Goal: Task Accomplishment & Management: Complete application form

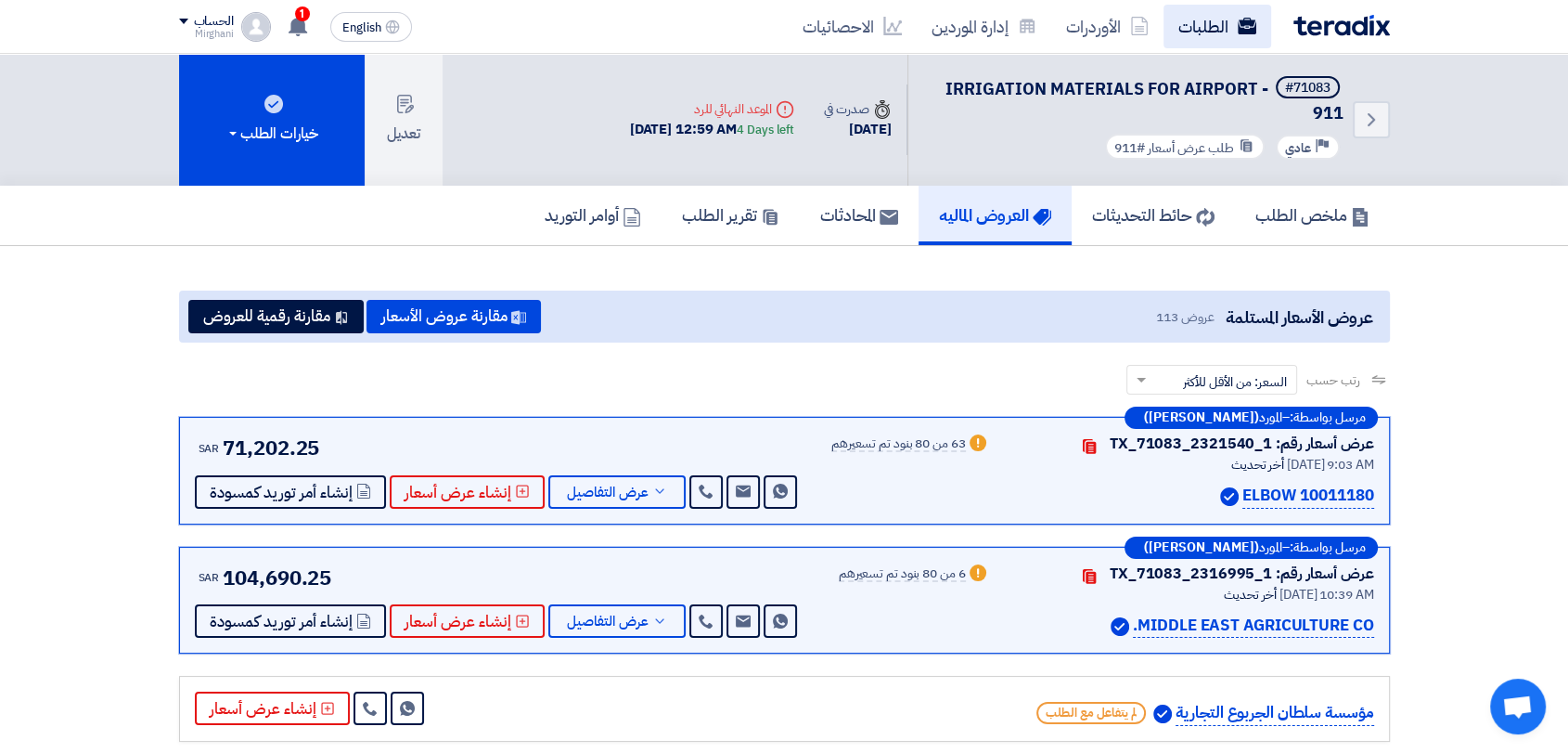
click at [1223, 24] on link "الطلبات" at bounding box center [1217, 27] width 107 height 44
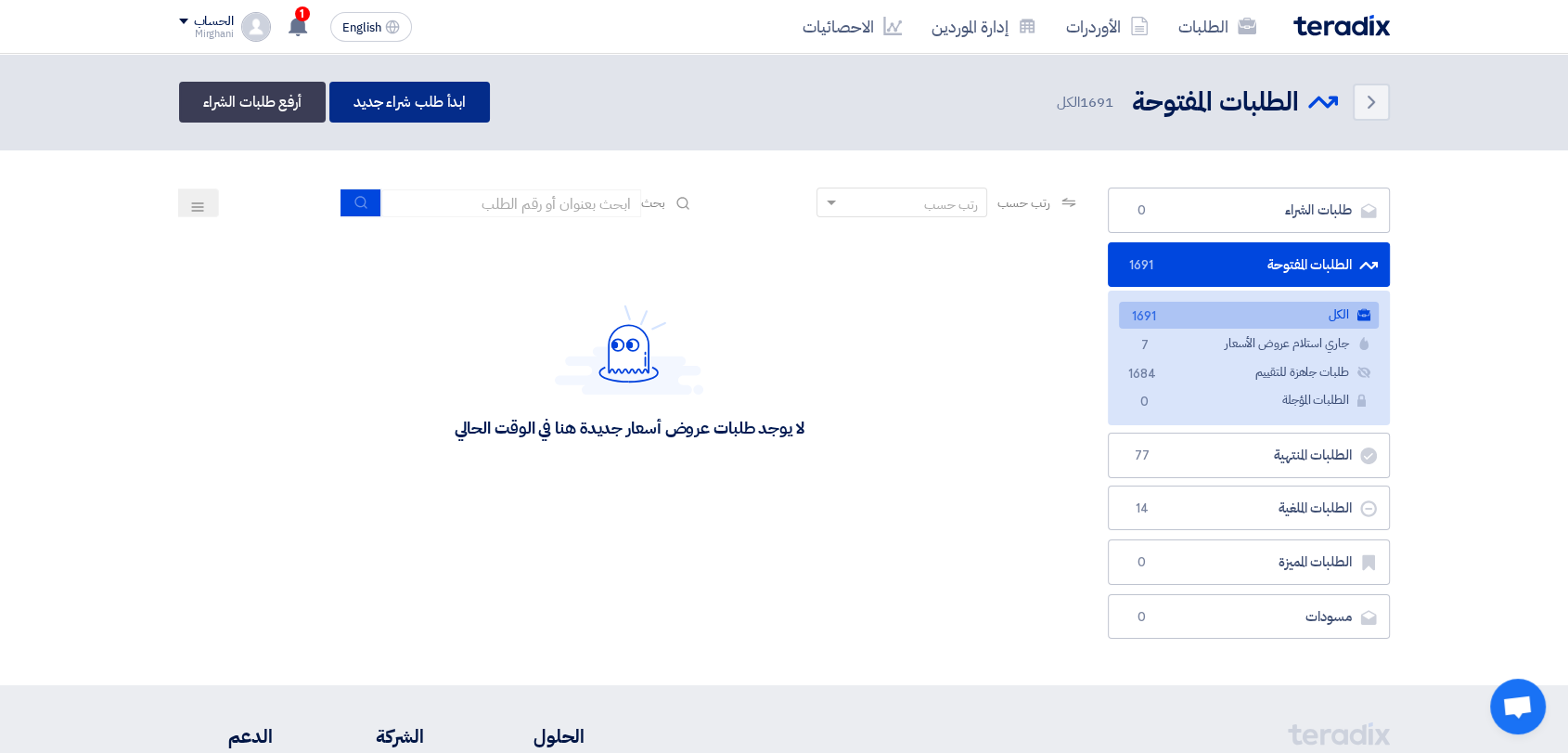
click at [436, 112] on link "ابدأ طلب شراء جديد" at bounding box center [410, 102] width 161 height 41
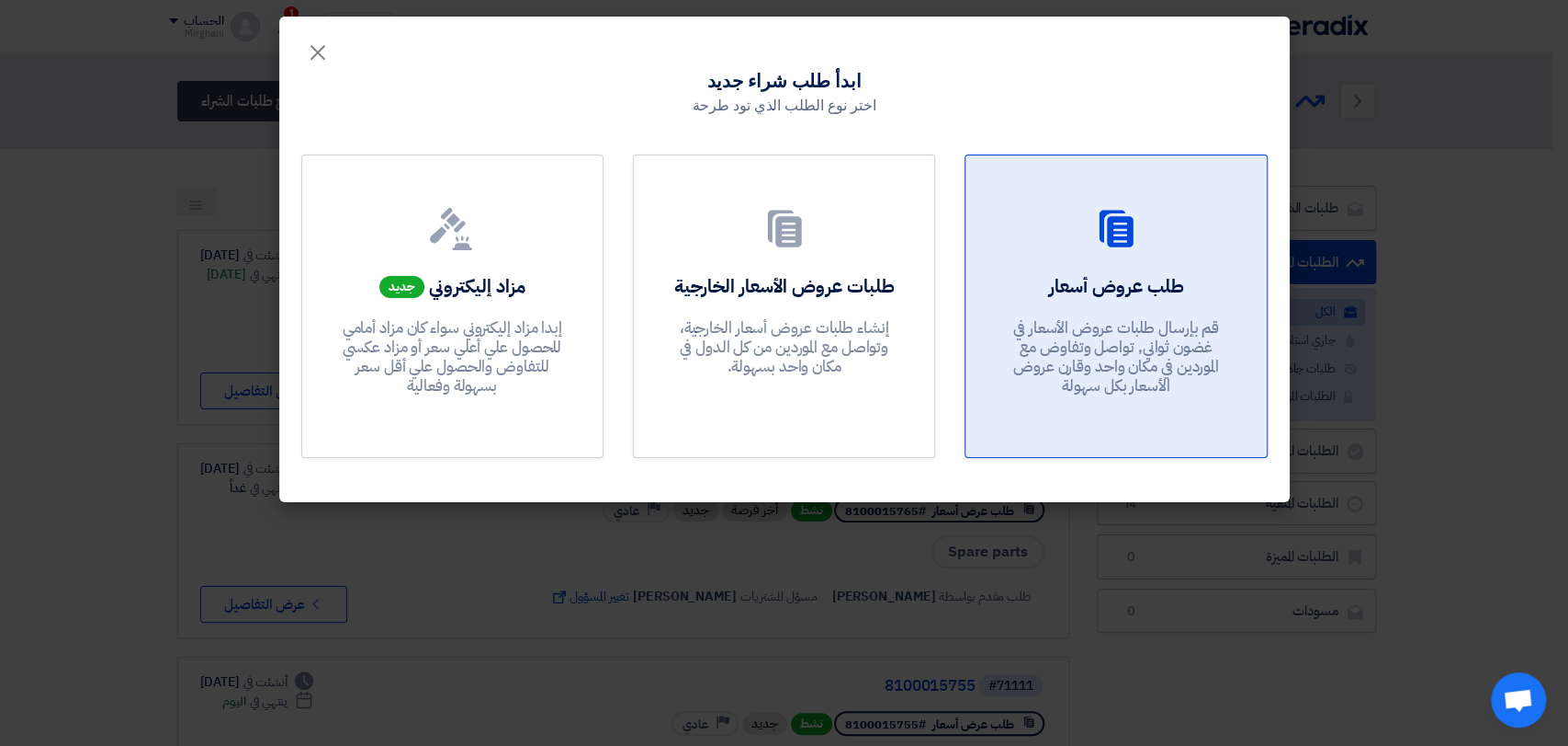
click at [1009, 337] on p "قم بإرسال طلبات عروض الأسعار في غضون ثواني, تواصل وتفاوض مع الموردين في مكان وا…" at bounding box center [1116, 357] width 220 height 78
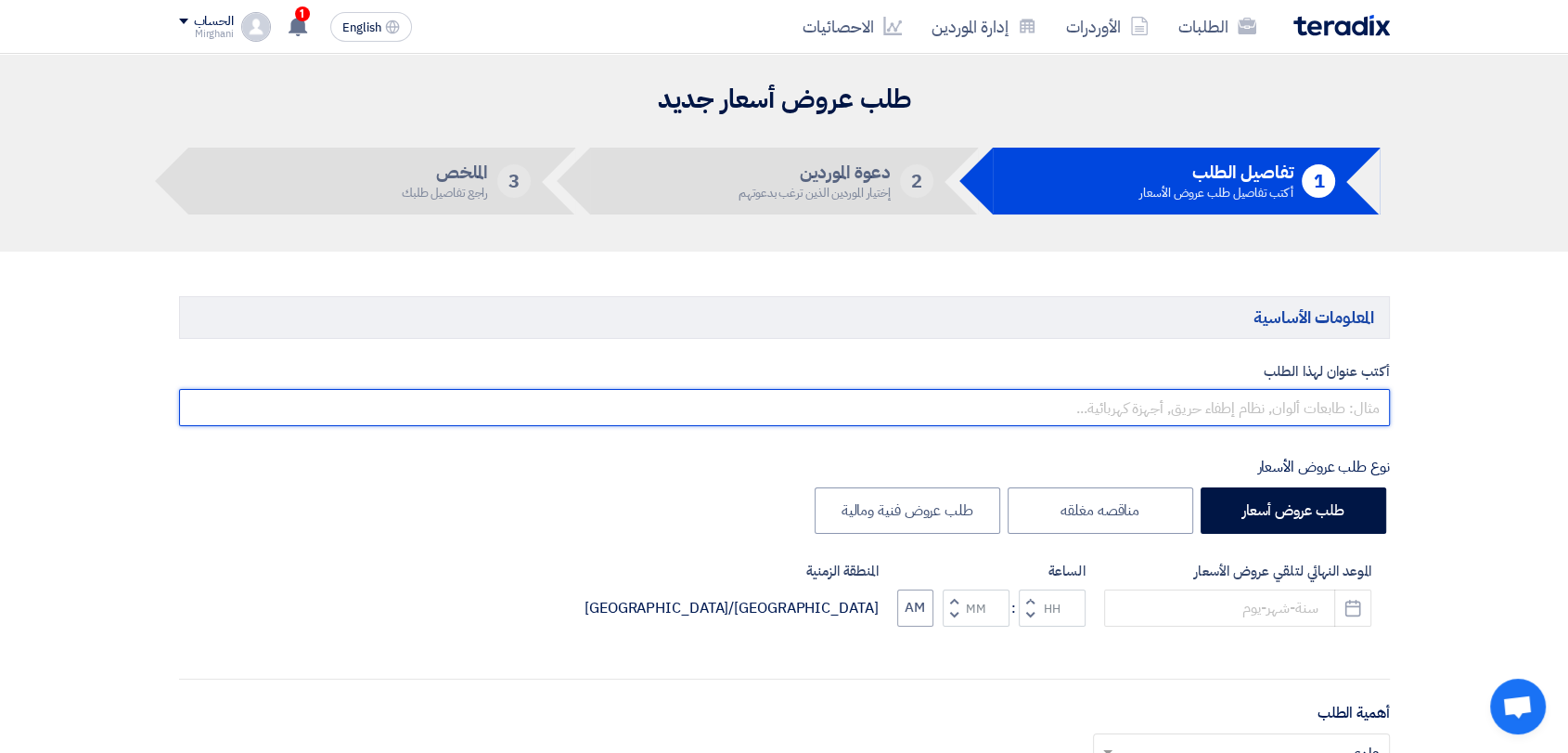
click at [1019, 403] on input "text" at bounding box center [784, 407] width 1211 height 37
paste input "8200000856"
type input "8"
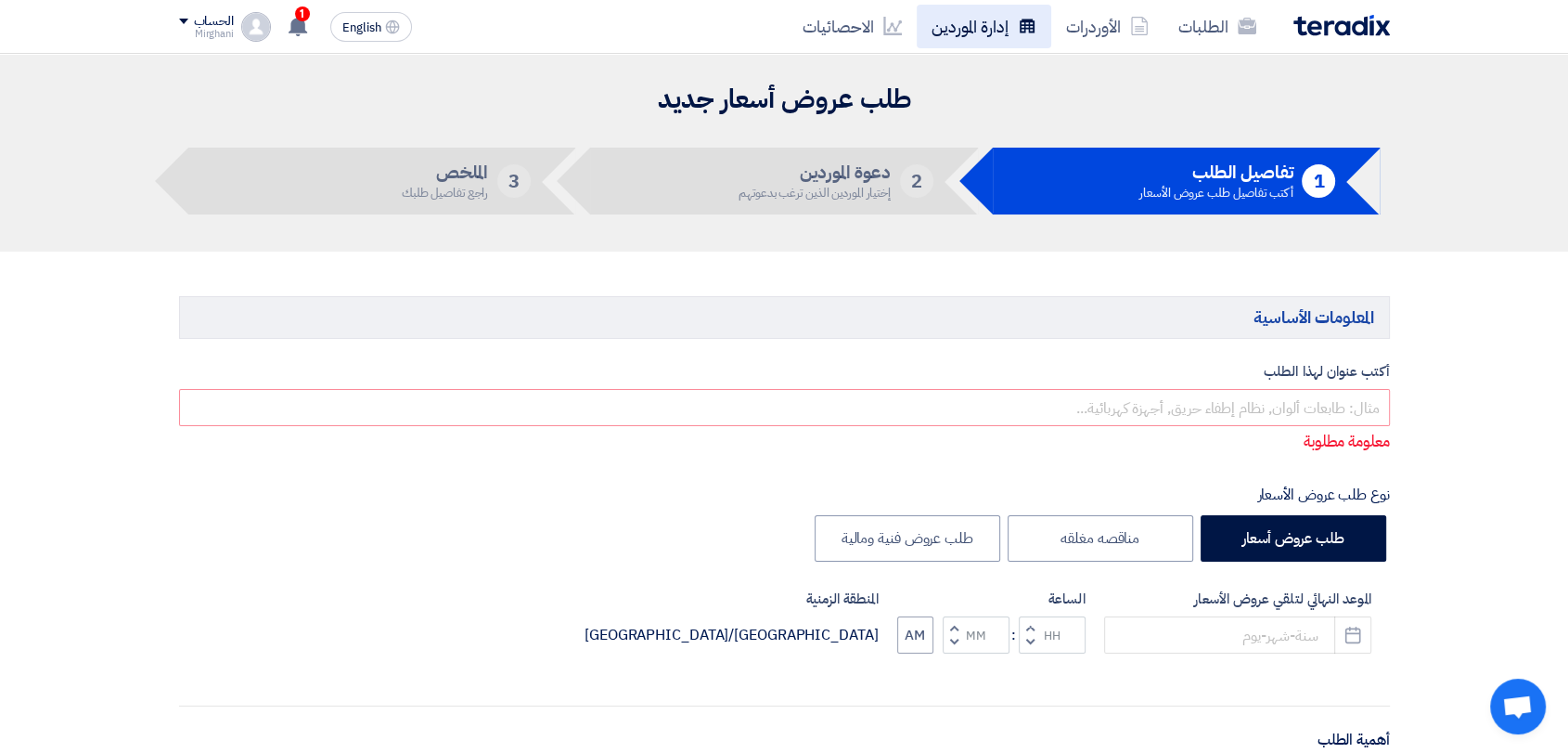
click at [955, 34] on link "إدارة الموردين" at bounding box center [984, 27] width 134 height 44
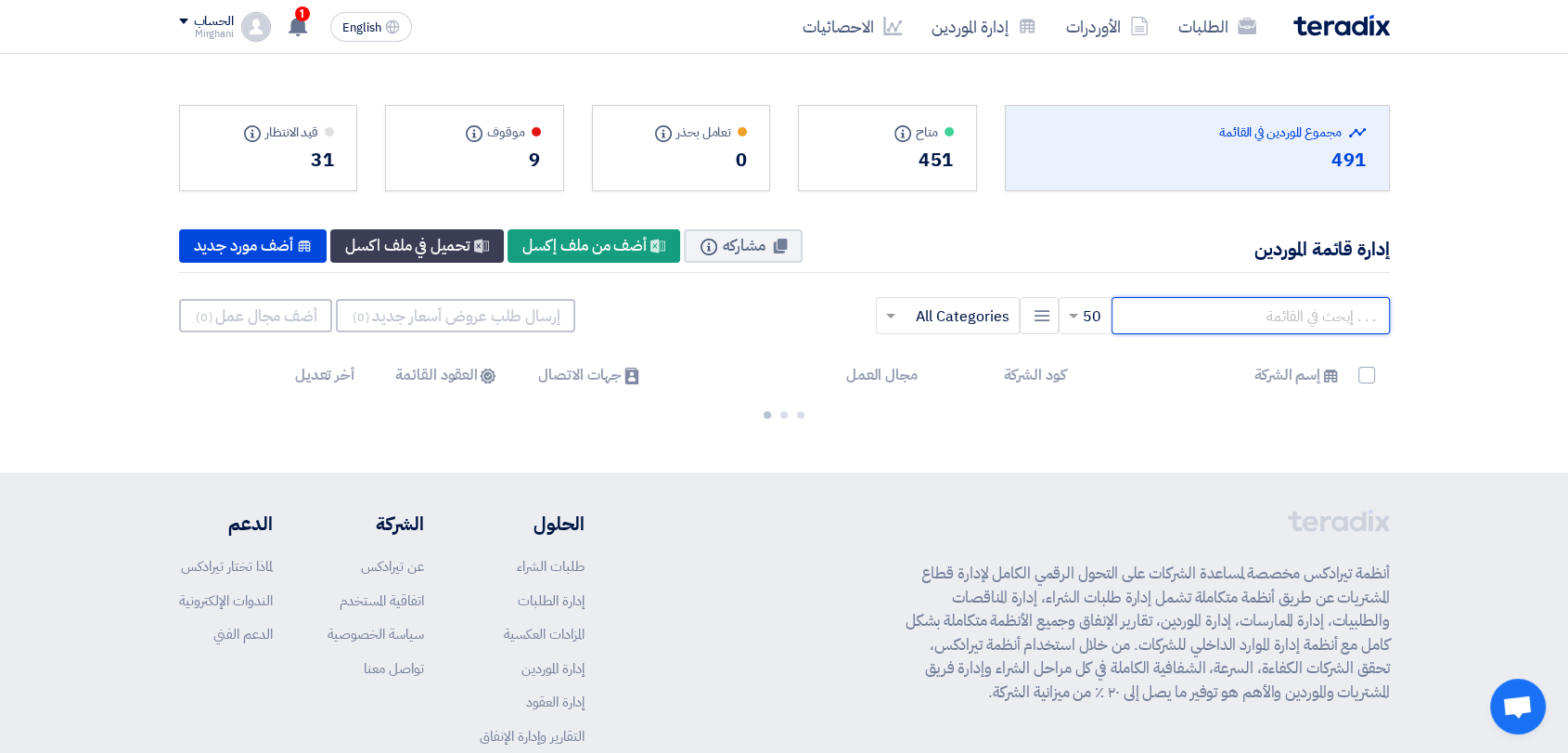
click at [1161, 313] on input "text" at bounding box center [1250, 315] width 279 height 37
paste input "2050013610"
type input "2"
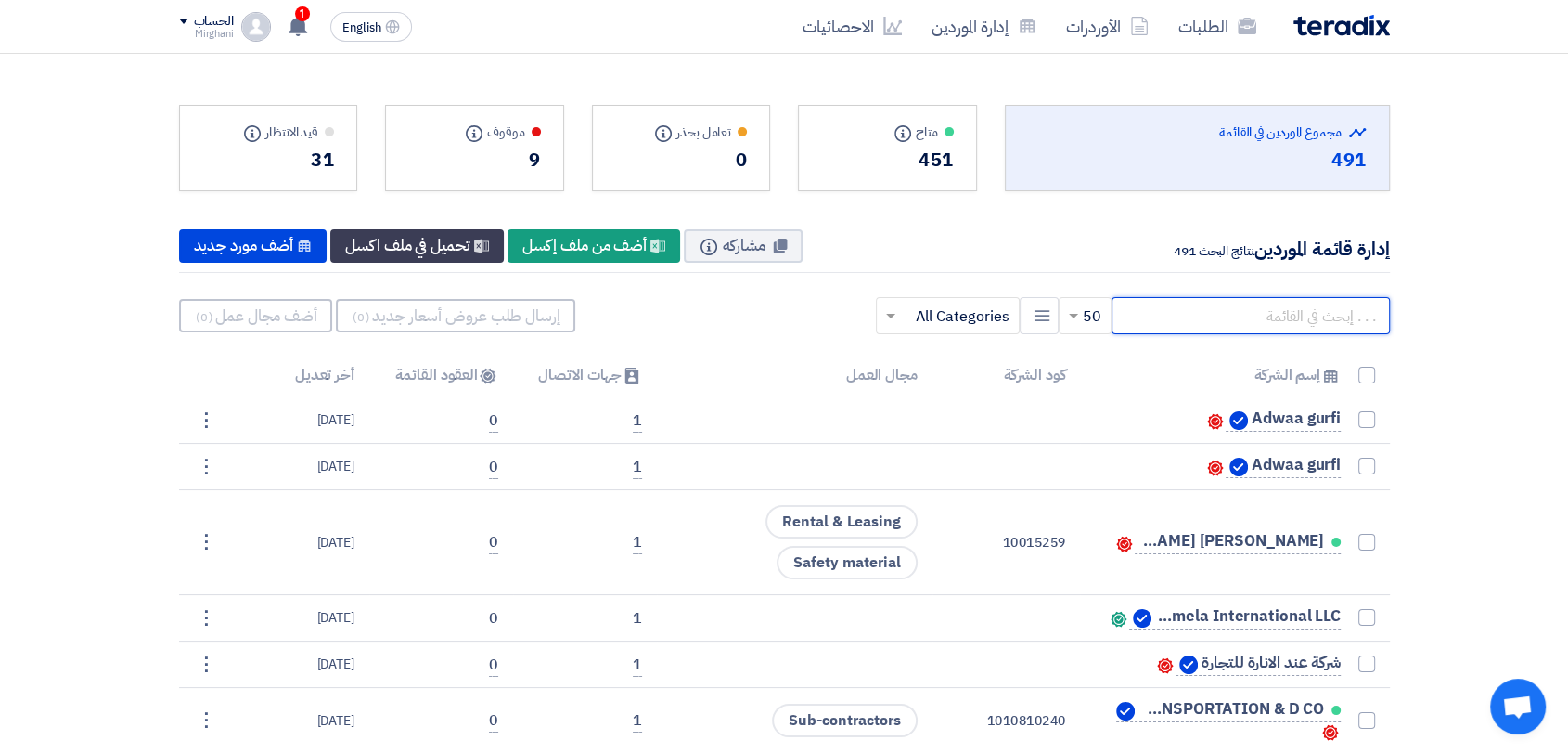
paste input "10000243"
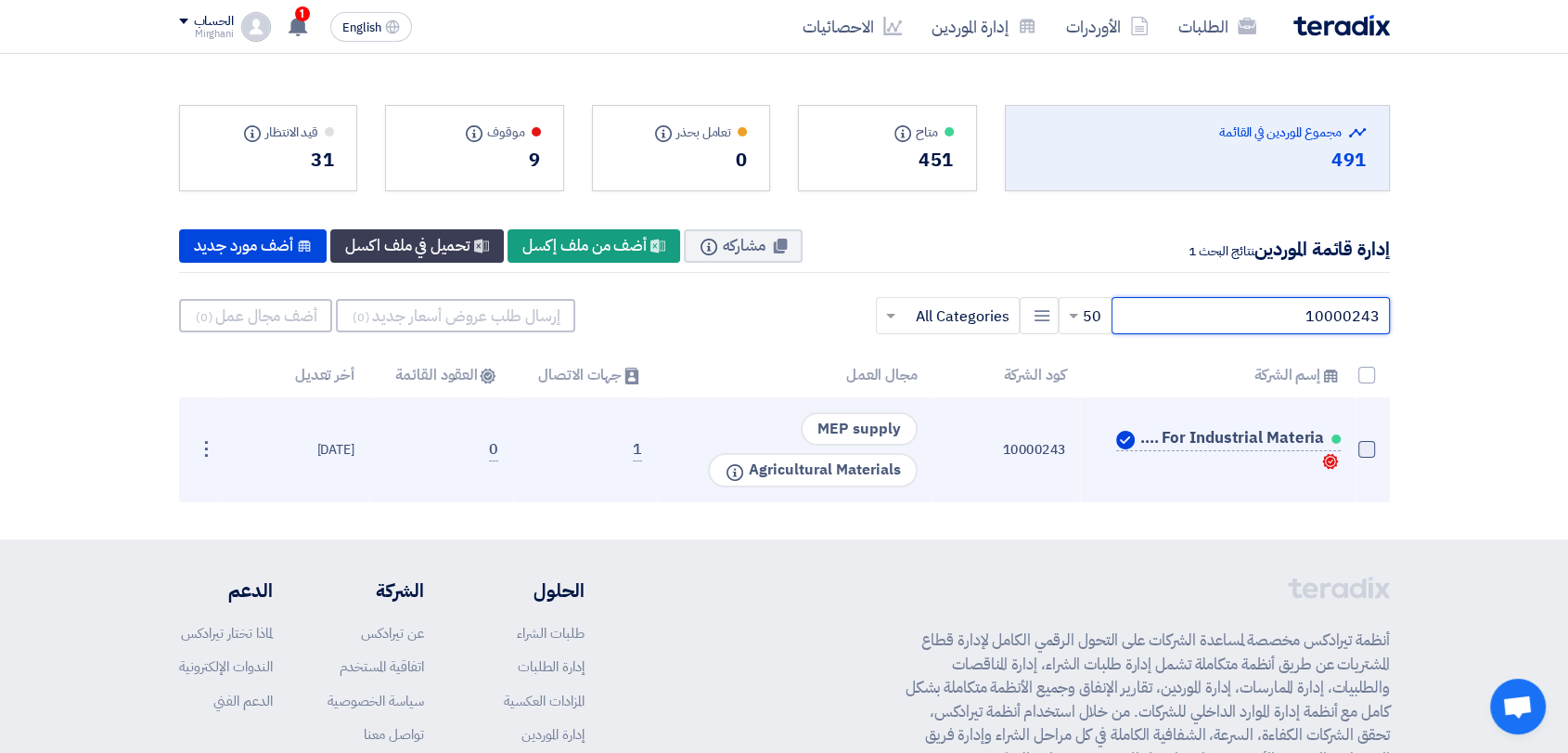
type input "10000243"
click at [1360, 449] on span at bounding box center [1366, 448] width 16 height 16
click at [1352, 449] on input "checkbox" at bounding box center [1347, 453] width 12 height 12
checkbox input "true"
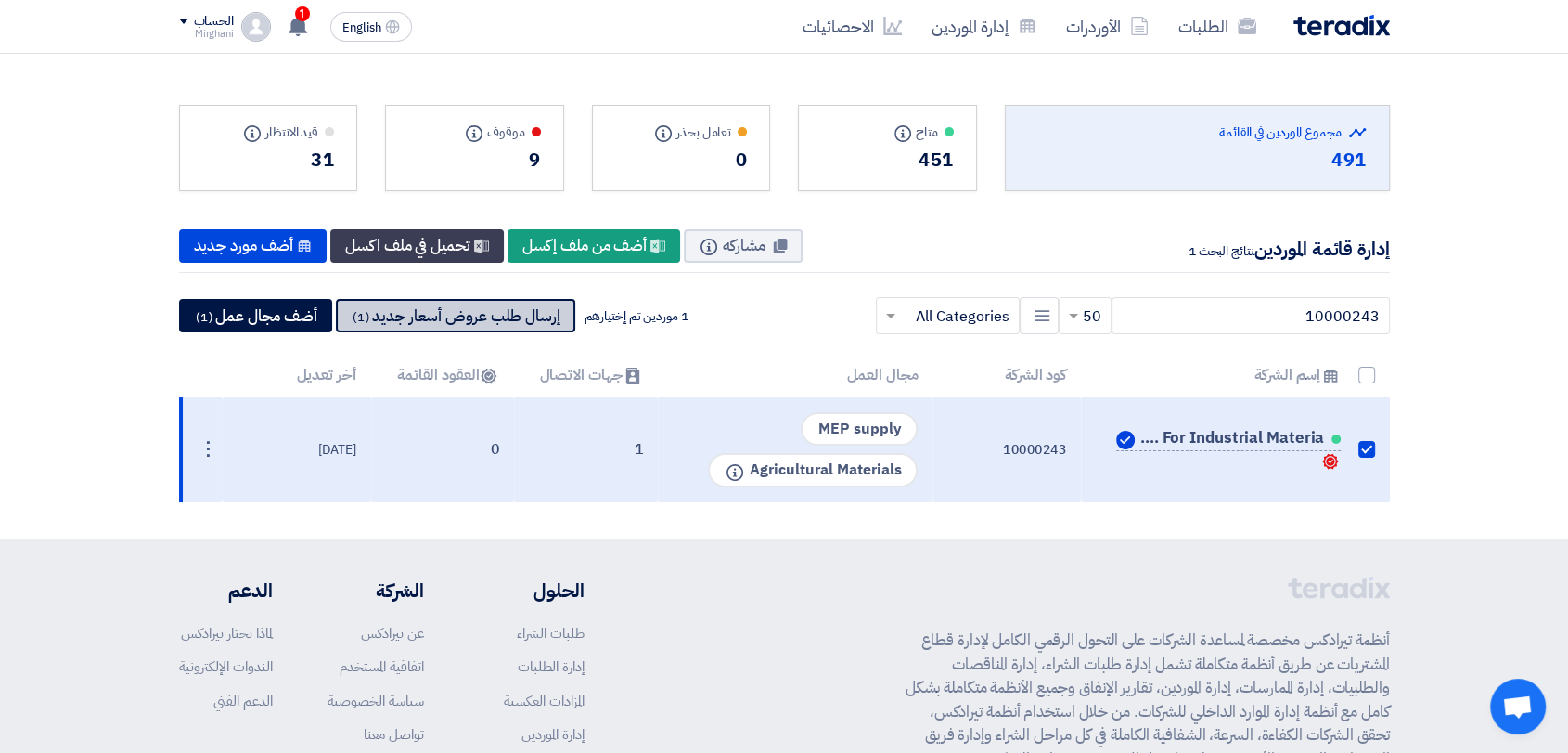
click at [489, 318] on button "إرسال طلب عروض أسعار جديد (1)" at bounding box center [456, 315] width 239 height 34
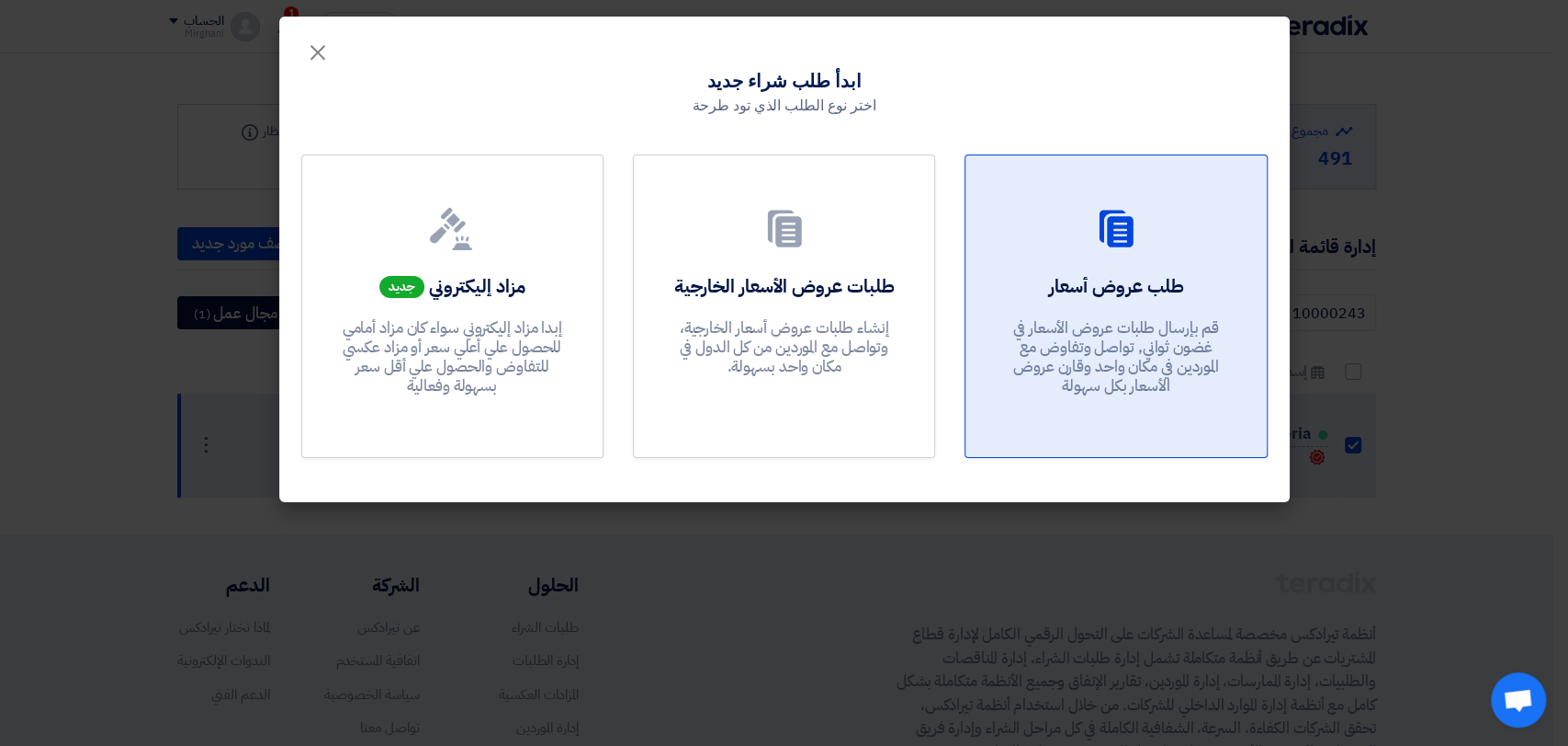
click at [1049, 340] on p "قم بإرسال طلبات عروض الأسعار في غضون ثواني, تواصل وتفاوض مع الموردين في مكان وا…" at bounding box center [1116, 357] width 220 height 78
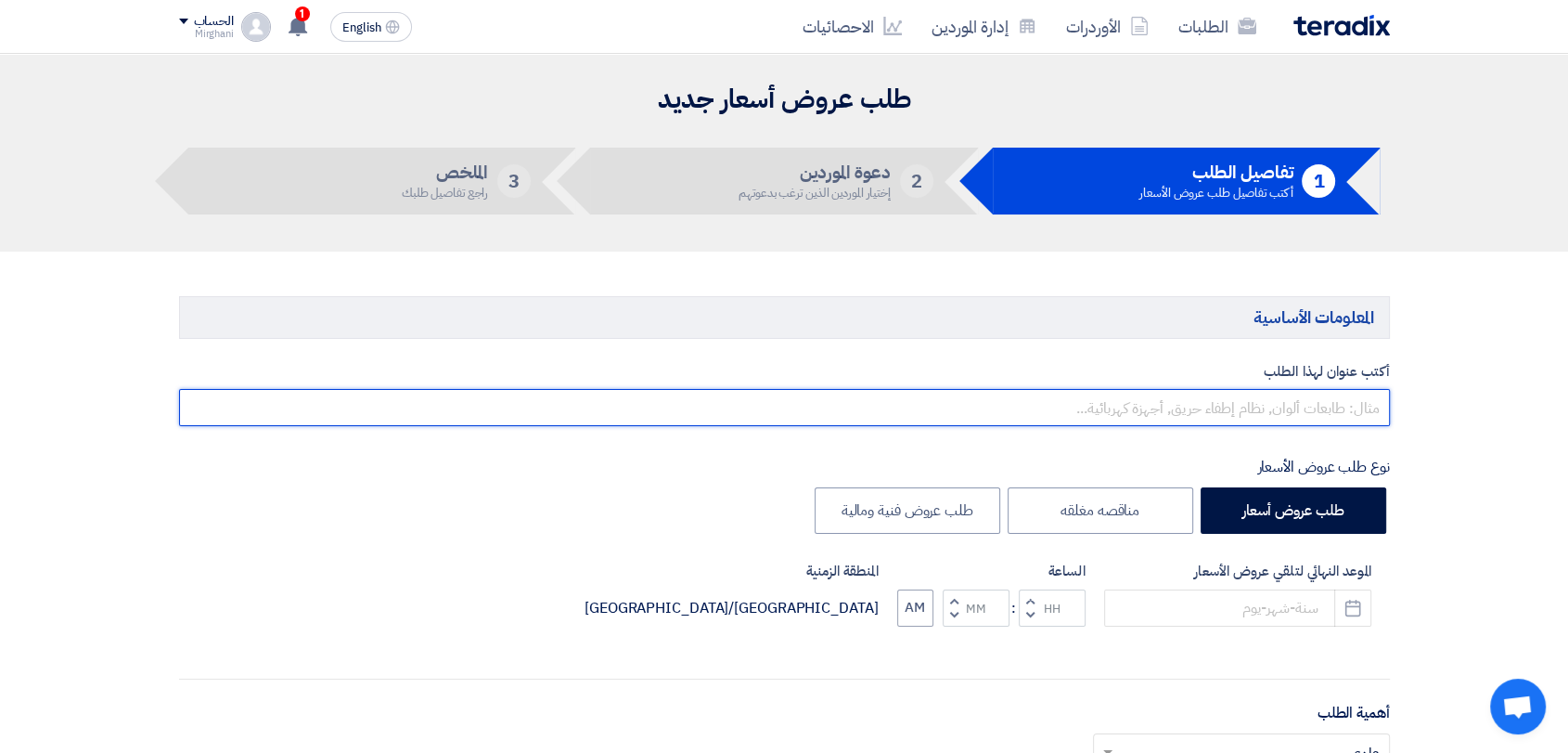
click at [1043, 418] on input "text" at bounding box center [784, 407] width 1211 height 37
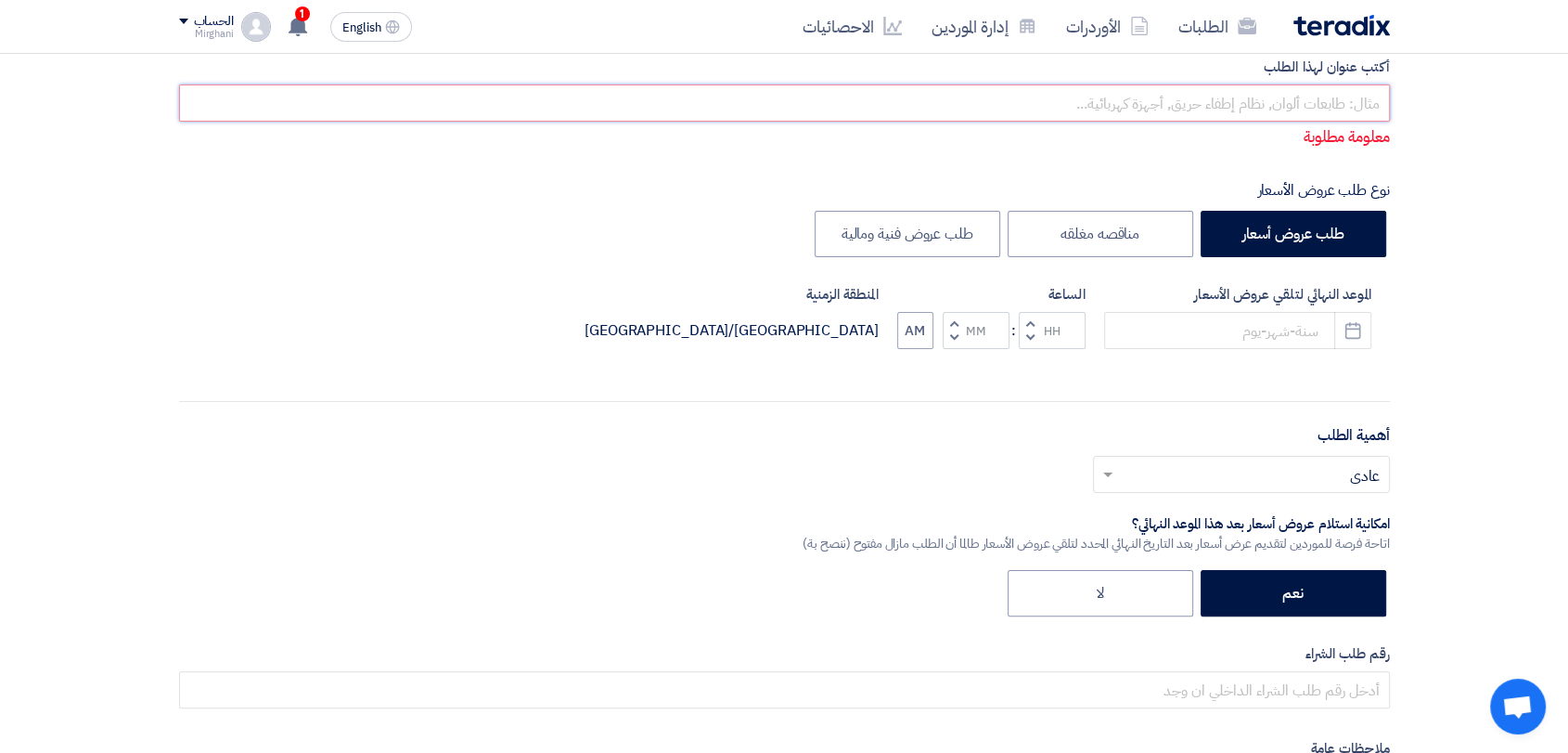
scroll to position [309, 0]
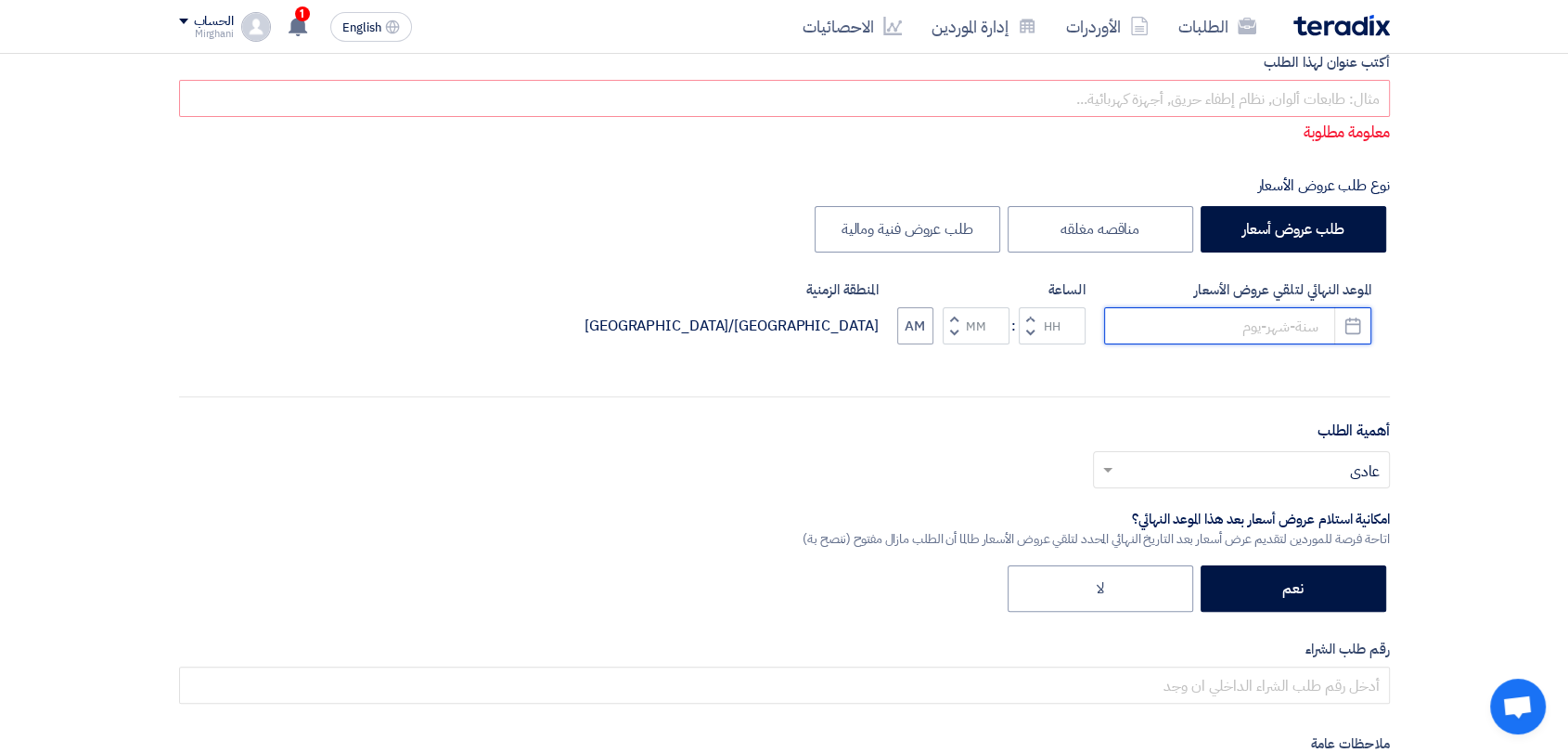
click at [1212, 342] on input at bounding box center [1238, 326] width 267 height 37
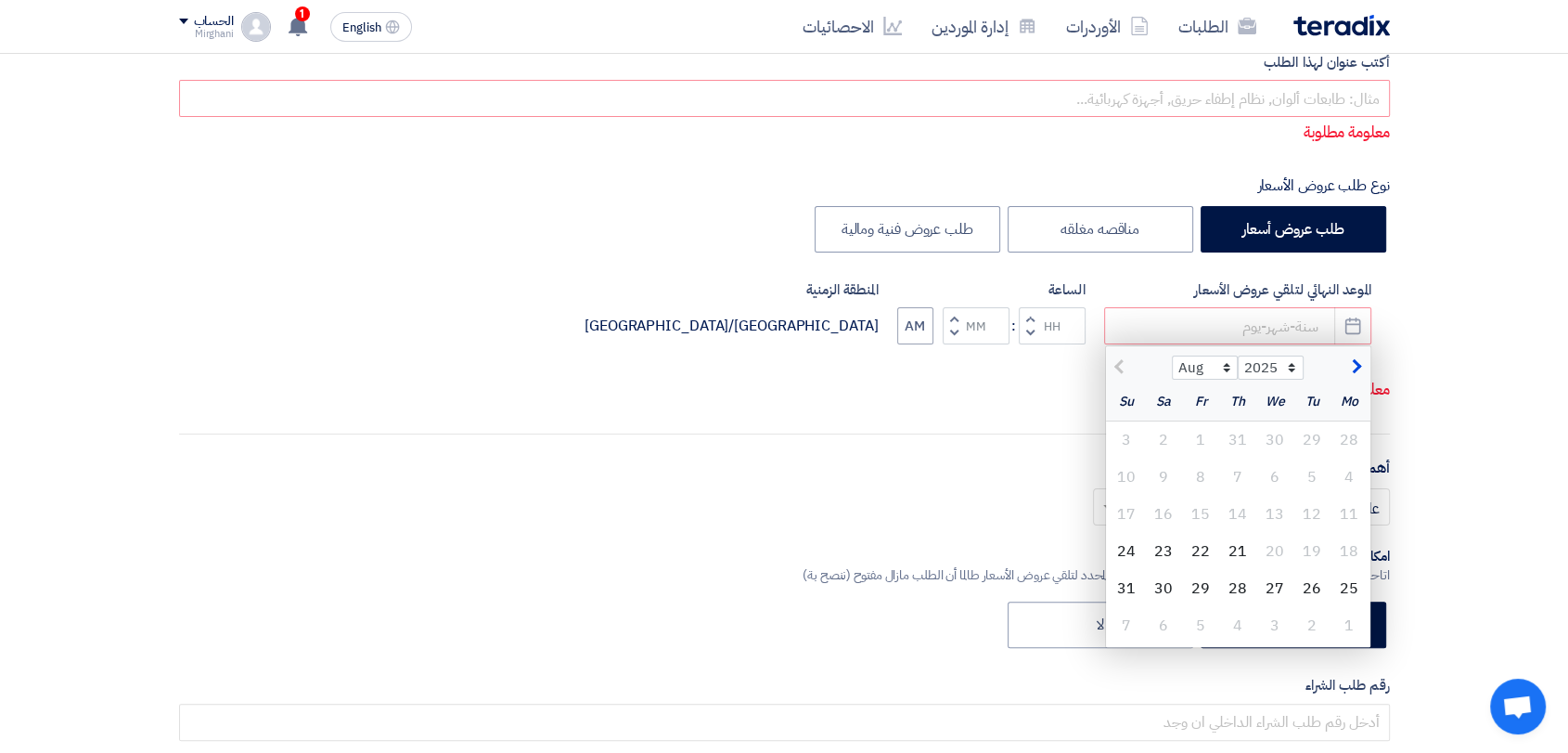
drag, startPoint x: 1209, startPoint y: 551, endPoint x: 1195, endPoint y: 538, distance: 19.1
click at [1208, 551] on div "22" at bounding box center [1200, 551] width 37 height 37
type input "[DATE]"
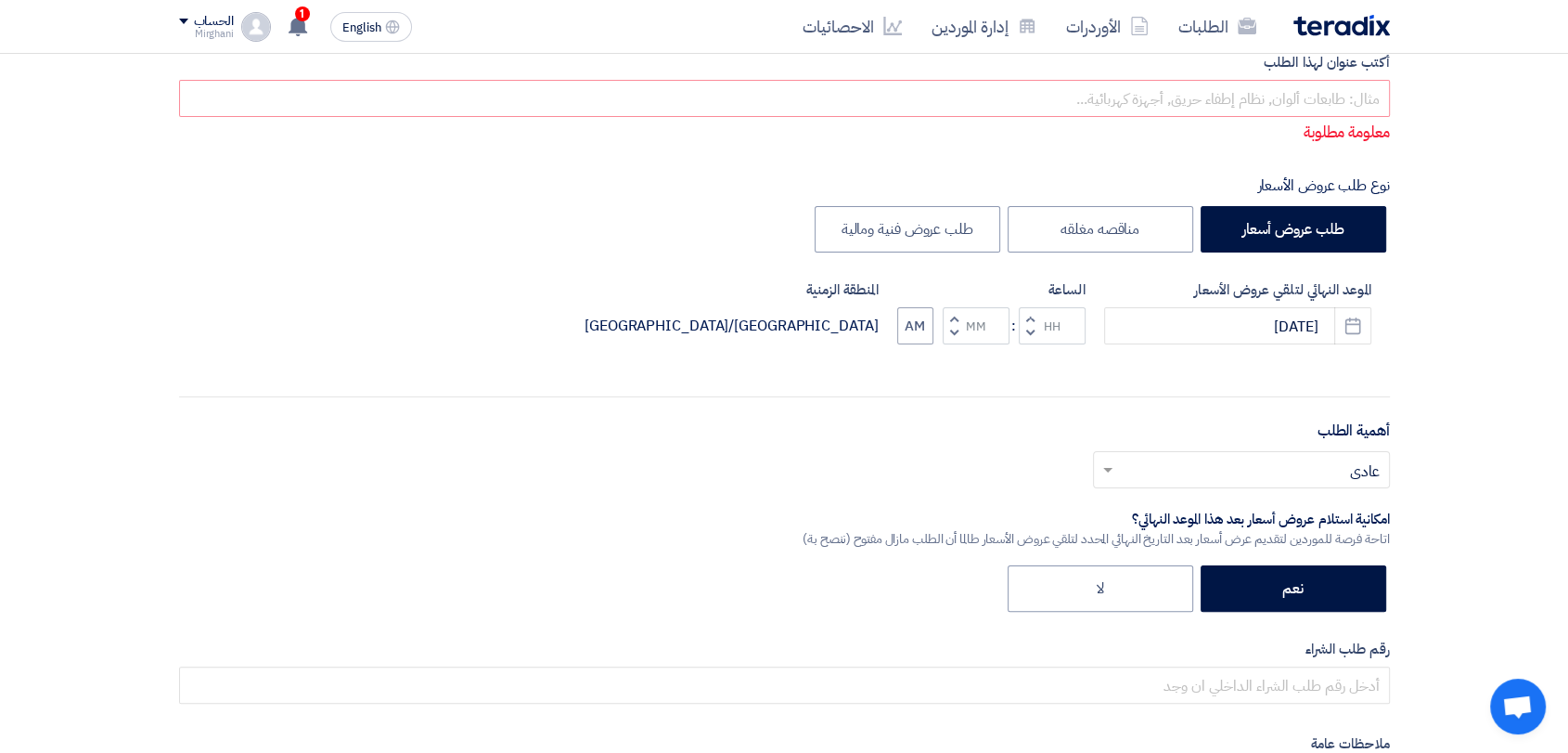
click at [1026, 317] on span "button" at bounding box center [1029, 318] width 7 height 14
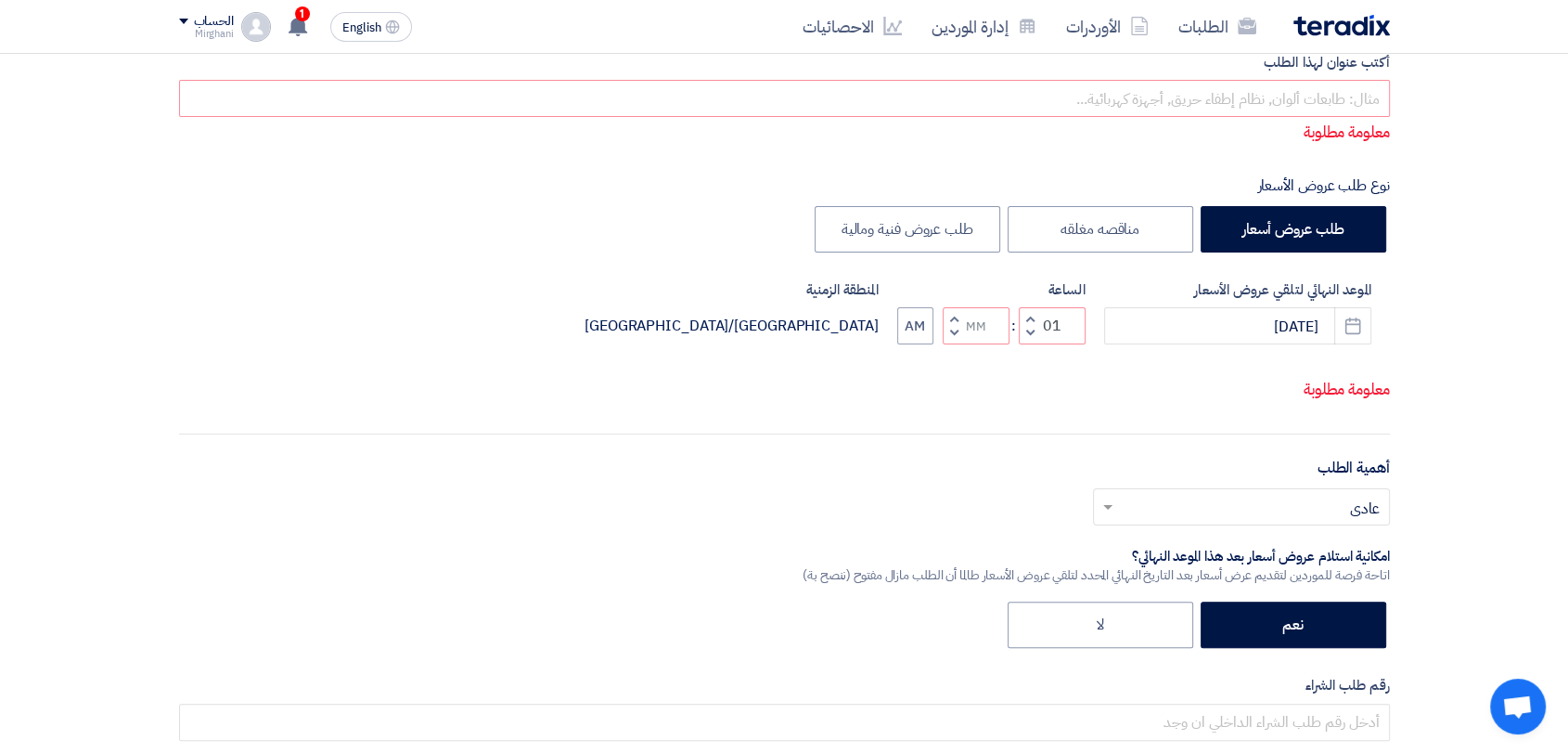
click at [955, 331] on span "button" at bounding box center [953, 332] width 7 height 14
type input "12"
type input "59"
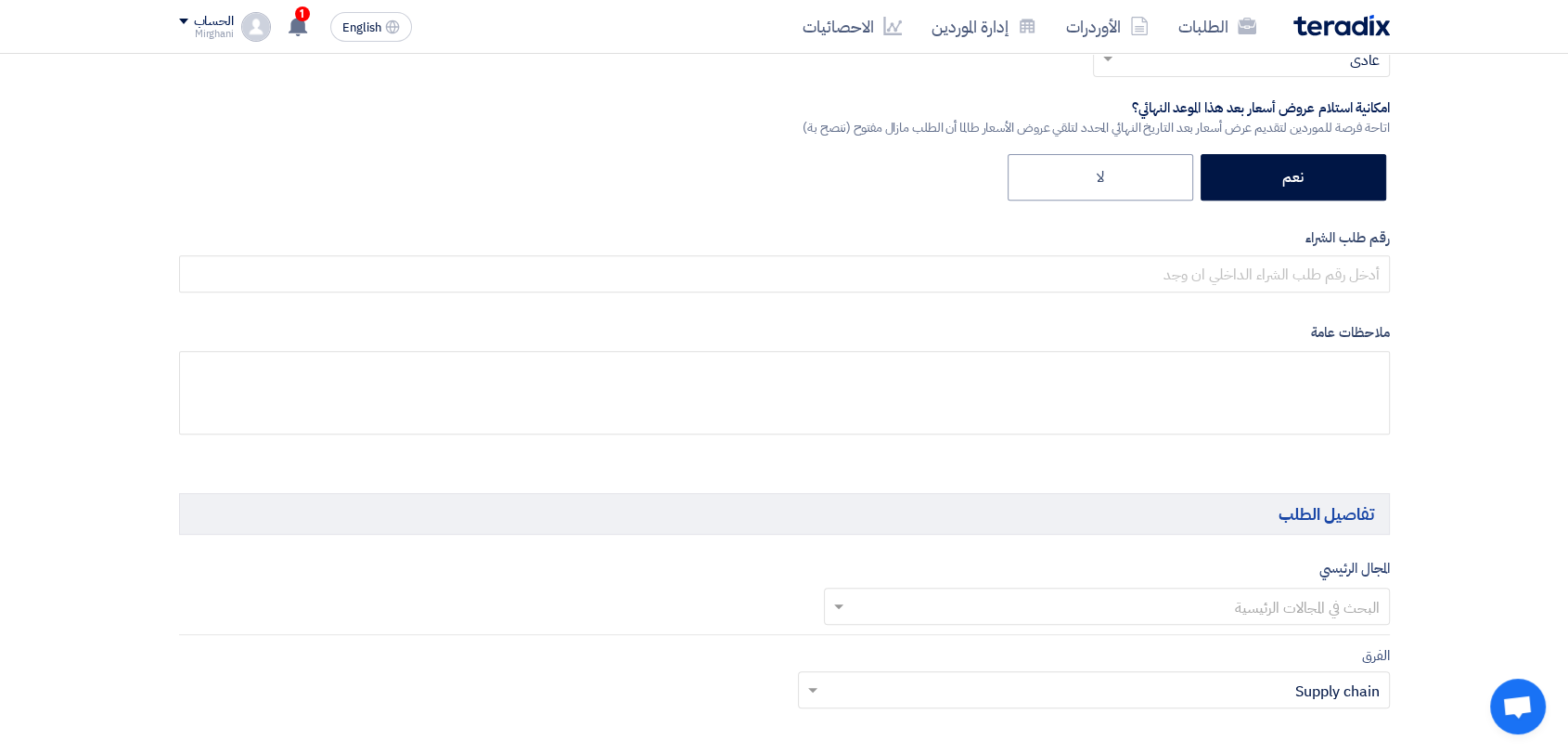
scroll to position [721, 0]
click at [1015, 298] on div "أكتب عنوان لهذا الطلب معلومة مطلوبة نوع طلب عروض الأسعار طلب عروض أسعار مناقصه …" at bounding box center [784, 51] width 1238 height 822
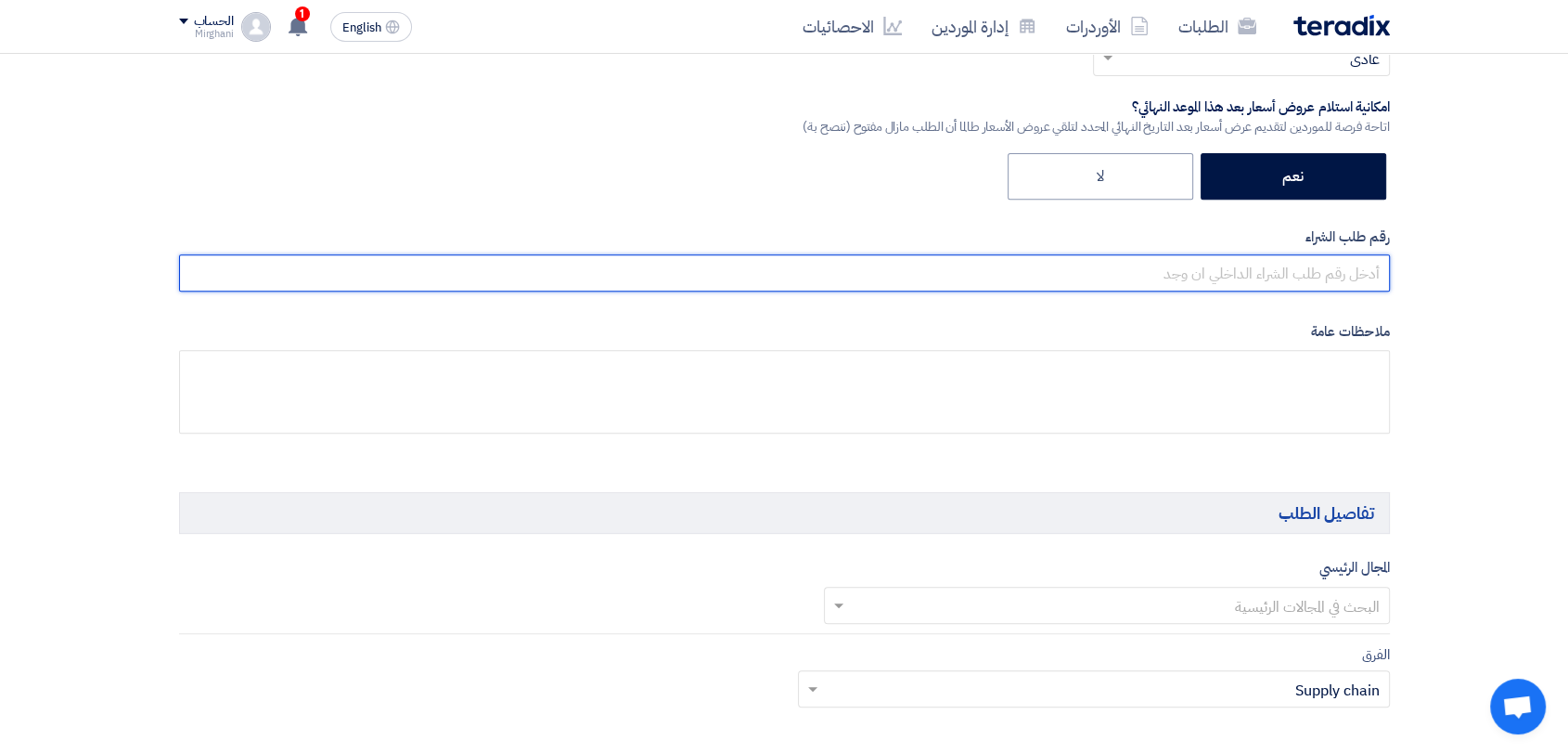
click at [1017, 281] on input "text" at bounding box center [784, 272] width 1211 height 37
paste input "8200000856"
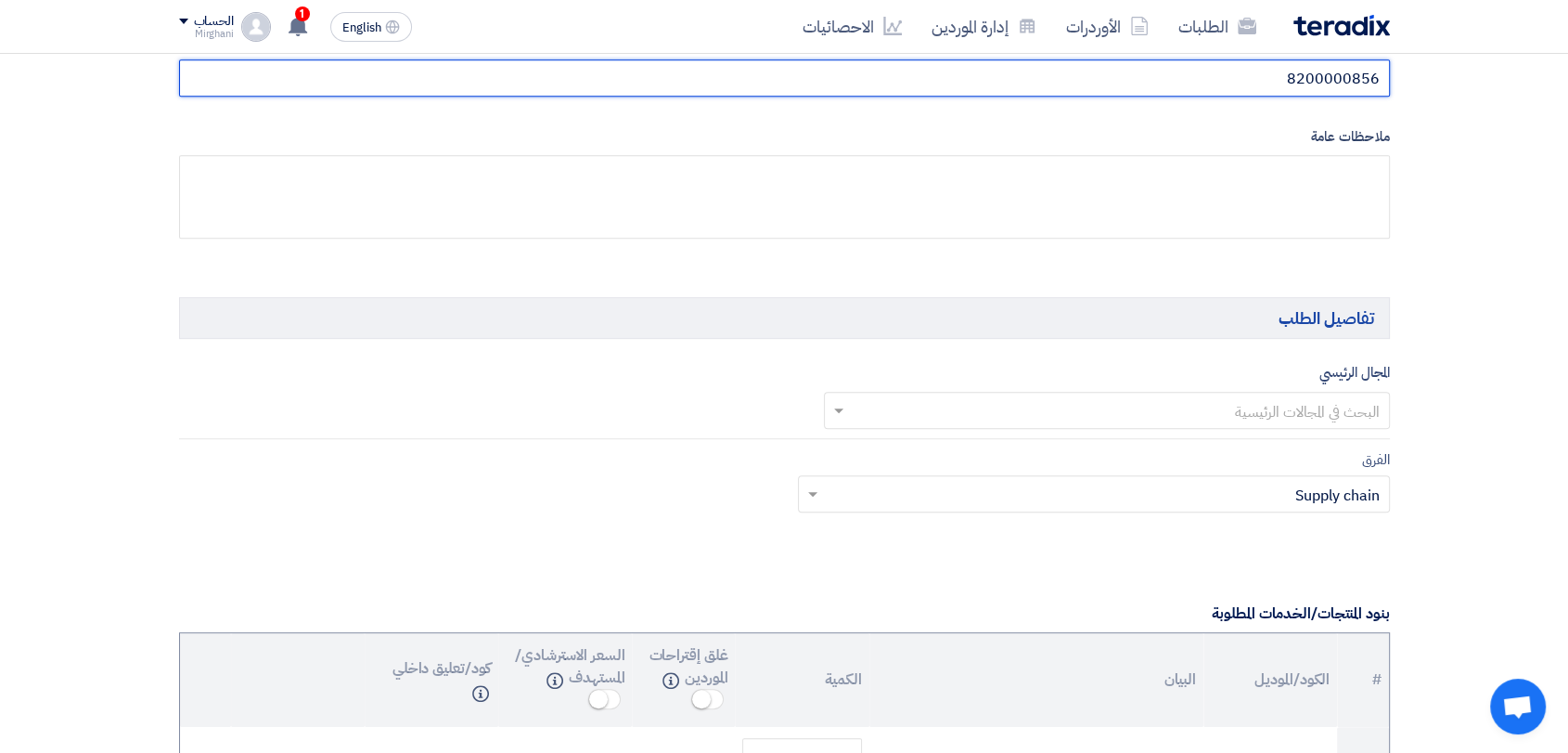
scroll to position [1031, 0]
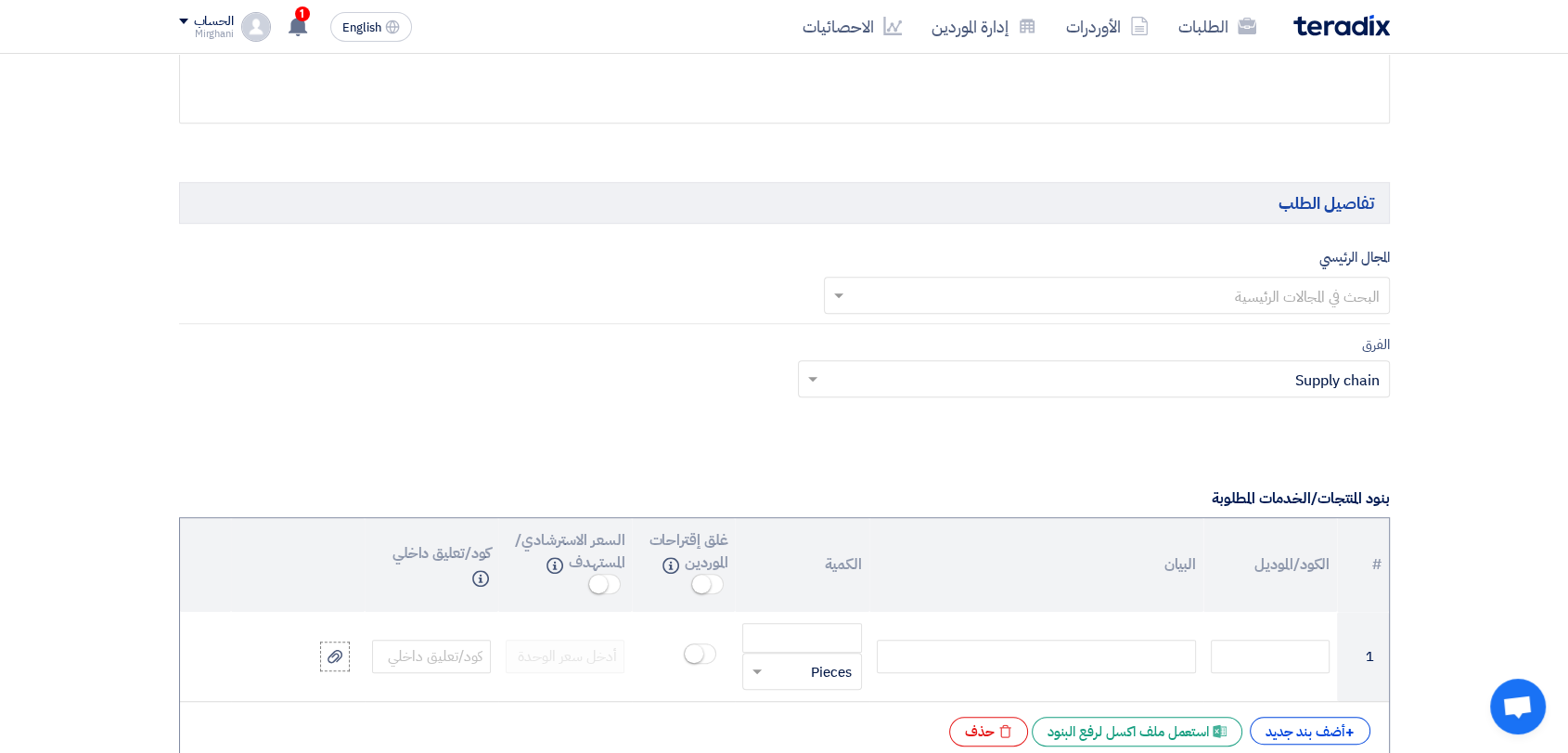
type input "8200000856"
click at [1121, 300] on input "text" at bounding box center [1117, 297] width 529 height 31
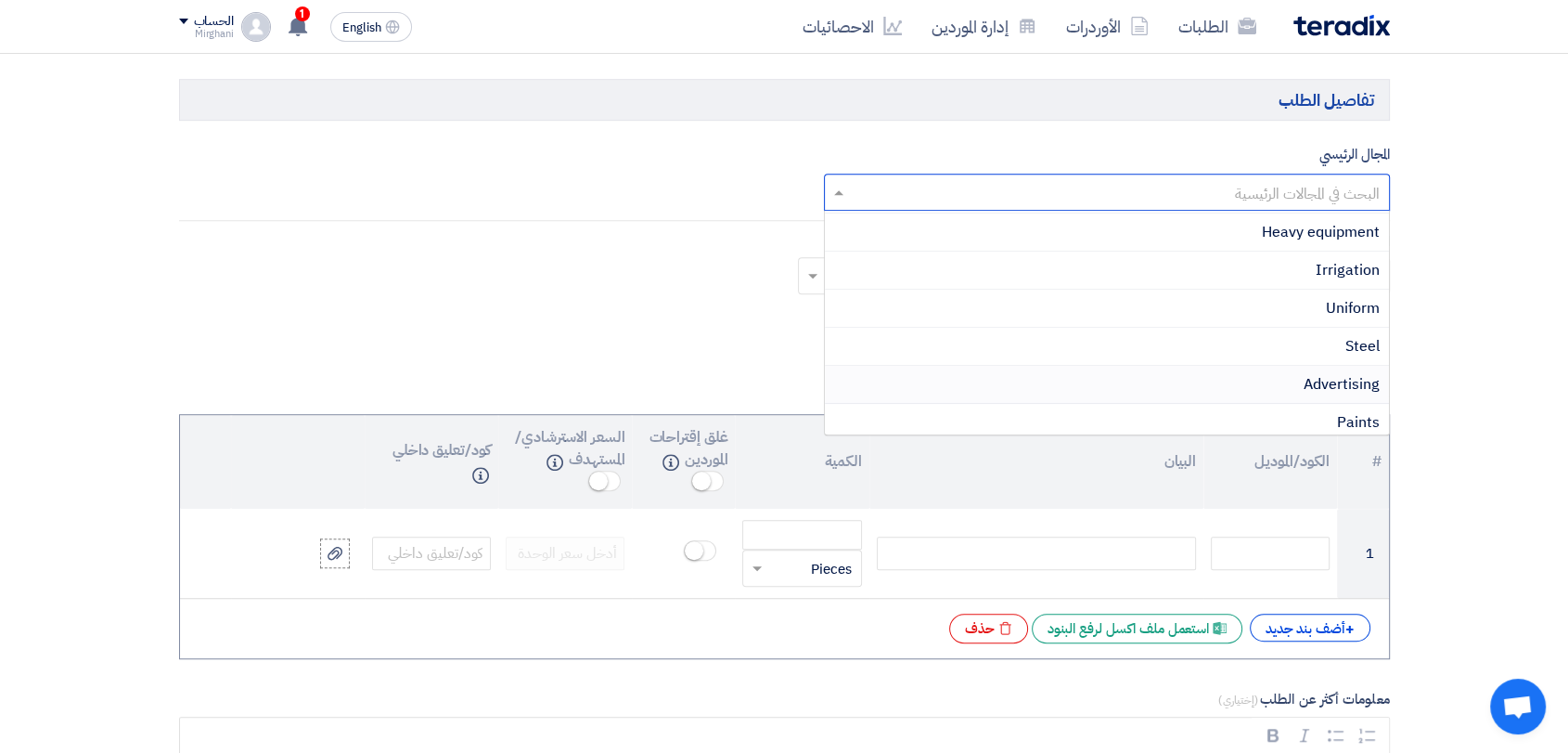
scroll to position [161, 0]
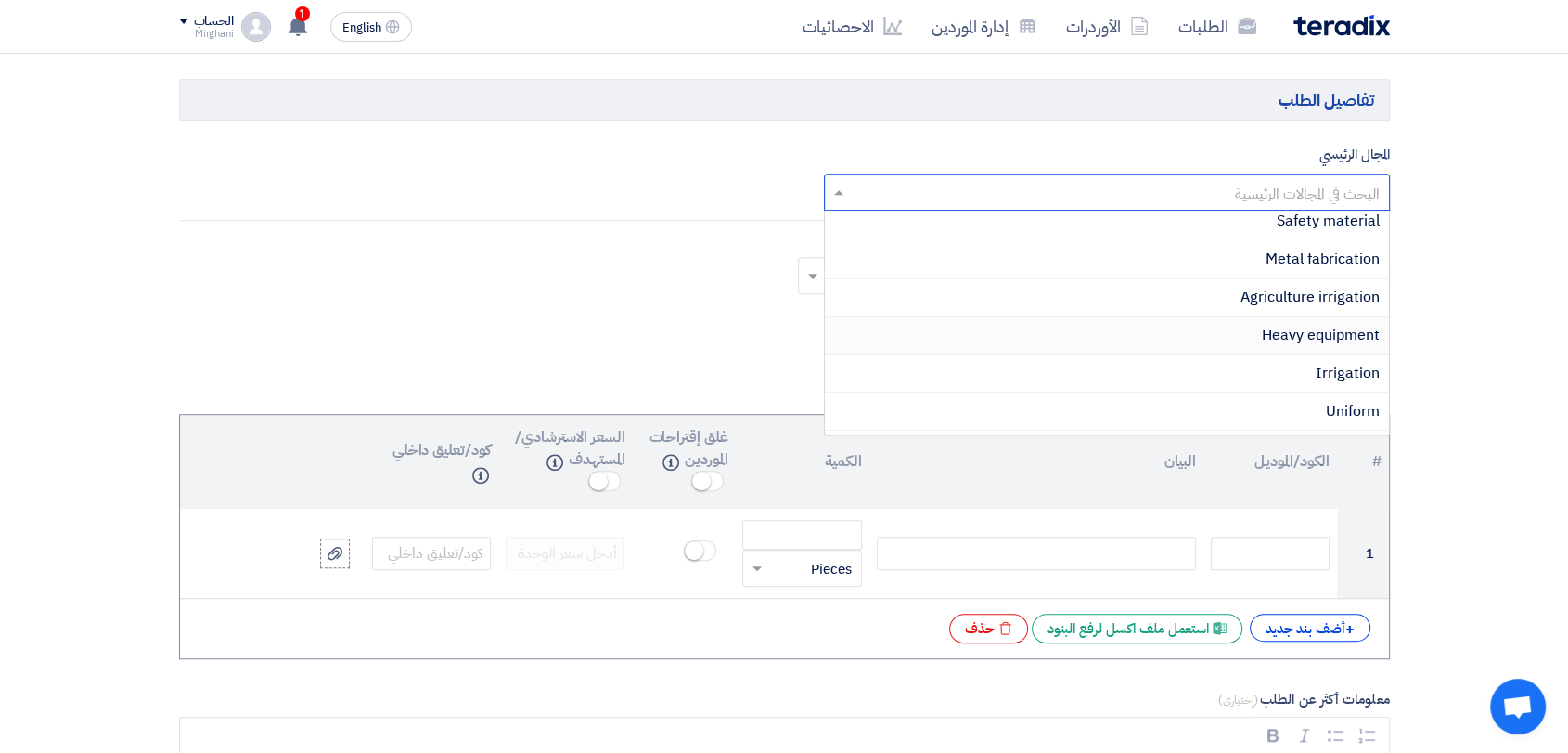
click at [1088, 340] on div "Heavy equipment" at bounding box center [1106, 335] width 564 height 38
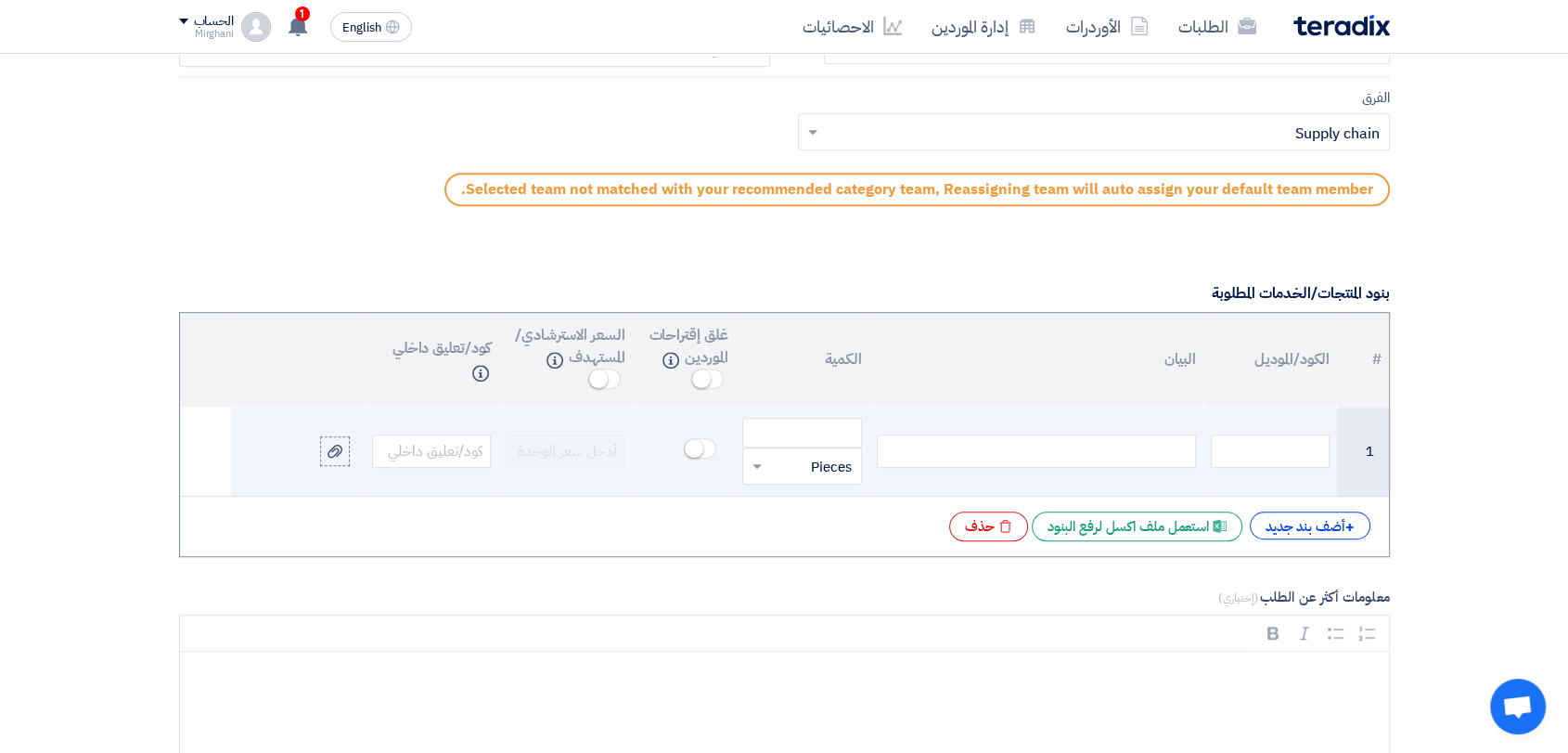
scroll to position [1443, 0]
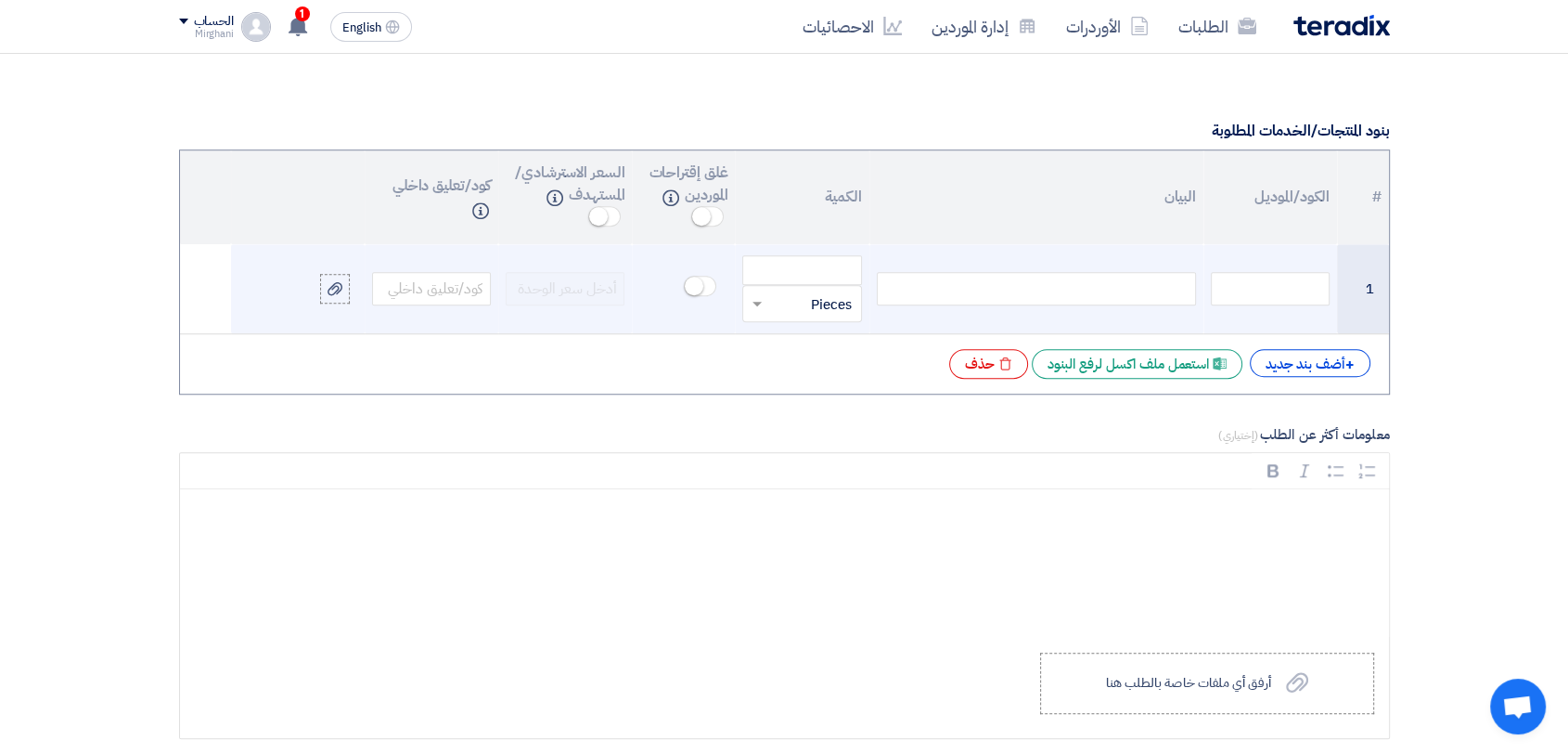
click at [1103, 282] on div at bounding box center [1035, 288] width 319 height 34
paste div
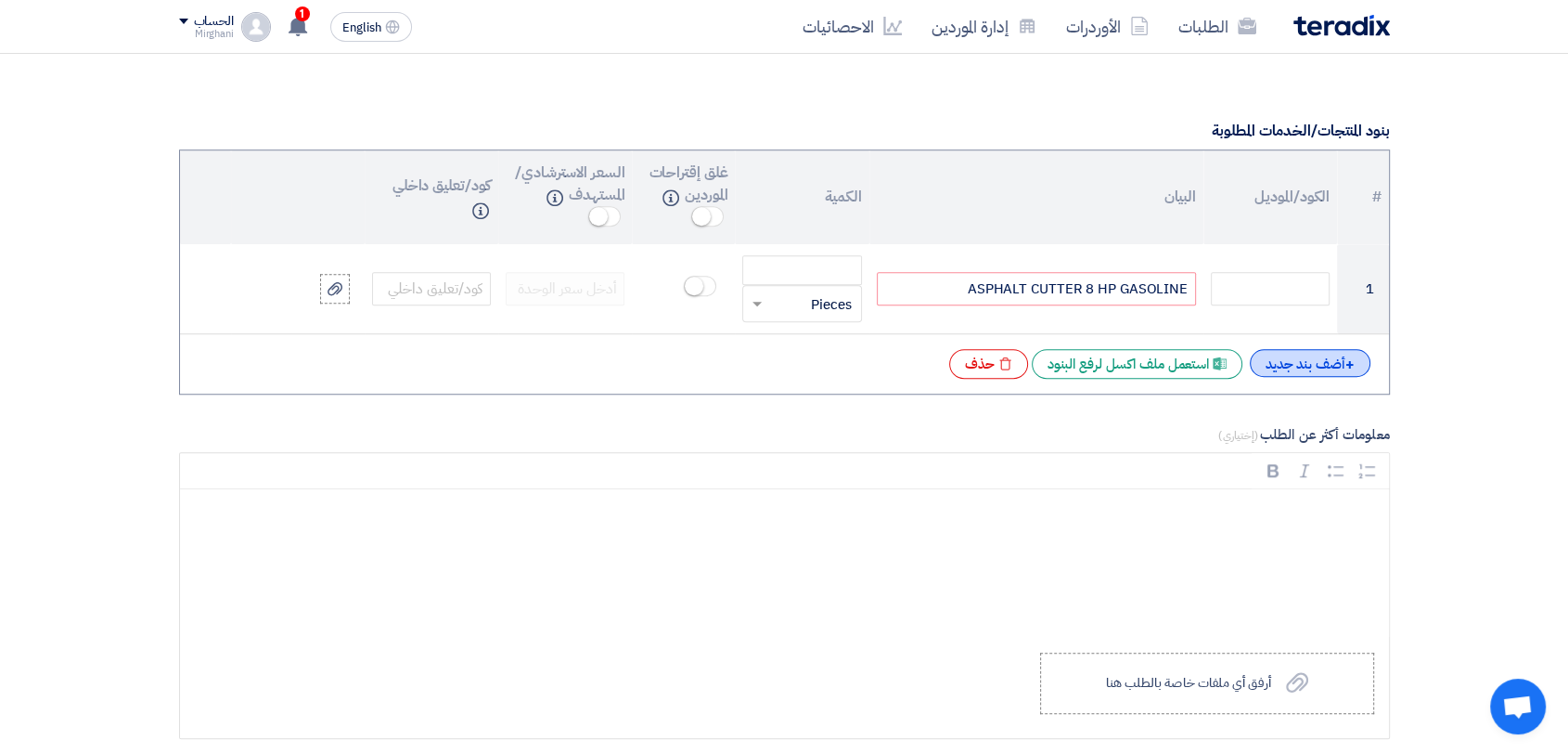
click at [1308, 360] on div "+ أضف بند جديد" at bounding box center [1310, 362] width 121 height 28
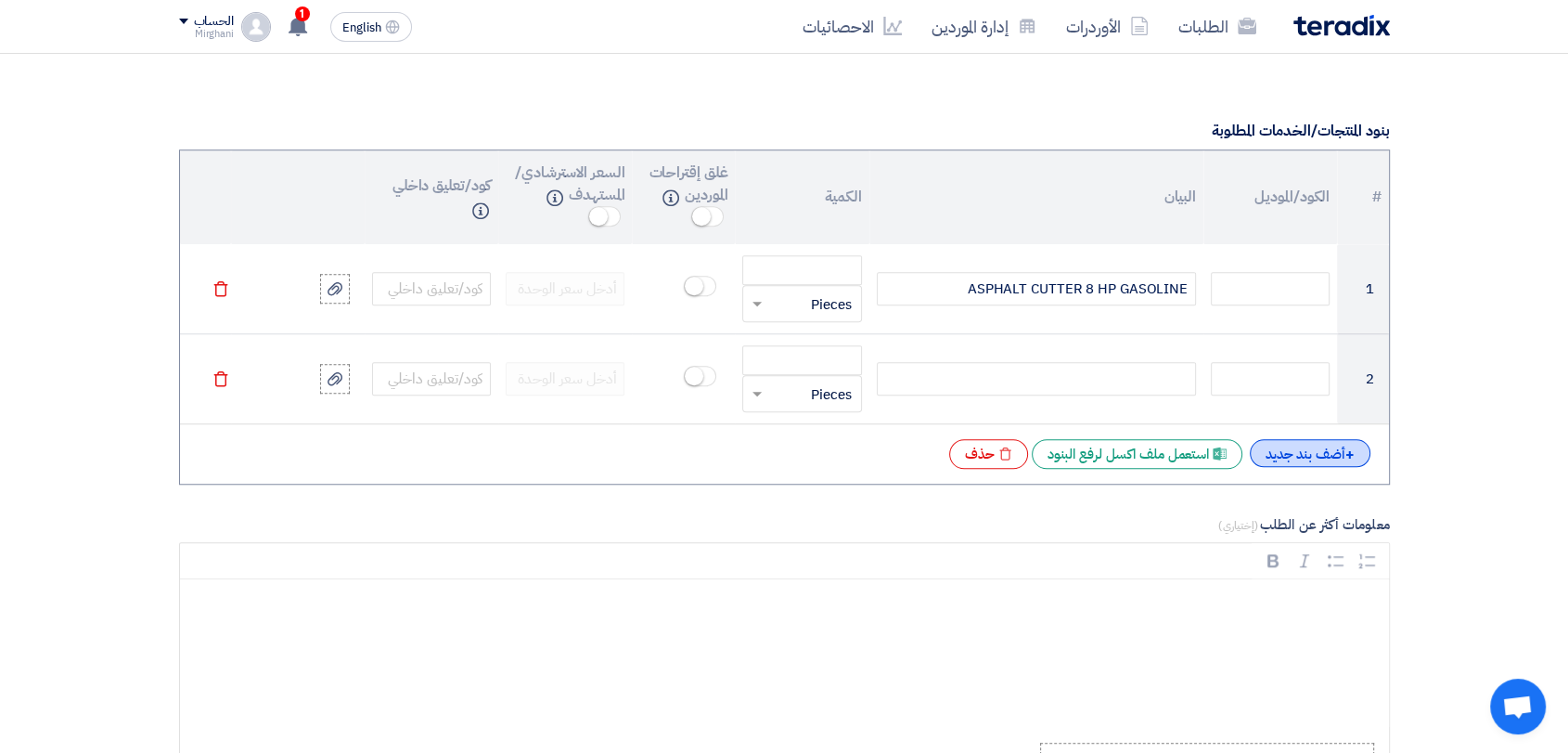
click at [1284, 458] on div "+ أضف بند جديد" at bounding box center [1310, 452] width 121 height 28
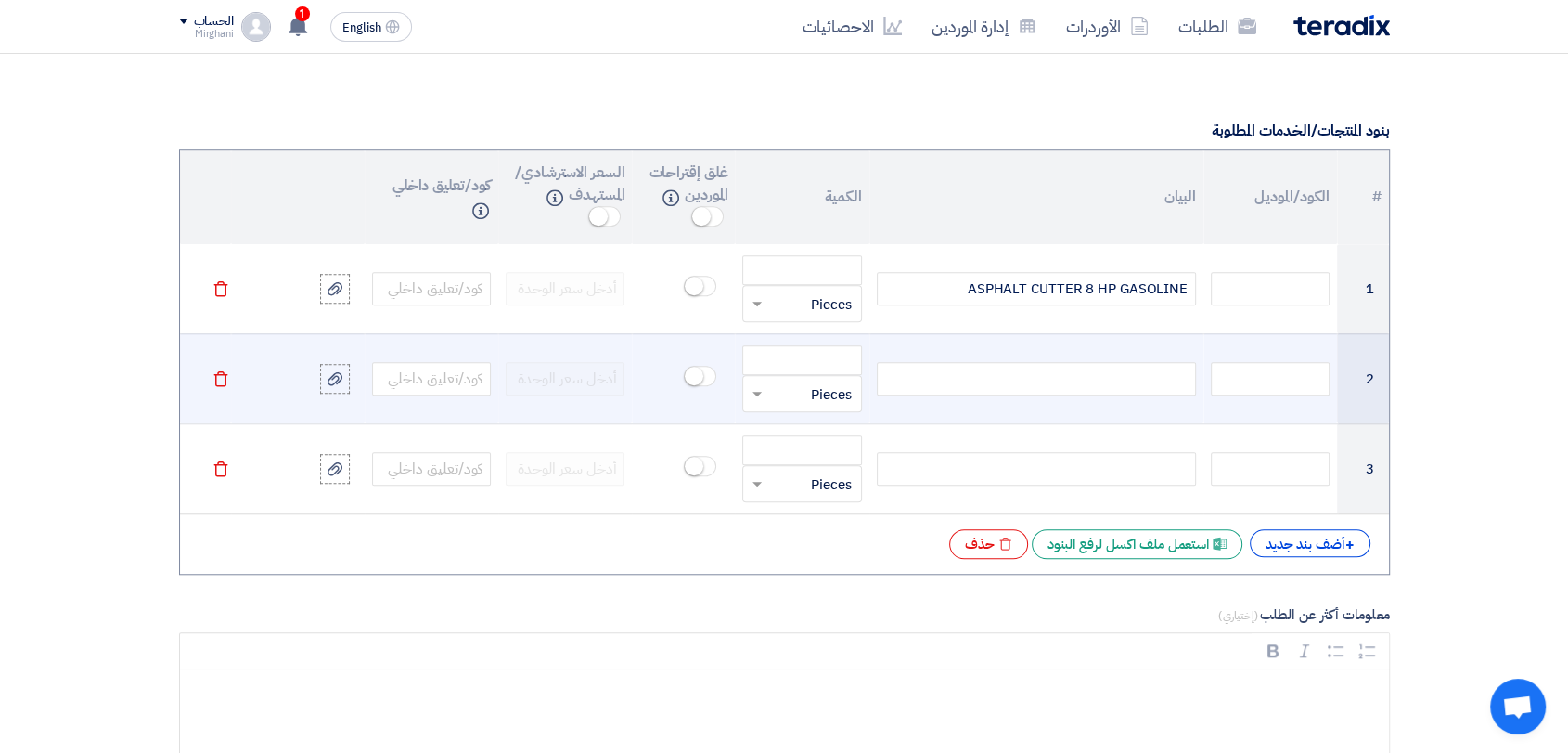
click at [1081, 380] on div at bounding box center [1035, 378] width 319 height 34
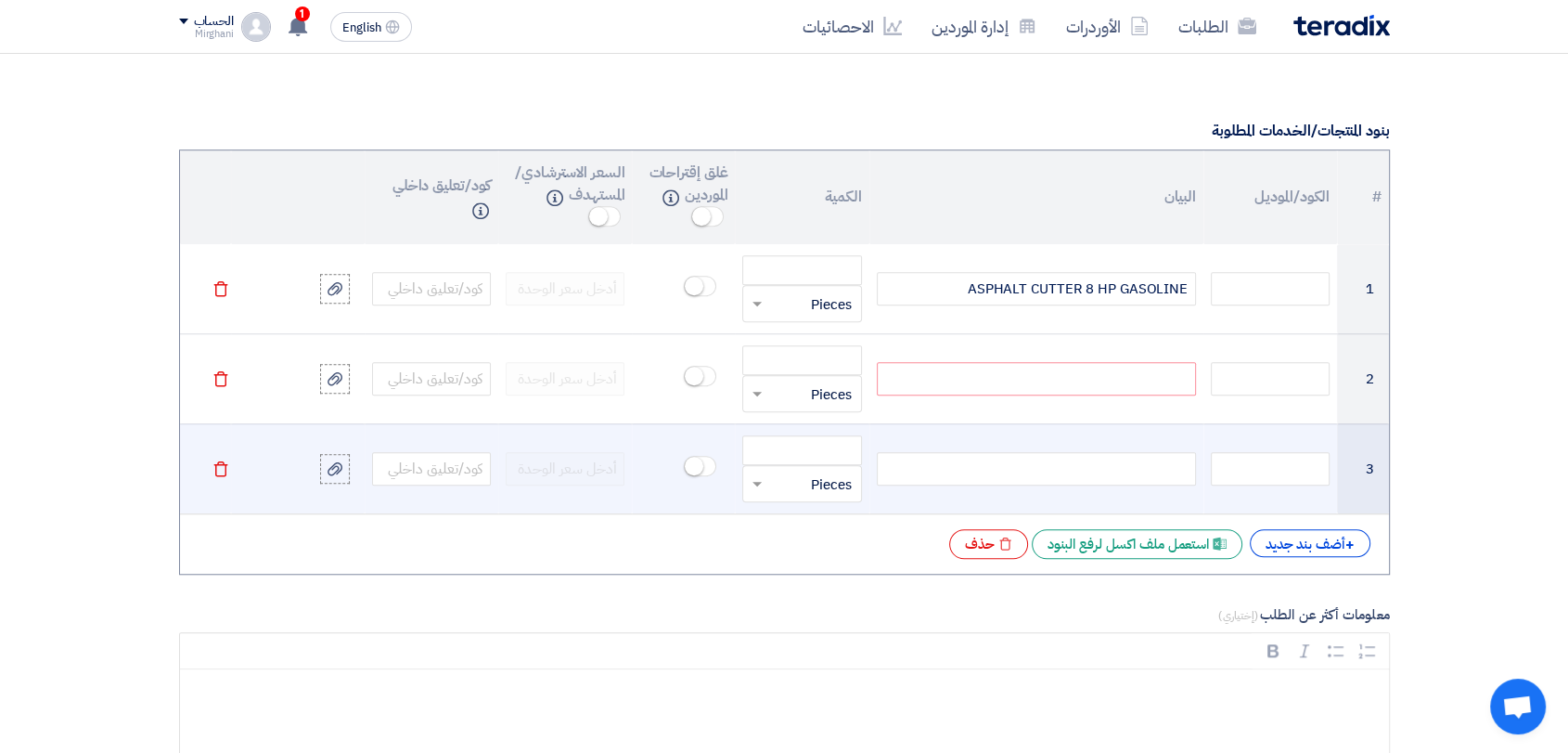
paste div
drag, startPoint x: 1060, startPoint y: 472, endPoint x: 1039, endPoint y: 468, distance: 21.4
click at [1060, 471] on div at bounding box center [1035, 468] width 319 height 34
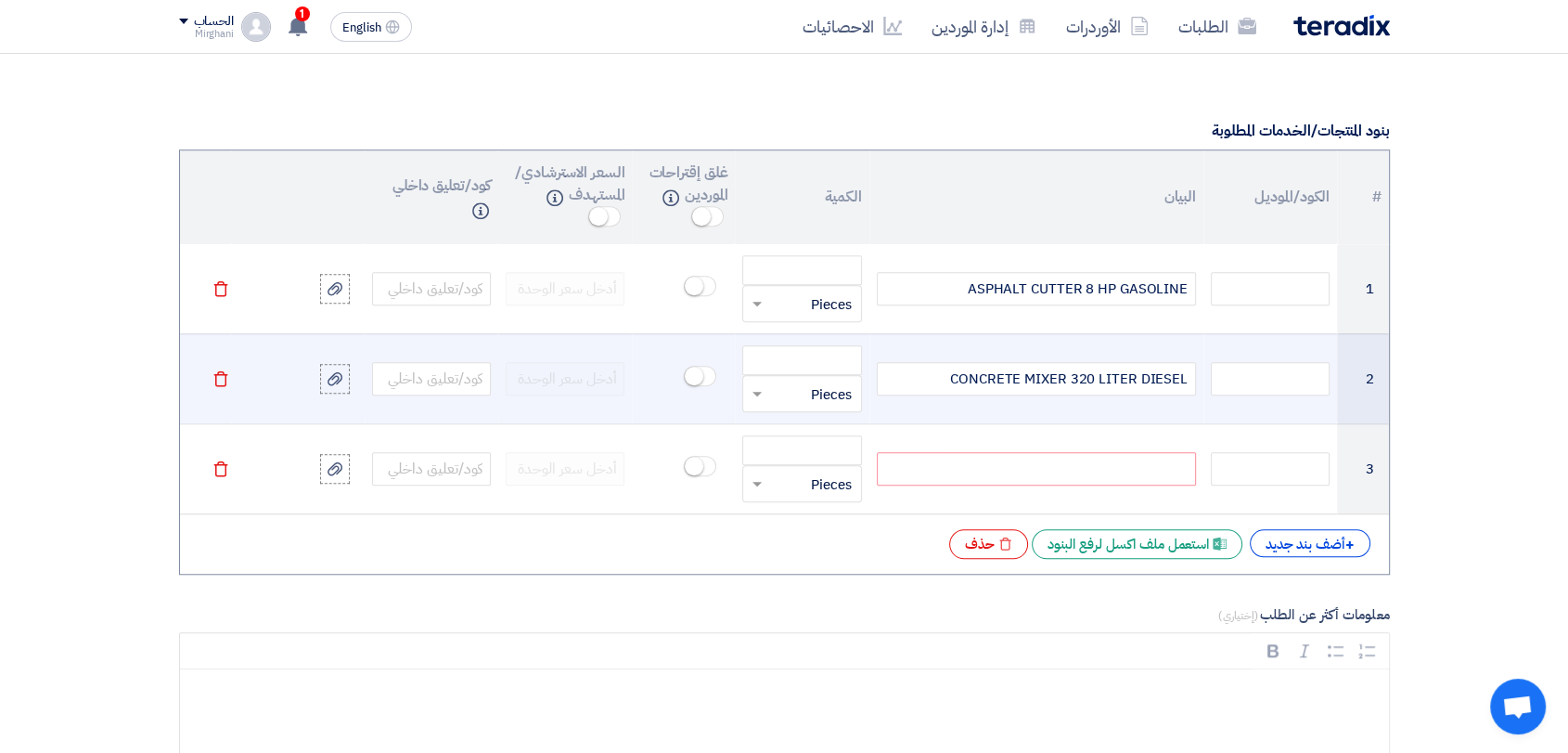
paste div
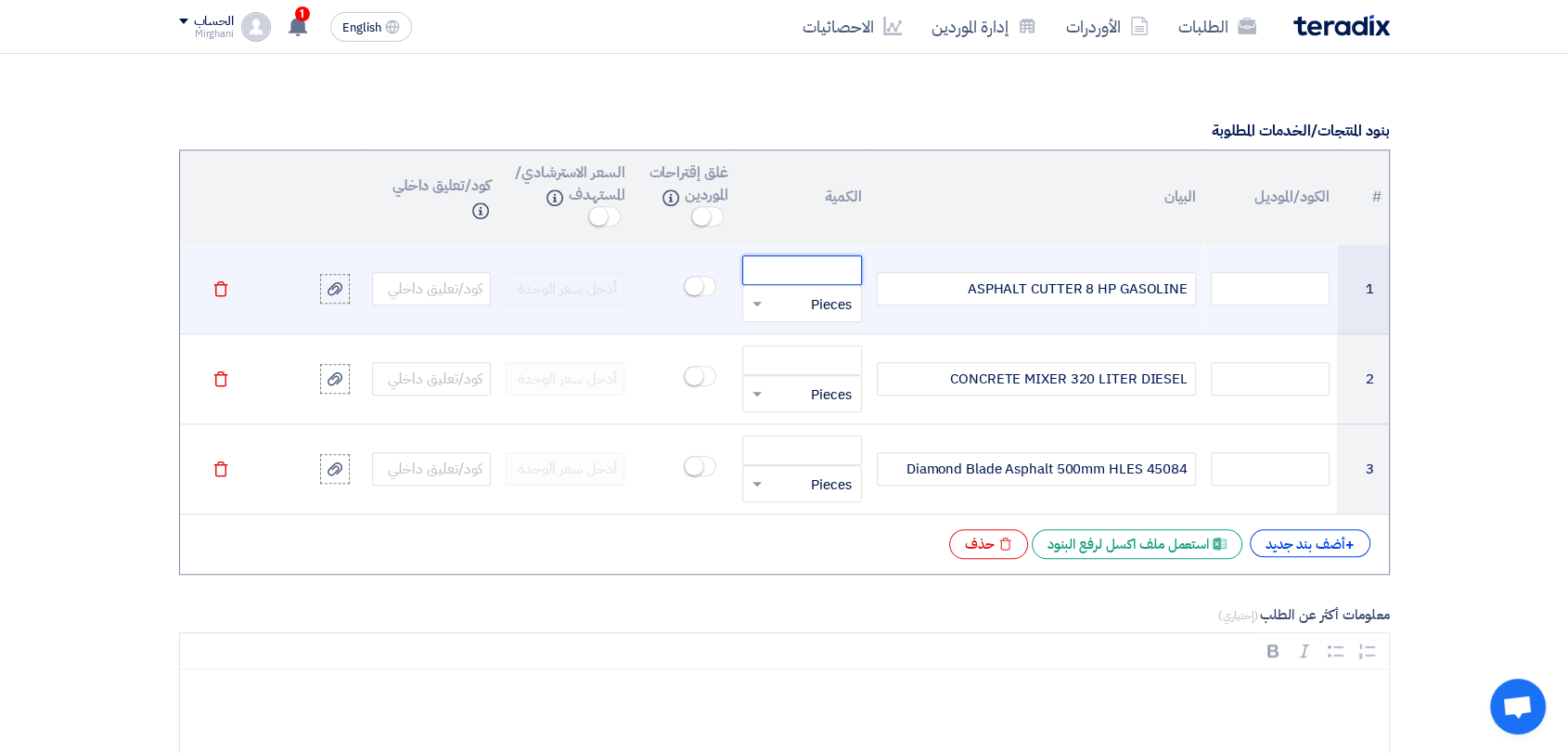
click at [751, 262] on input "number" at bounding box center [802, 269] width 119 height 30
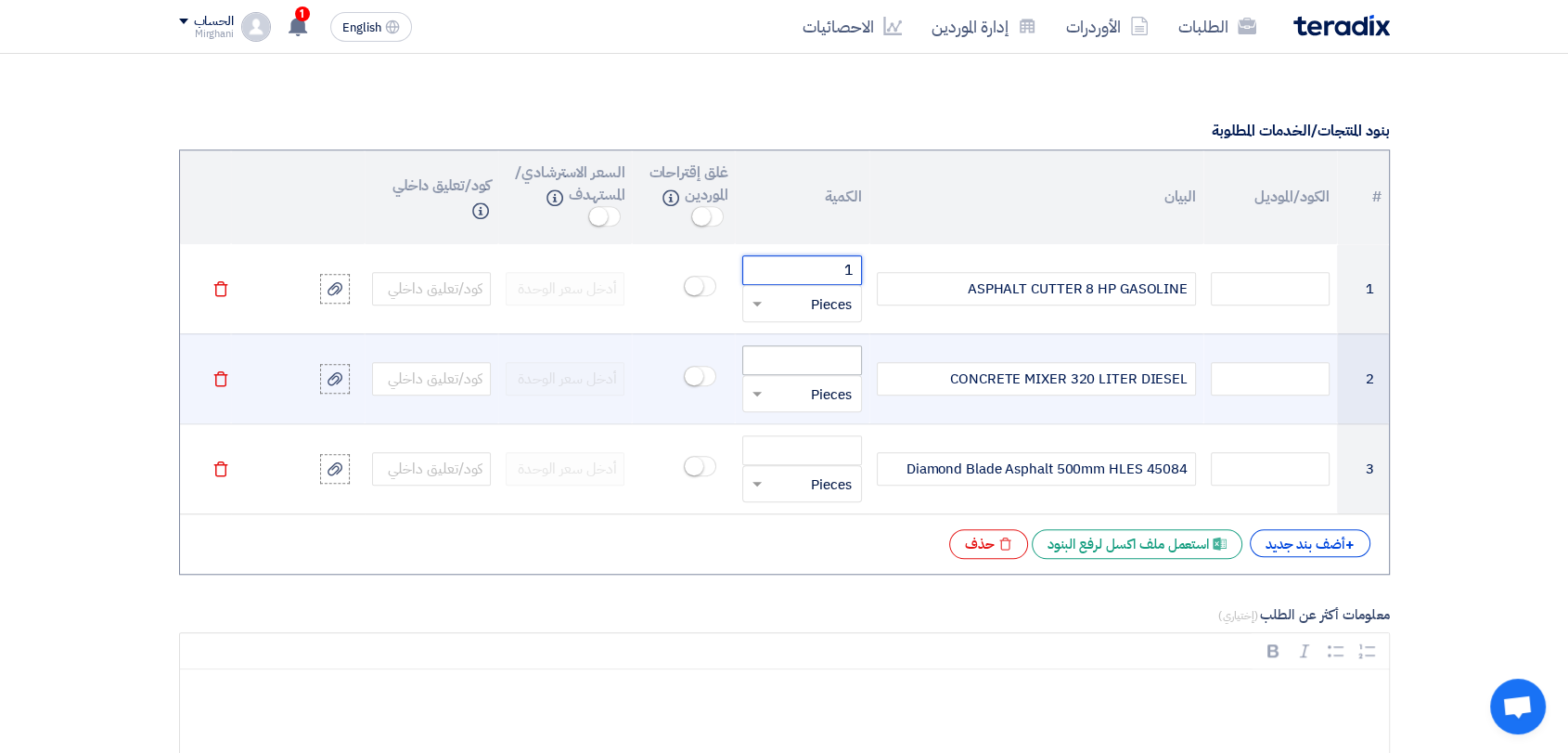
type input "1"
click at [800, 352] on input "number" at bounding box center [802, 359] width 119 height 30
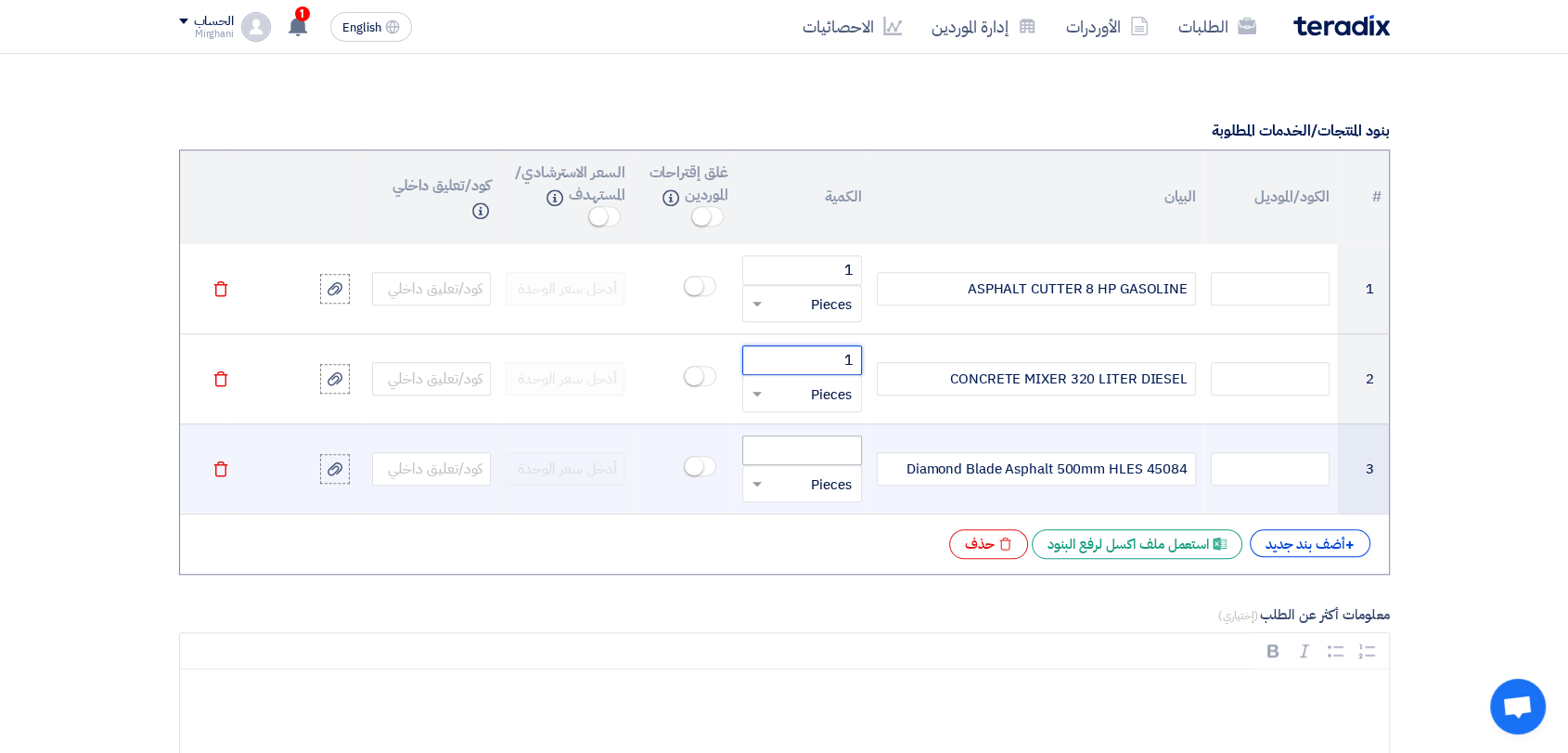
type input "1"
click at [807, 458] on input "number" at bounding box center [802, 449] width 119 height 30
type input "1"
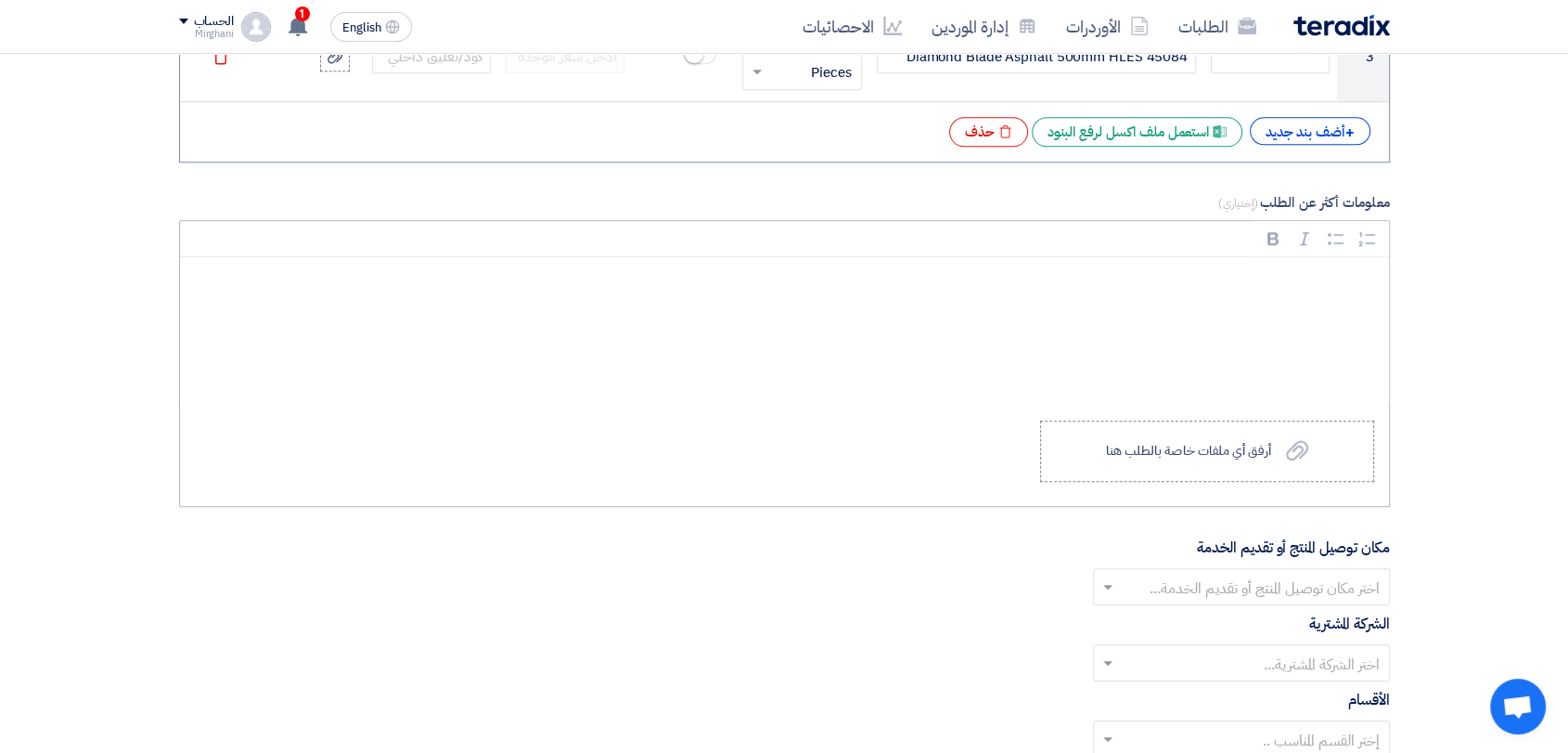
scroll to position [1856, 0]
drag, startPoint x: 1101, startPoint y: 477, endPoint x: 1101, endPoint y: 463, distance: 14.0
click at [1101, 478] on div "Rich Text Editor Bold (CTRL+B) Bold Italic (CTRL+I) Italic Bulleted List Bullet…" at bounding box center [784, 362] width 1211 height 286
click at [1100, 466] on label "Upload a file أرفق أي ملفات خاصة بالطلب هنا" at bounding box center [1207, 450] width 334 height 61
click at [0, 0] on input "Upload a file أرفق أي ملفات خاصة بالطلب هنا" at bounding box center [0, 0] width 0 height 0
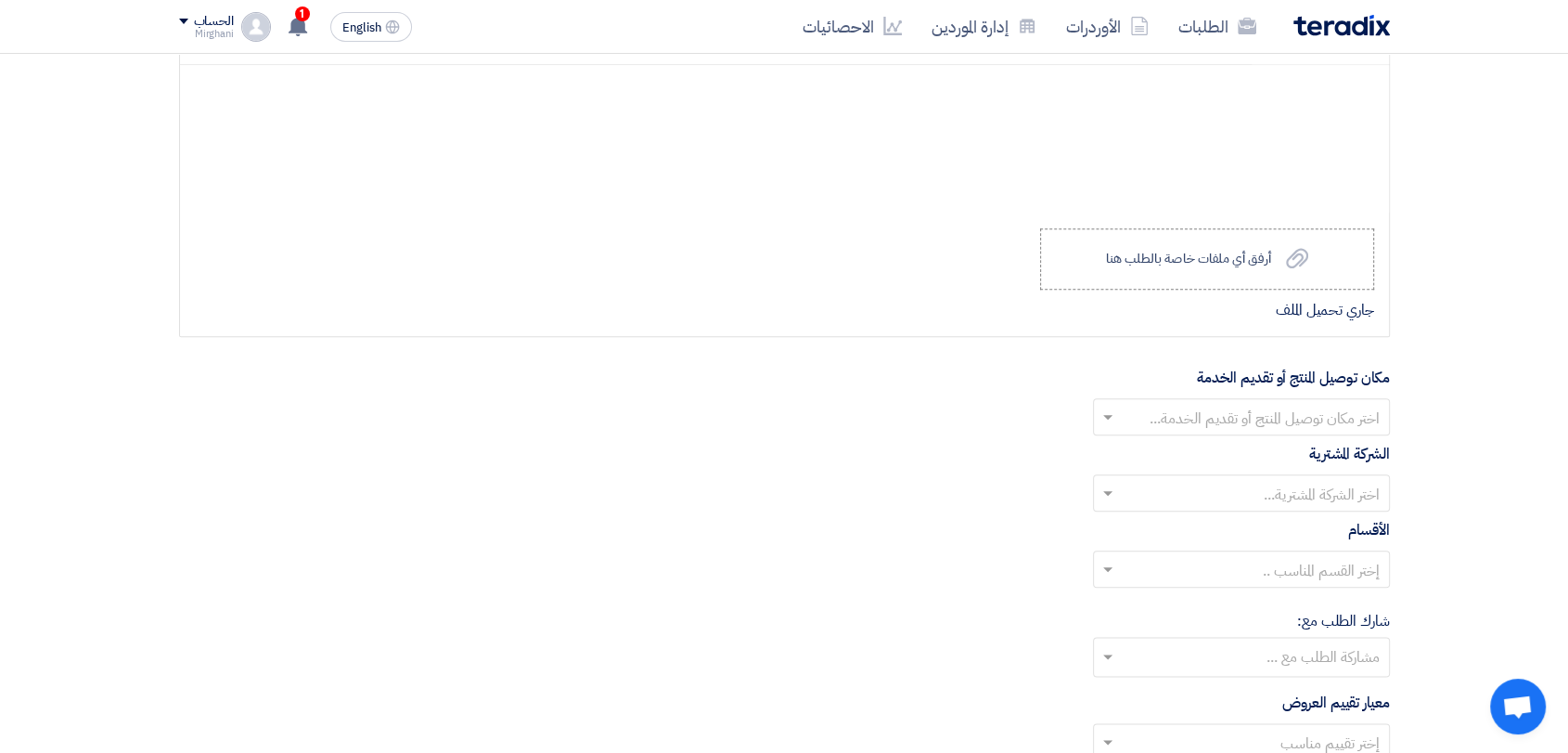
scroll to position [2268, 0]
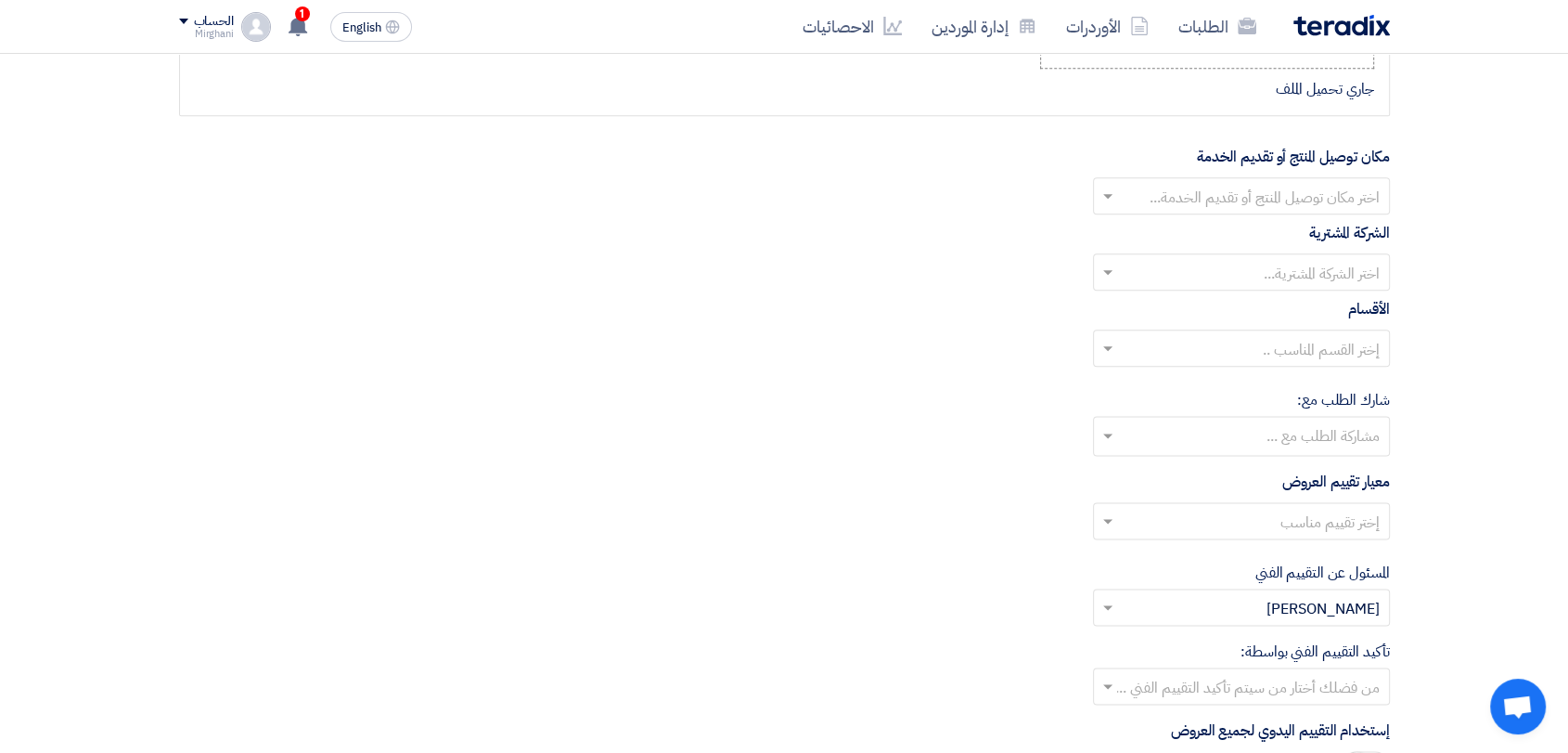
drag, startPoint x: 1247, startPoint y: 197, endPoint x: 1234, endPoint y: 196, distance: 13.0
click at [1246, 198] on input "text" at bounding box center [1251, 197] width 260 height 31
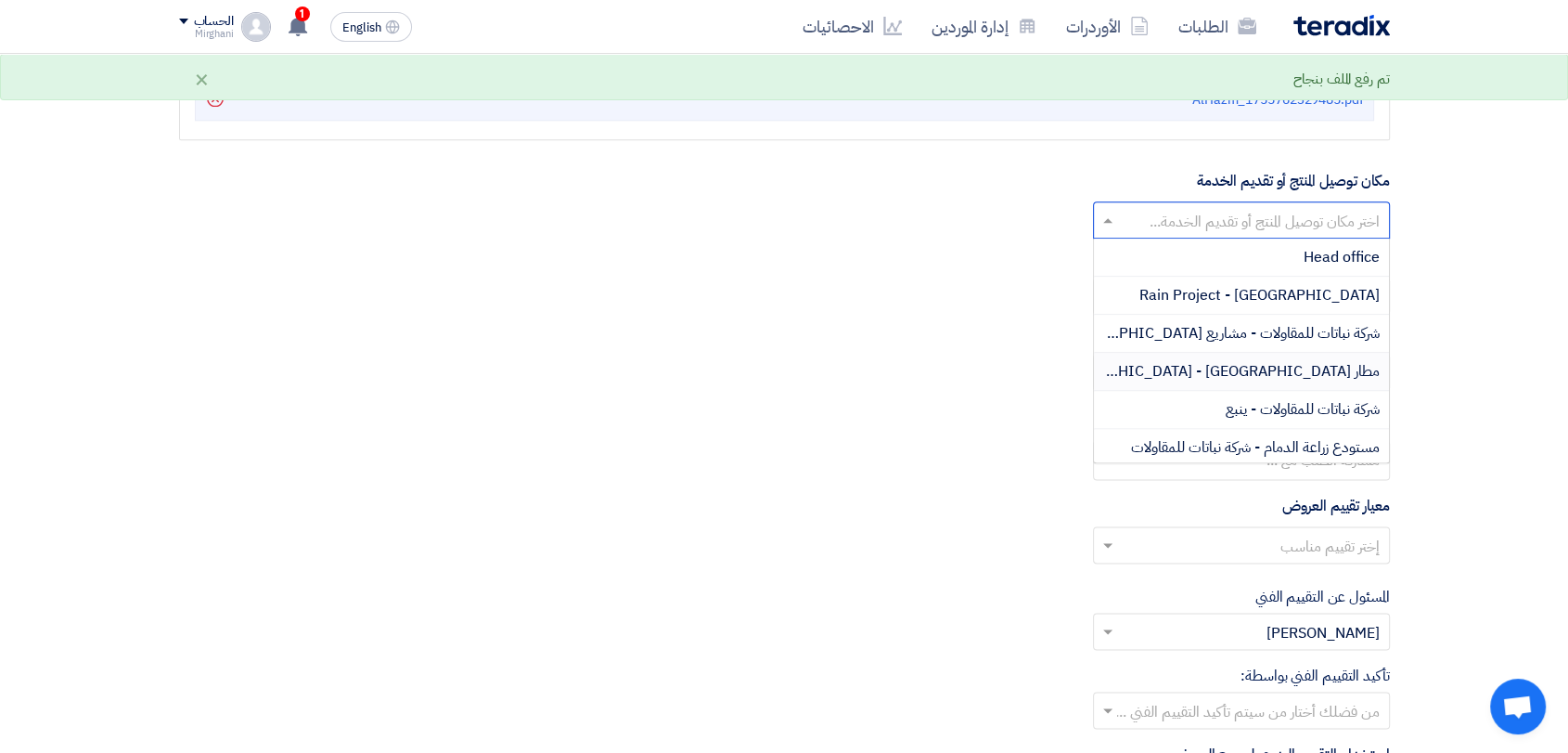
click at [1239, 353] on div "مطار [GEOGRAPHIC_DATA] - [GEOGRAPHIC_DATA]" at bounding box center [1241, 372] width 295 height 38
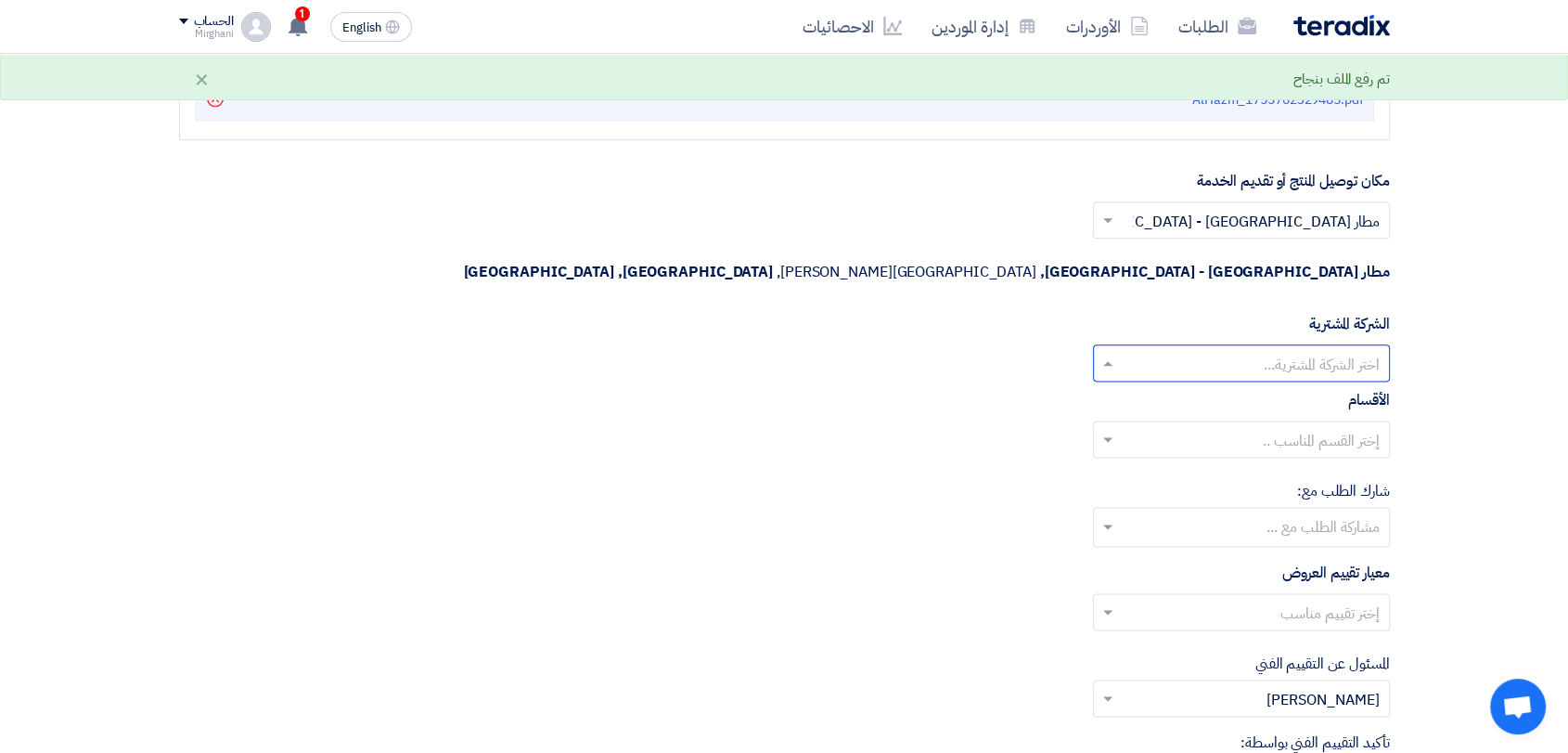
click at [1237, 349] on input "text" at bounding box center [1251, 364] width 260 height 31
click at [1243, 389] on span "Nabatat for contracting" at bounding box center [1301, 399] width 158 height 22
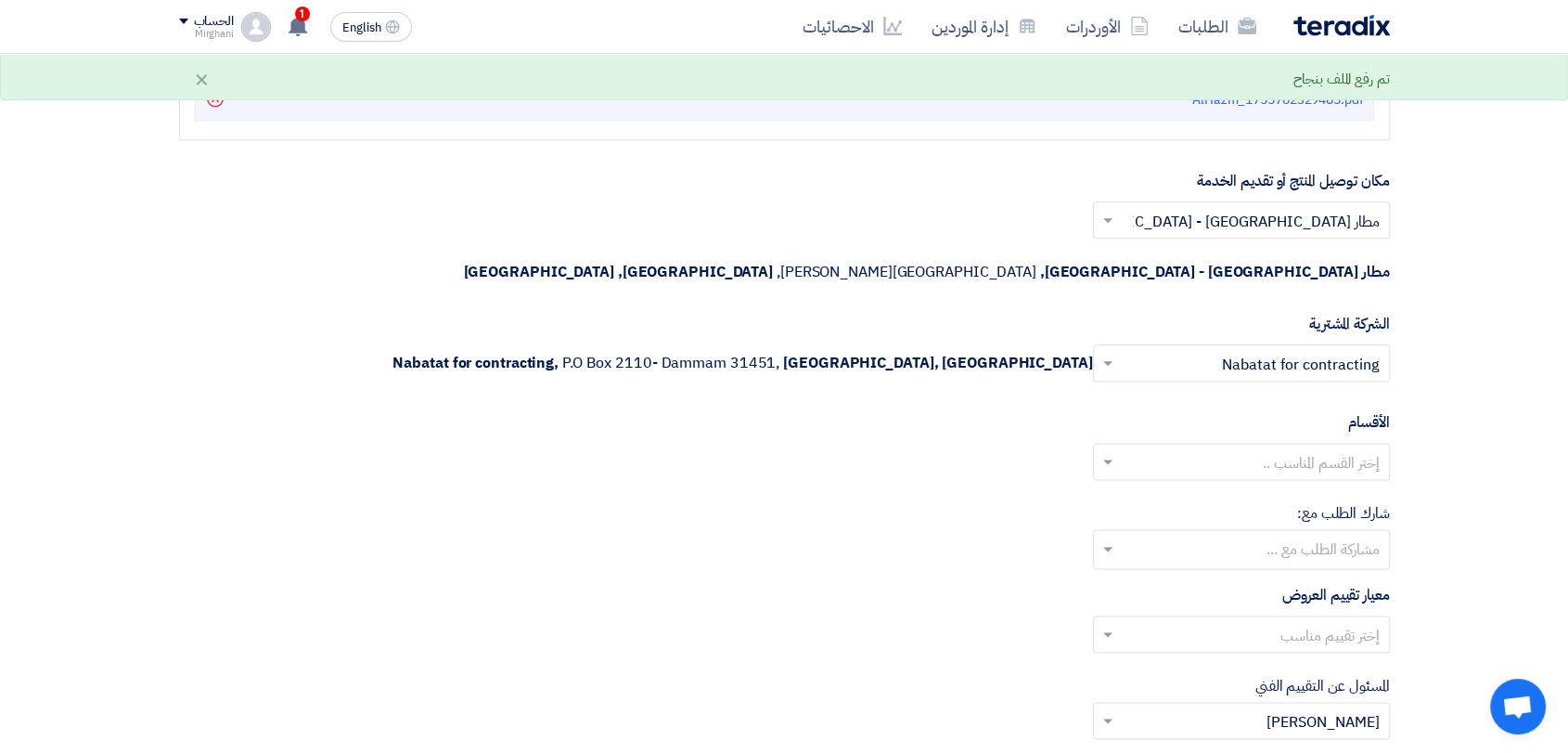
click at [1252, 447] on input "text" at bounding box center [1251, 463] width 260 height 31
click at [1253, 488] on span "General Department" at bounding box center [1310, 498] width 138 height 22
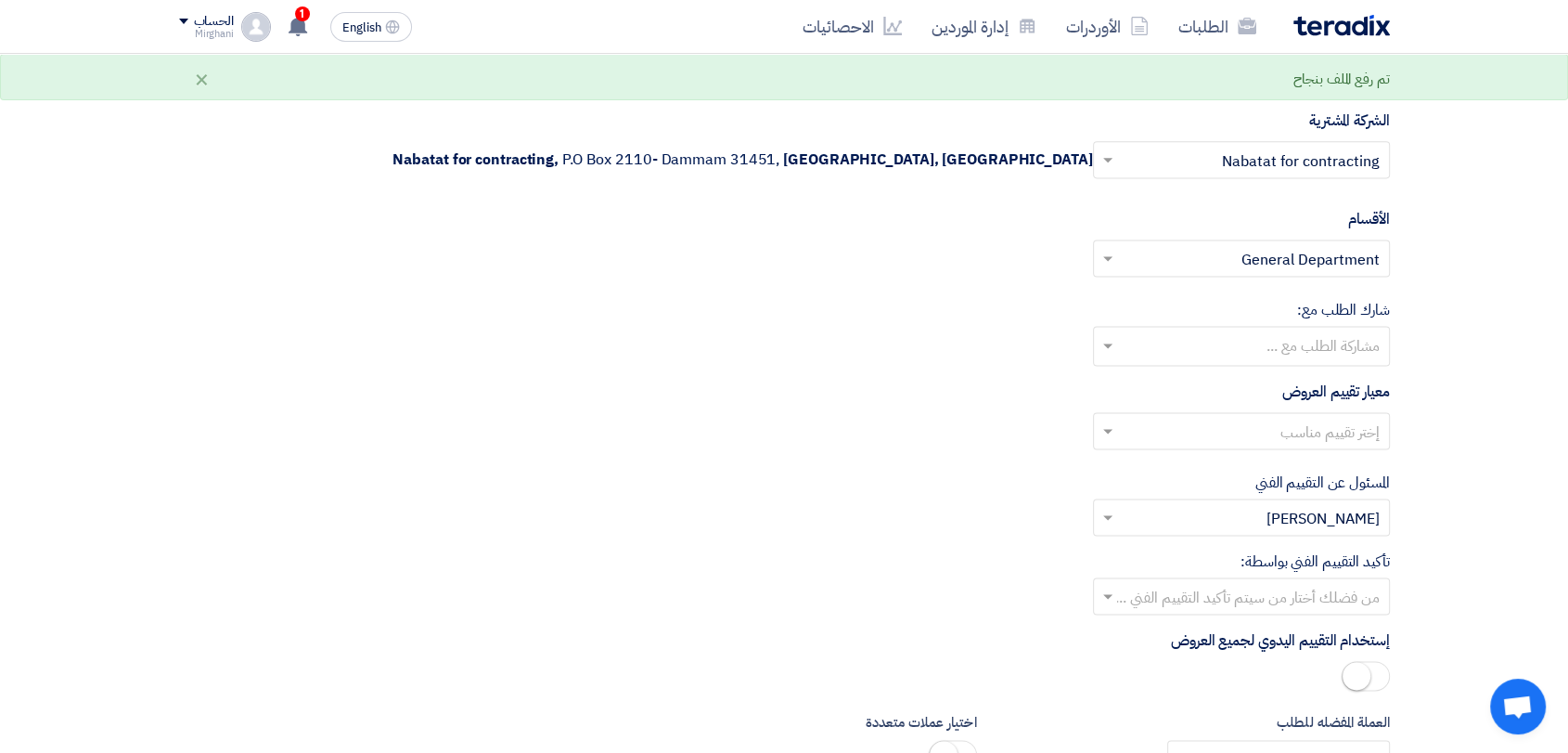
scroll to position [2474, 0]
click at [1265, 414] on input "text" at bounding box center [1251, 429] width 260 height 31
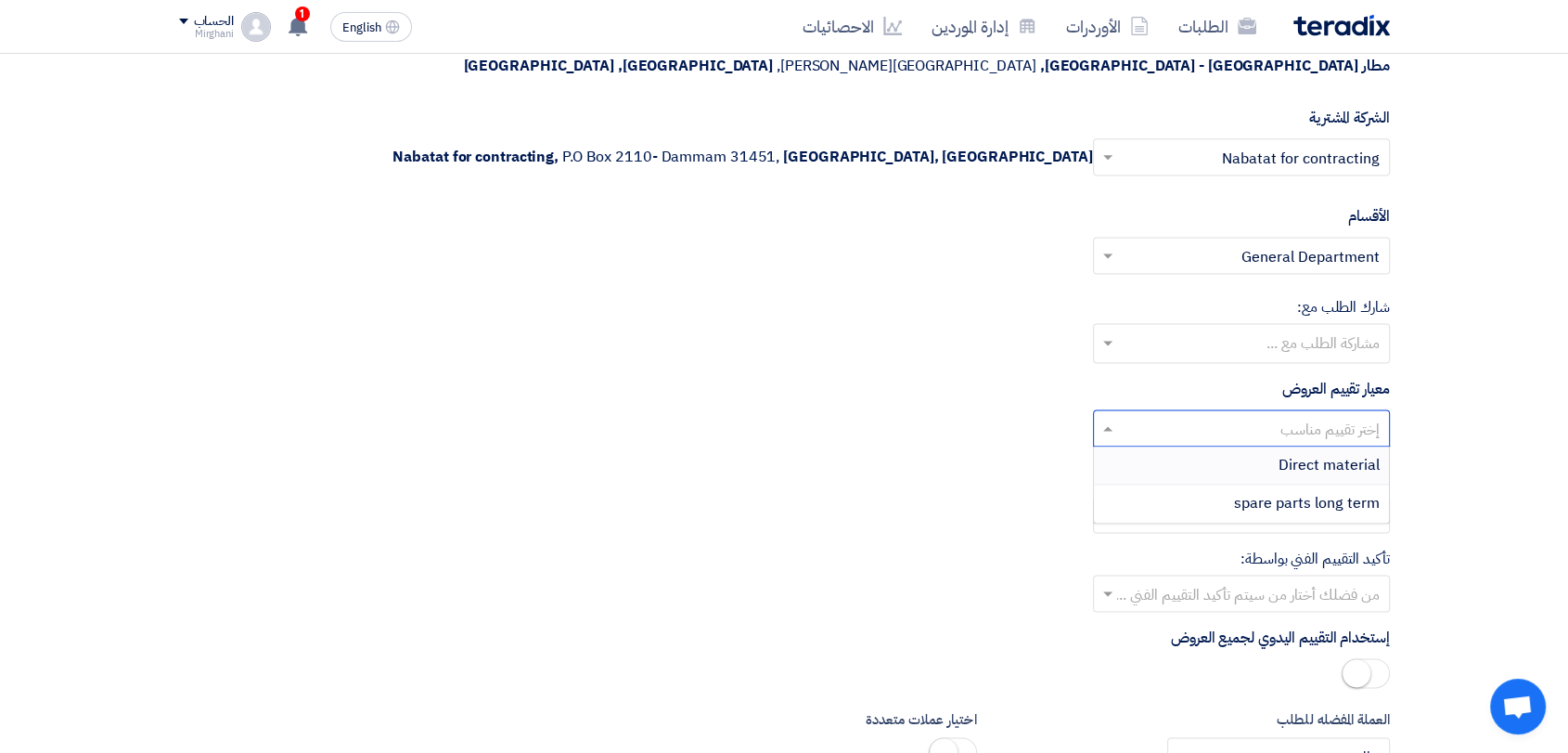
click at [1262, 446] on div "Direct material" at bounding box center [1241, 466] width 295 height 38
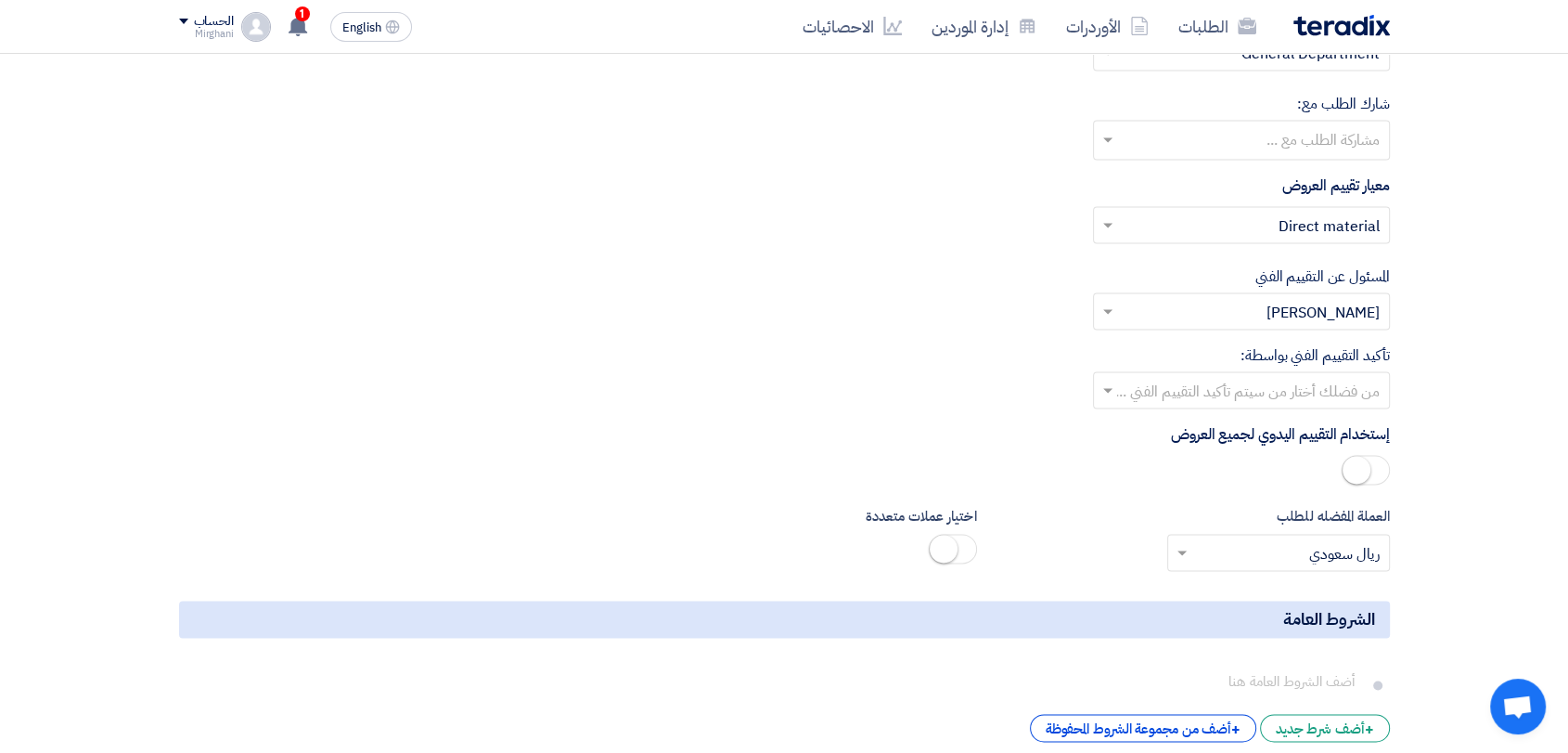
scroll to position [2680, 0]
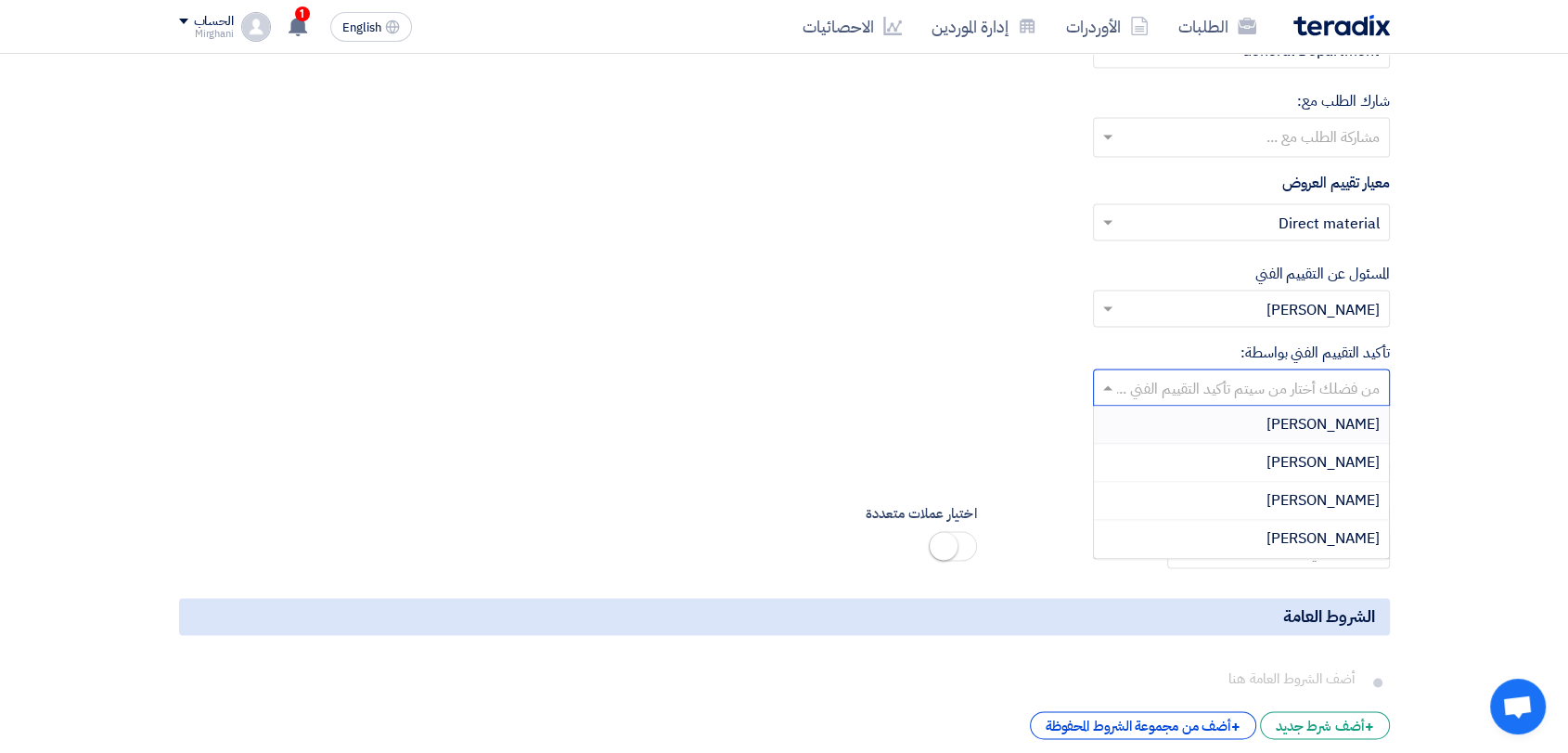
click at [1262, 373] on input "text" at bounding box center [1251, 388] width 260 height 31
click at [1260, 444] on div "[PERSON_NAME]" at bounding box center [1241, 463] width 295 height 38
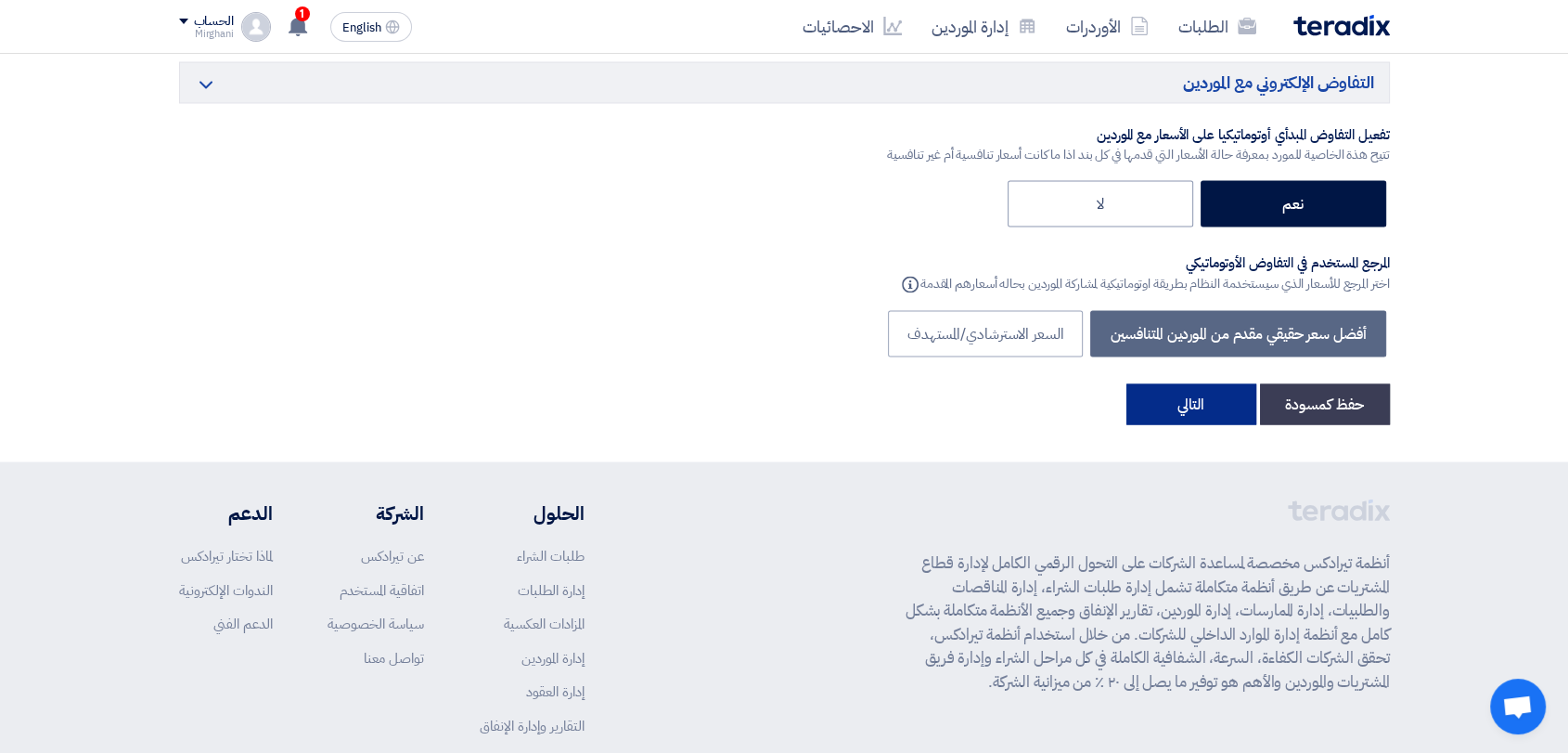
click at [1209, 383] on button "التالي" at bounding box center [1192, 403] width 130 height 41
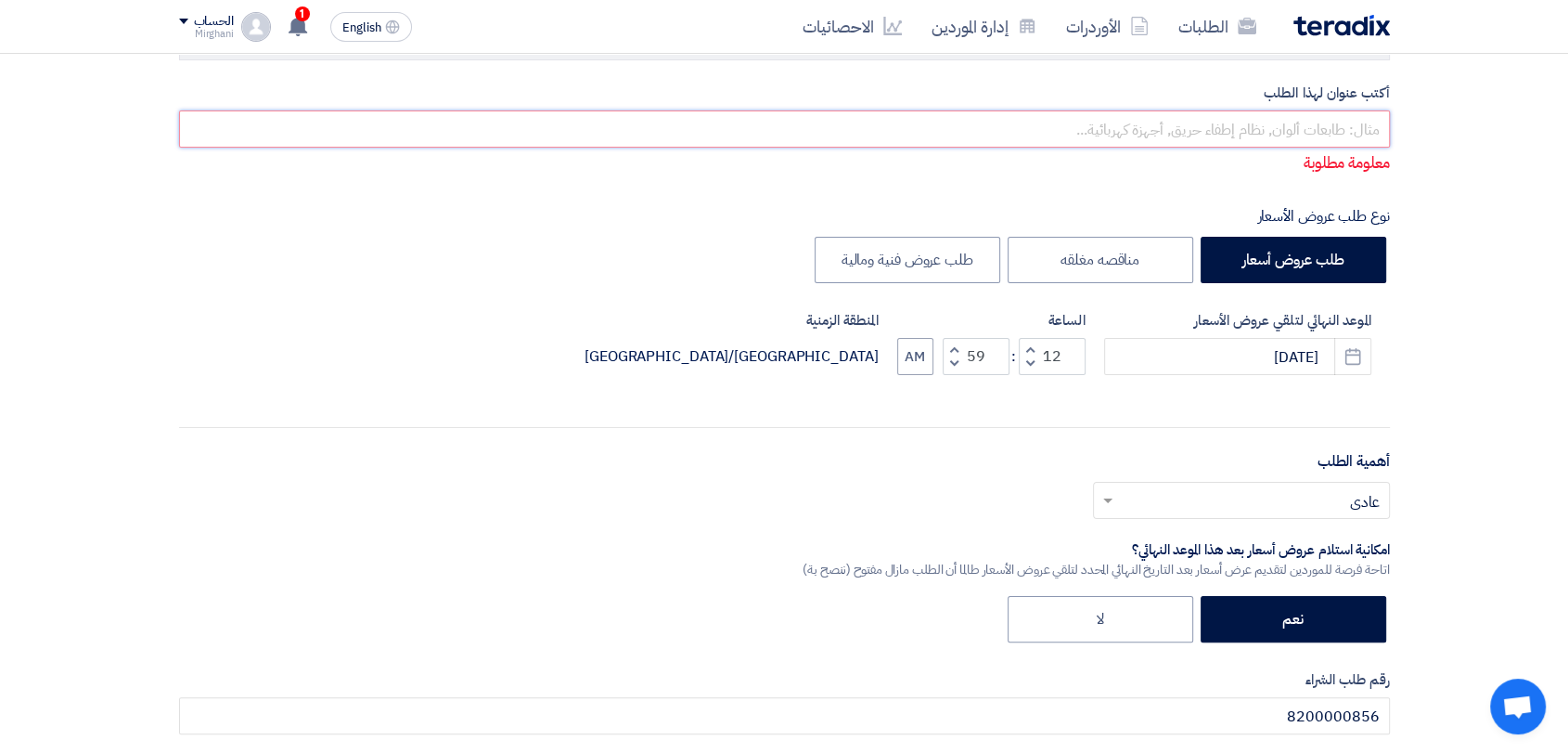
click at [1194, 131] on input "text" at bounding box center [784, 128] width 1211 height 37
click at [1139, 148] on div "أكتب عنوان لهذا الطلب معلومة مطلوبة" at bounding box center [784, 128] width 1211 height 93
click at [1267, 135] on input "text" at bounding box center [784, 128] width 1211 height 37
paste input "Light Equipment"
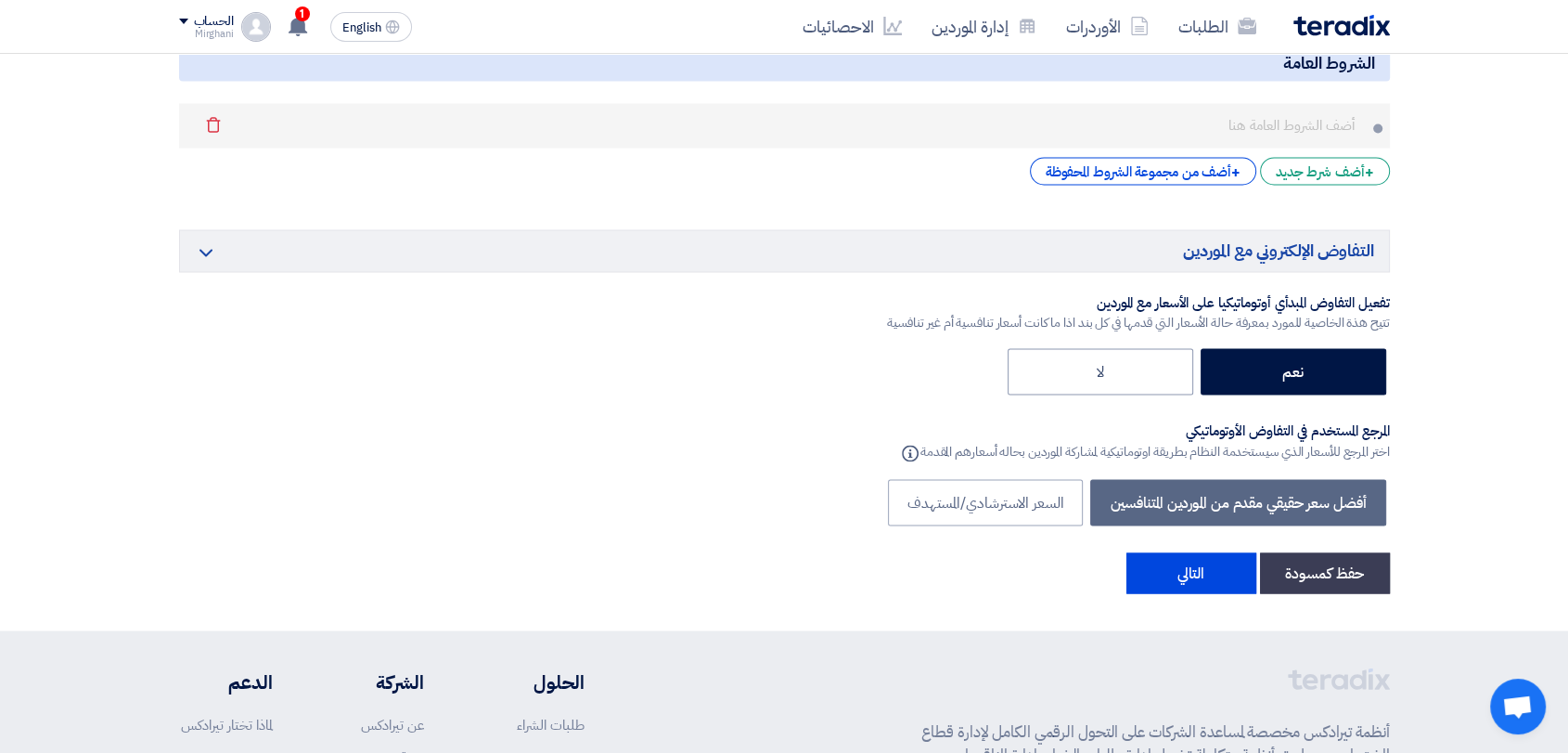
scroll to position [3459, 0]
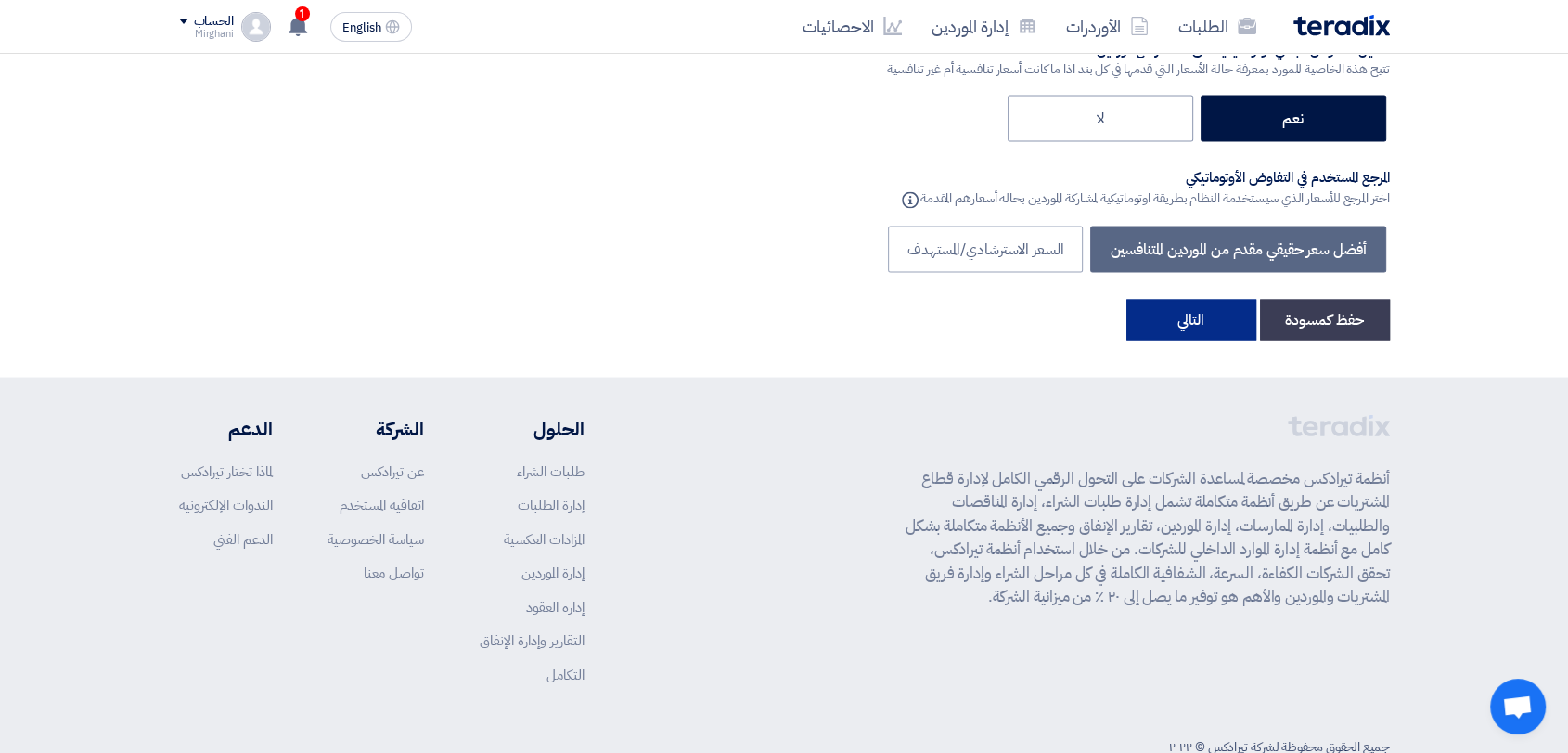
type input "Light Equipment - 911"
click at [1132, 299] on button "التالي" at bounding box center [1192, 319] width 130 height 41
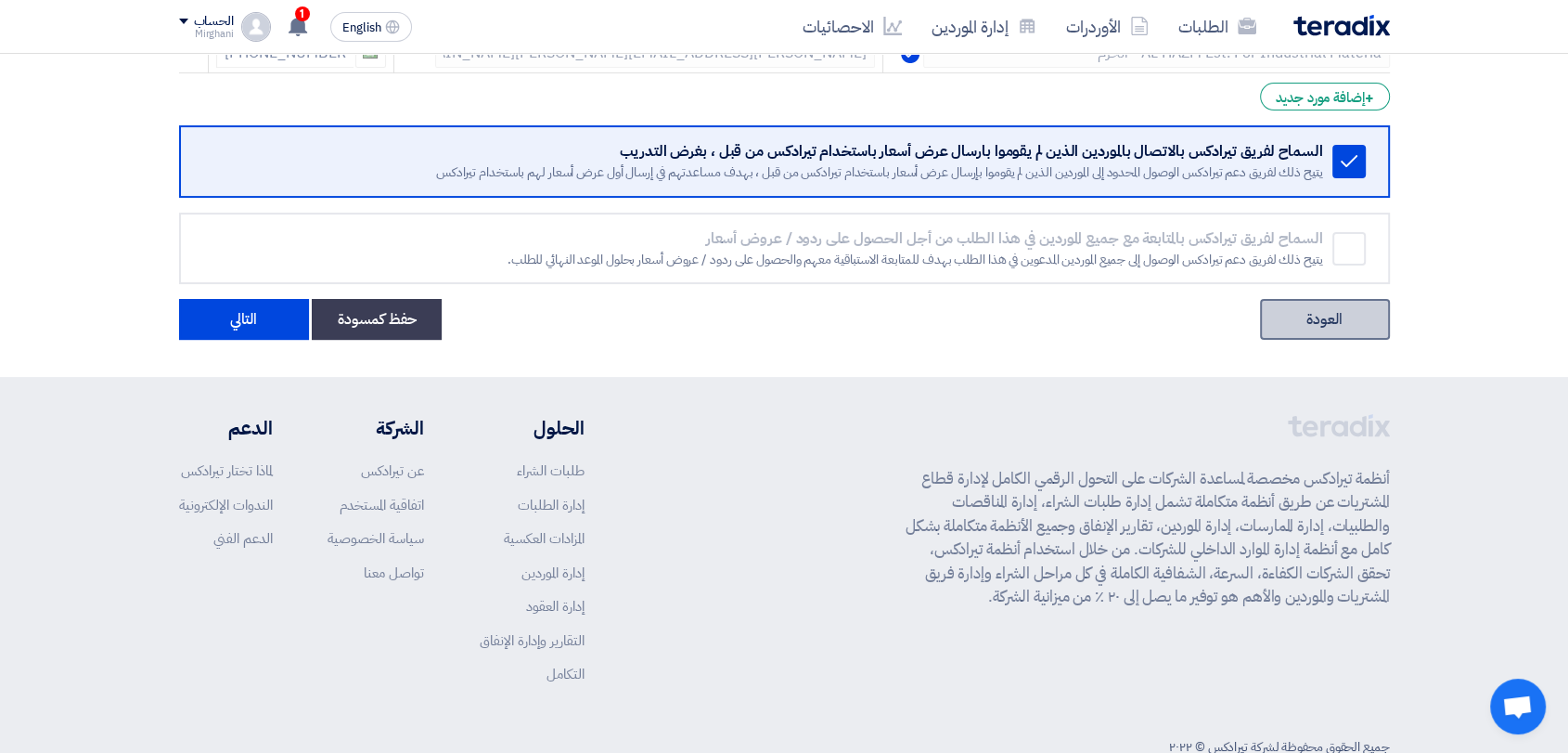
click at [1320, 318] on link "العودة" at bounding box center [1325, 319] width 130 height 41
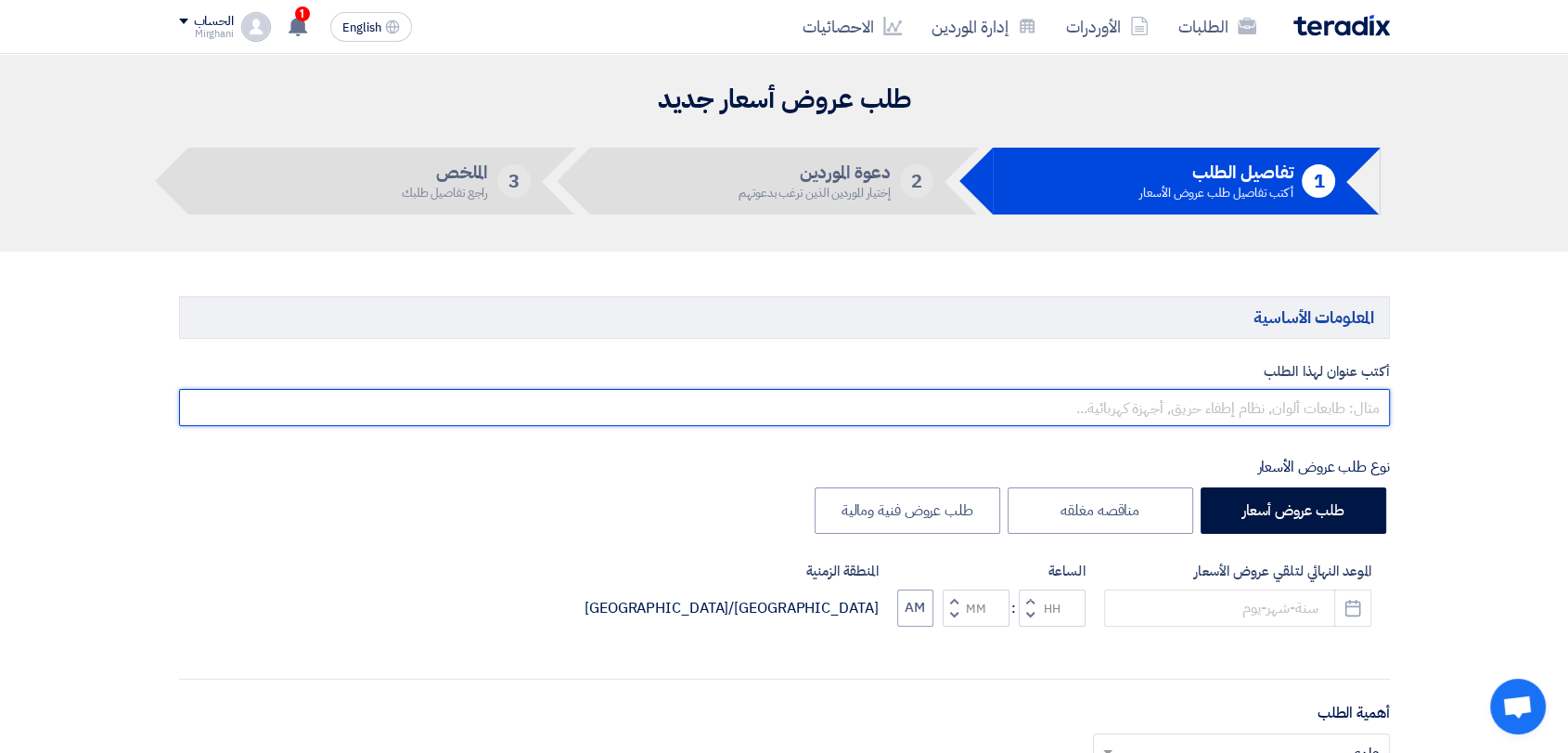
click at [1254, 400] on input "text" at bounding box center [784, 407] width 1211 height 37
paste input "Light Equipment"
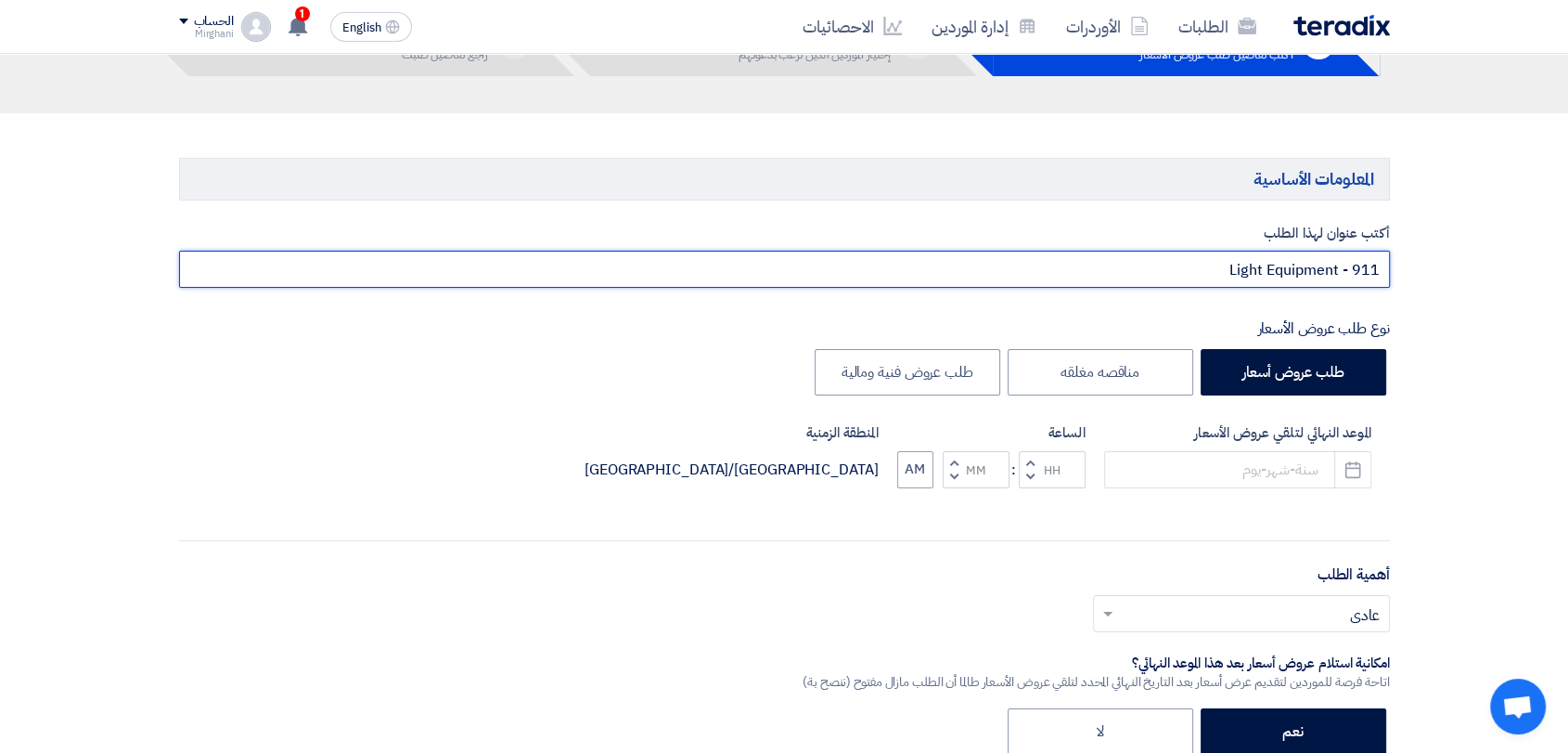
scroll to position [309, 0]
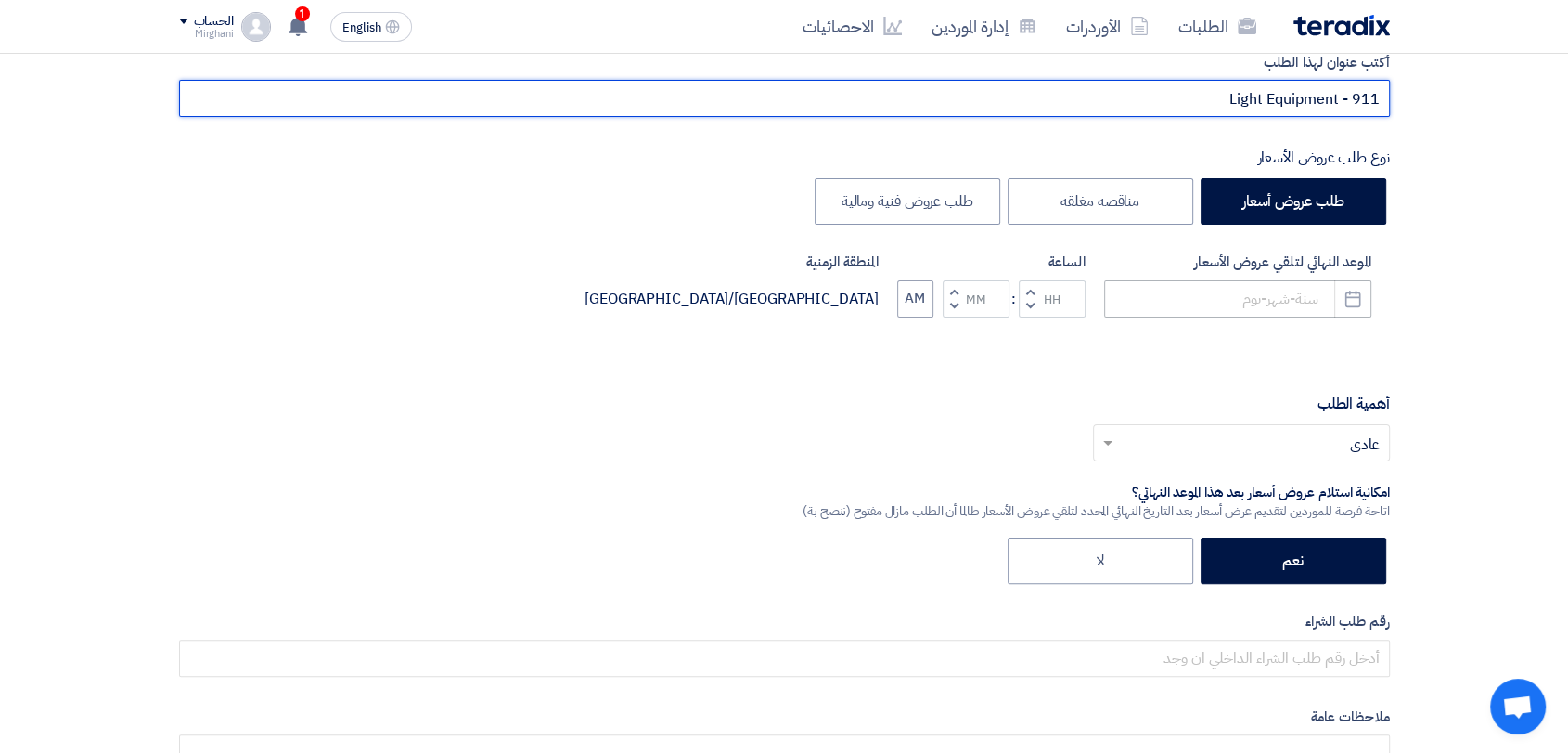
type input "Light Equipment - 911"
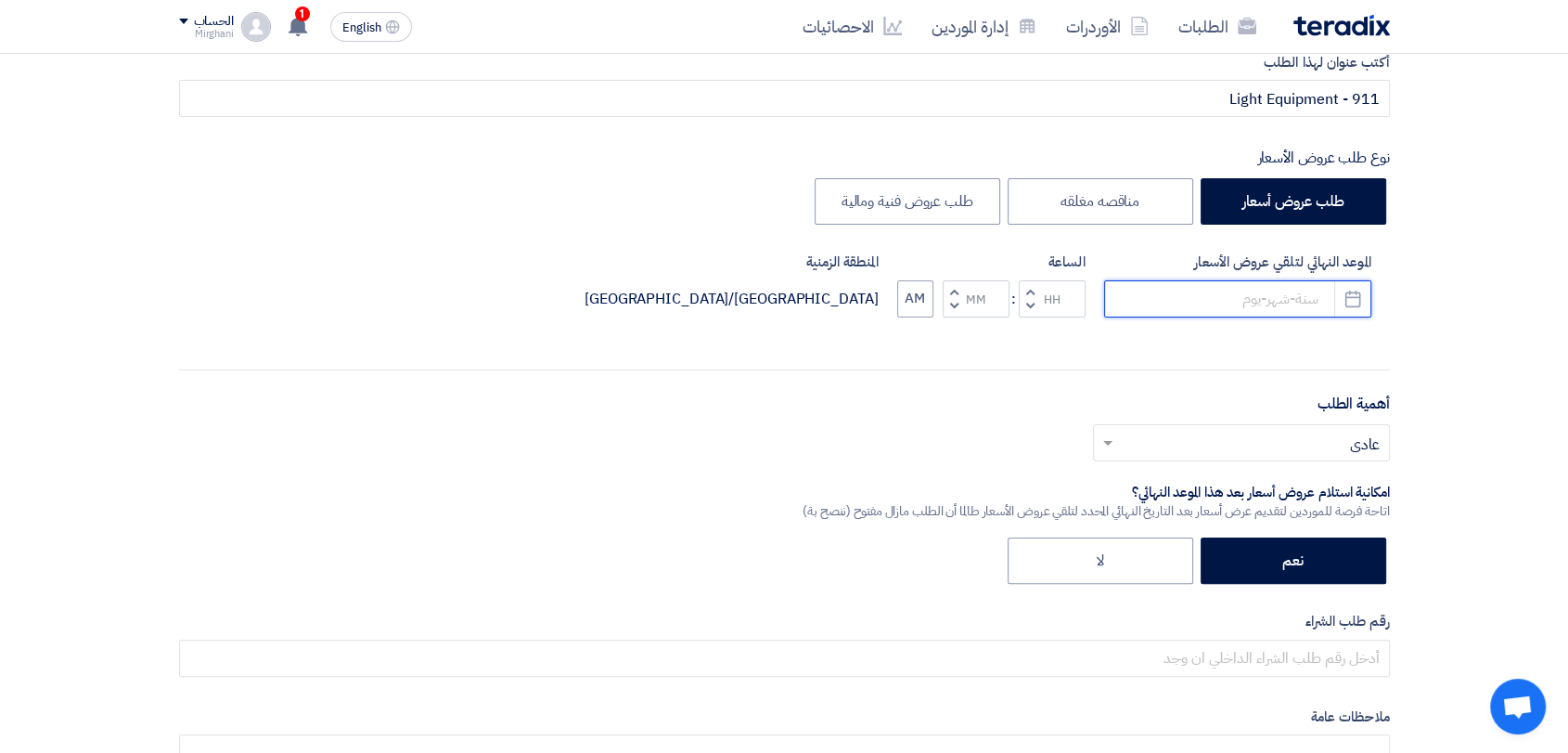
click at [1199, 309] on input at bounding box center [1238, 299] width 267 height 37
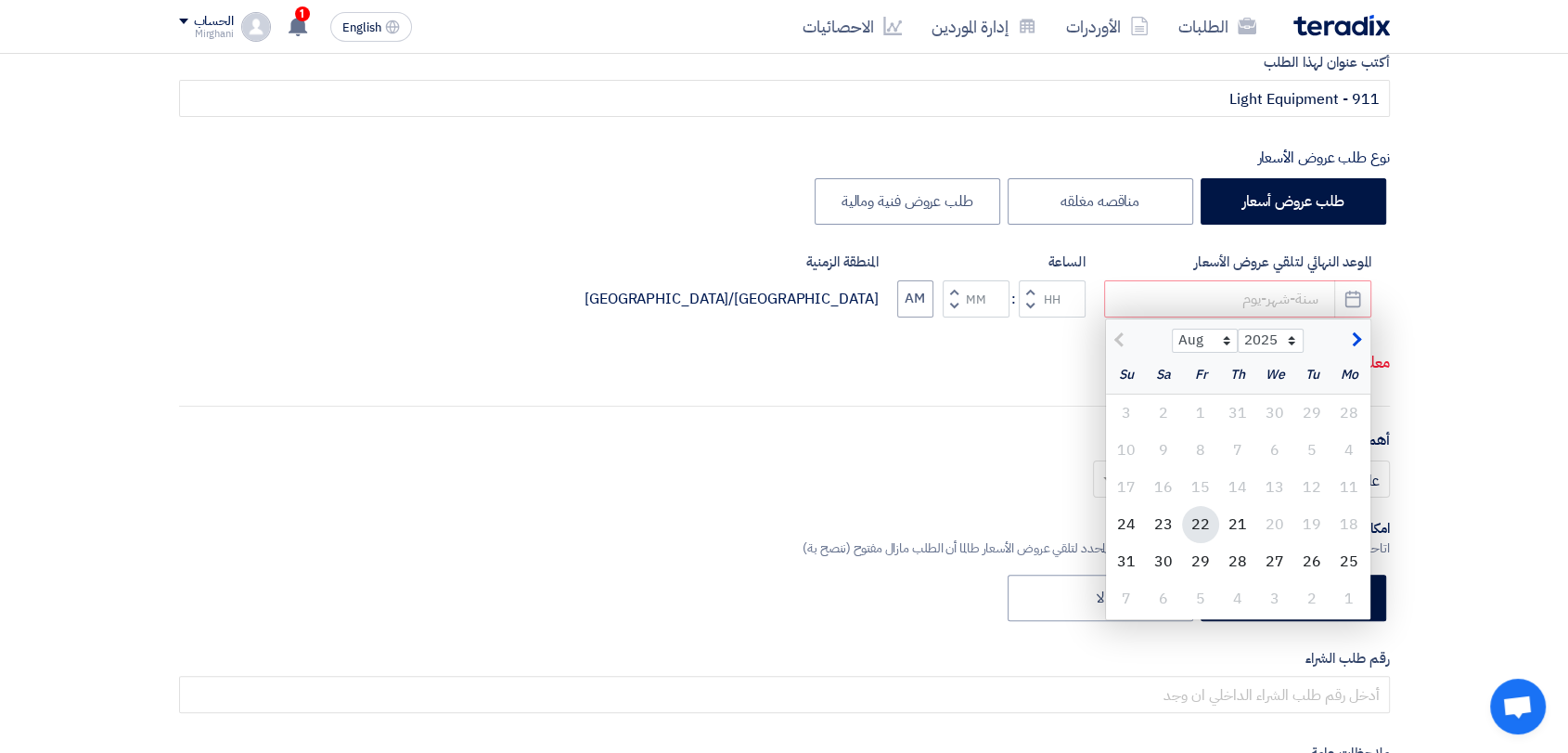
click at [1195, 519] on div "22" at bounding box center [1200, 524] width 37 height 37
type input "[DATE]"
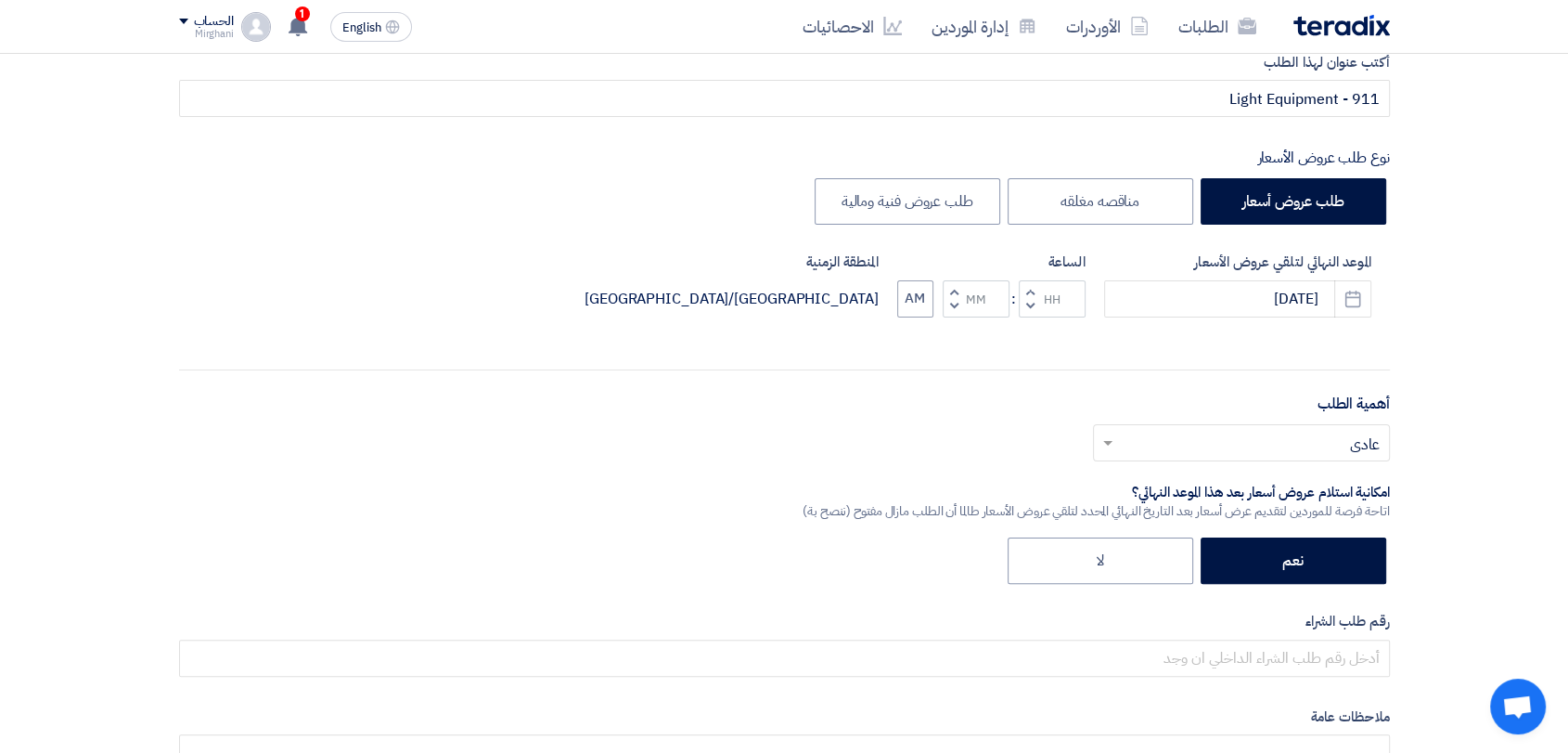
click at [1032, 285] on button "Increment hours" at bounding box center [1030, 292] width 22 height 23
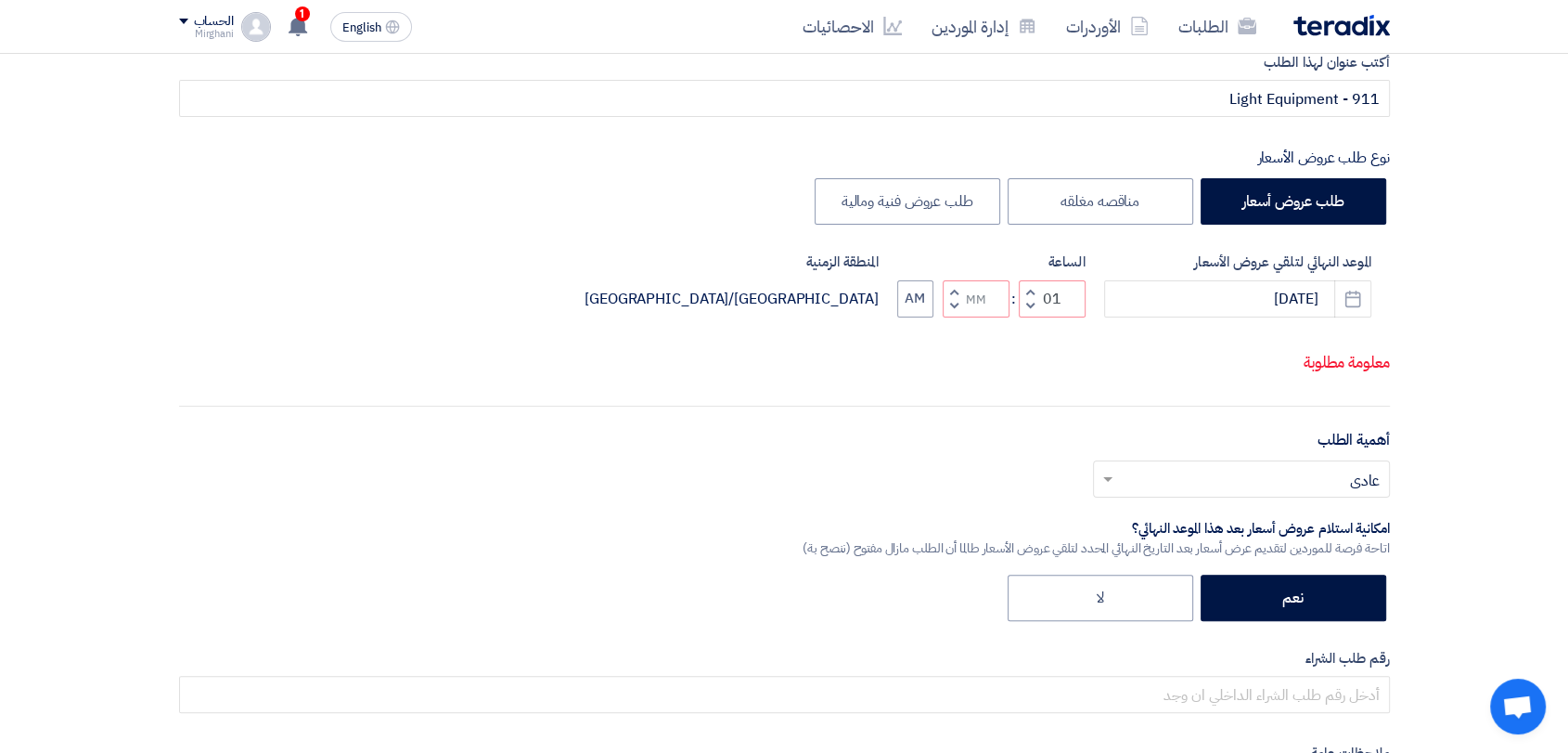
click at [947, 308] on button "Decrement minutes" at bounding box center [953, 306] width 22 height 23
type input "12"
type input "59"
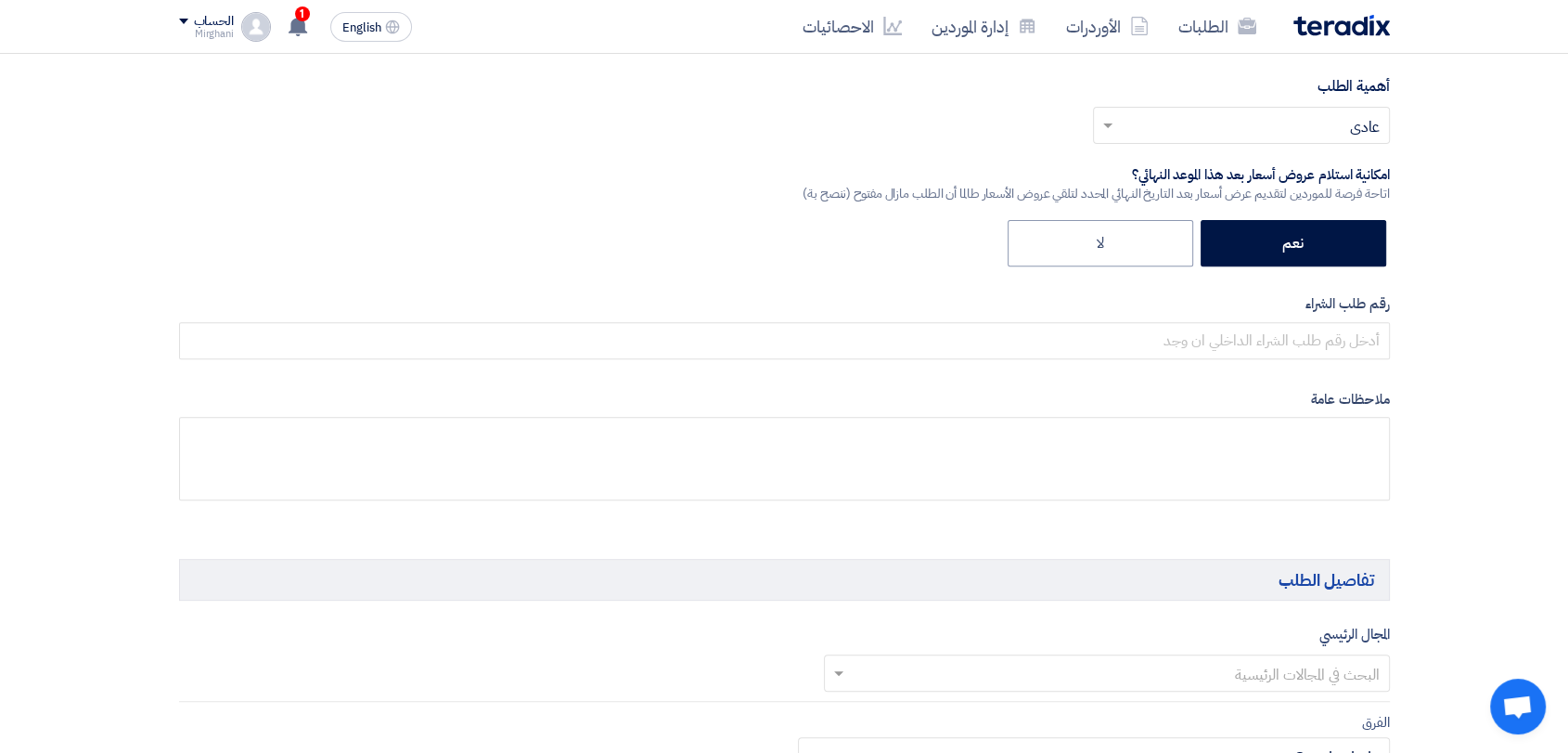
scroll to position [824, 0]
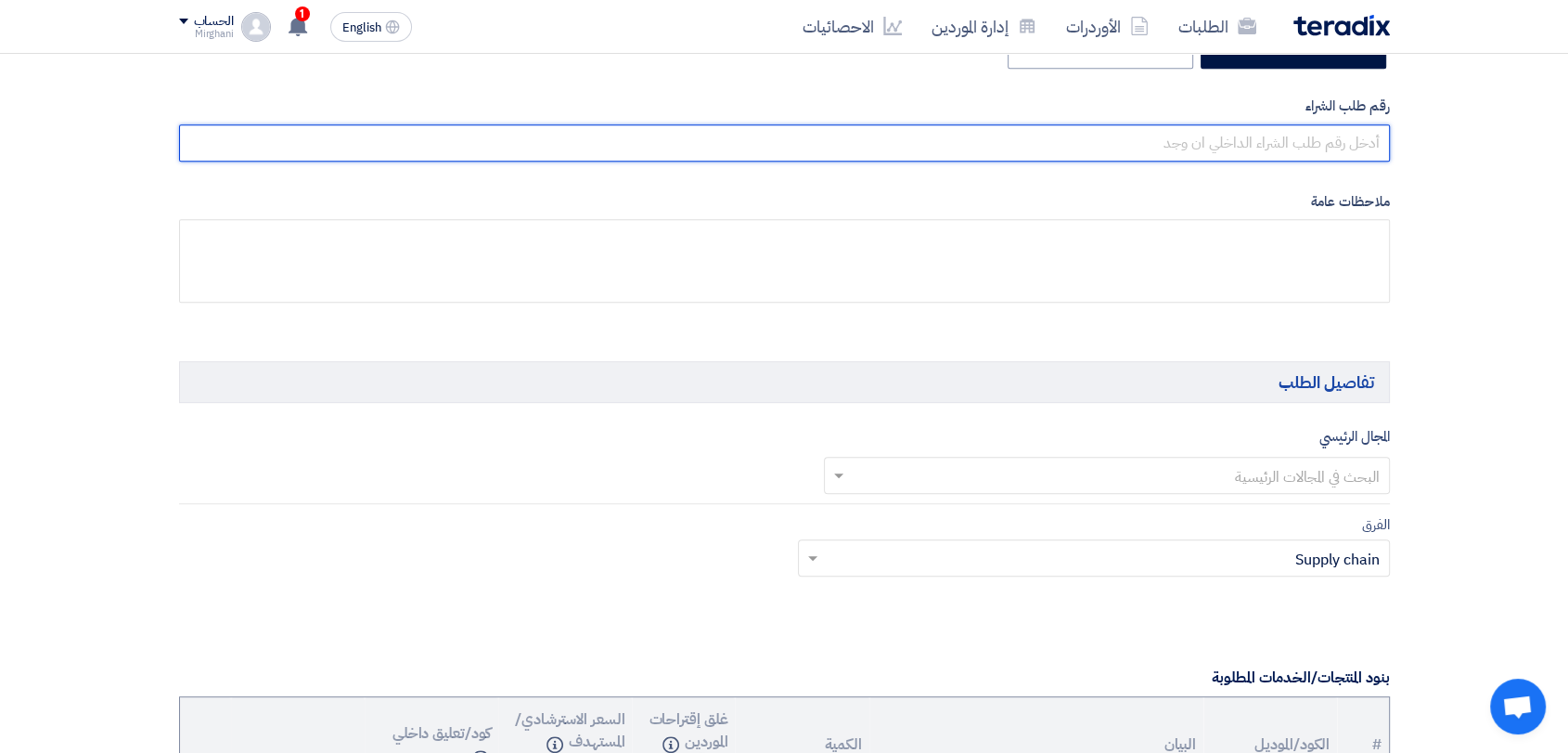
click at [1093, 133] on input "text" at bounding box center [784, 143] width 1211 height 37
paste input "8200000856"
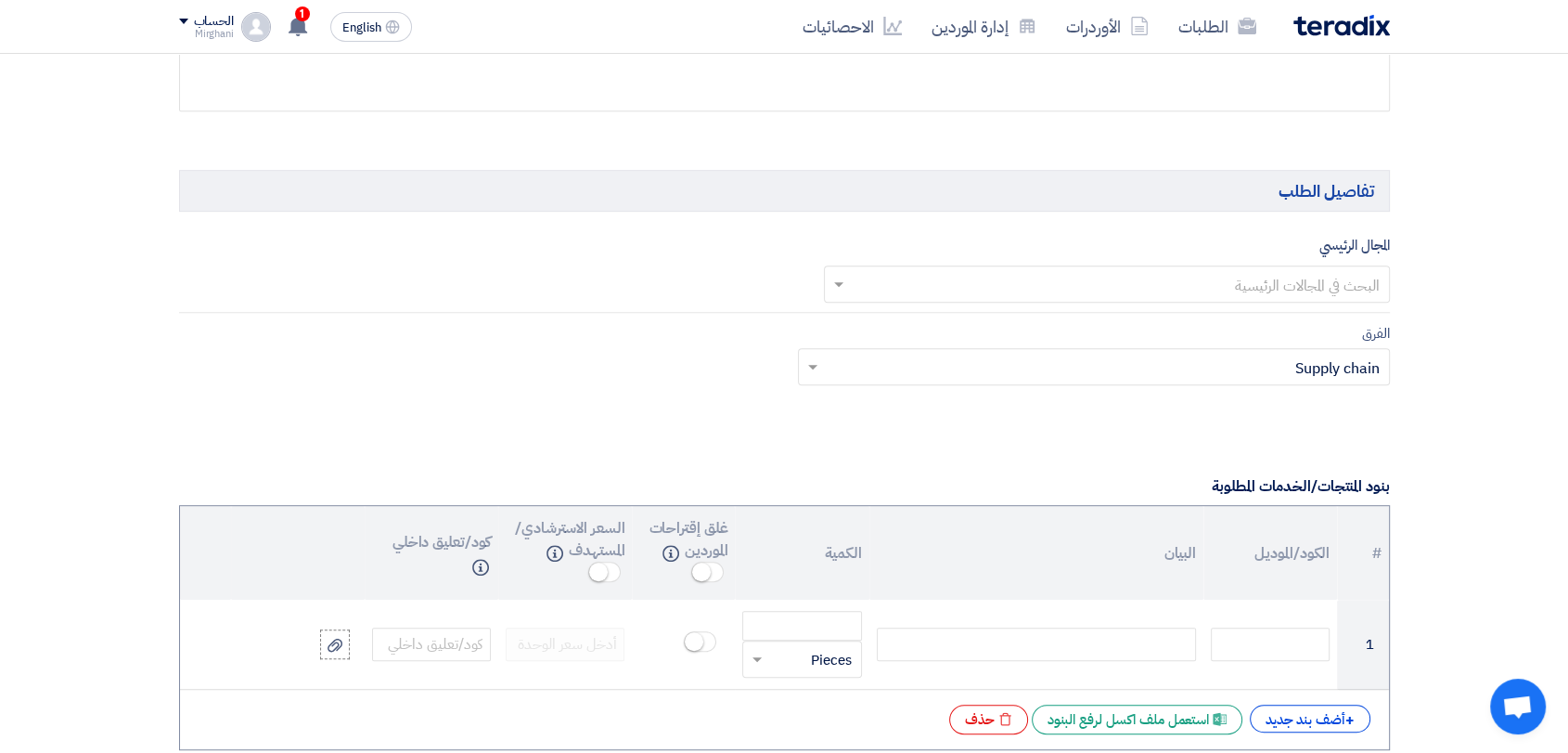
scroll to position [1134, 0]
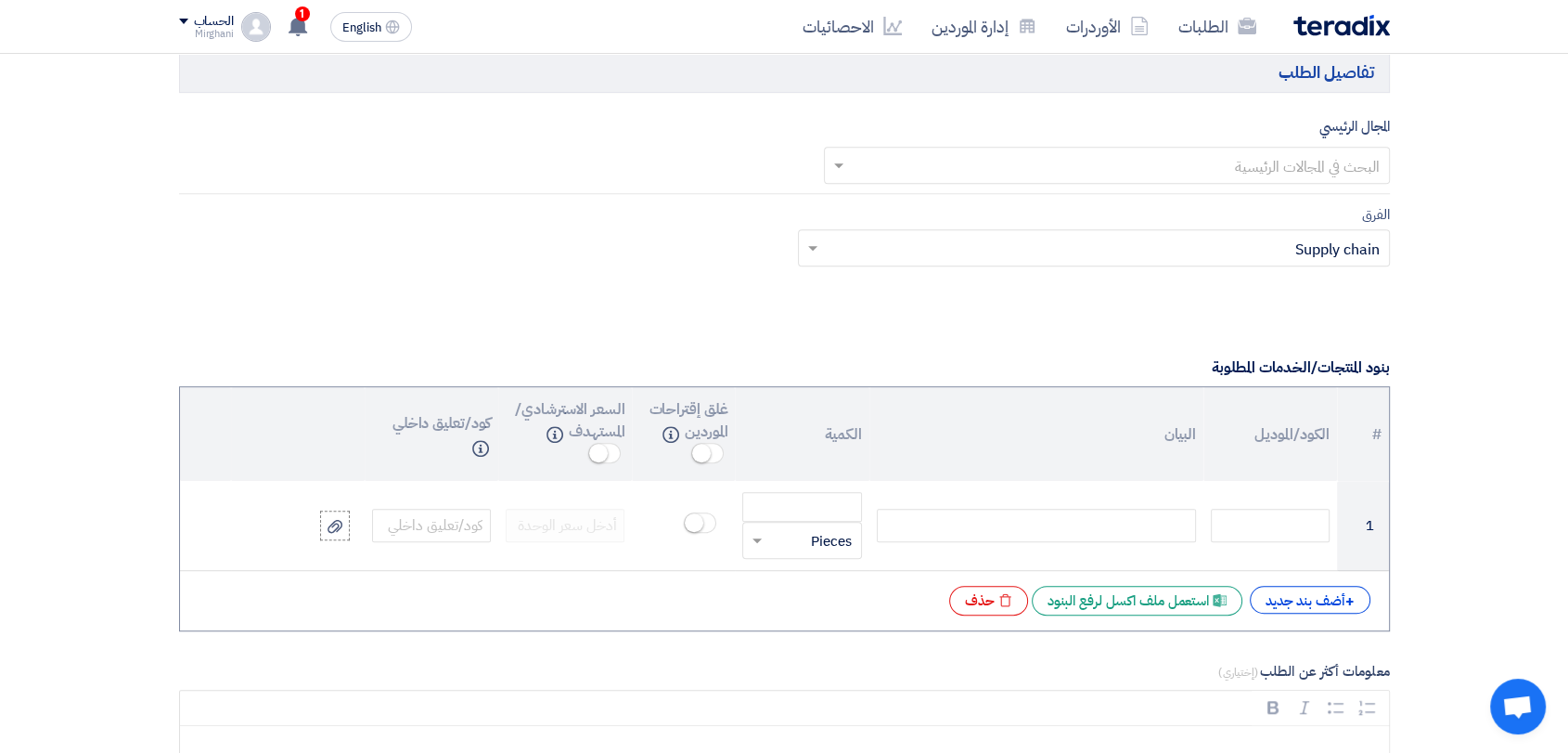
type input "8200000856"
click at [1152, 184] on div "المجال الرئيسي البحث في [GEOGRAPHIC_DATA]" at bounding box center [784, 154] width 1211 height 79
click at [1150, 188] on div "المجال الرئيسي البحث في [GEOGRAPHIC_DATA]" at bounding box center [784, 154] width 1211 height 79
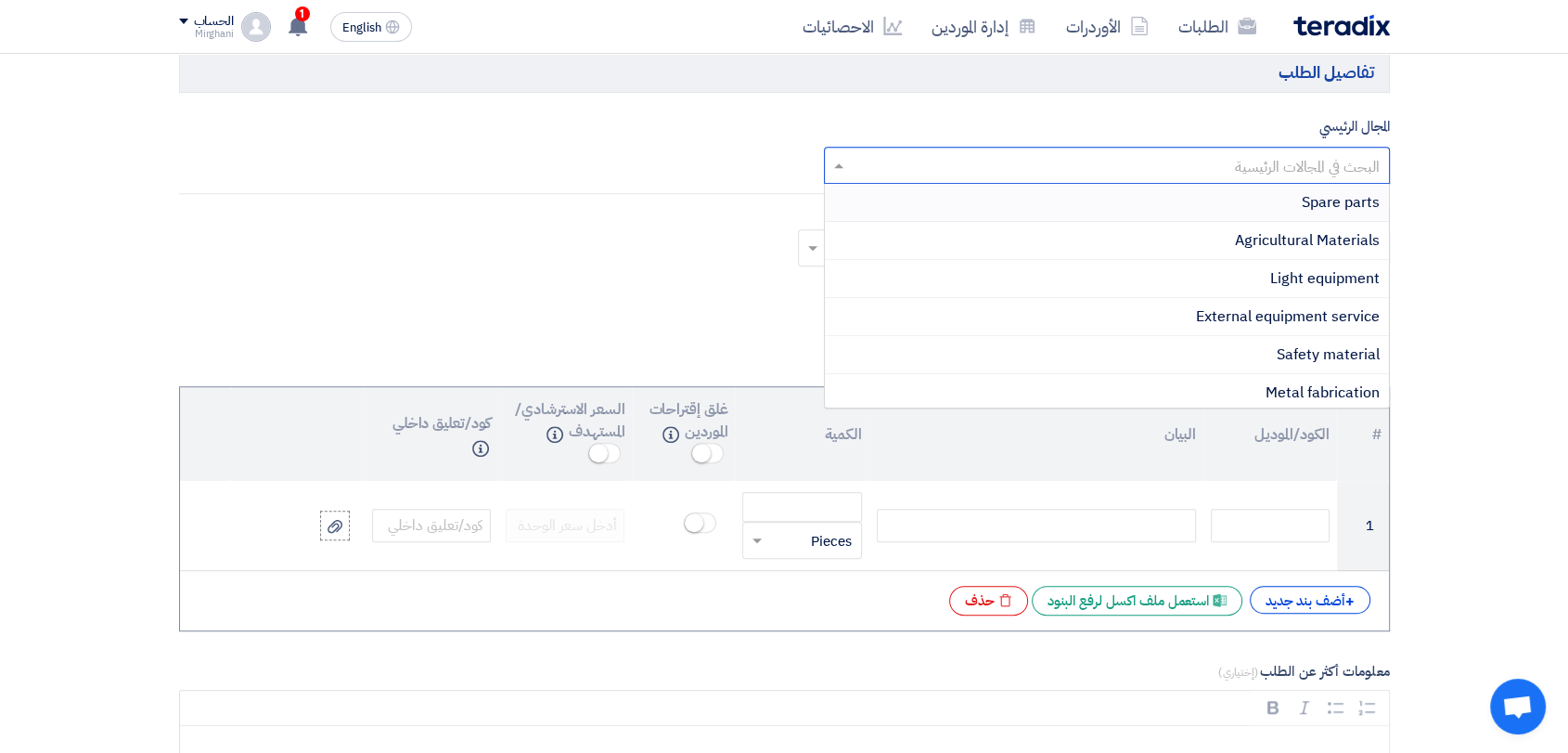
click at [1146, 172] on input "text" at bounding box center [1117, 167] width 529 height 31
click at [1180, 269] on div "Light equipment" at bounding box center [1106, 279] width 564 height 38
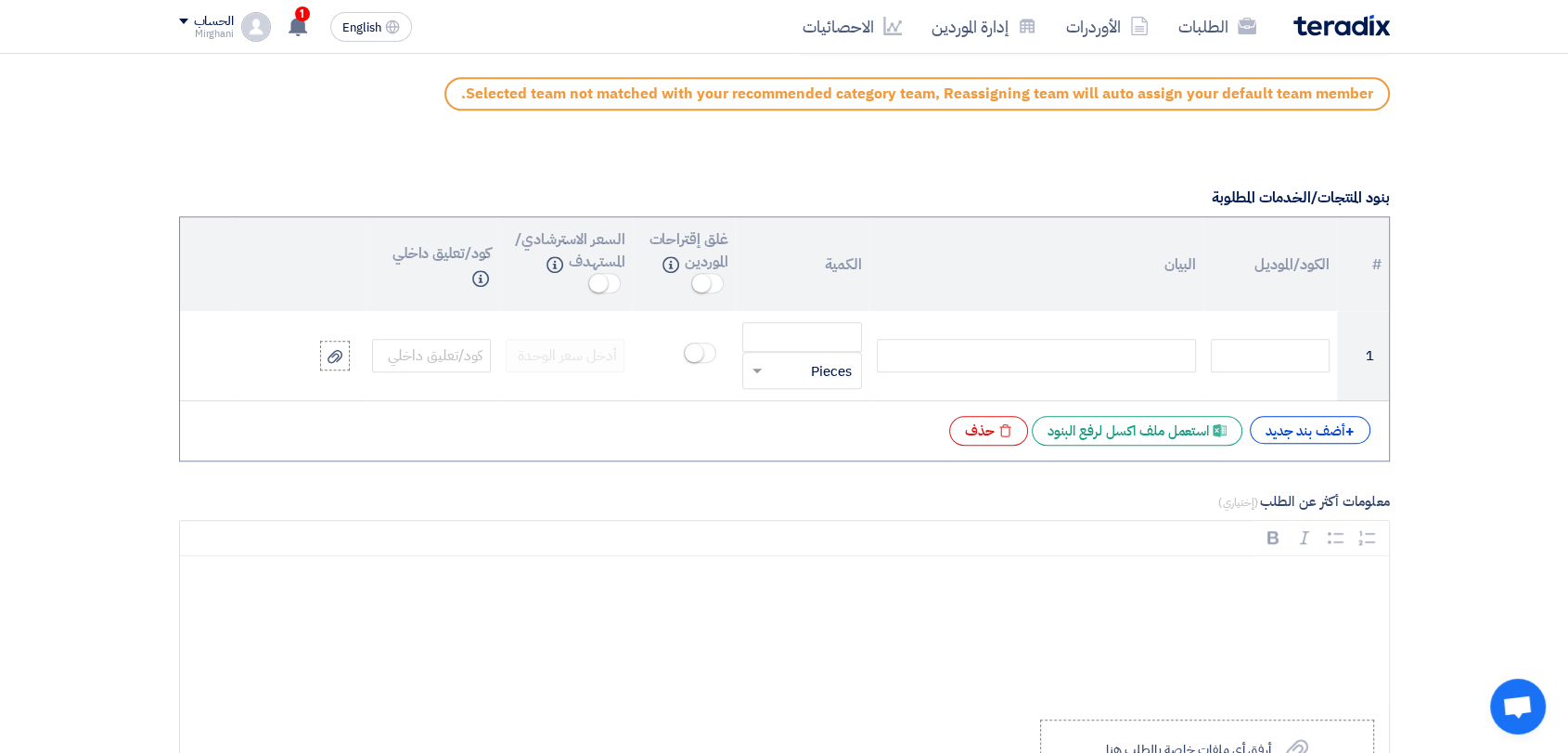
scroll to position [1546, 0]
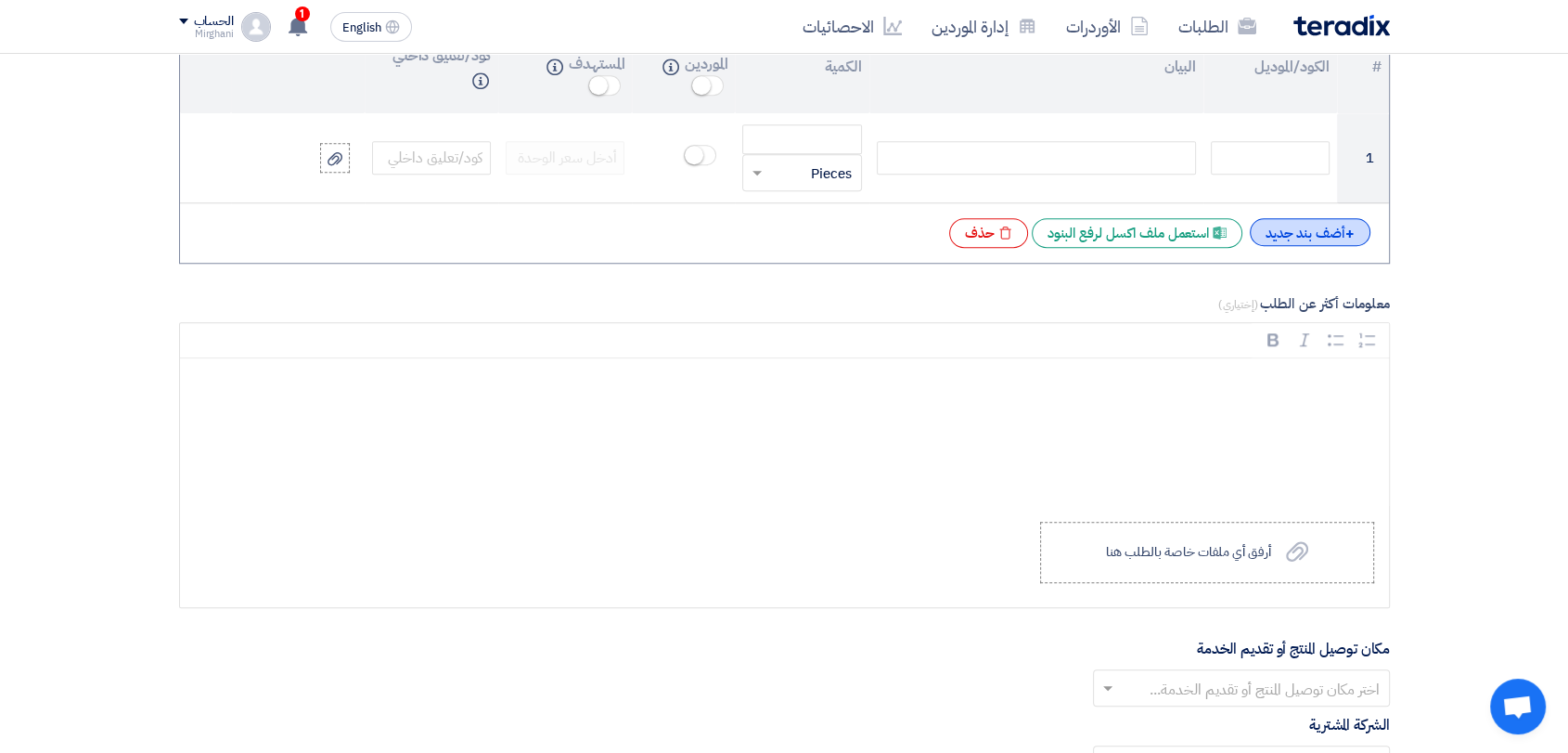
click at [1261, 240] on div "+ أضف بند جديد" at bounding box center [1310, 232] width 121 height 28
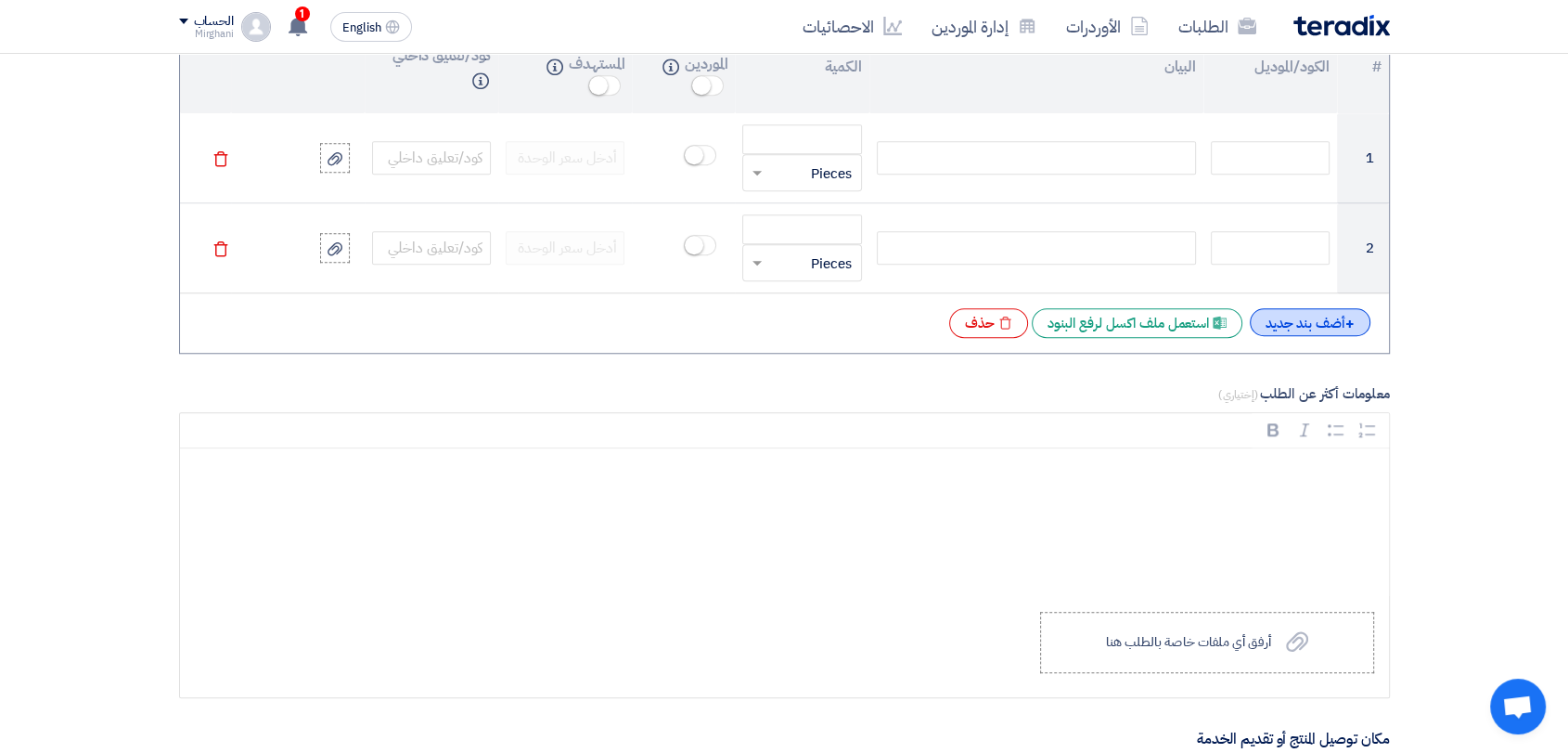
click at [1269, 329] on div "+ أضف بند جديد" at bounding box center [1310, 322] width 121 height 28
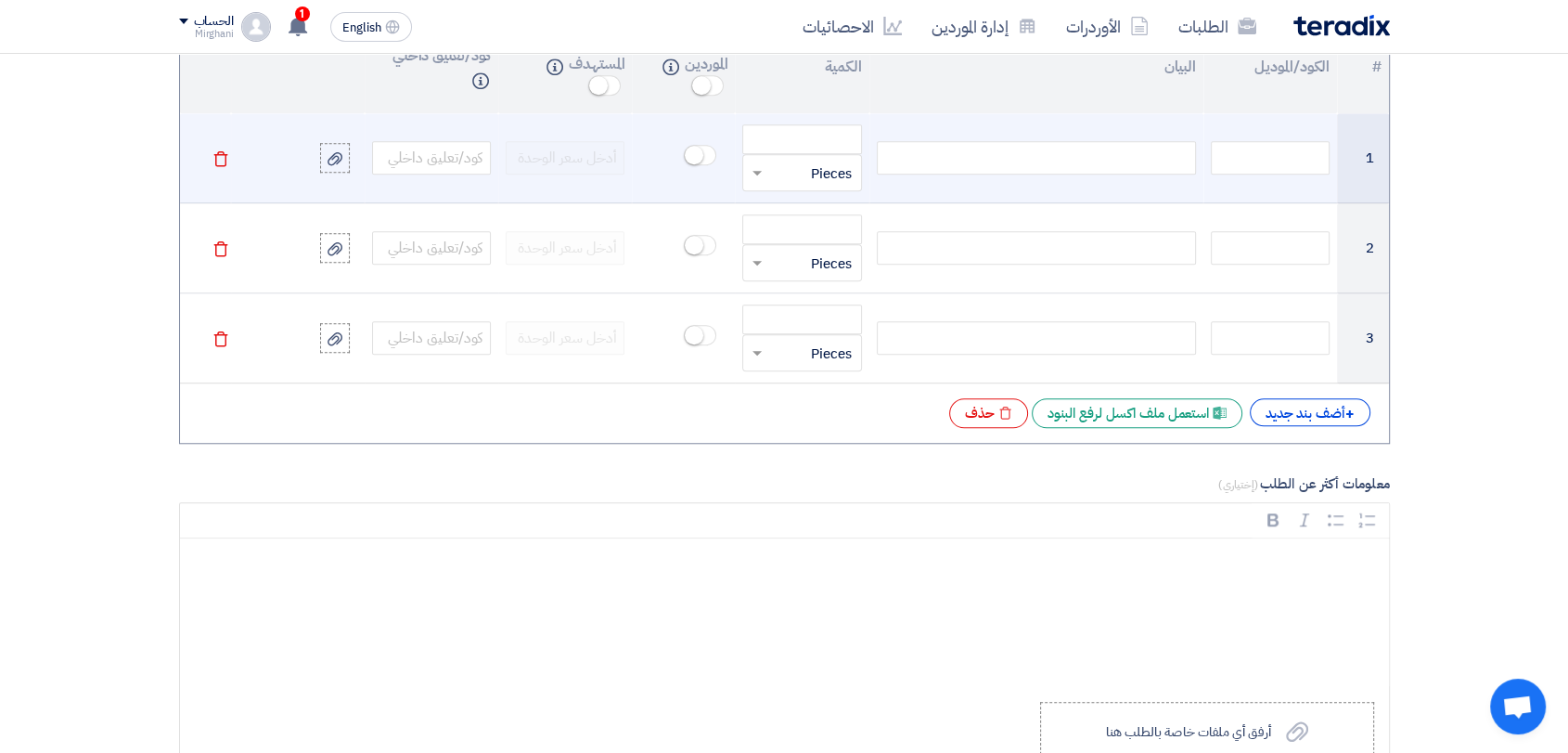
click at [1156, 164] on div at bounding box center [1035, 157] width 319 height 34
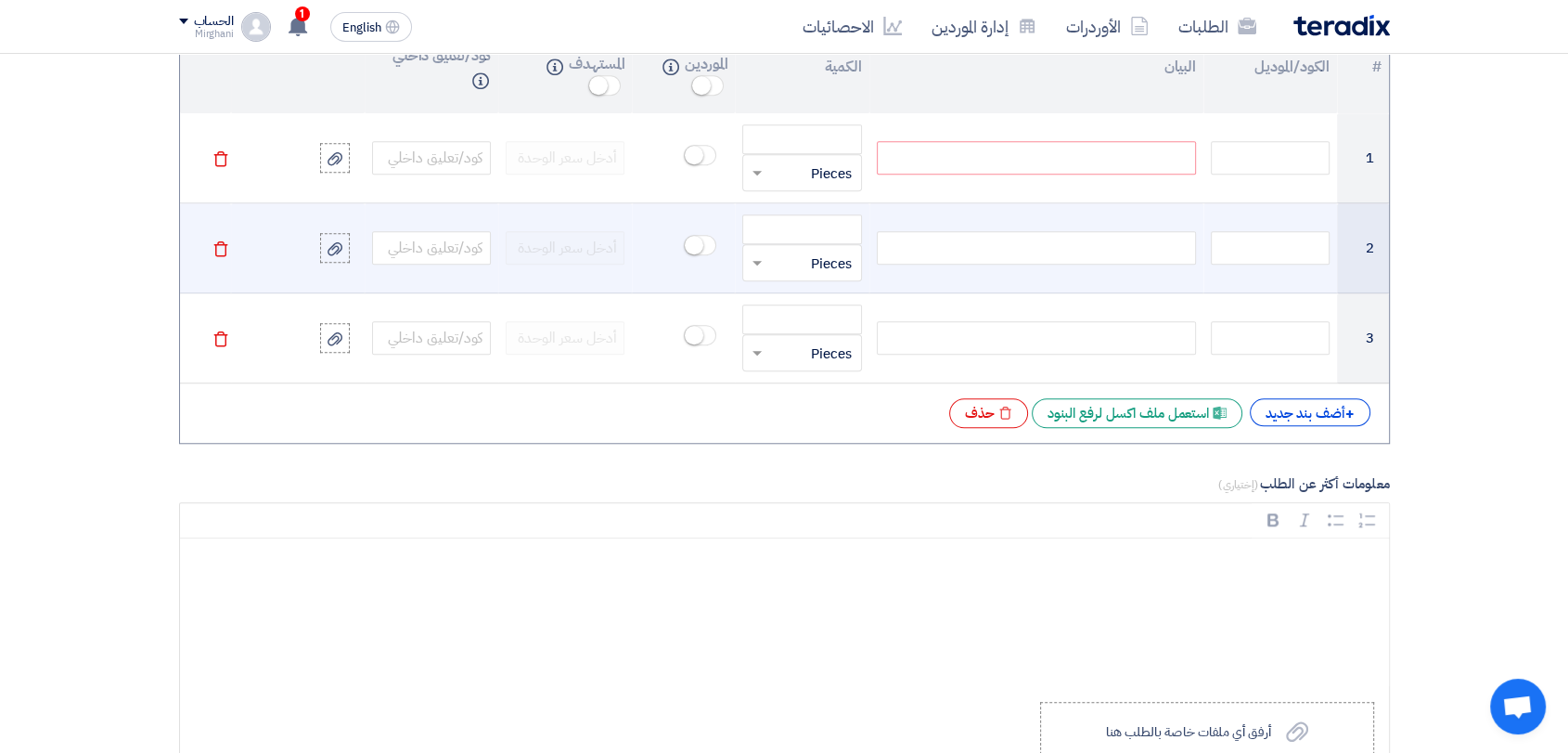
paste div
click at [1141, 246] on div at bounding box center [1035, 247] width 319 height 34
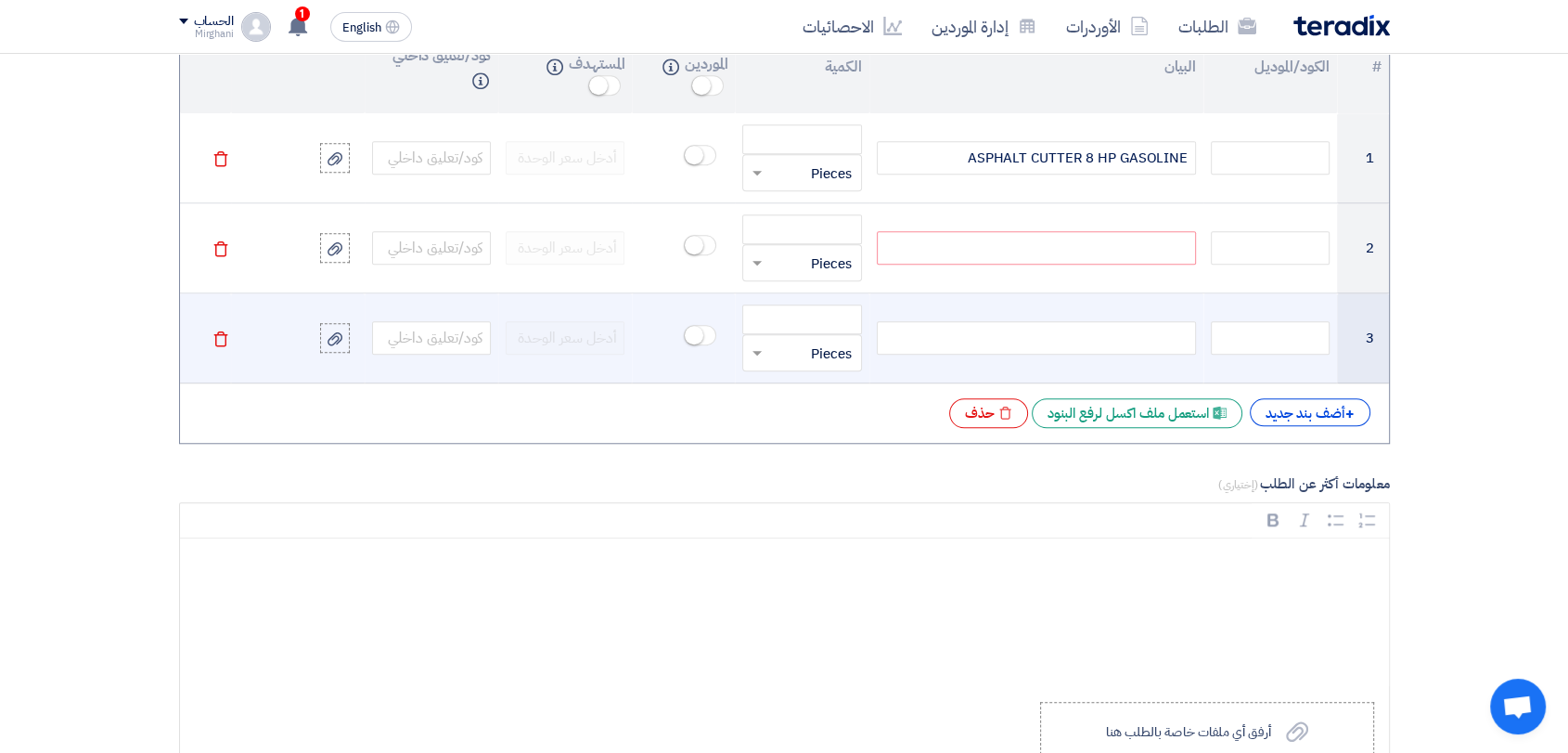
paste div
click at [976, 336] on div at bounding box center [1035, 337] width 319 height 34
paste div
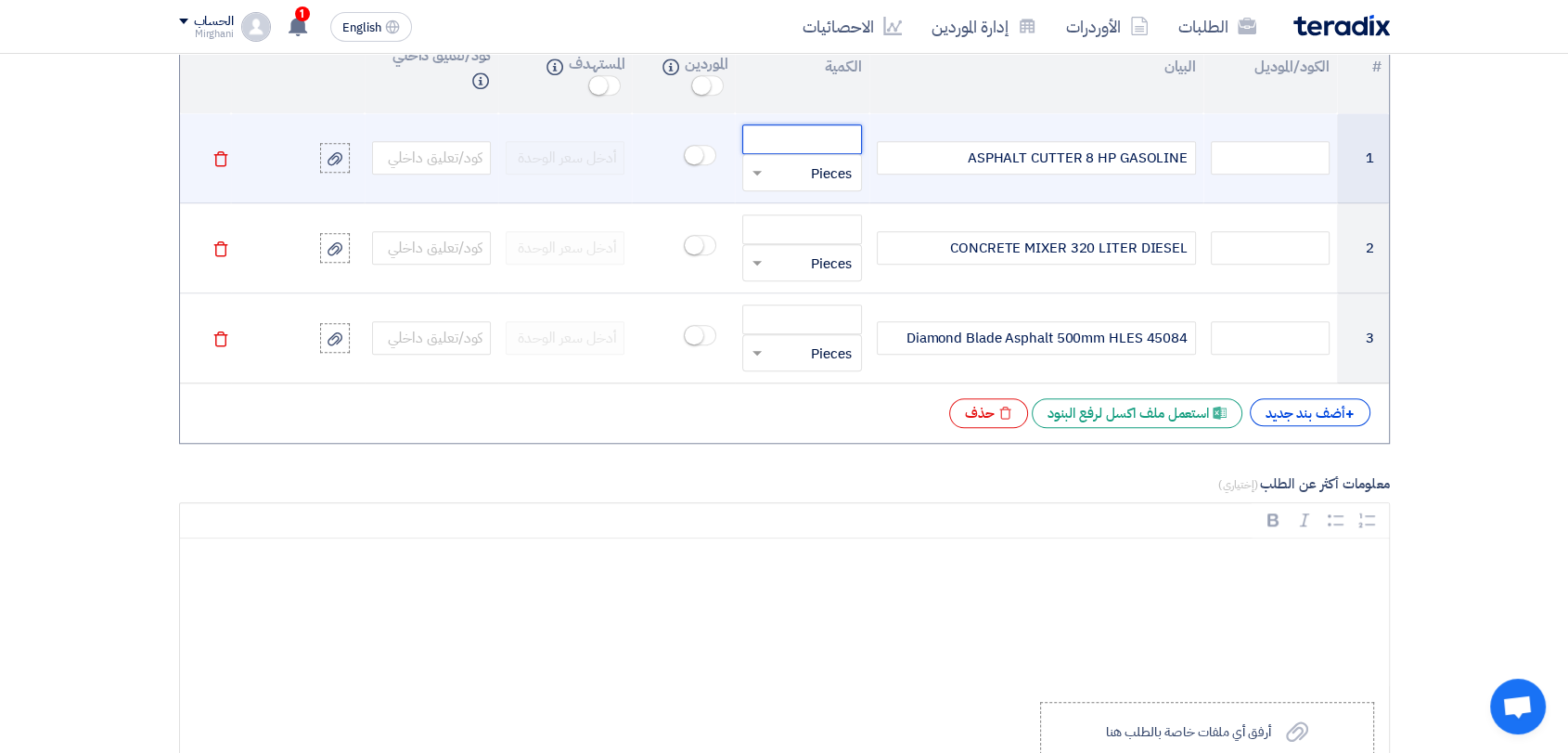
click at [840, 126] on input "number" at bounding box center [802, 139] width 119 height 30
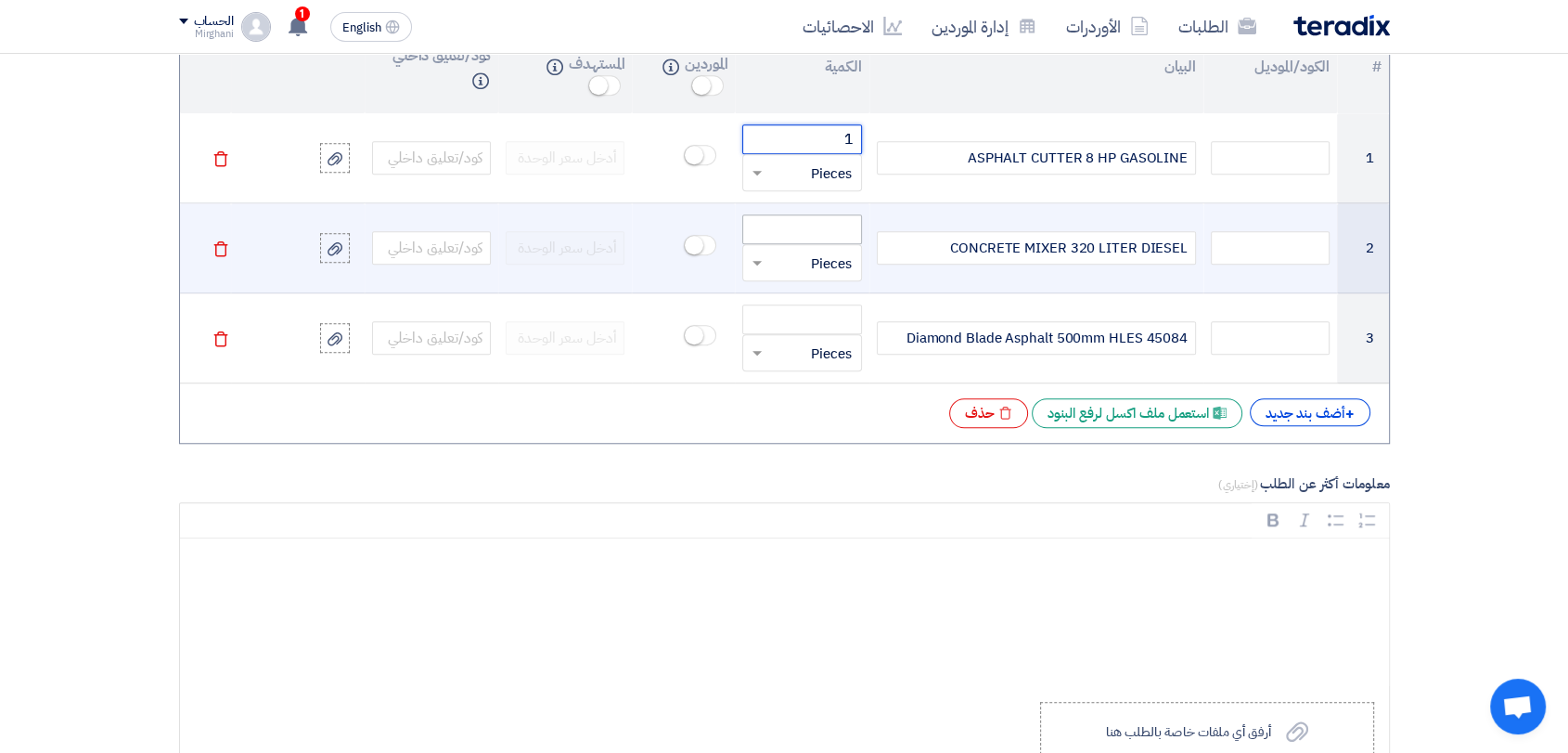
type input "1"
click at [829, 229] on input "number" at bounding box center [802, 229] width 119 height 30
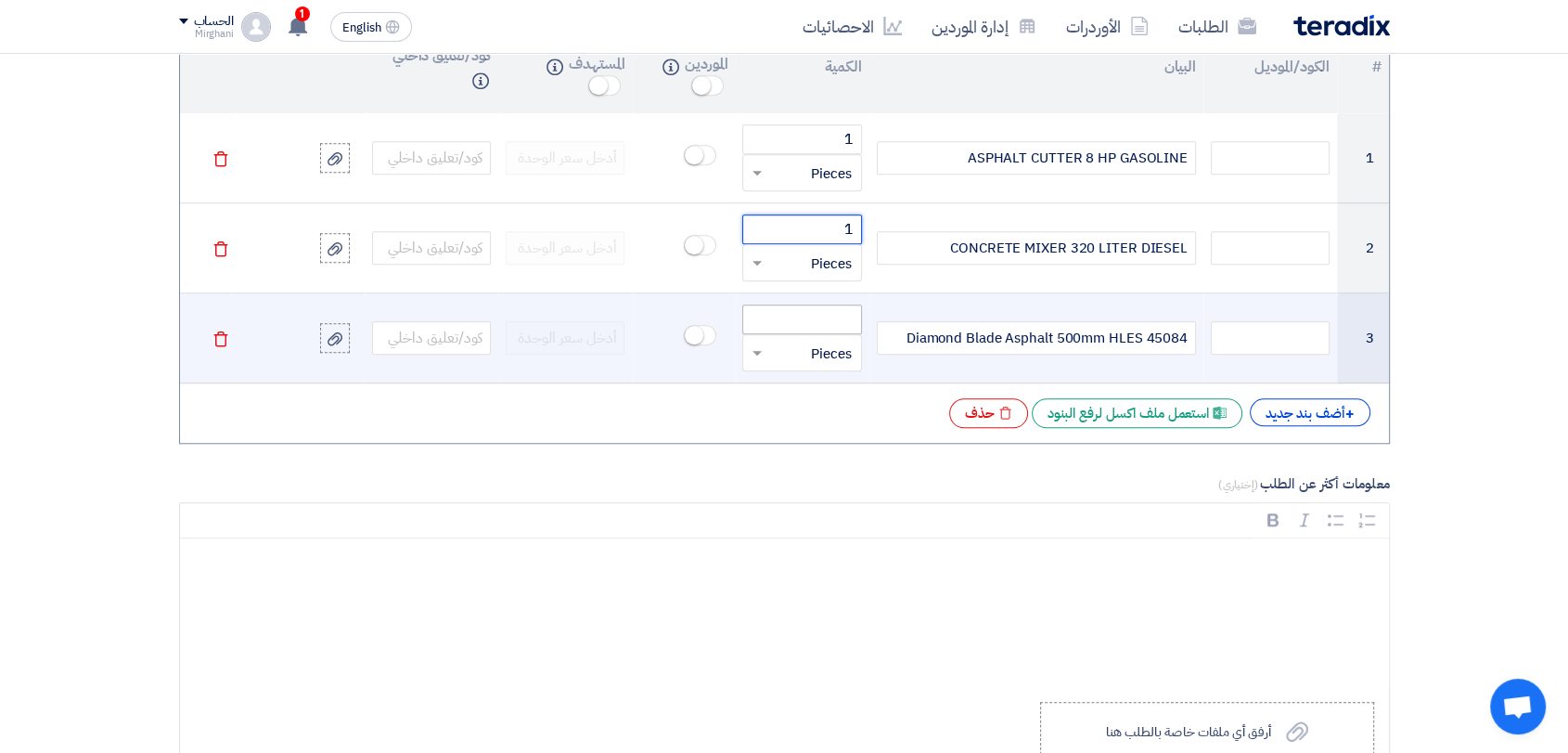
type input "1"
click at [827, 308] on input "number" at bounding box center [802, 319] width 119 height 30
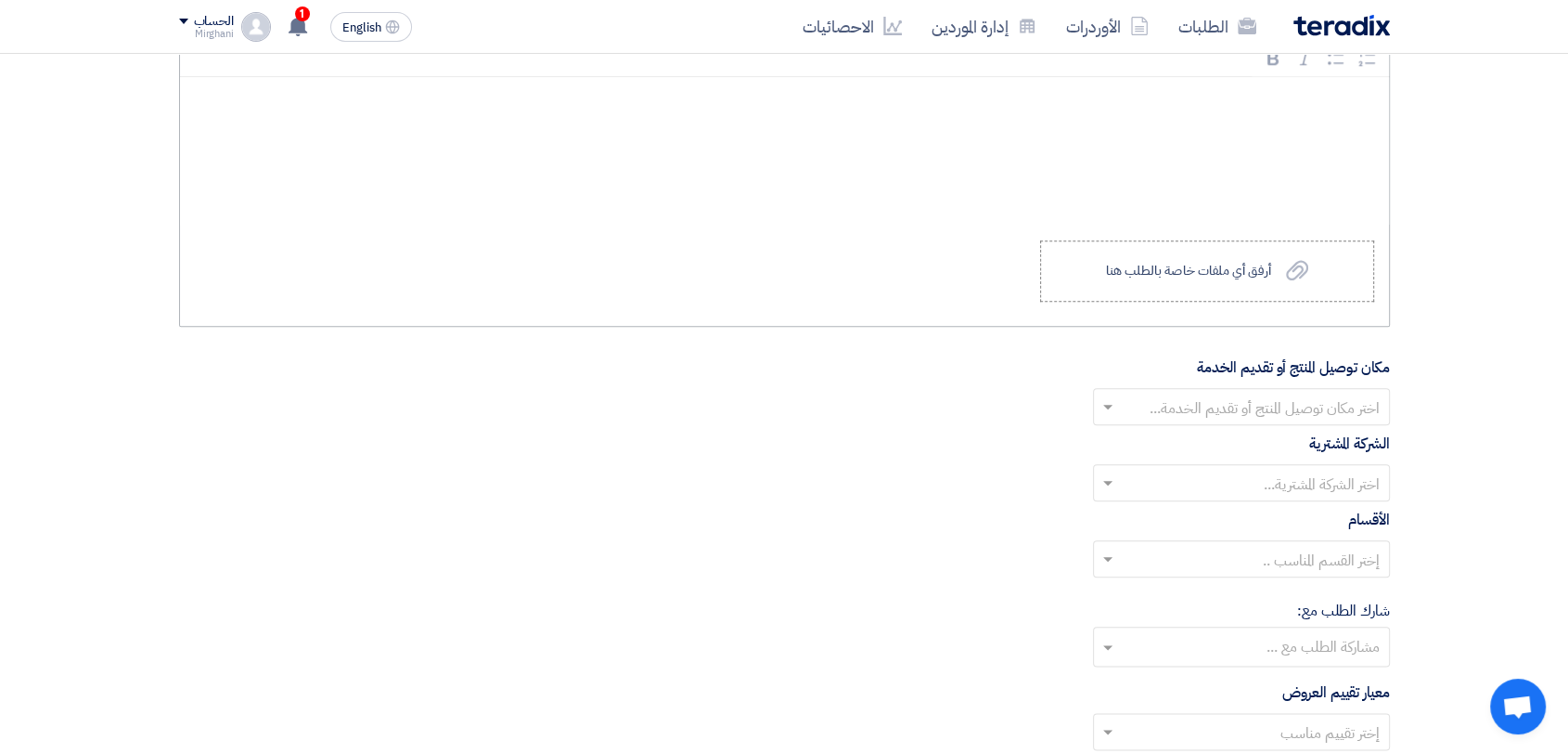
scroll to position [2062, 0]
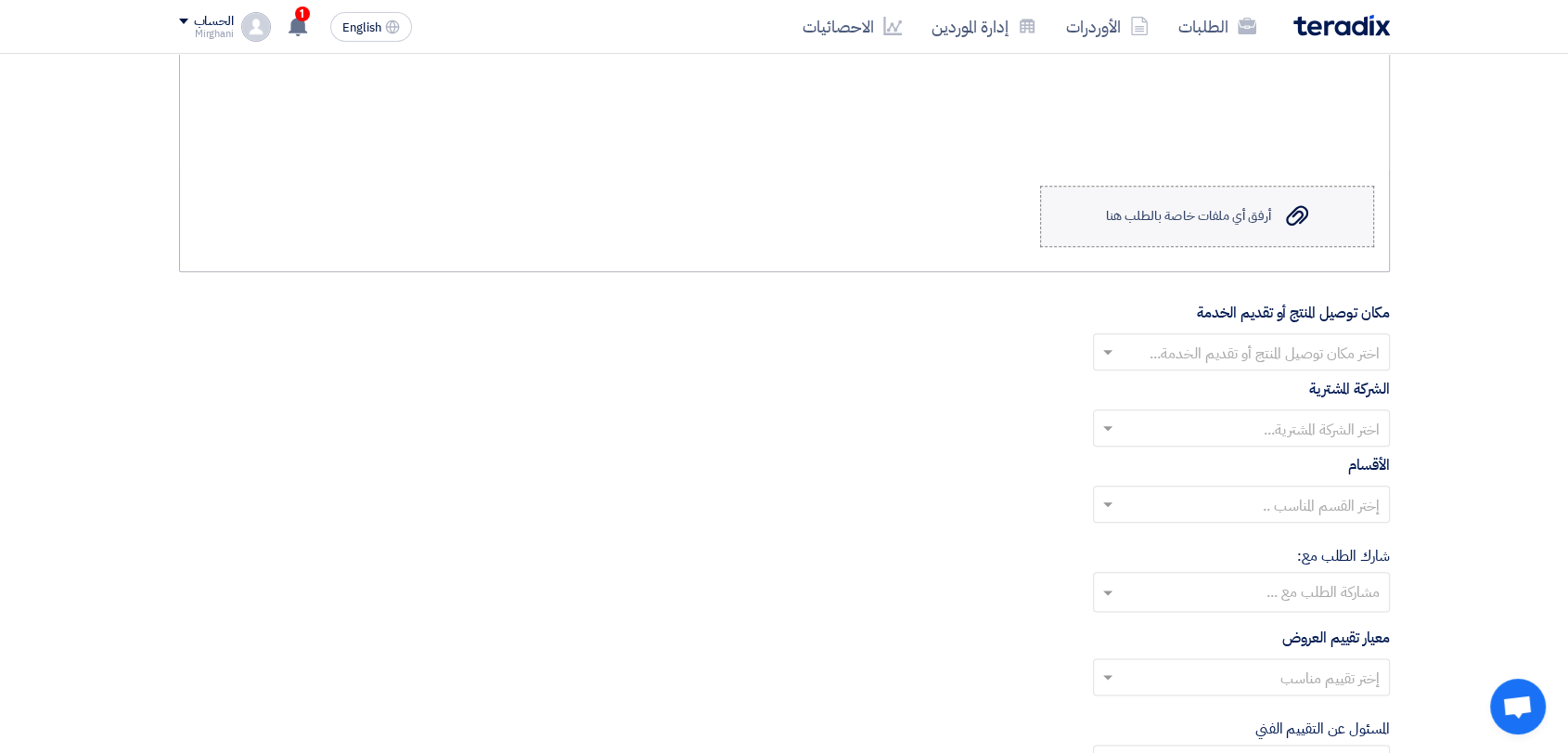
type input "1"
click at [1162, 220] on div "أرفق أي ملفات خاصة بالطلب هنا" at bounding box center [1188, 216] width 165 height 14
click at [0, 0] on input "Upload a file أرفق أي ملفات خاصة بالطلب هنا" at bounding box center [0, 0] width 0 height 0
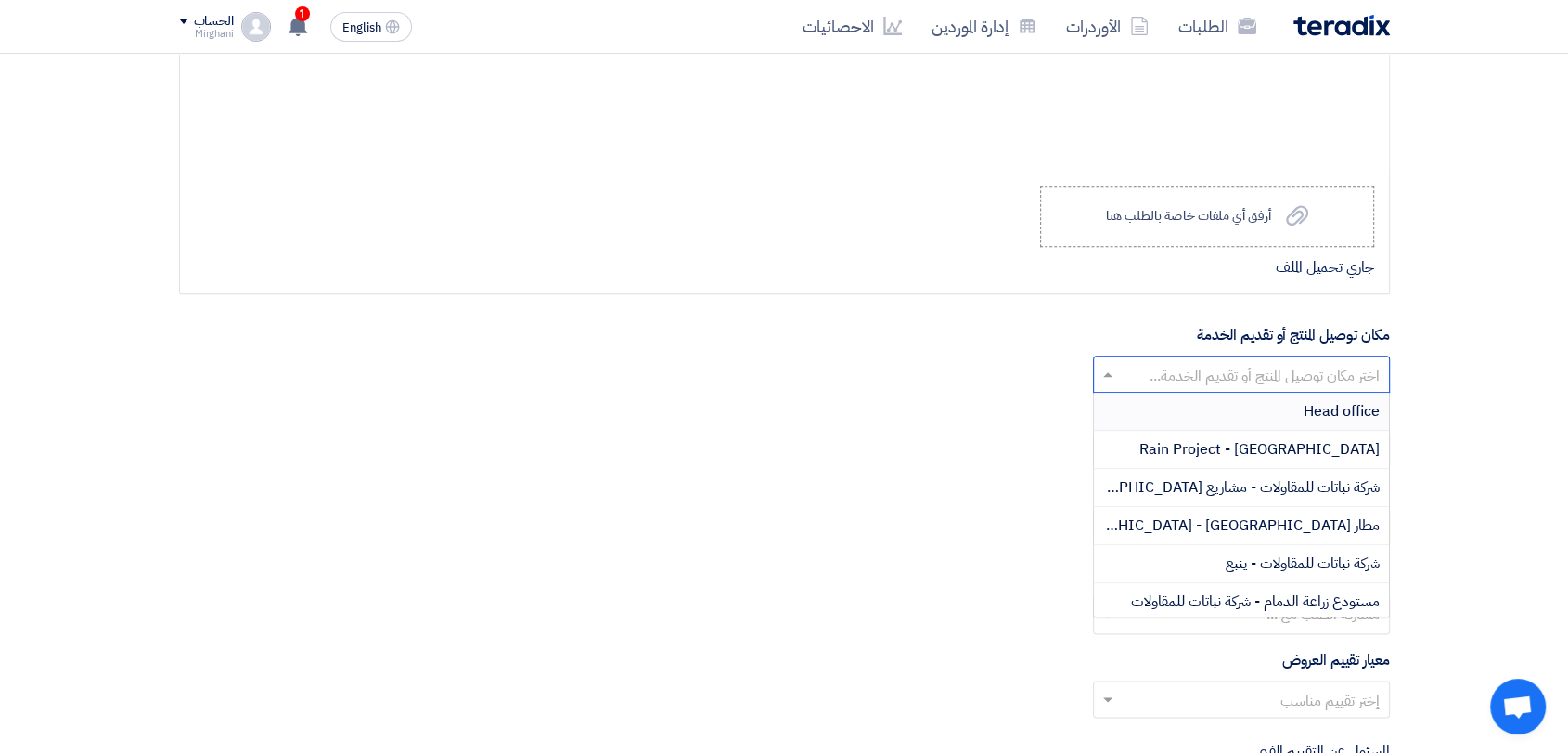
click at [1162, 387] on input "text" at bounding box center [1251, 376] width 260 height 31
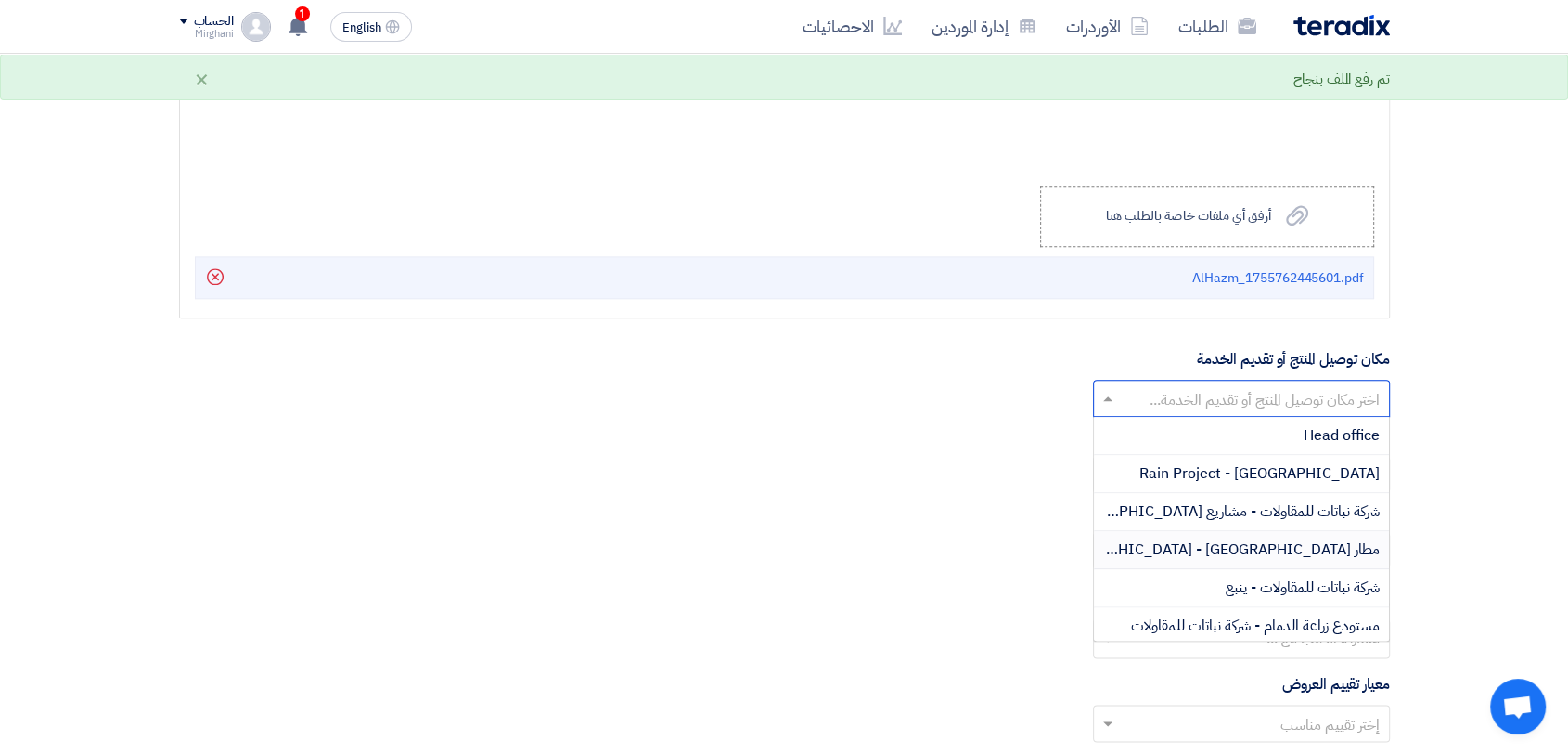
click at [1199, 542] on div "مطار [GEOGRAPHIC_DATA] - [GEOGRAPHIC_DATA]" at bounding box center [1241, 550] width 295 height 38
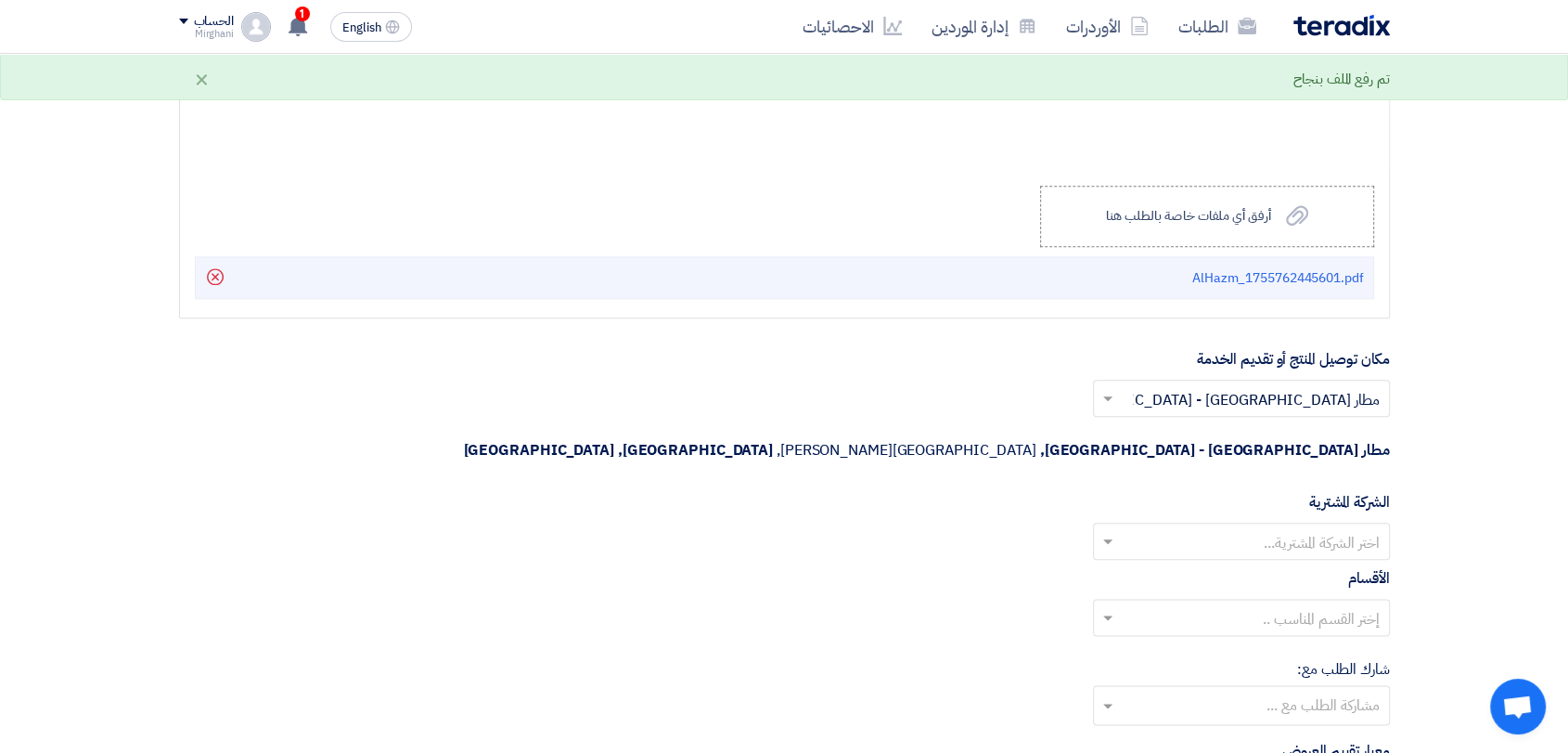
click at [1226, 528] on input "text" at bounding box center [1251, 543] width 260 height 31
click at [1225, 567] on span "Nabatat for contracting" at bounding box center [1301, 578] width 158 height 22
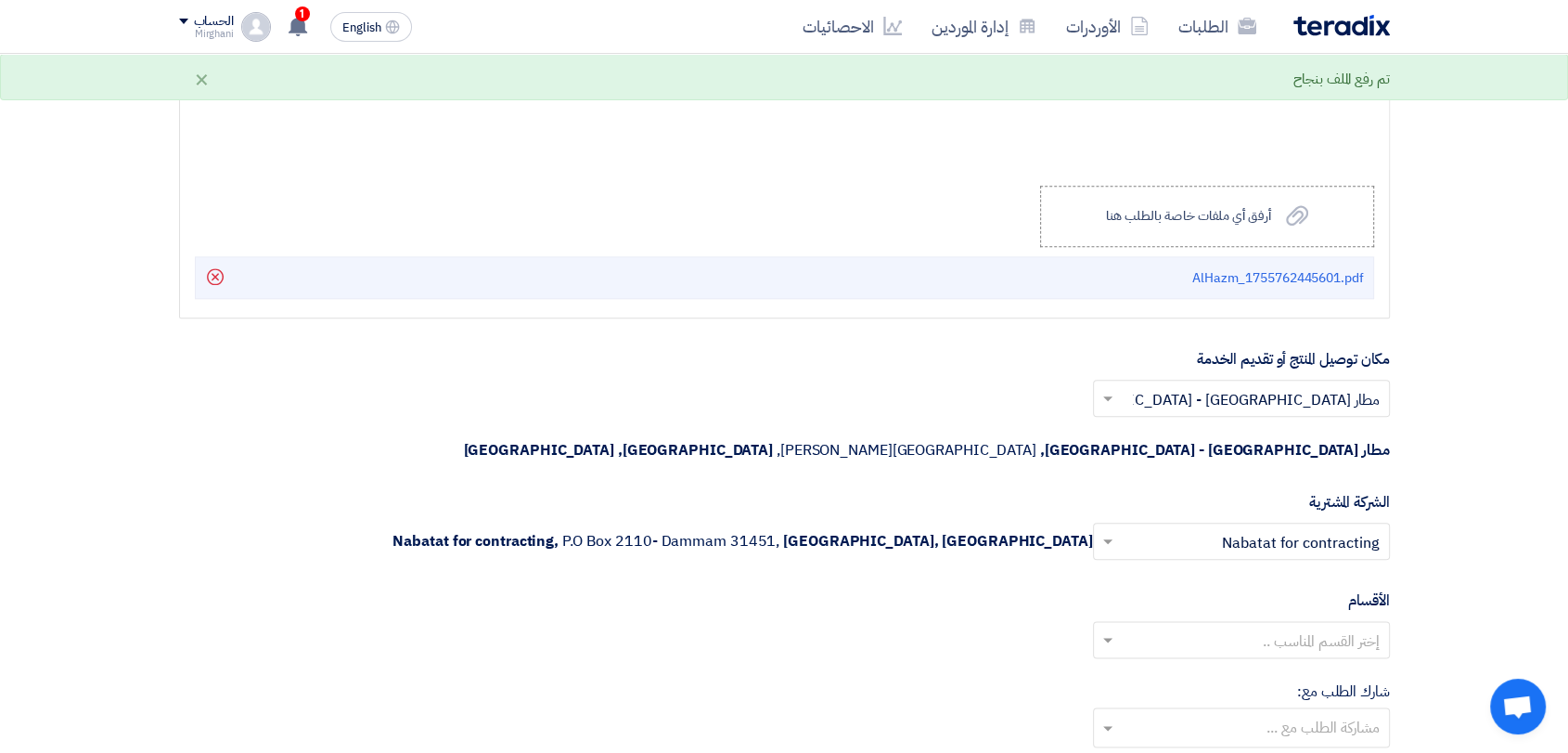
click at [1213, 627] on input "text" at bounding box center [1251, 642] width 260 height 31
click at [1221, 658] on div "General Department" at bounding box center [1241, 676] width 295 height 37
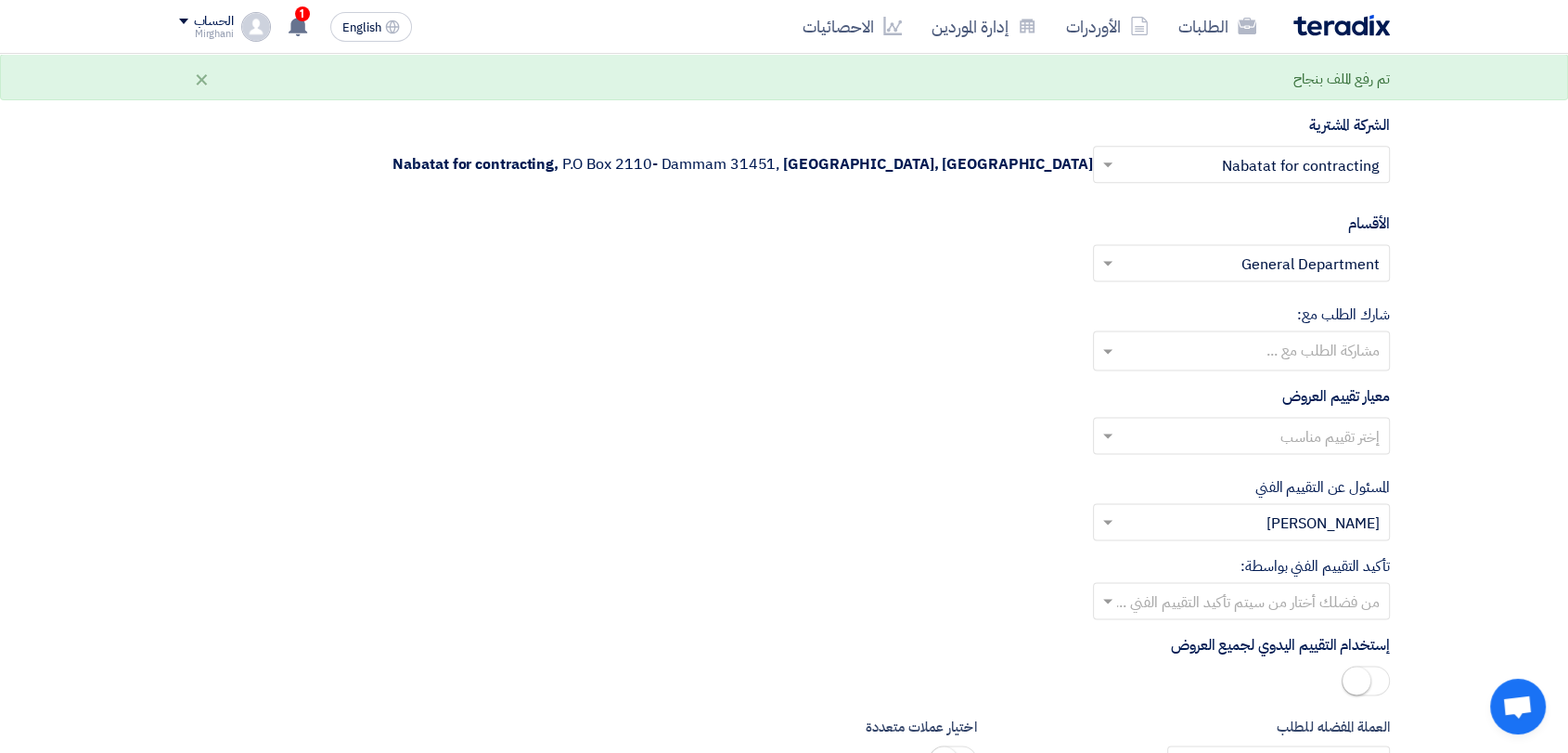
scroll to position [2474, 0]
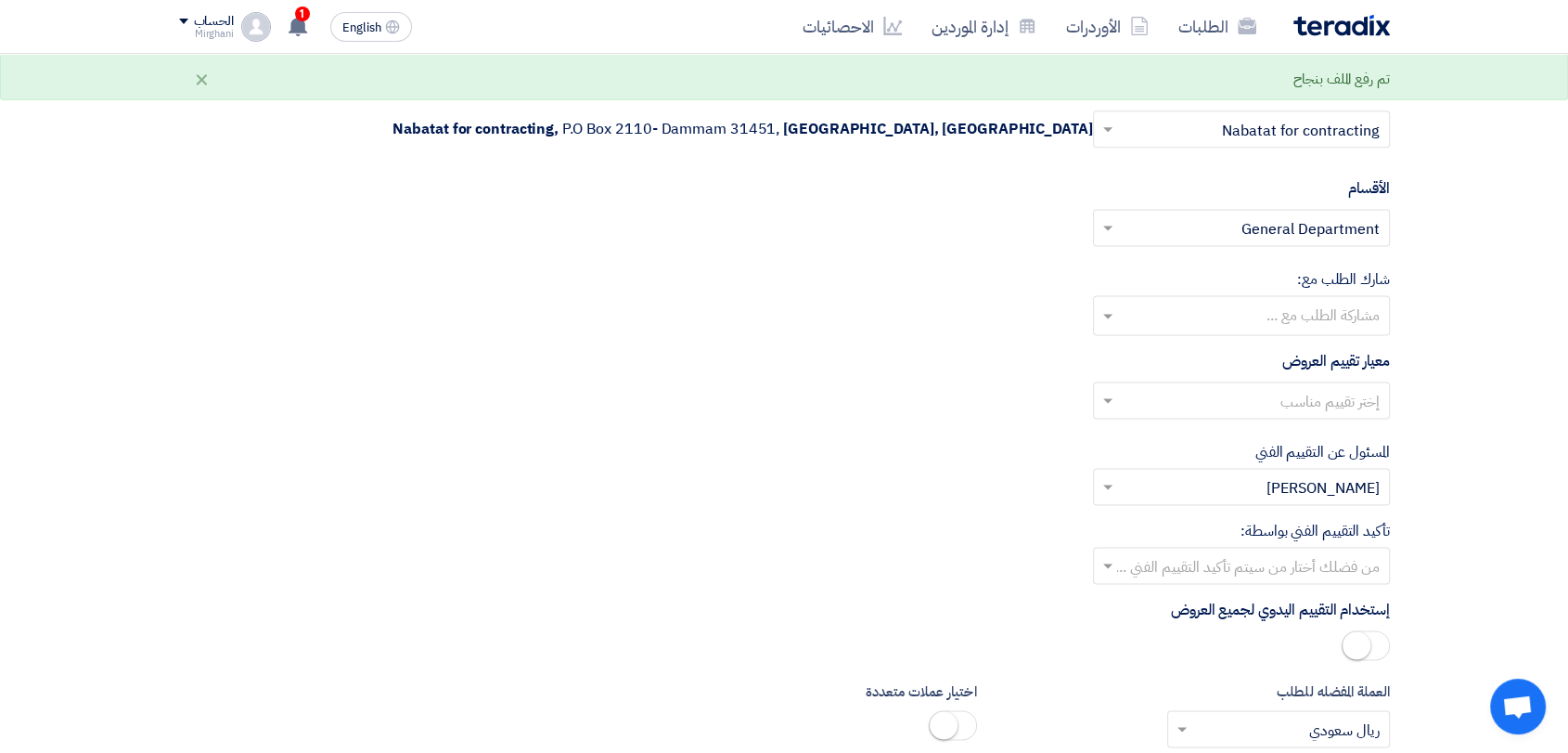
click at [1234, 381] on div "إختر تقييم مناسب" at bounding box center [784, 407] width 1211 height 52
click at [1233, 387] on input "text" at bounding box center [1251, 402] width 260 height 31
click at [1258, 419] on div "Direct material" at bounding box center [1241, 438] width 295 height 38
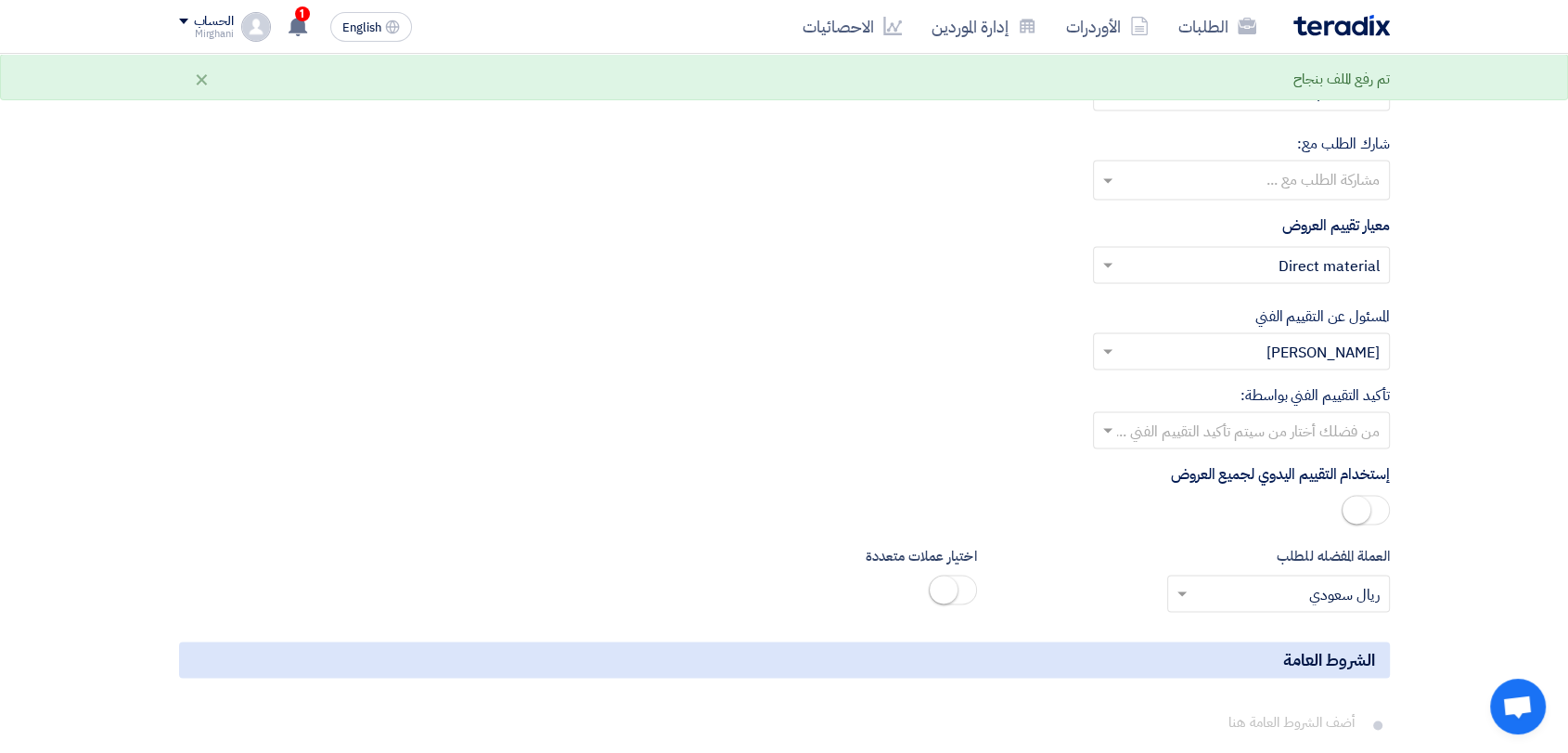
scroll to position [2680, 0]
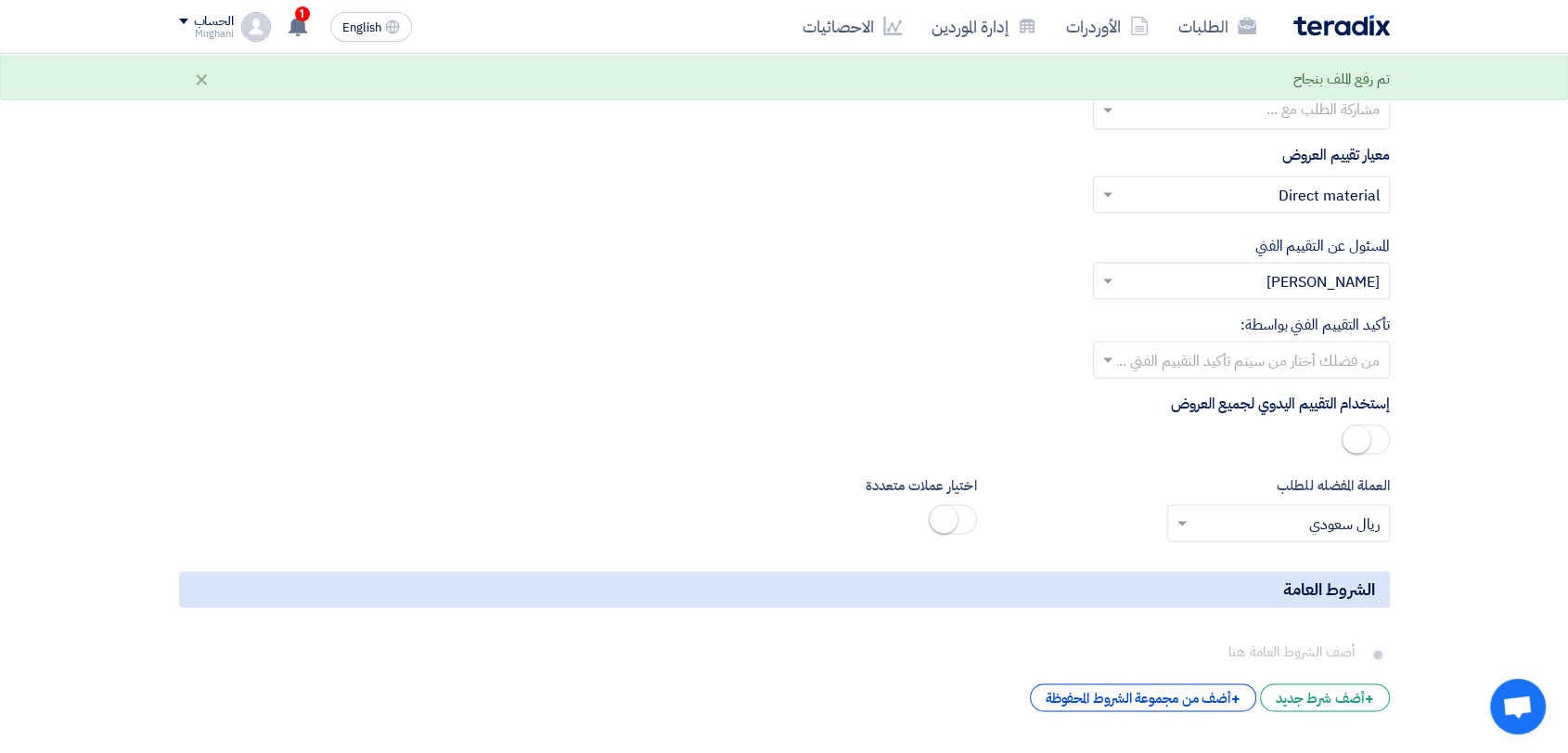
click at [1239, 344] on div at bounding box center [1241, 359] width 295 height 31
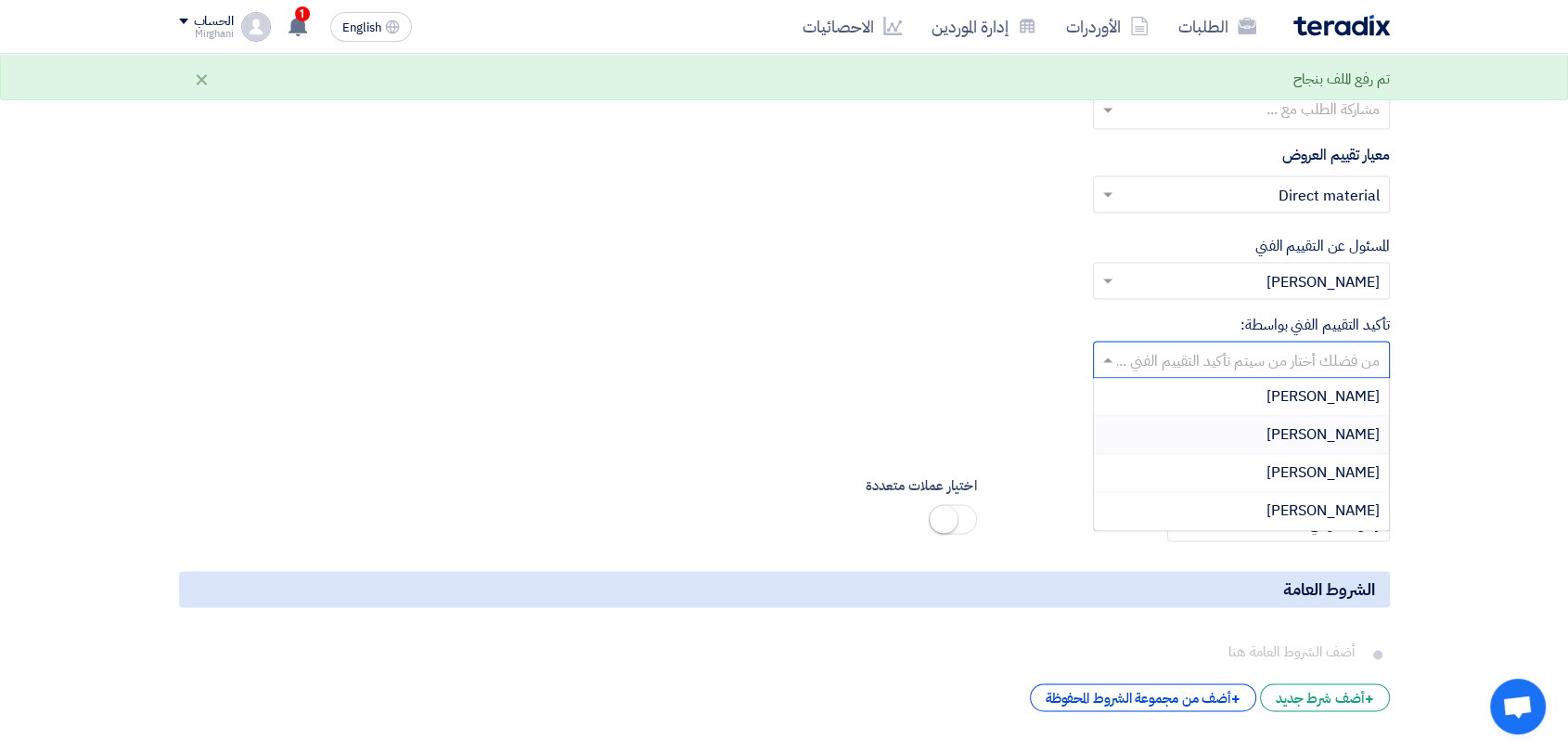
click at [1254, 416] on div "[PERSON_NAME]" at bounding box center [1241, 435] width 295 height 38
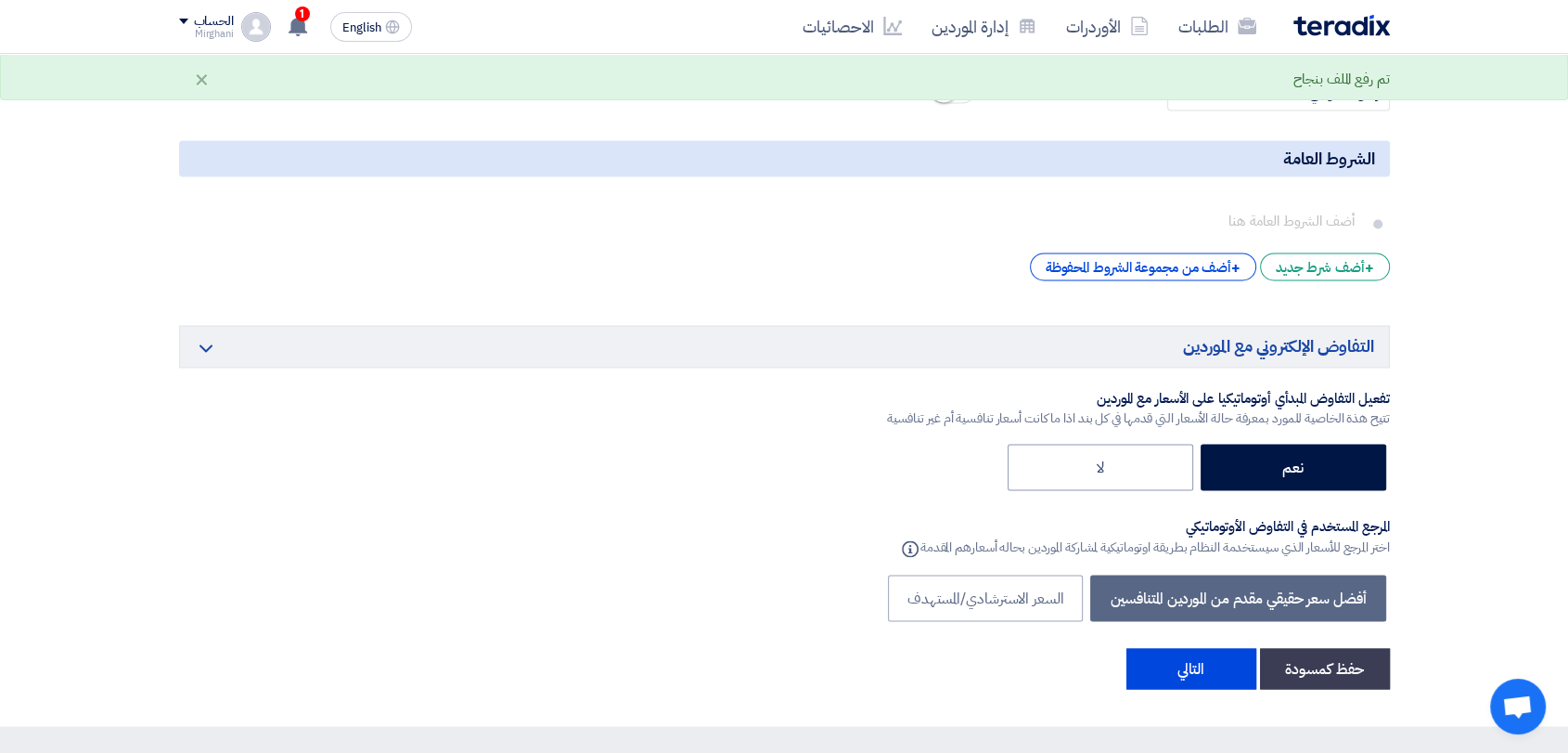
scroll to position [3196, 0]
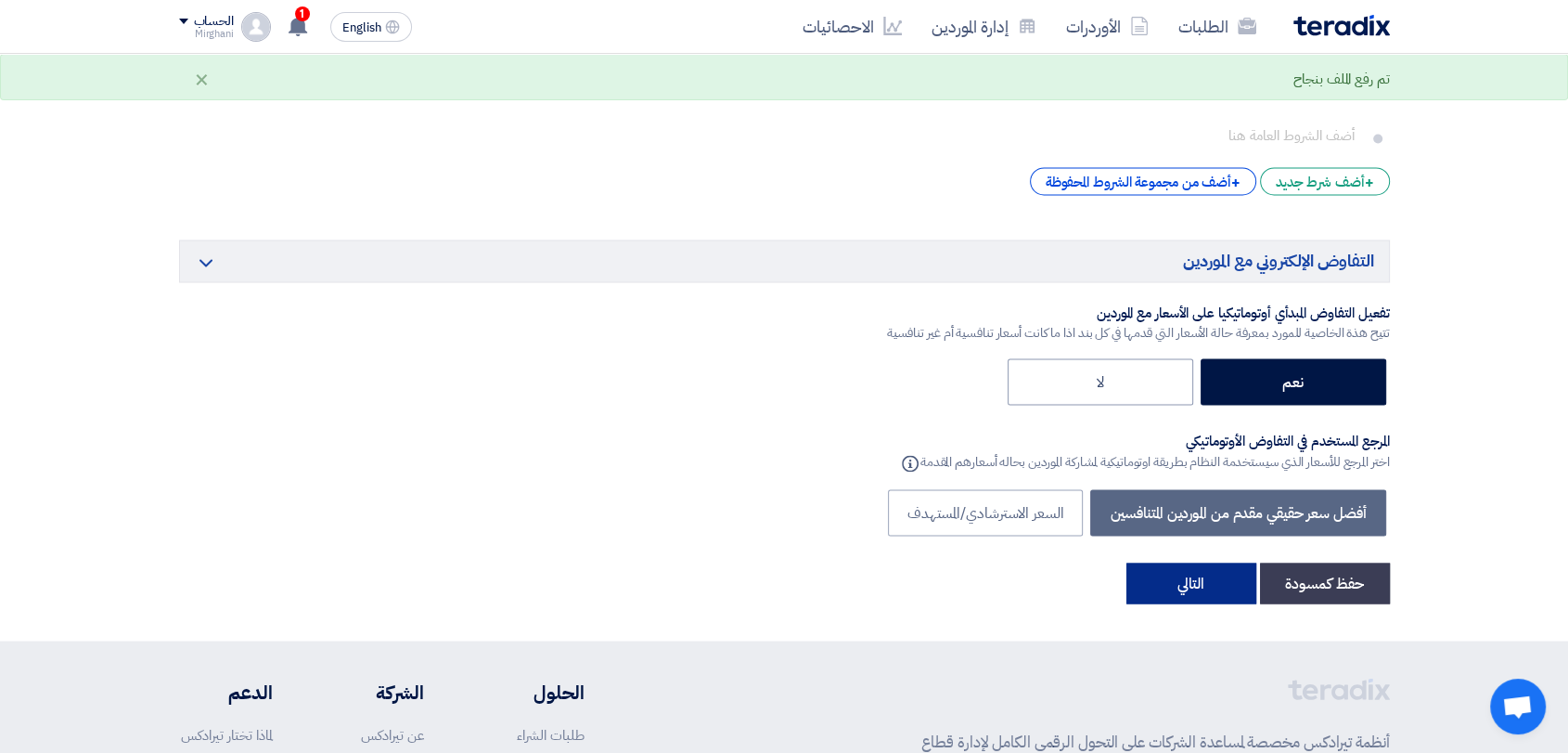
click at [1192, 562] on button "التالي" at bounding box center [1192, 582] width 130 height 41
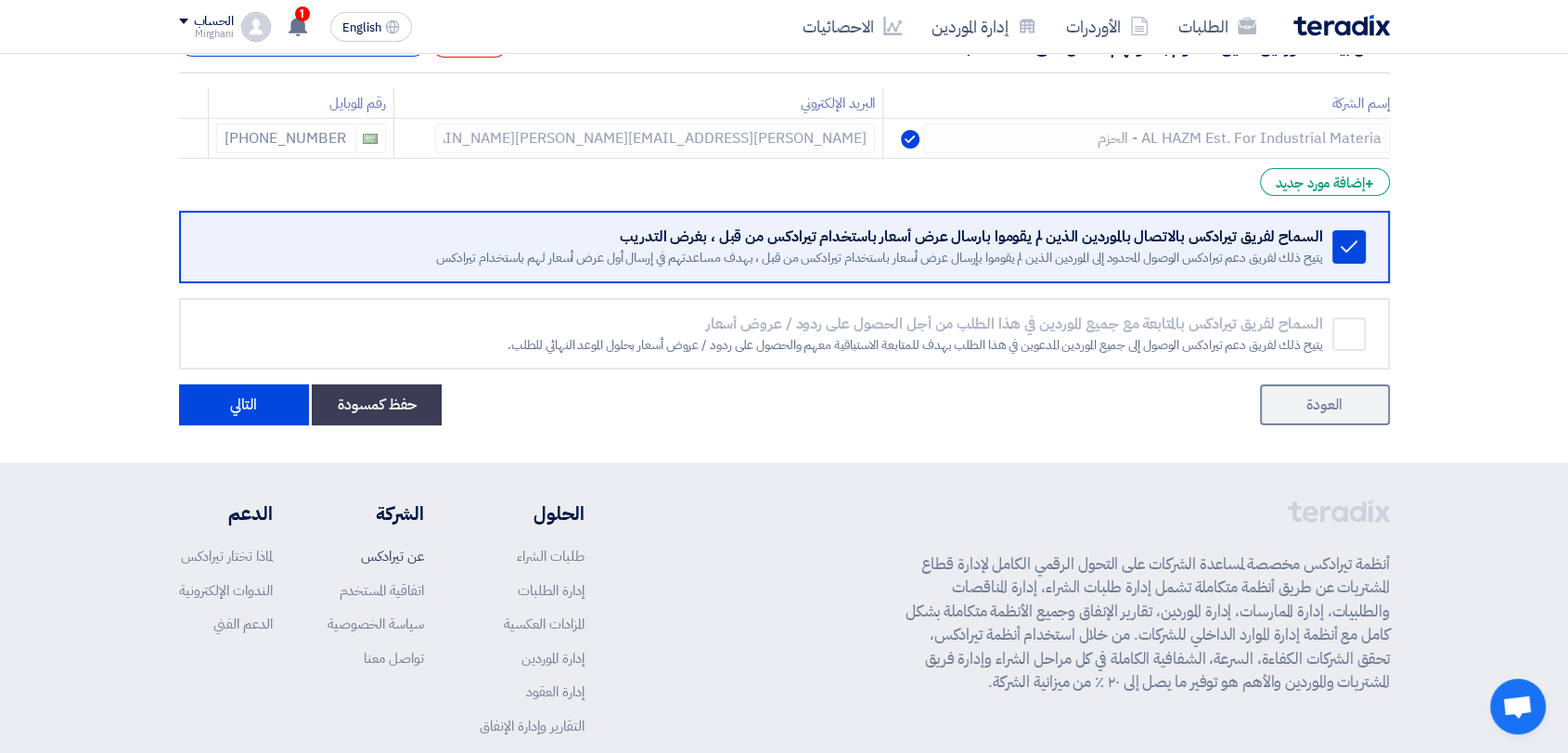
scroll to position [460, 0]
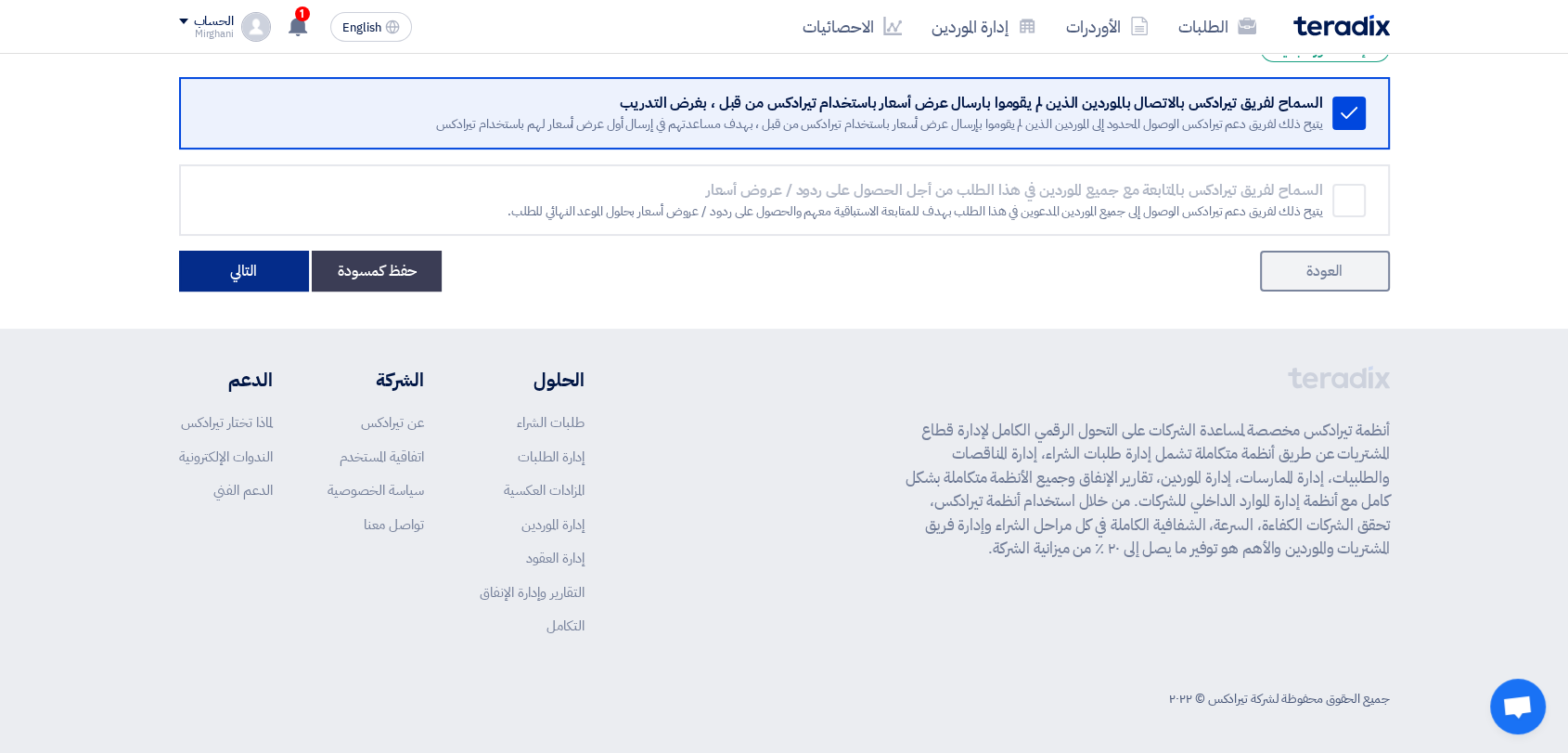
click at [260, 286] on button "التالي" at bounding box center [244, 271] width 130 height 41
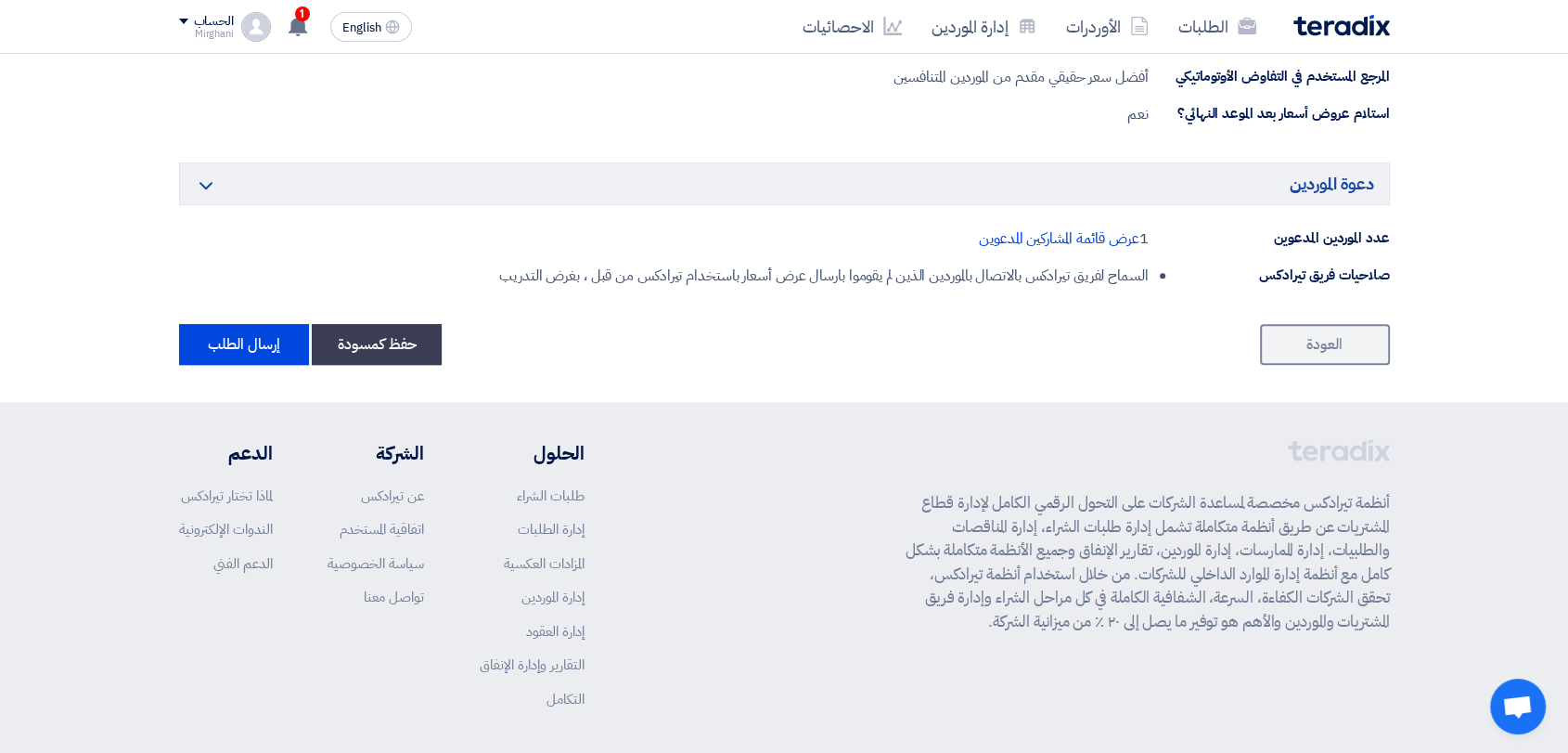
scroll to position [1166, 0]
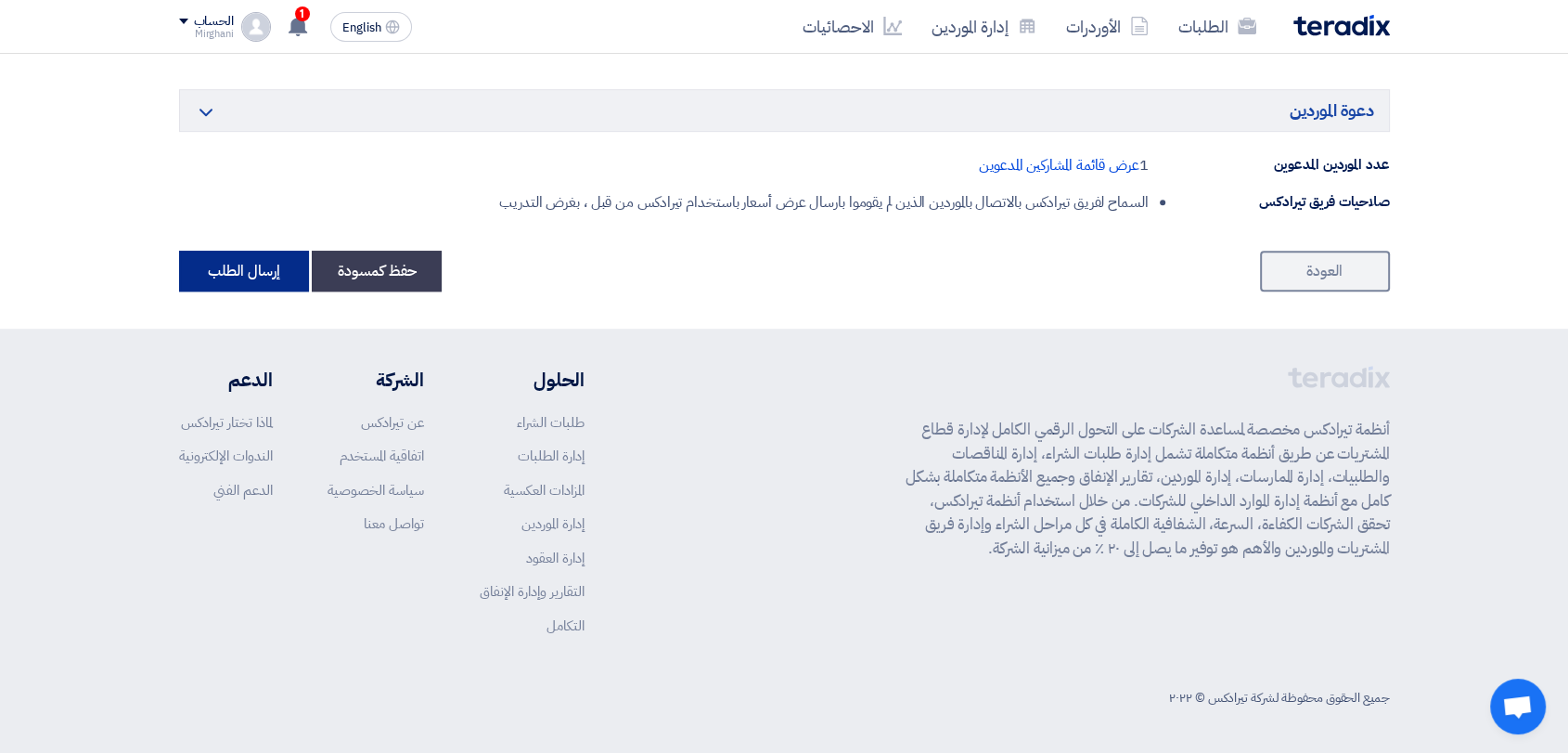
click at [282, 283] on button "إرسال الطلب" at bounding box center [244, 271] width 130 height 41
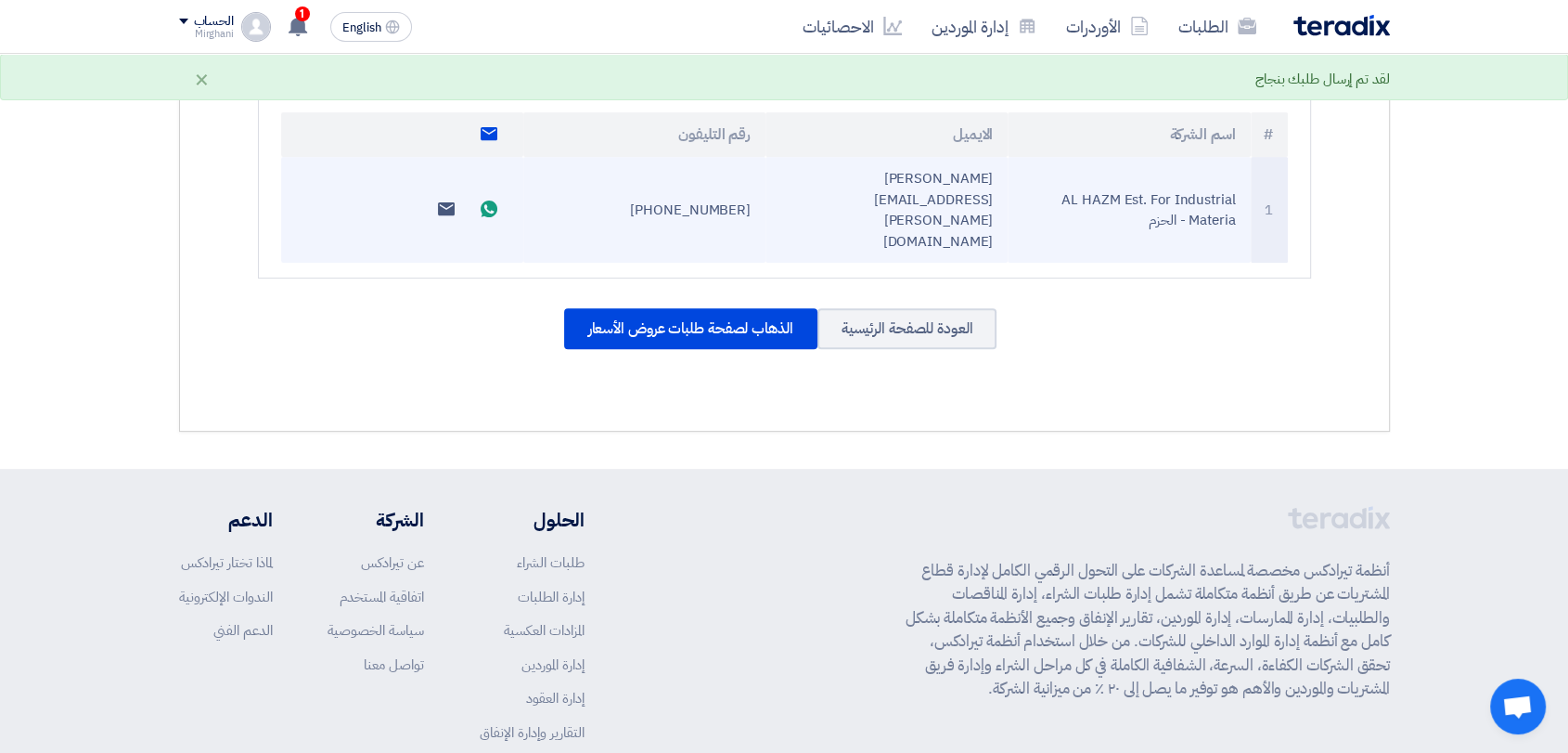
scroll to position [502, 0]
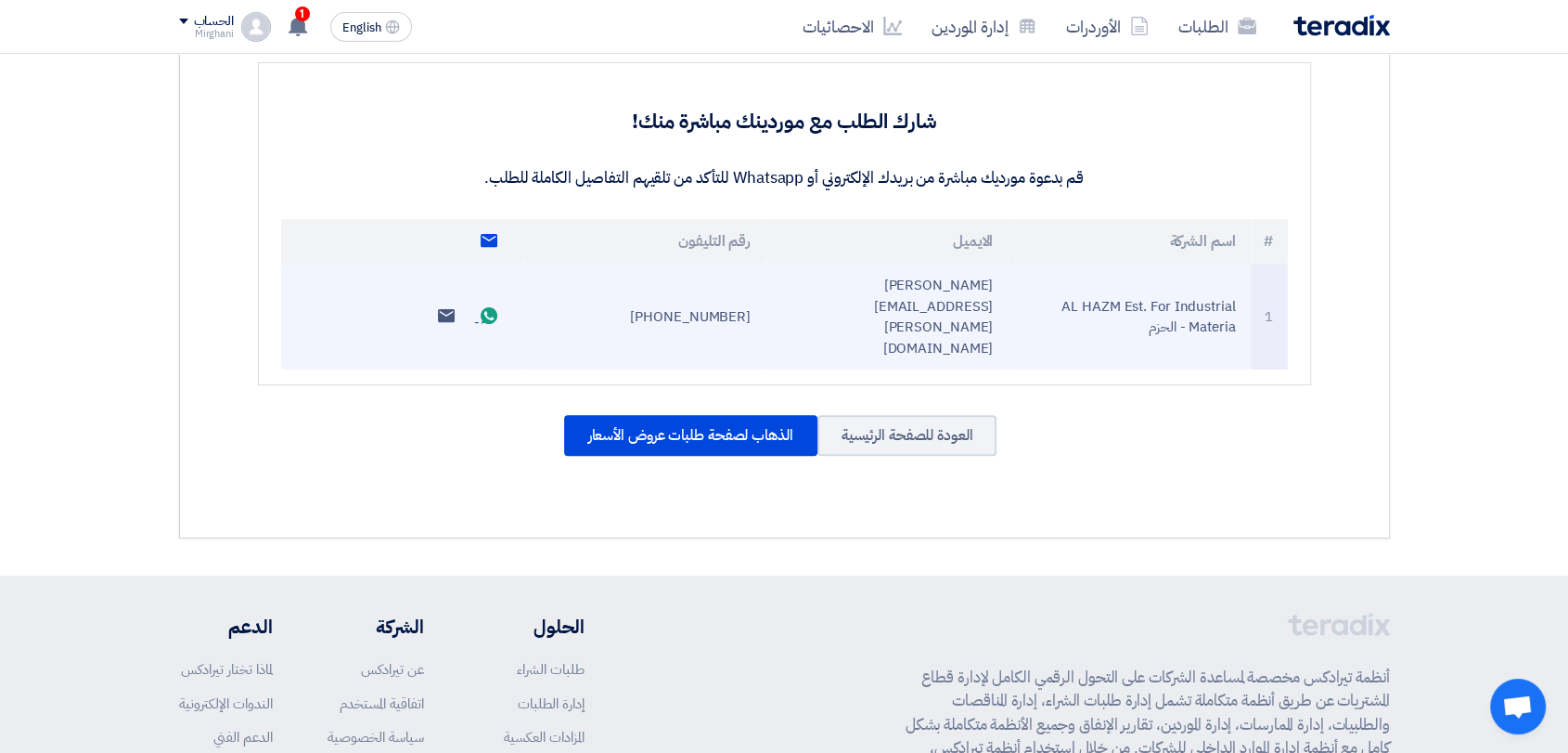
click at [487, 308] on icon "Send whatsApp message" at bounding box center [489, 315] width 16 height 16
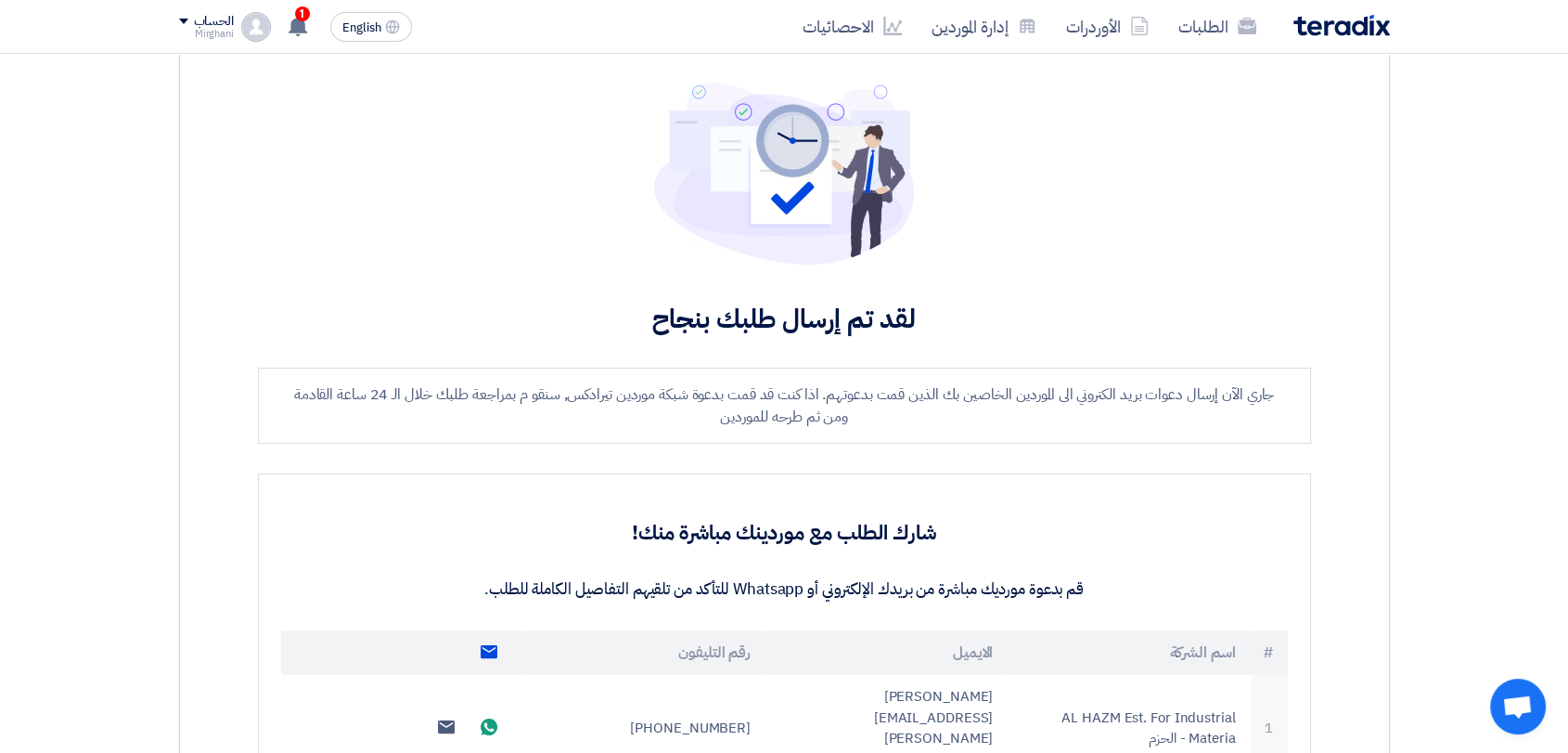
scroll to position [0, 0]
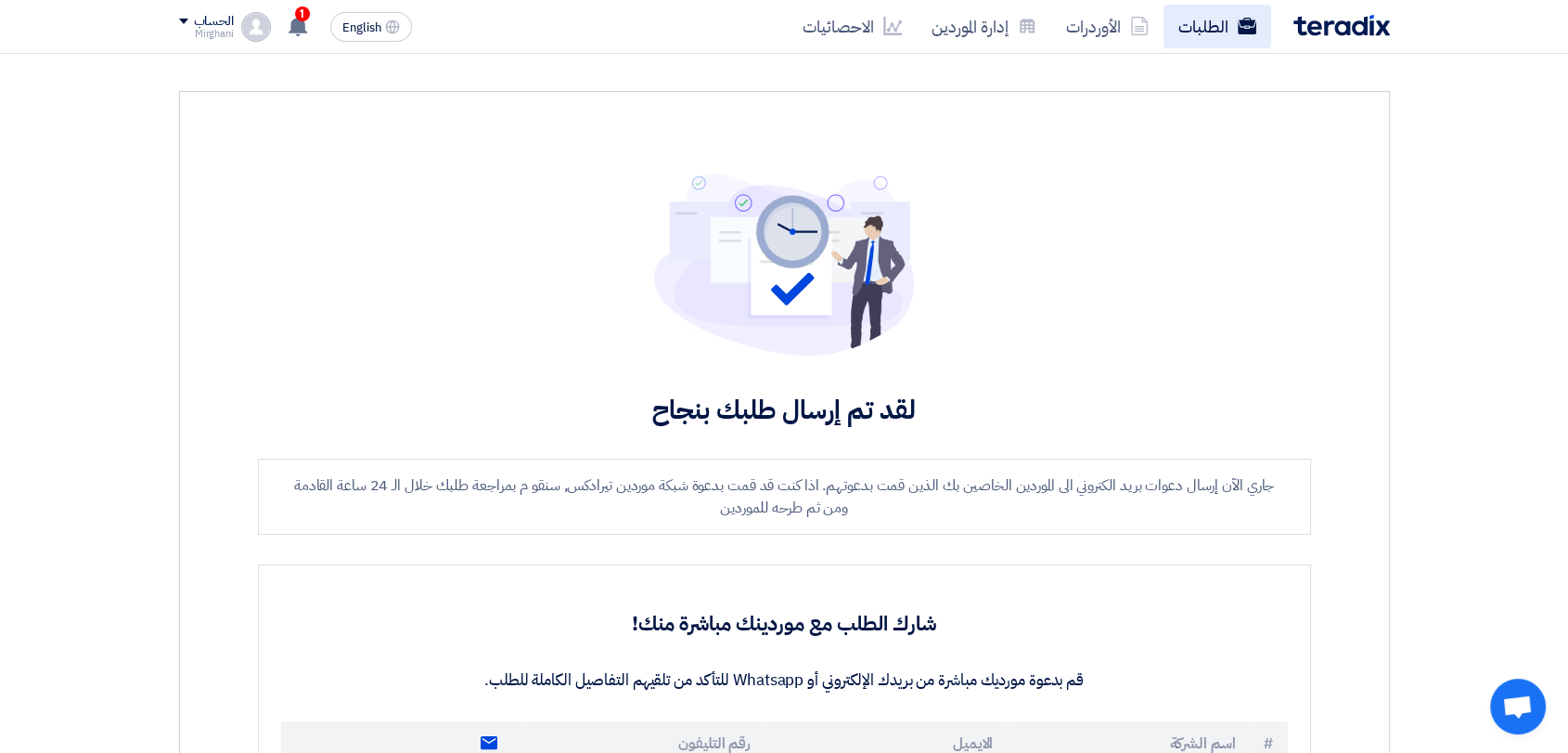
click at [1202, 16] on link "الطلبات" at bounding box center [1217, 27] width 107 height 44
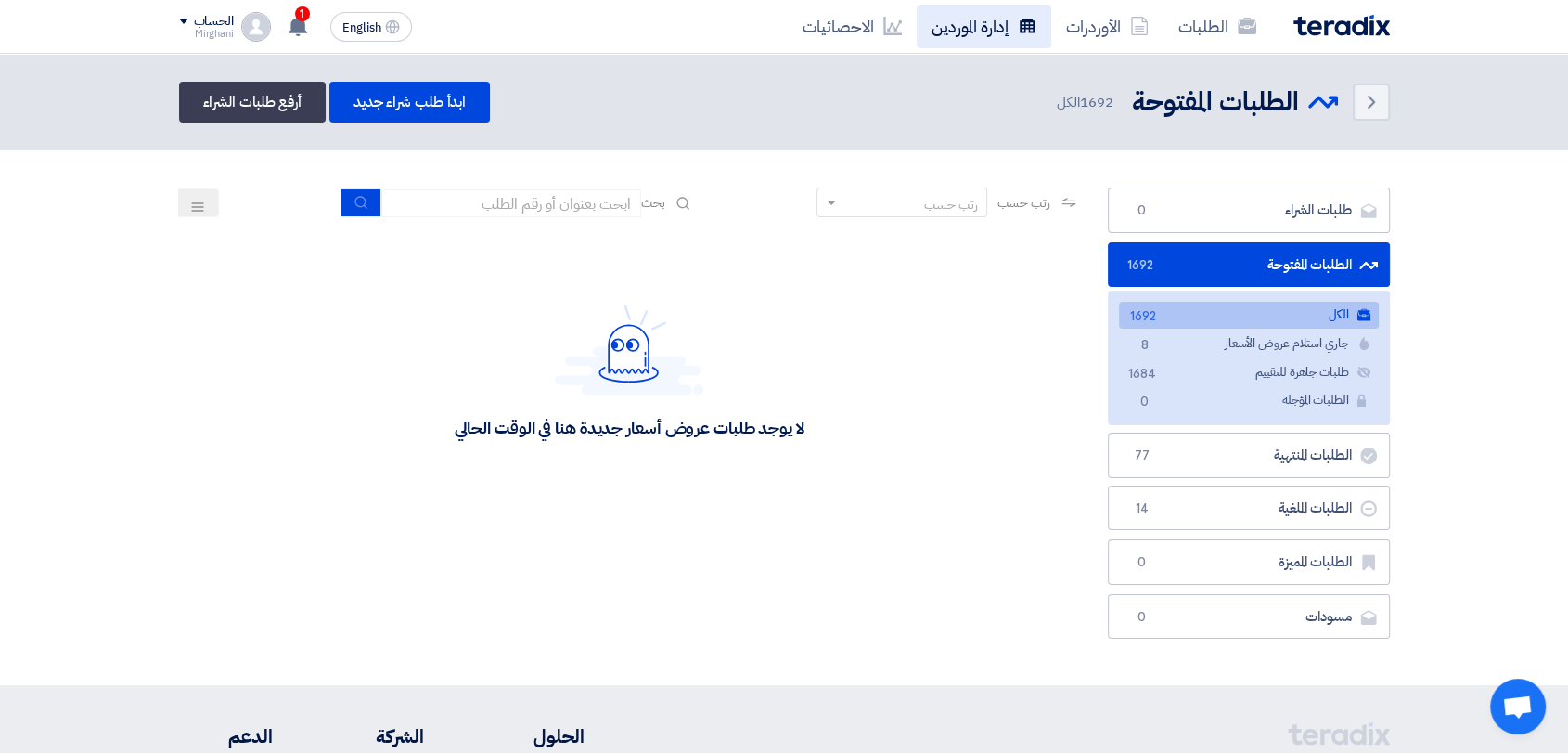
click at [1009, 34] on link "إدارة الموردين" at bounding box center [984, 27] width 134 height 44
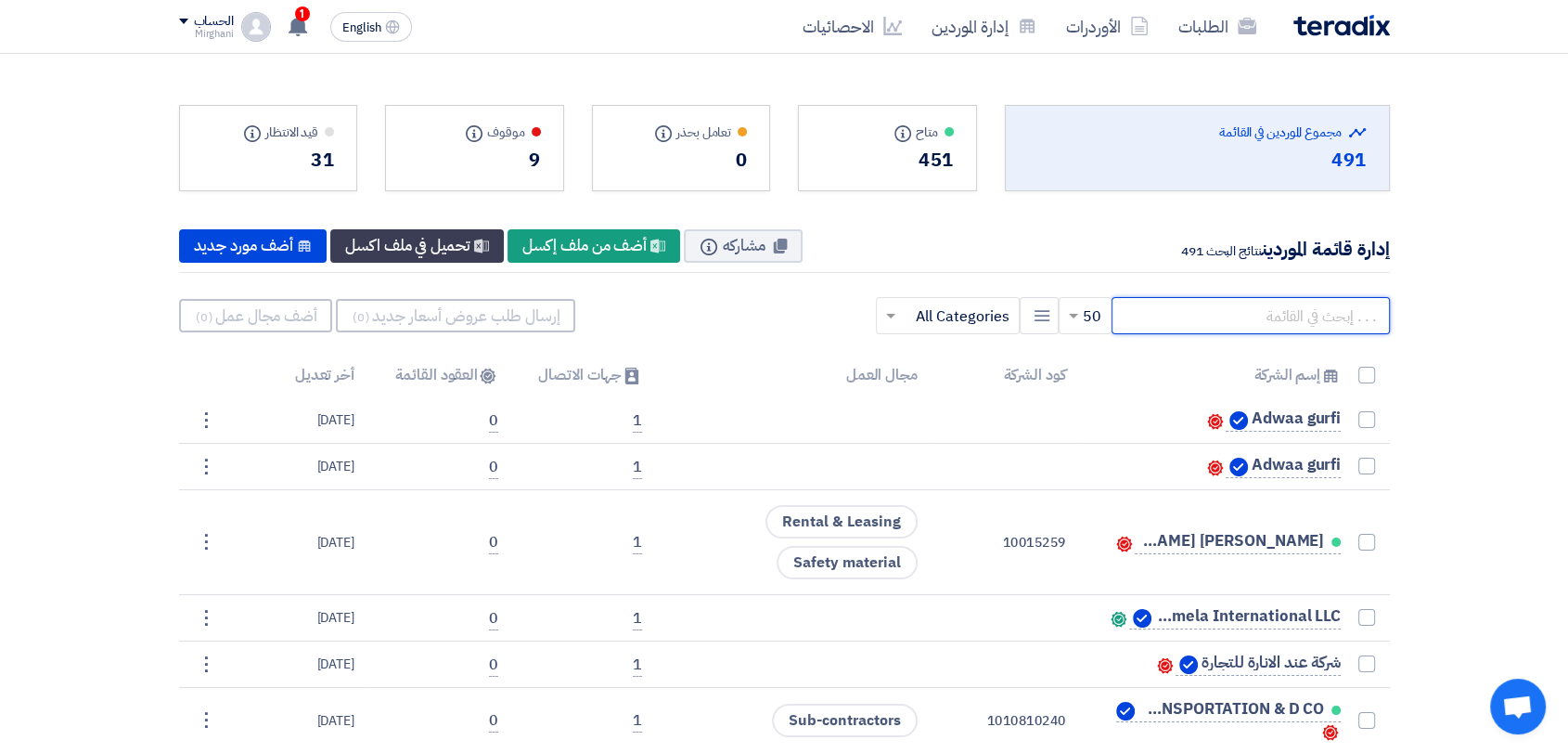
click at [1200, 302] on input "text" at bounding box center [1250, 315] width 279 height 37
paste input "10000243"
type input "10000243"
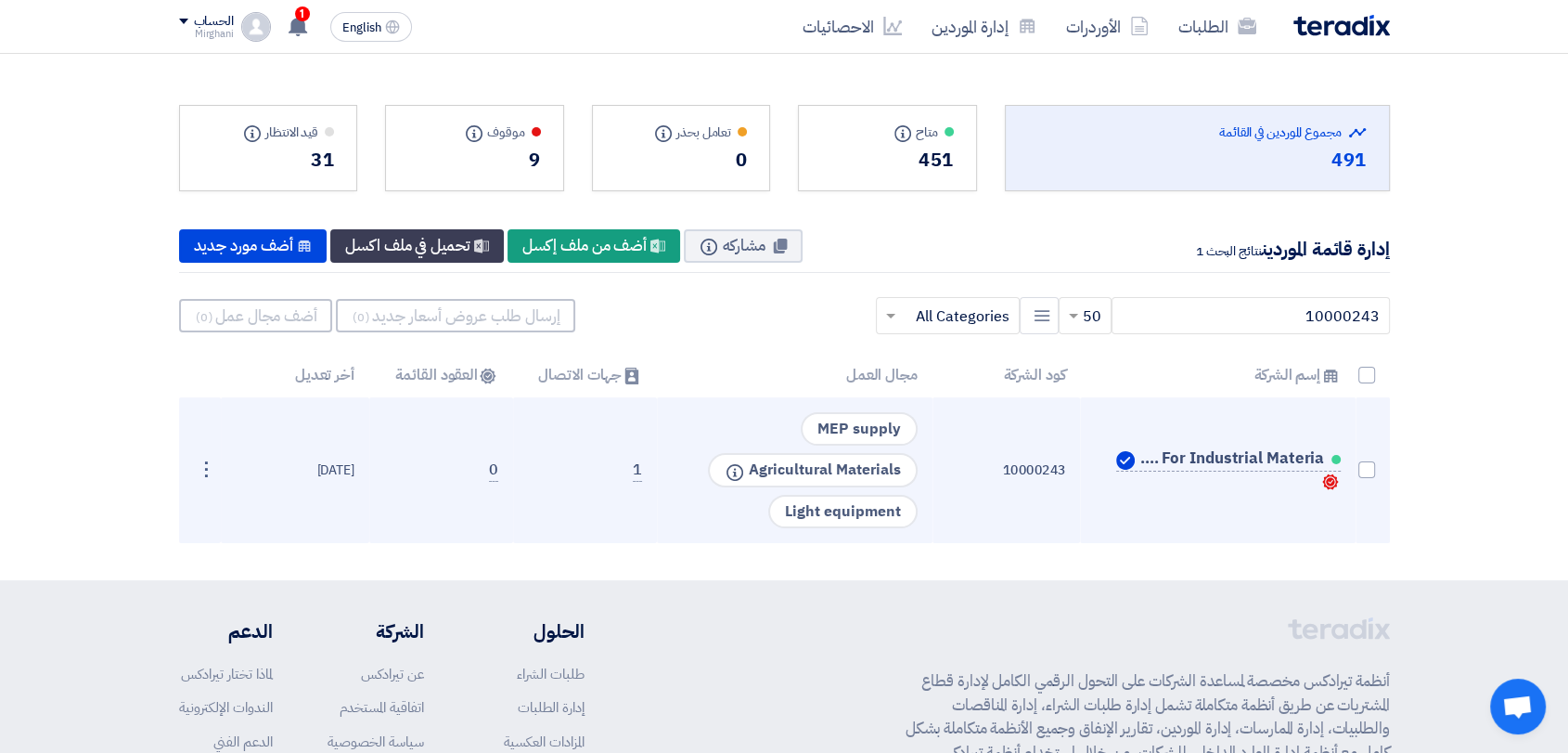
click at [1355, 464] on td at bounding box center [1373, 470] width 34 height 146
click at [1360, 470] on span at bounding box center [1366, 468] width 16 height 16
click at [1352, 470] on input "checkbox" at bounding box center [1347, 473] width 12 height 12
checkbox input "true"
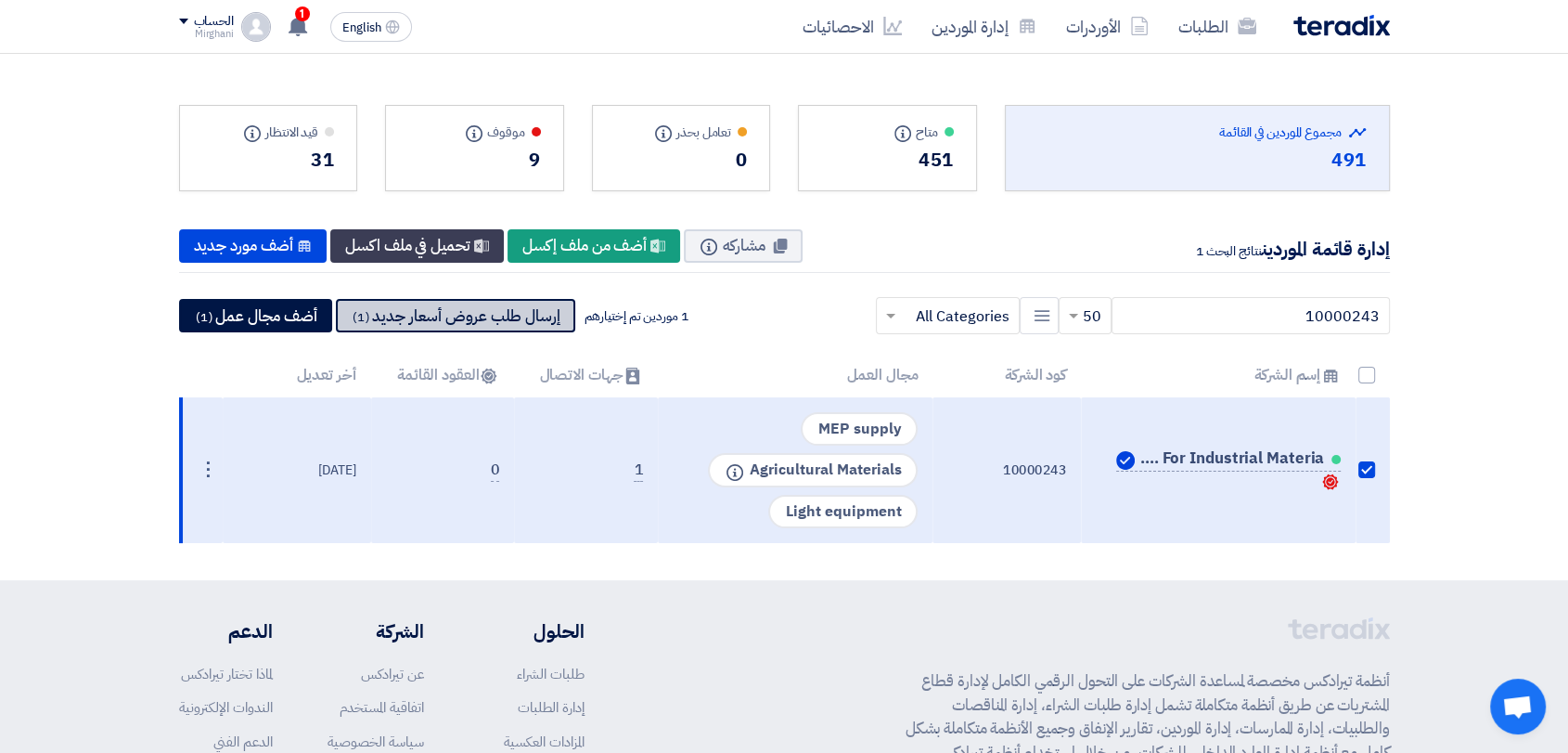
click at [511, 302] on button "إرسال طلب عروض أسعار جديد (1)" at bounding box center [456, 315] width 239 height 34
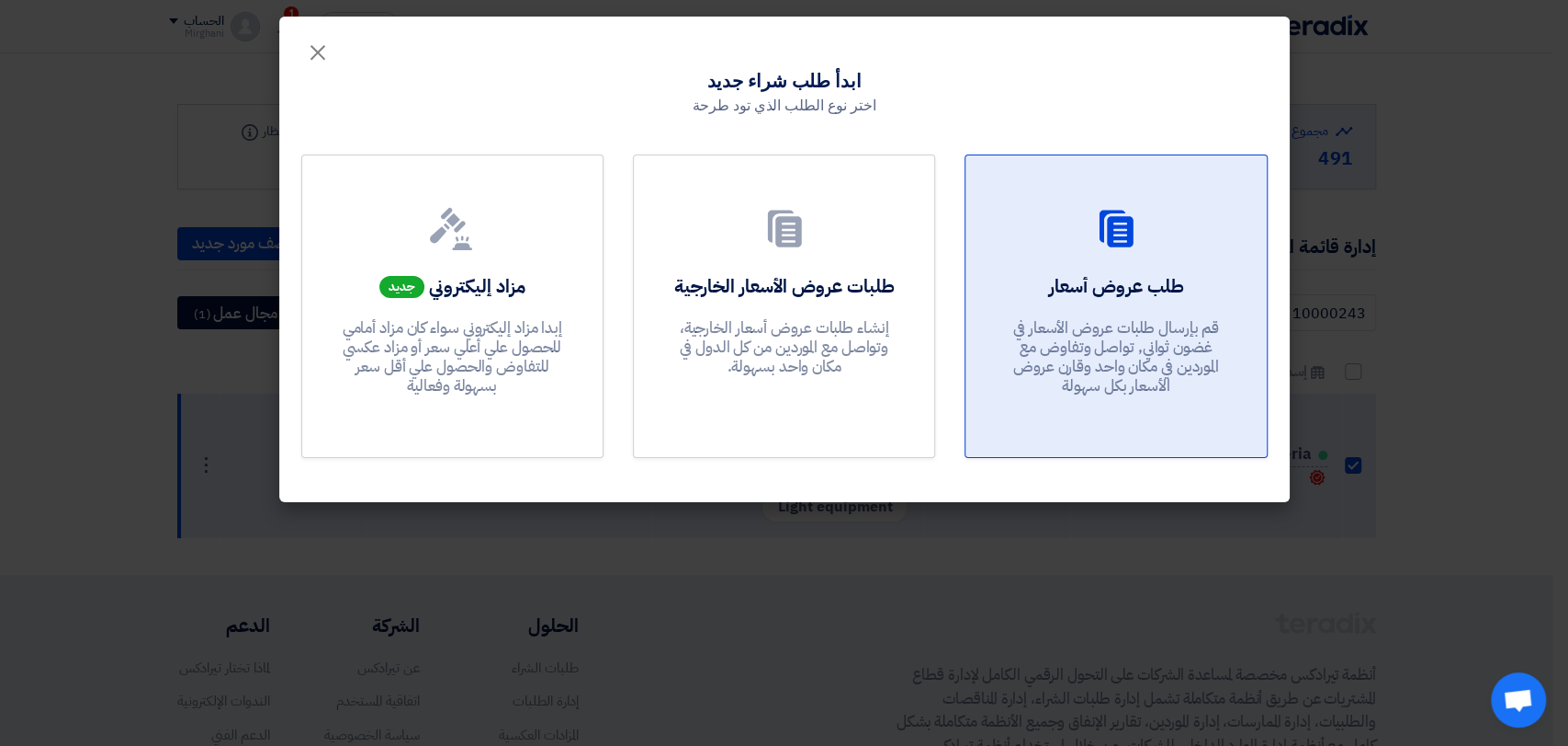
click at [1136, 297] on h2 "طلب عروض أسعار" at bounding box center [1116, 286] width 135 height 26
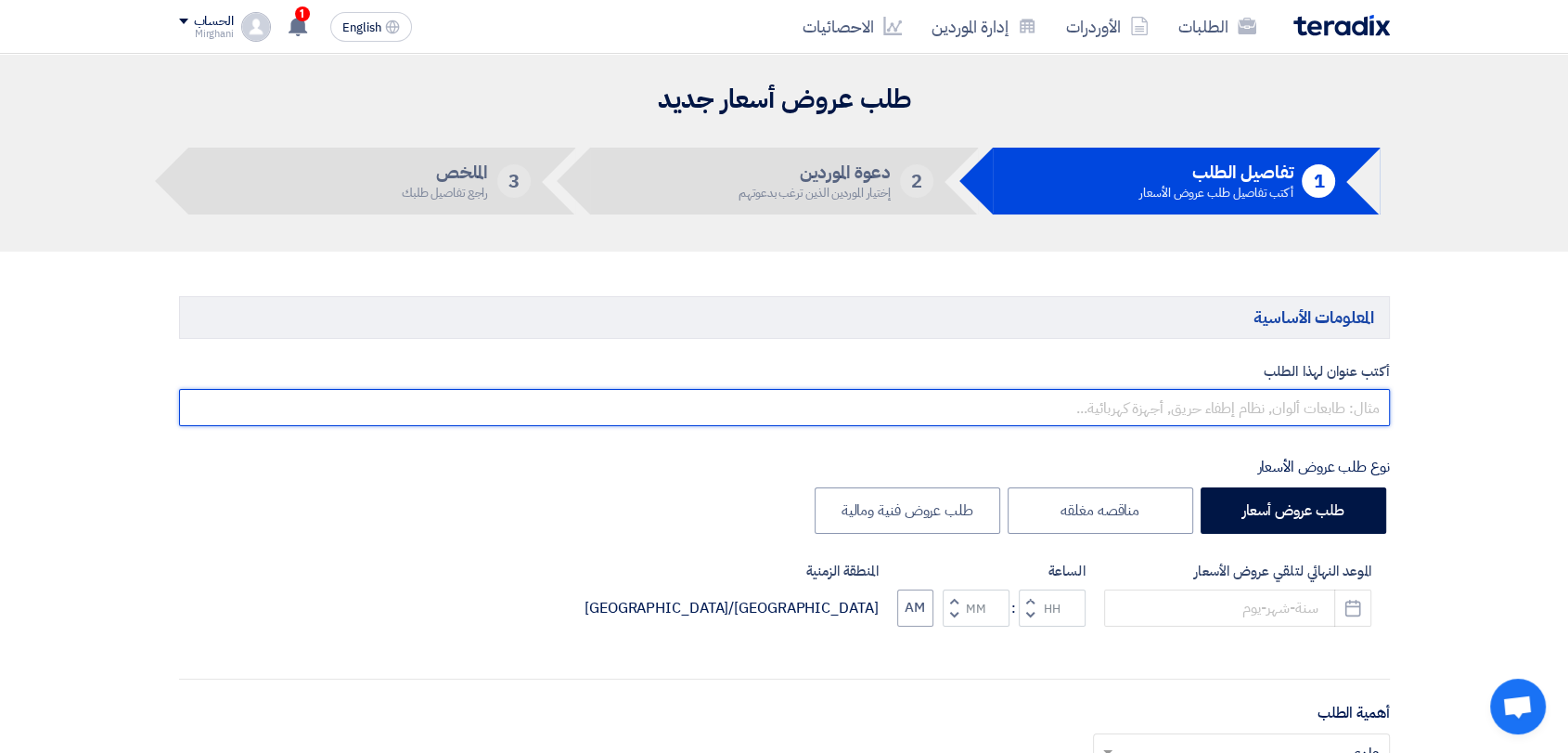
click at [1077, 404] on input "text" at bounding box center [784, 407] width 1211 height 37
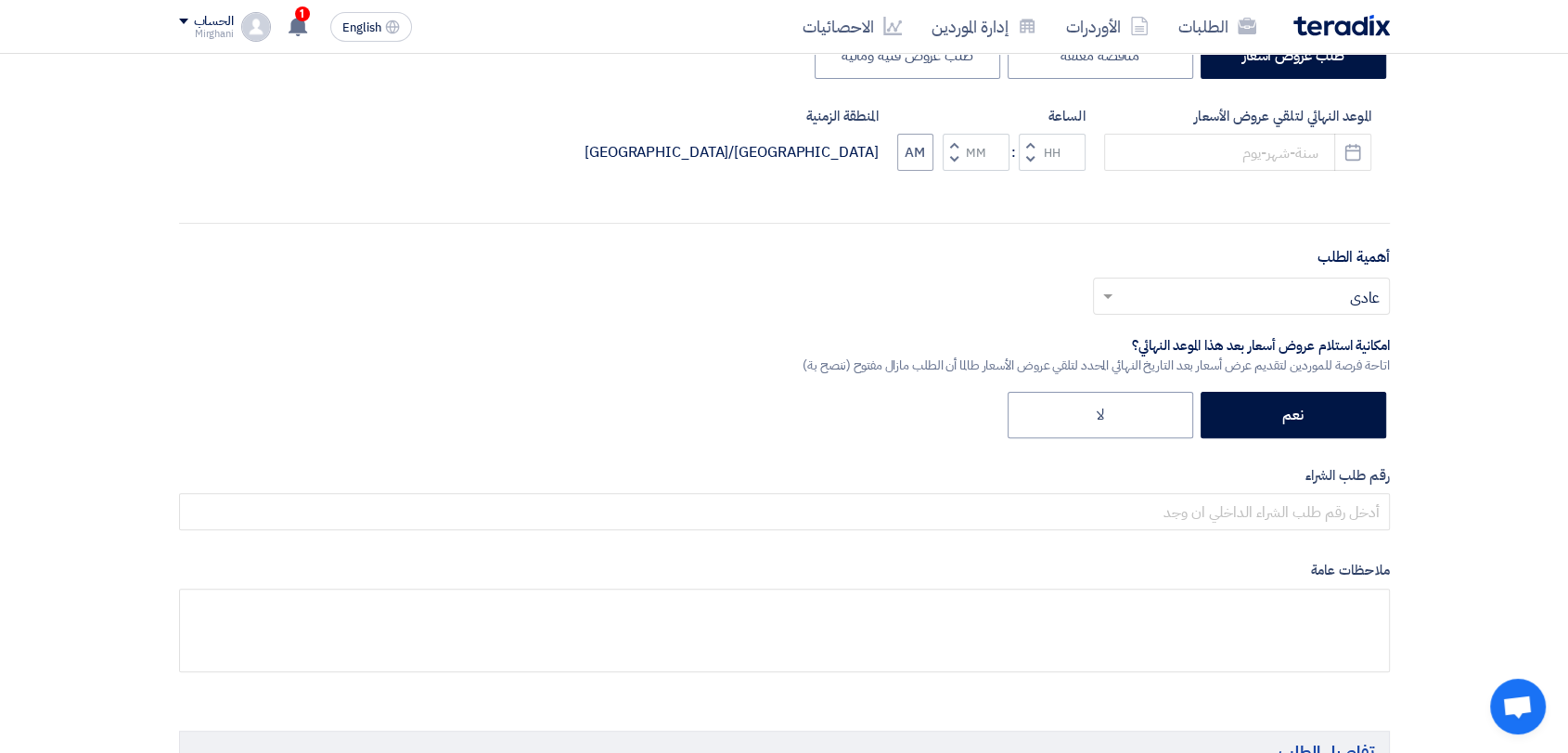
scroll to position [515, 0]
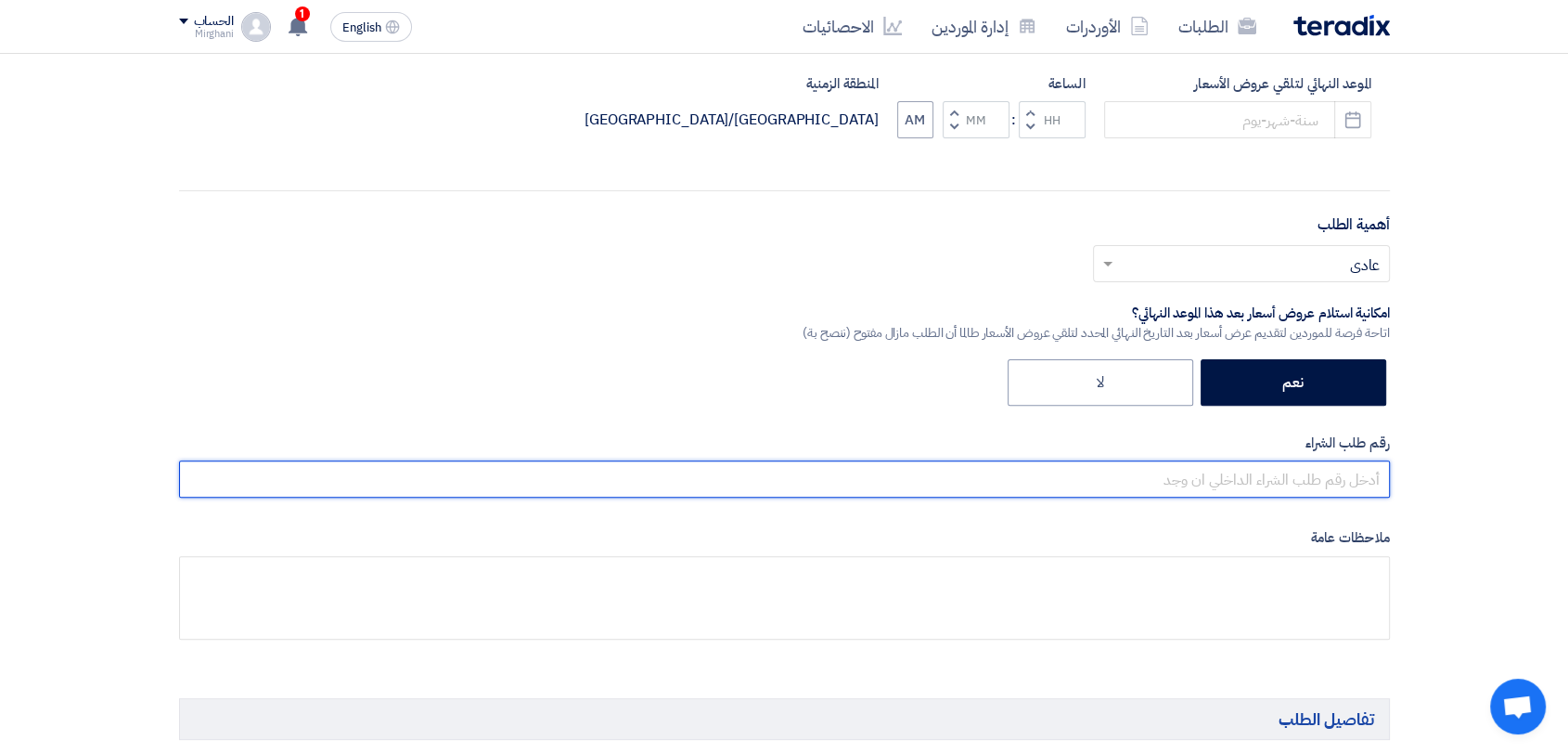
click at [1193, 488] on input "text" at bounding box center [784, 478] width 1211 height 37
paste input "8200000856"
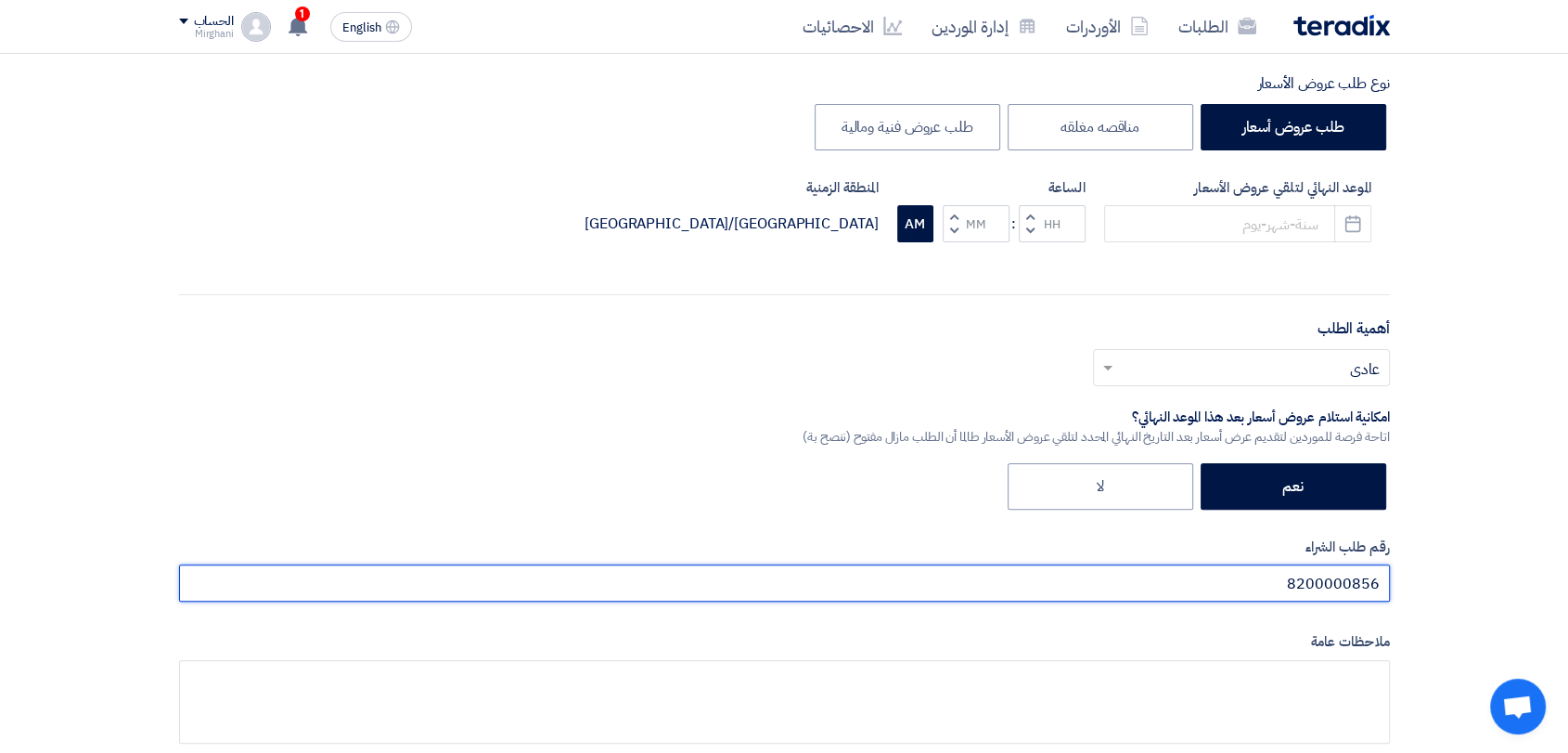
scroll to position [206, 0]
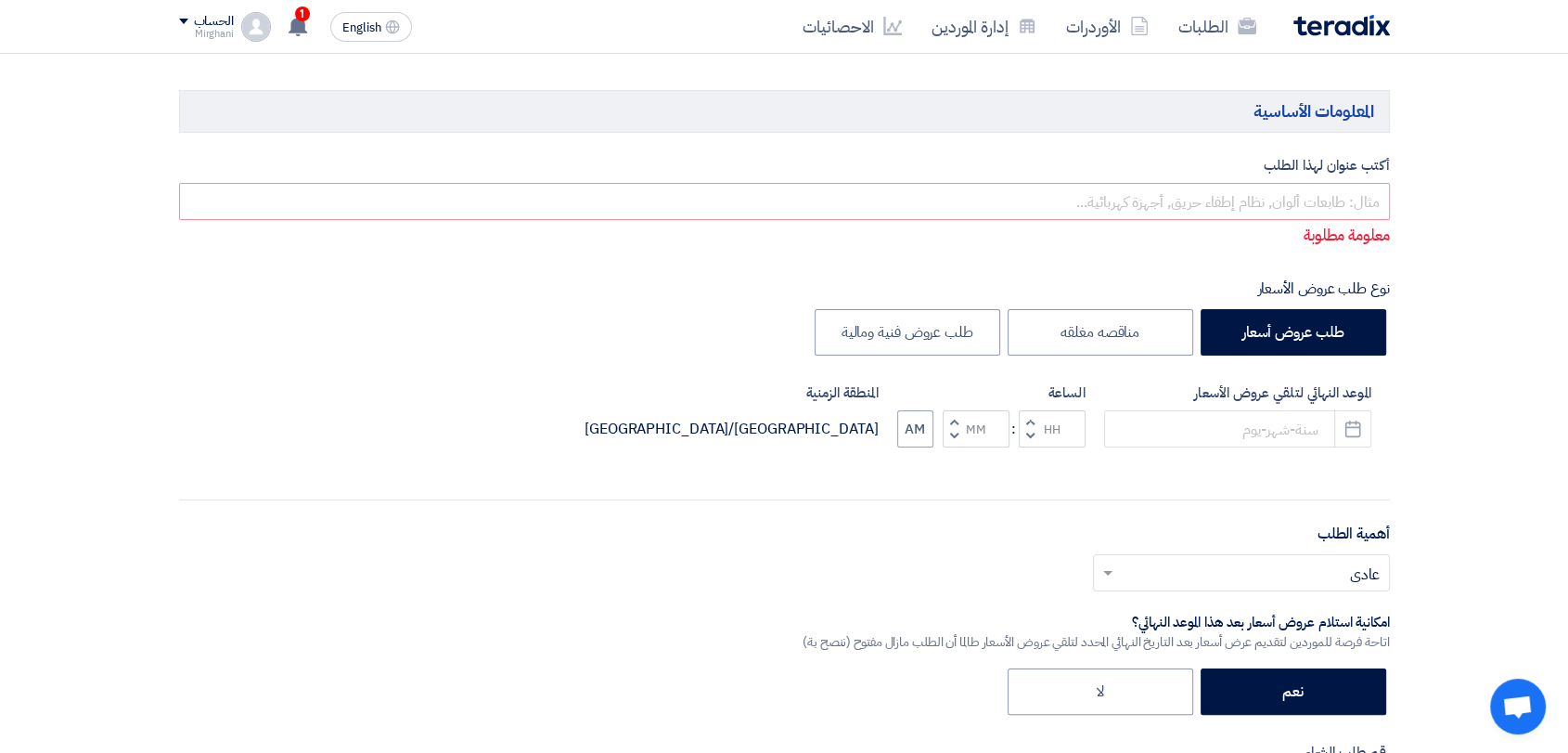
type input "8200000856"
click at [1099, 201] on input "text" at bounding box center [784, 201] width 1211 height 37
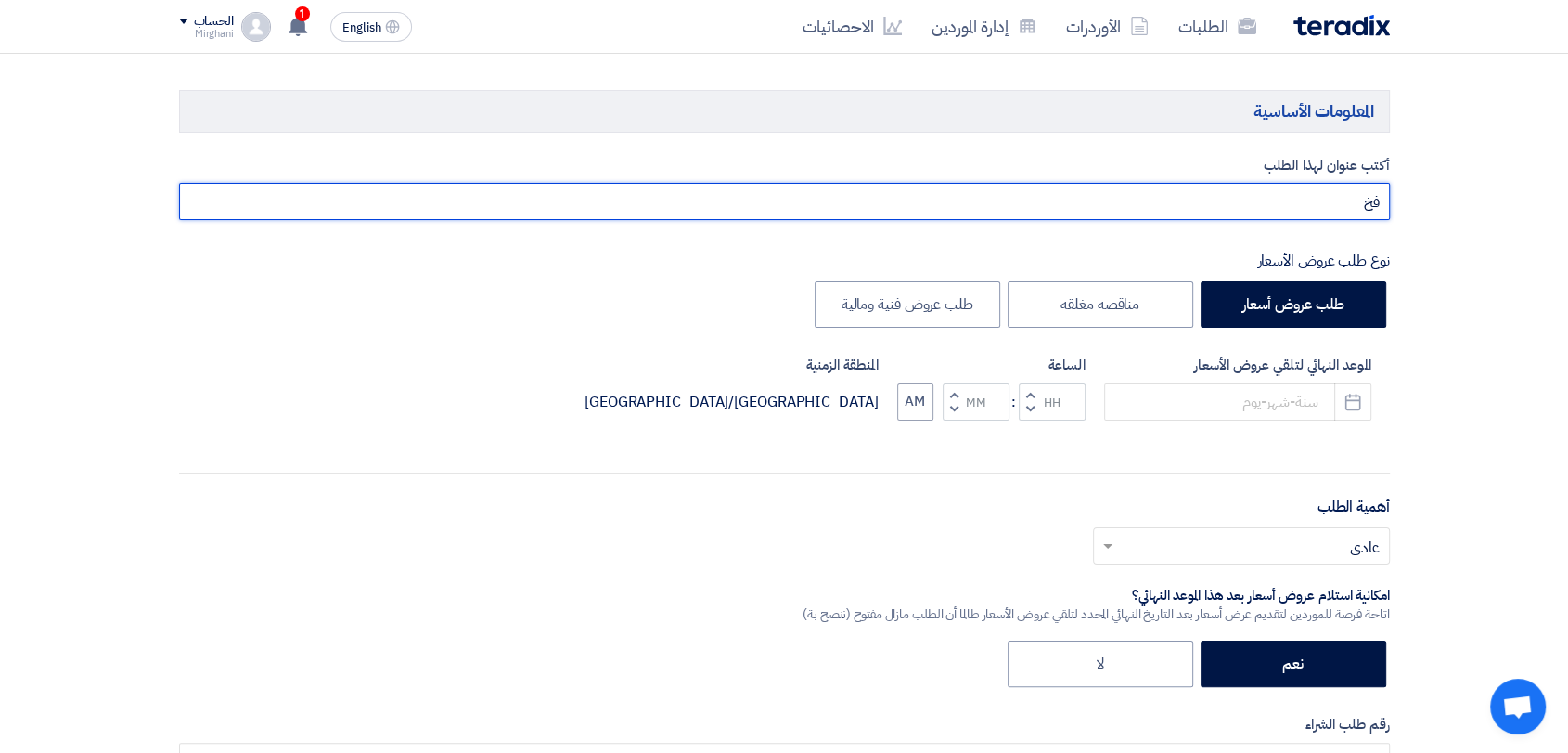
type input "ف"
type input "t"
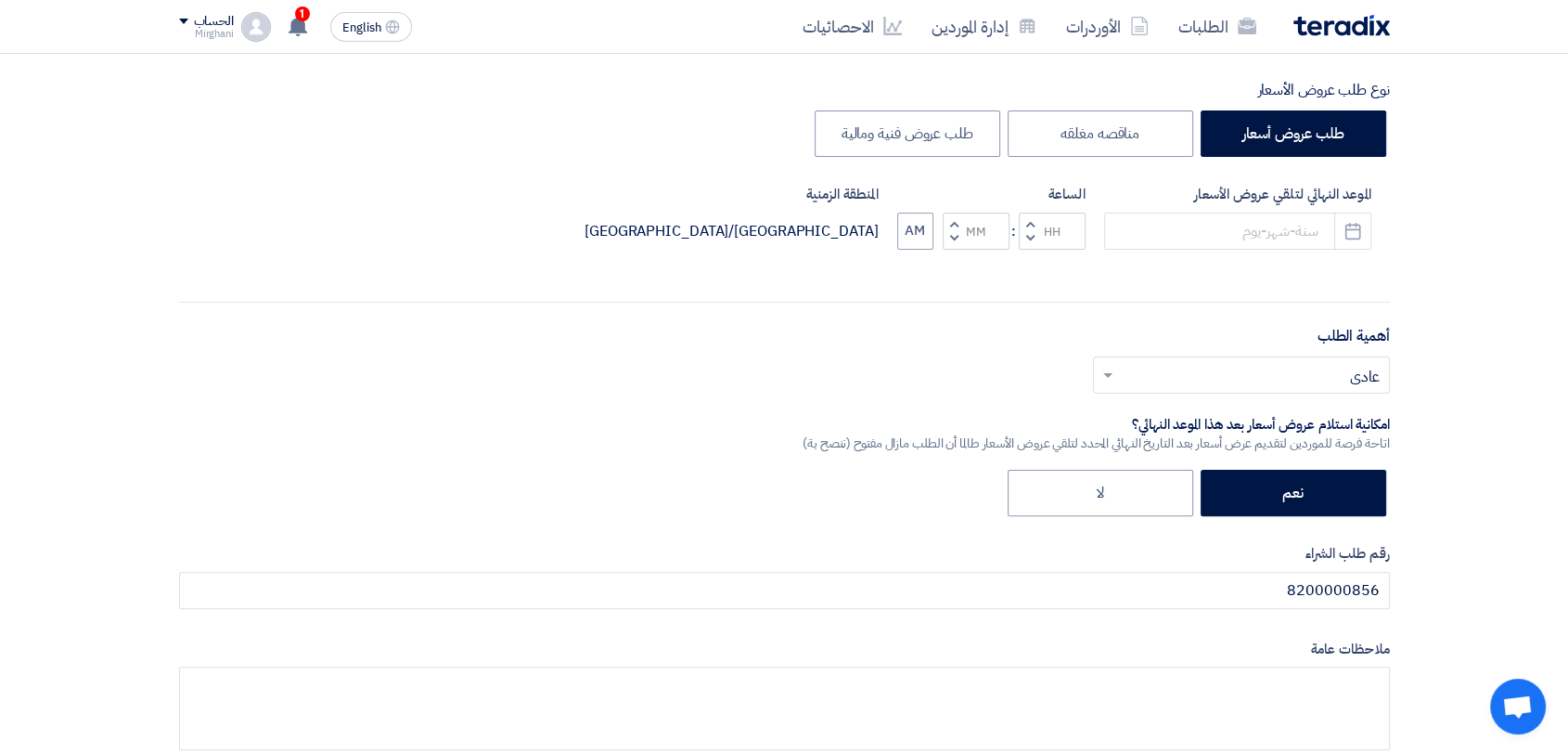
scroll to position [412, 0]
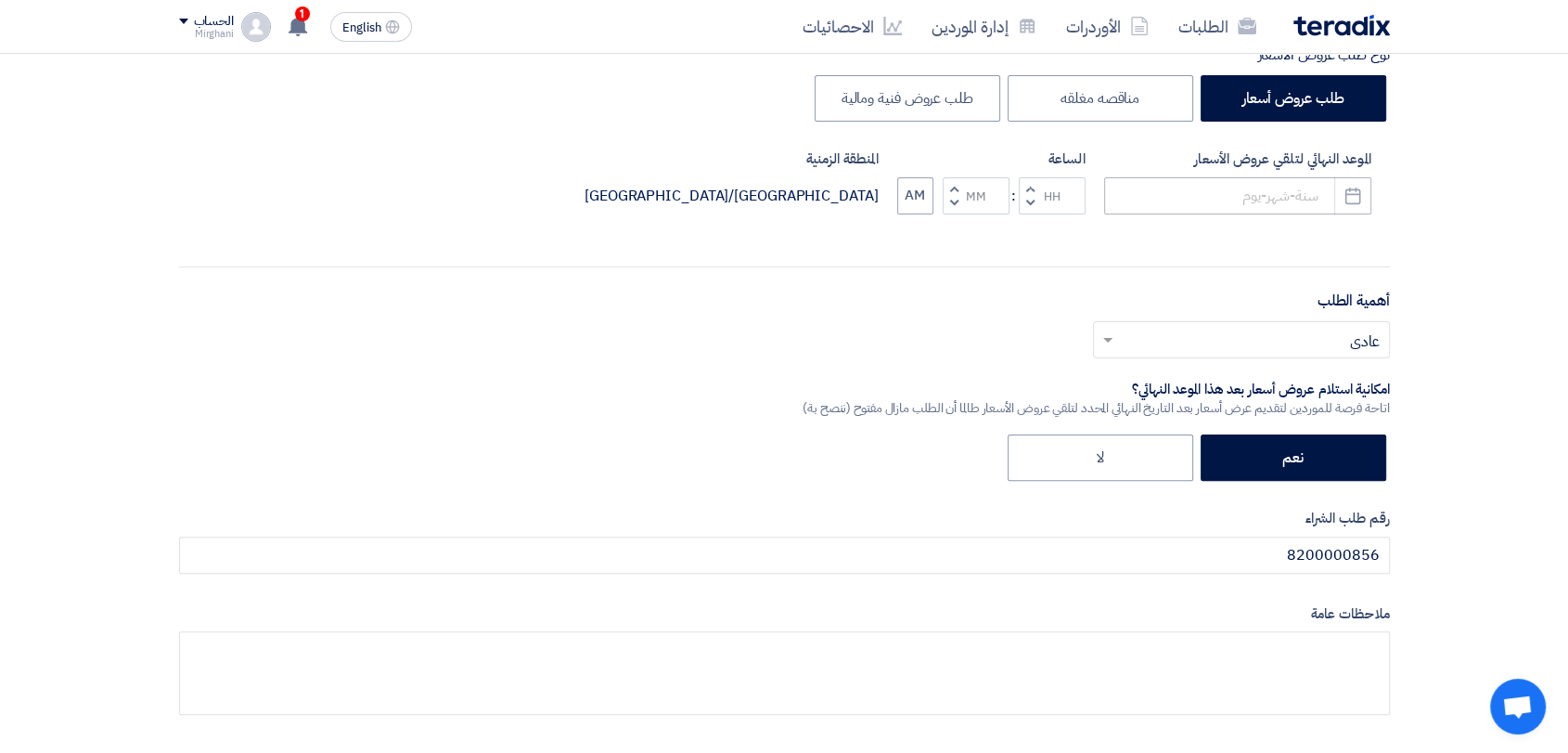
type input "Tools - 911"
click at [1217, 196] on input at bounding box center [1238, 195] width 267 height 37
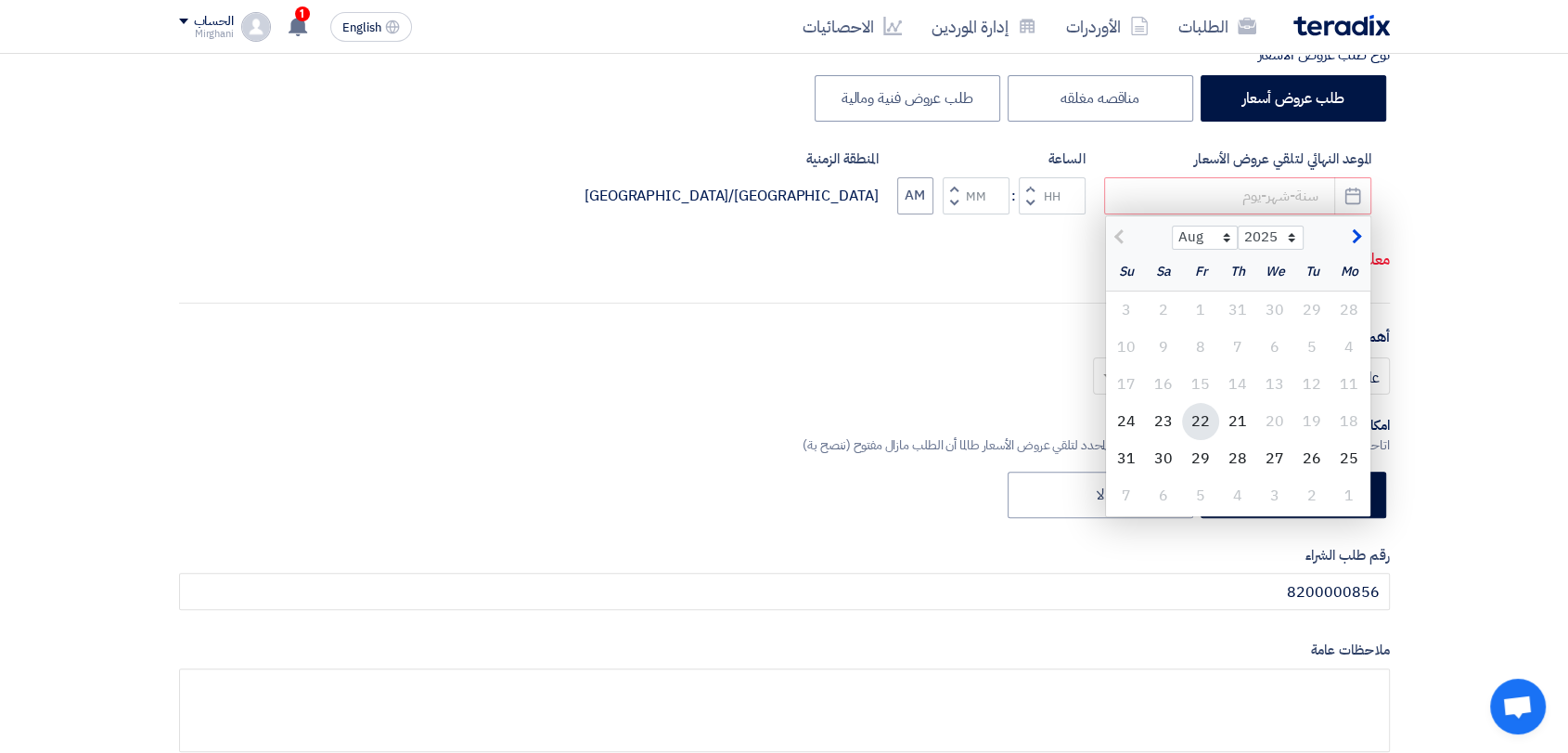
click at [1199, 425] on div "22" at bounding box center [1200, 421] width 37 height 37
type input "[DATE]"
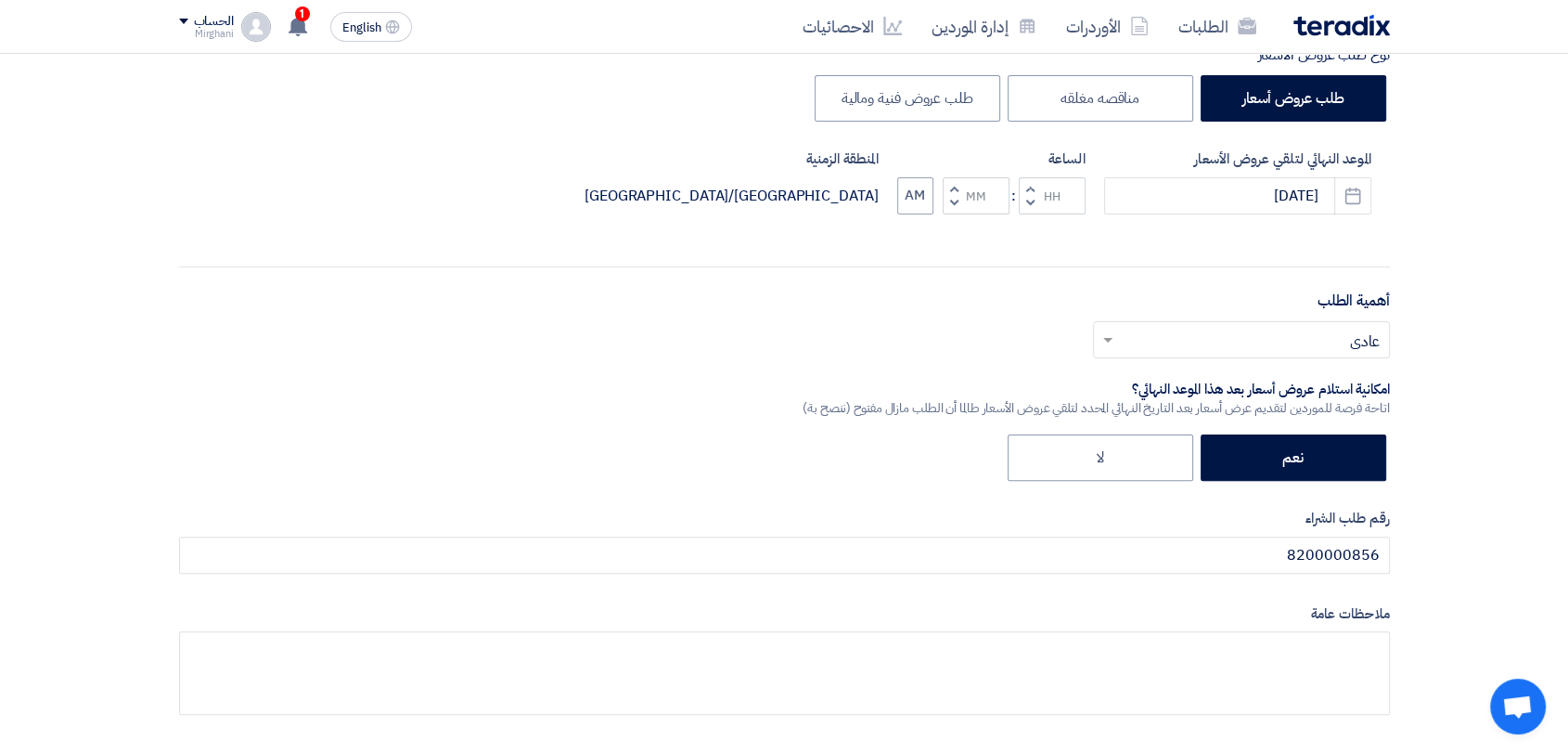
click at [1025, 192] on button "Decrement hours" at bounding box center [1030, 203] width 22 height 23
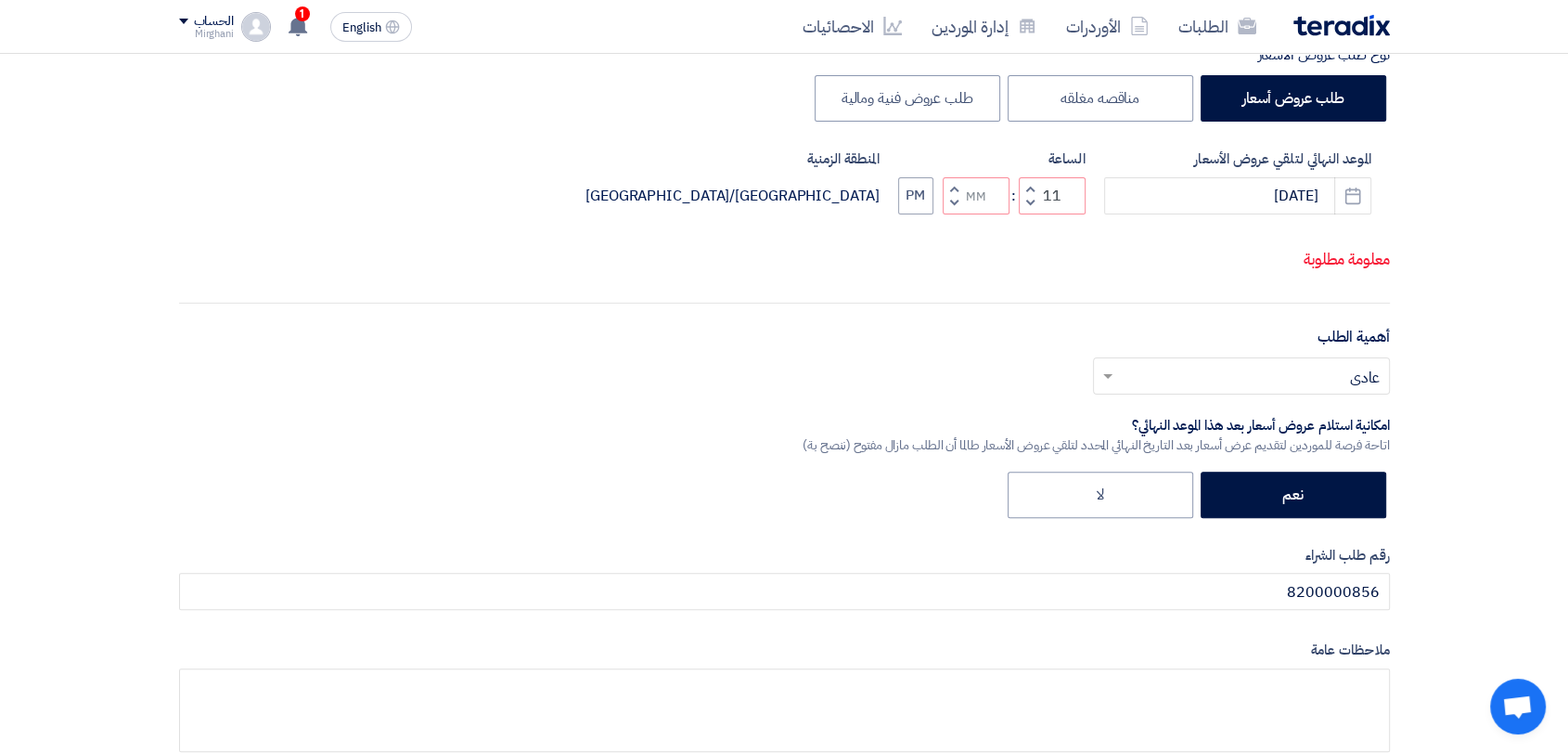
click at [960, 207] on button "Decrement minutes" at bounding box center [953, 203] width 22 height 23
type input "10"
type input "59"
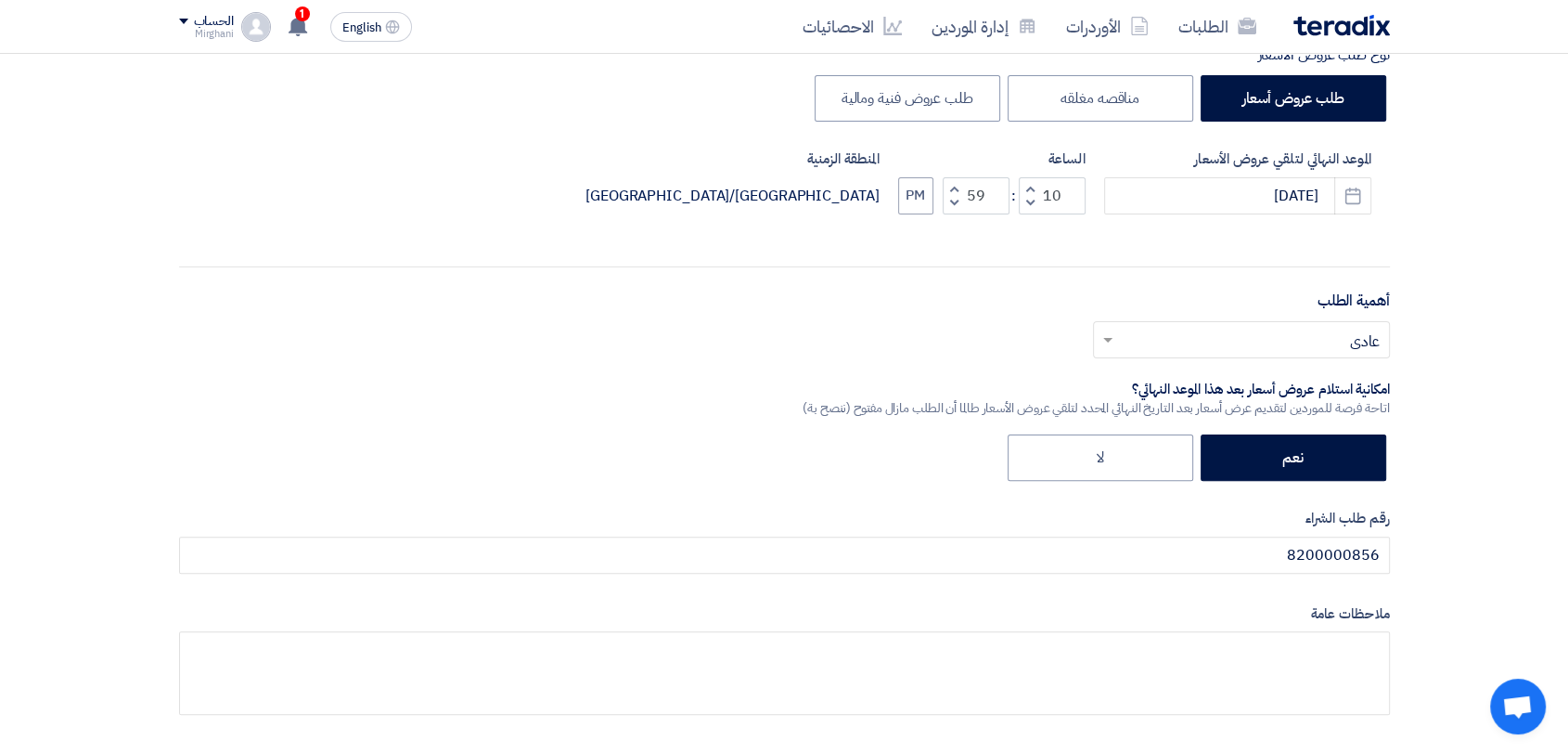
click at [1029, 183] on span "button" at bounding box center [1029, 188] width 7 height 14
click at [1029, 184] on span "button" at bounding box center [1029, 188] width 7 height 14
type input "12"
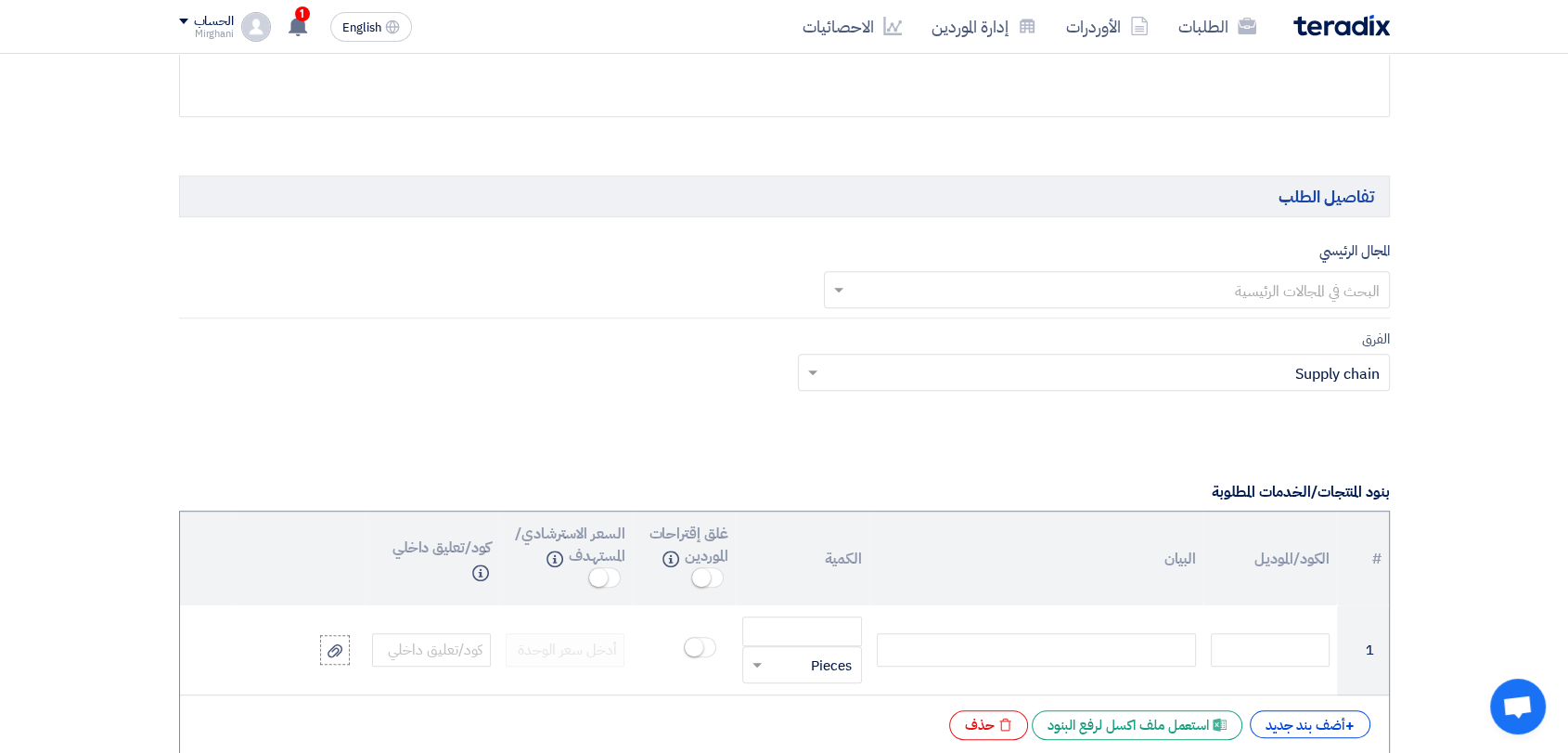
scroll to position [1134, 0]
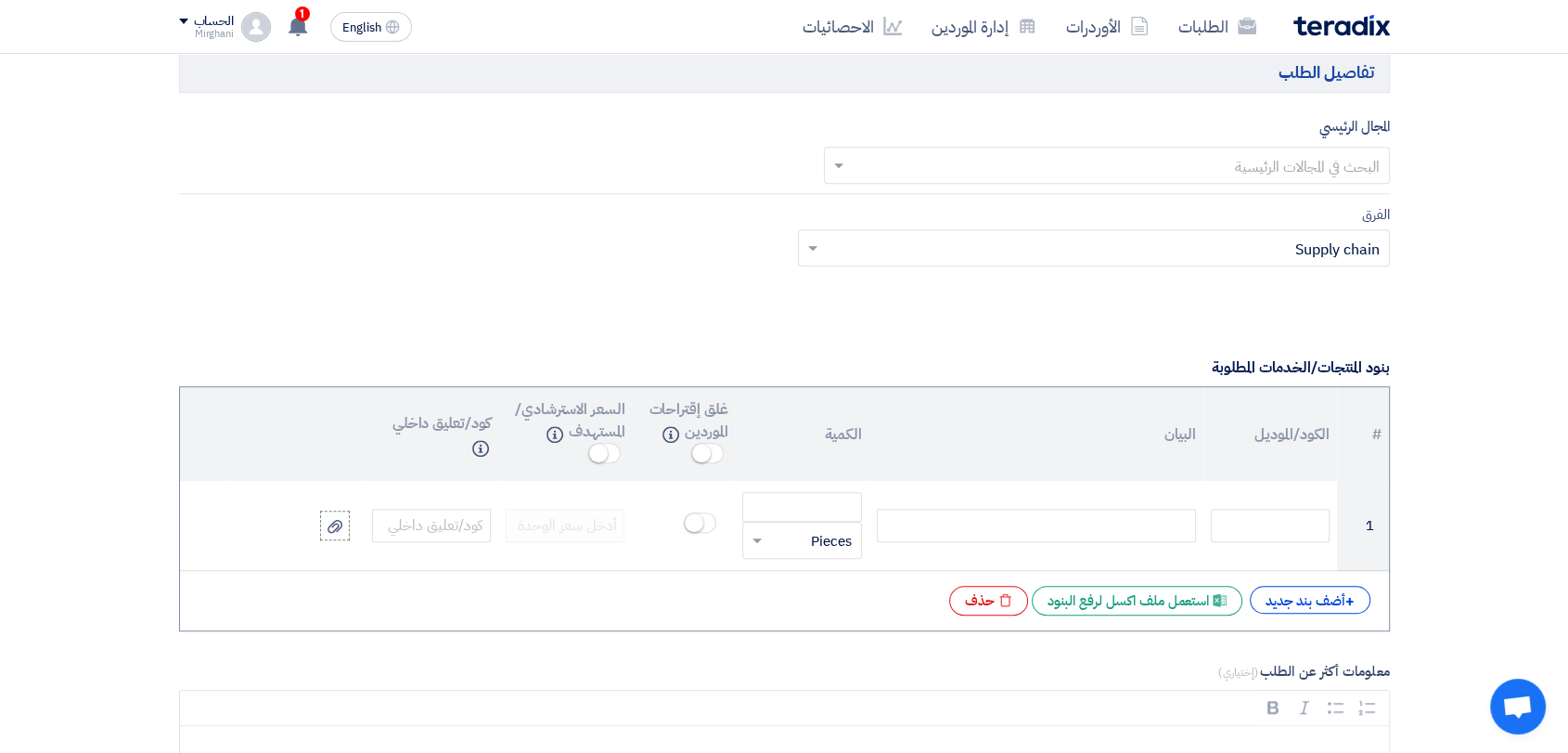
click at [1128, 176] on input "text" at bounding box center [1117, 167] width 529 height 31
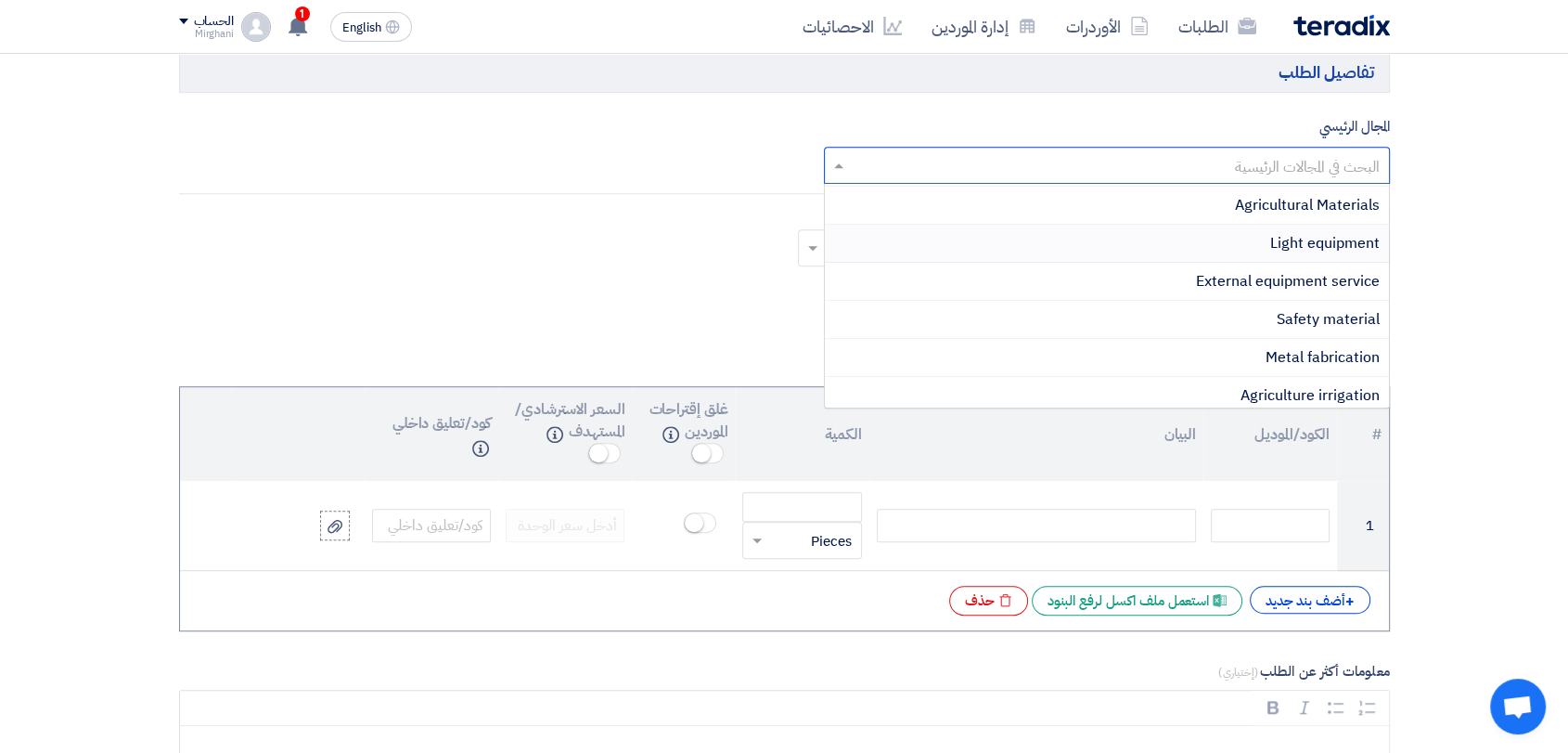
scroll to position [0, 0]
click at [1224, 265] on div "Light equipment" at bounding box center [1106, 279] width 564 height 38
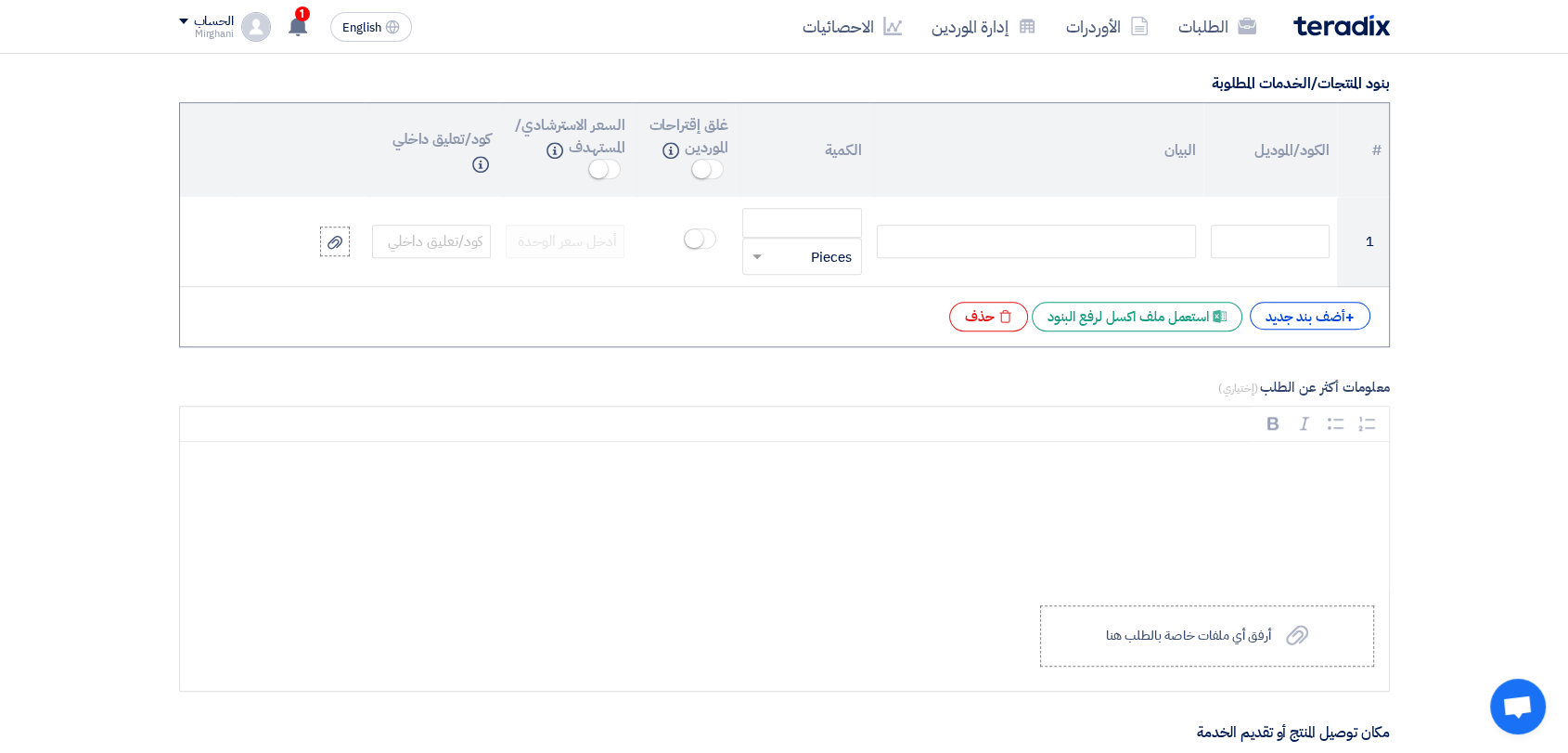
scroll to position [1340, 0]
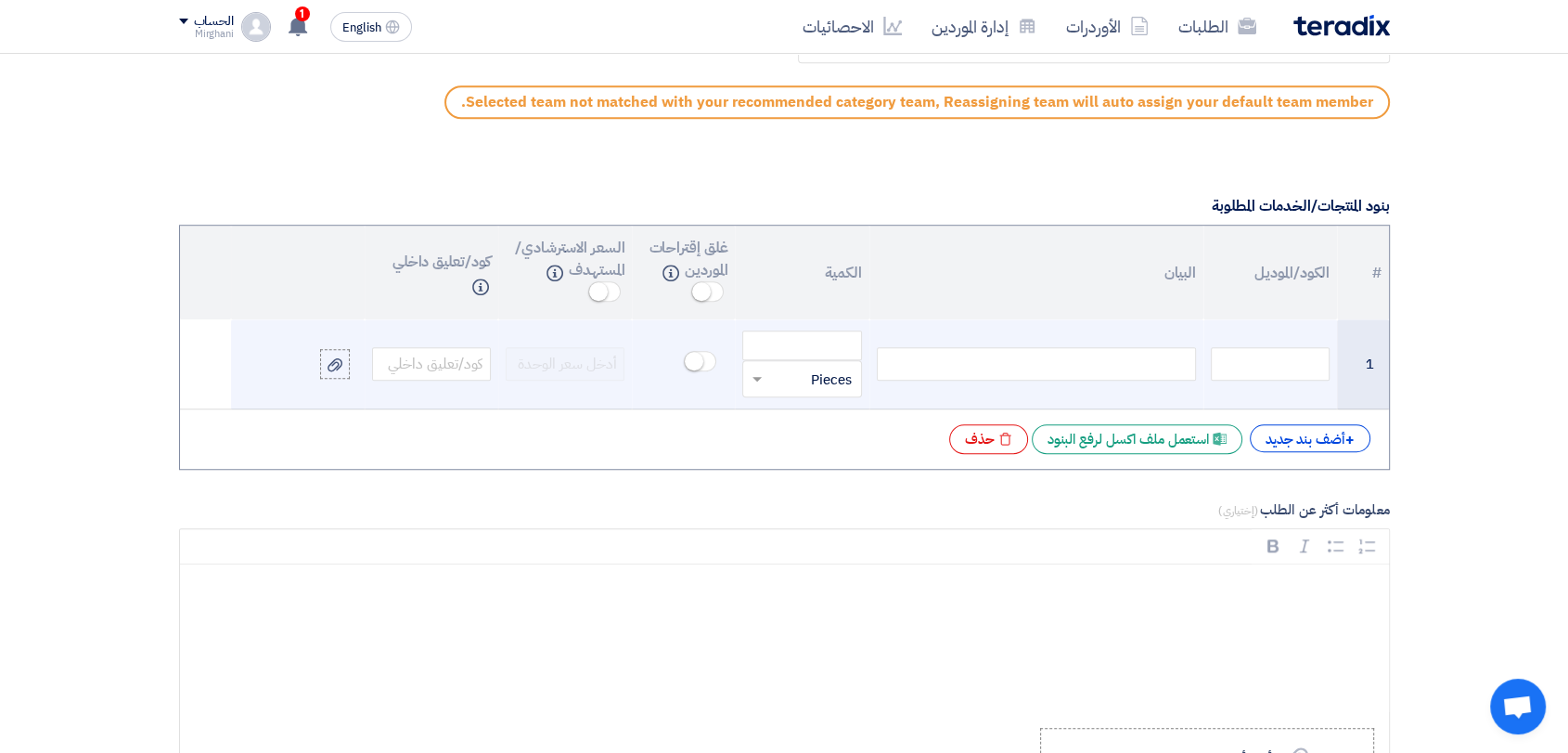
click at [991, 396] on td at bounding box center [1036, 364] width 334 height 90
click at [1007, 367] on div at bounding box center [1035, 363] width 319 height 34
paste div
click at [840, 331] on input "number" at bounding box center [802, 345] width 119 height 30
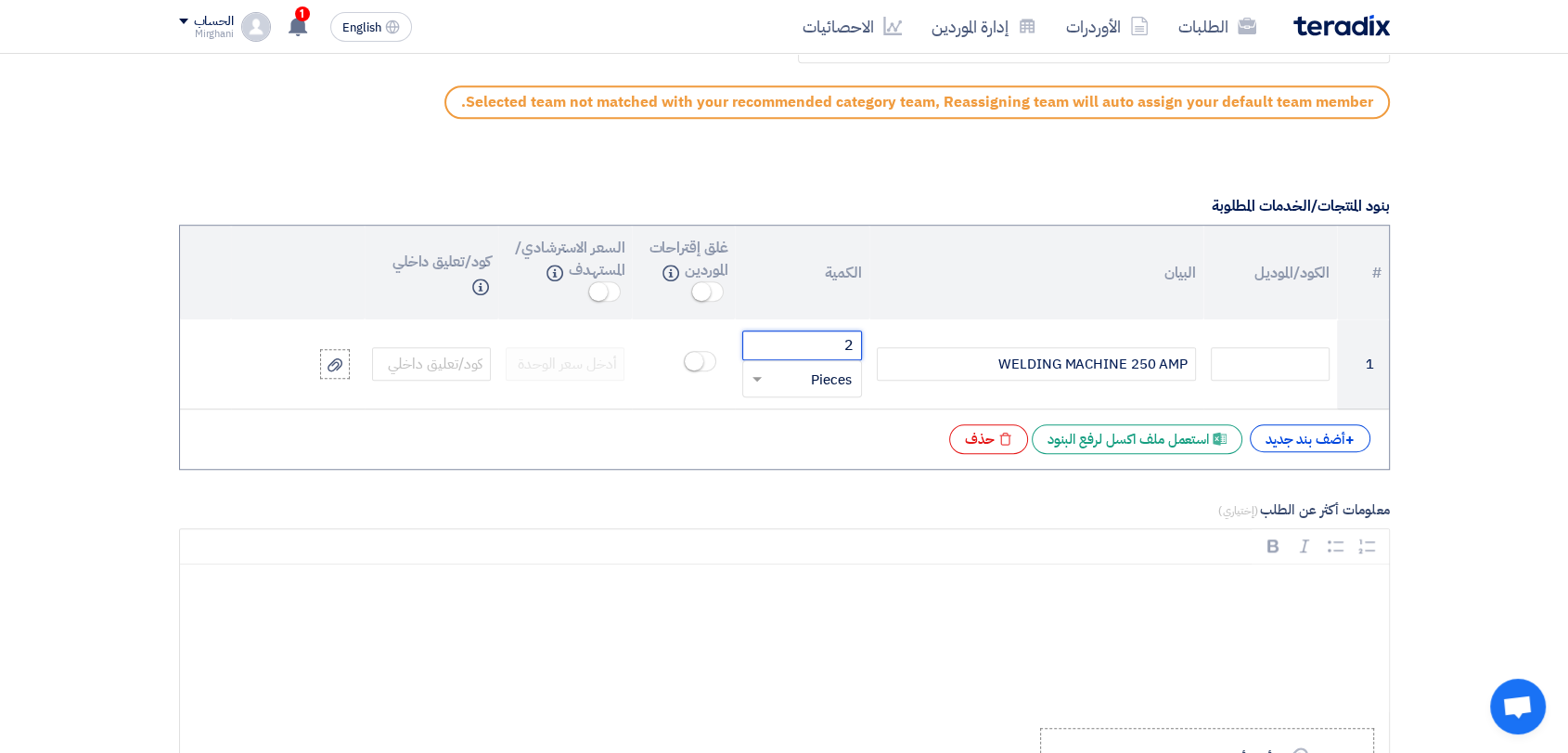
type input "2"
click at [1280, 446] on div "+ أضف بند جديد" at bounding box center [1310, 438] width 121 height 28
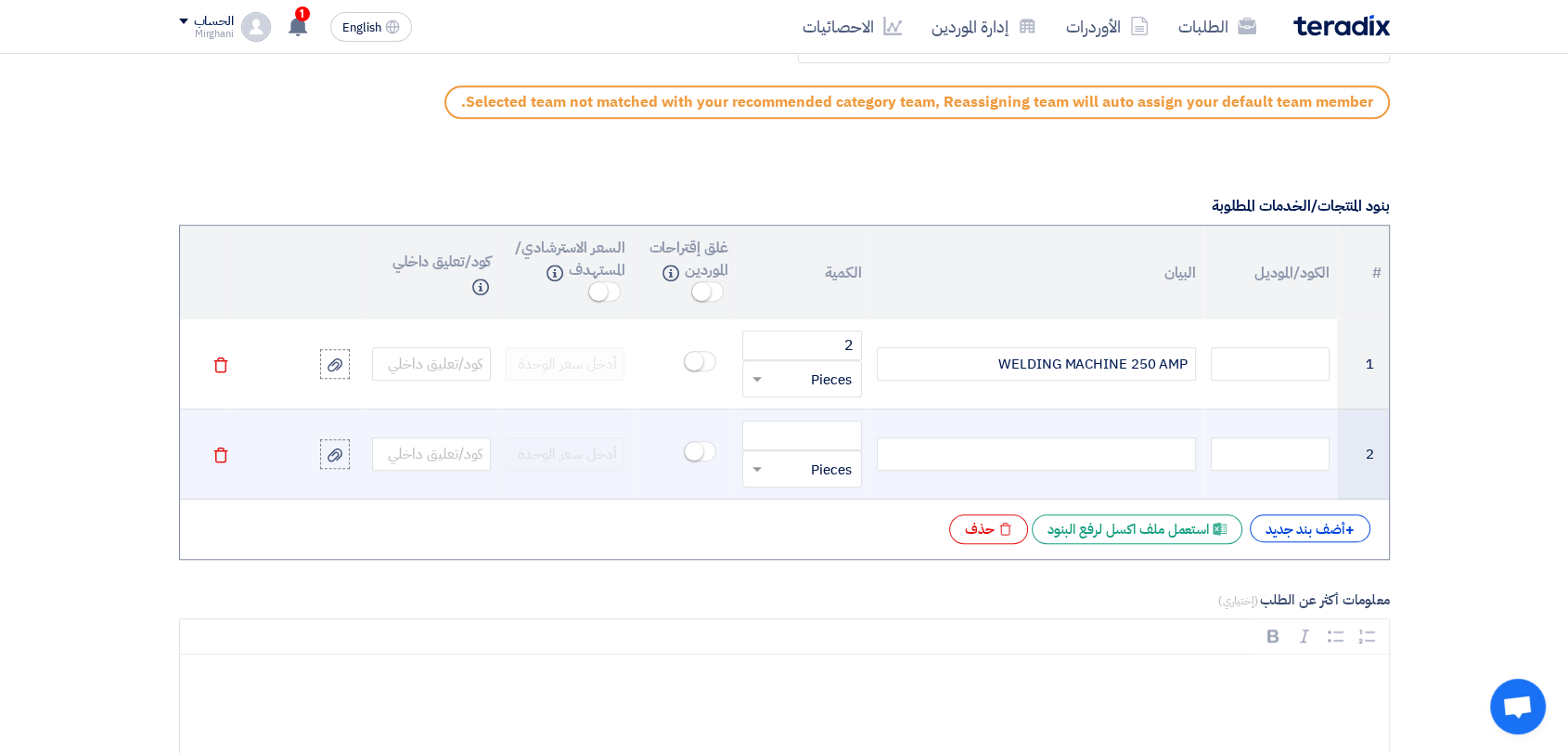
click at [1055, 457] on div at bounding box center [1035, 453] width 319 height 34
paste div
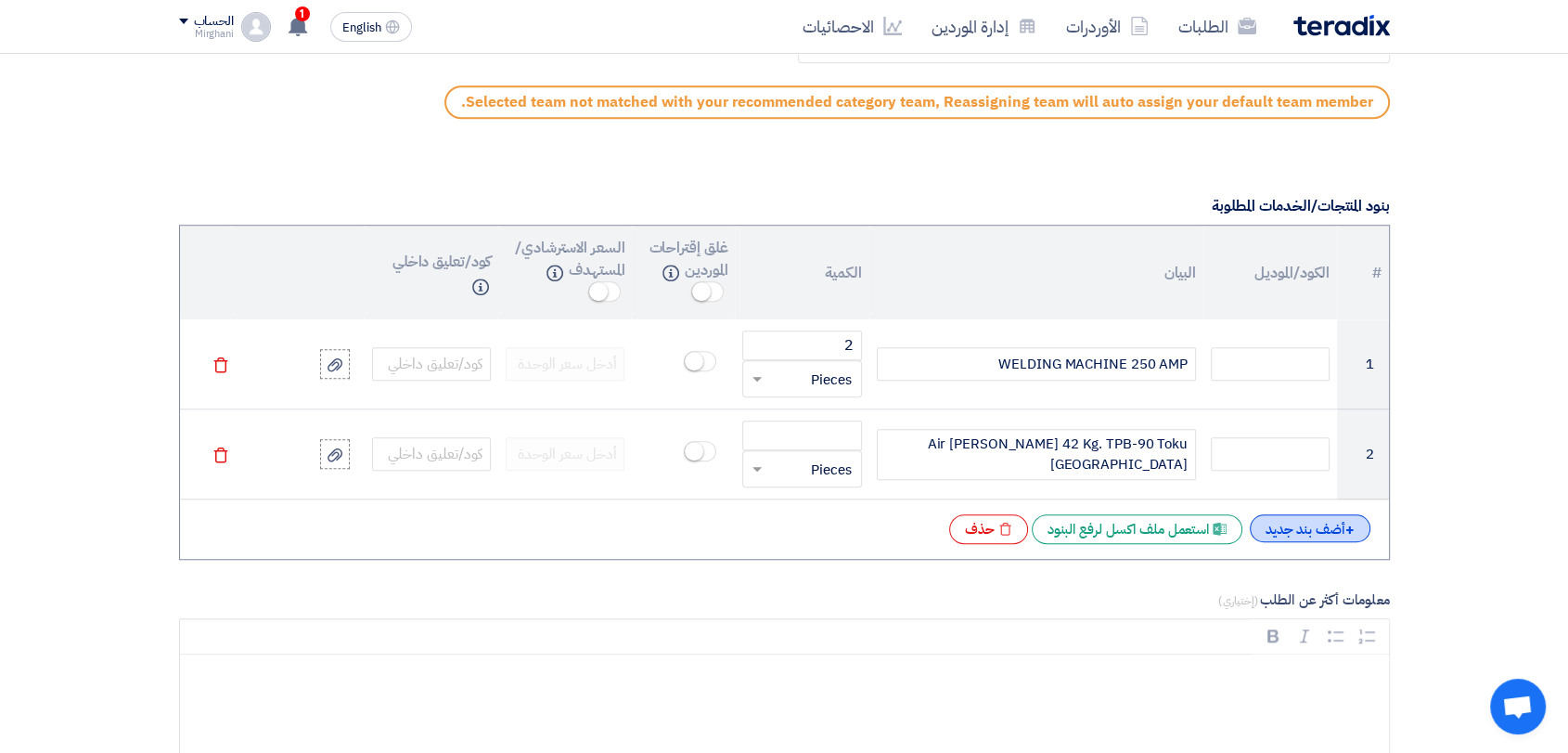
click at [1299, 529] on div "+ أضف بند جديد" at bounding box center [1310, 528] width 121 height 28
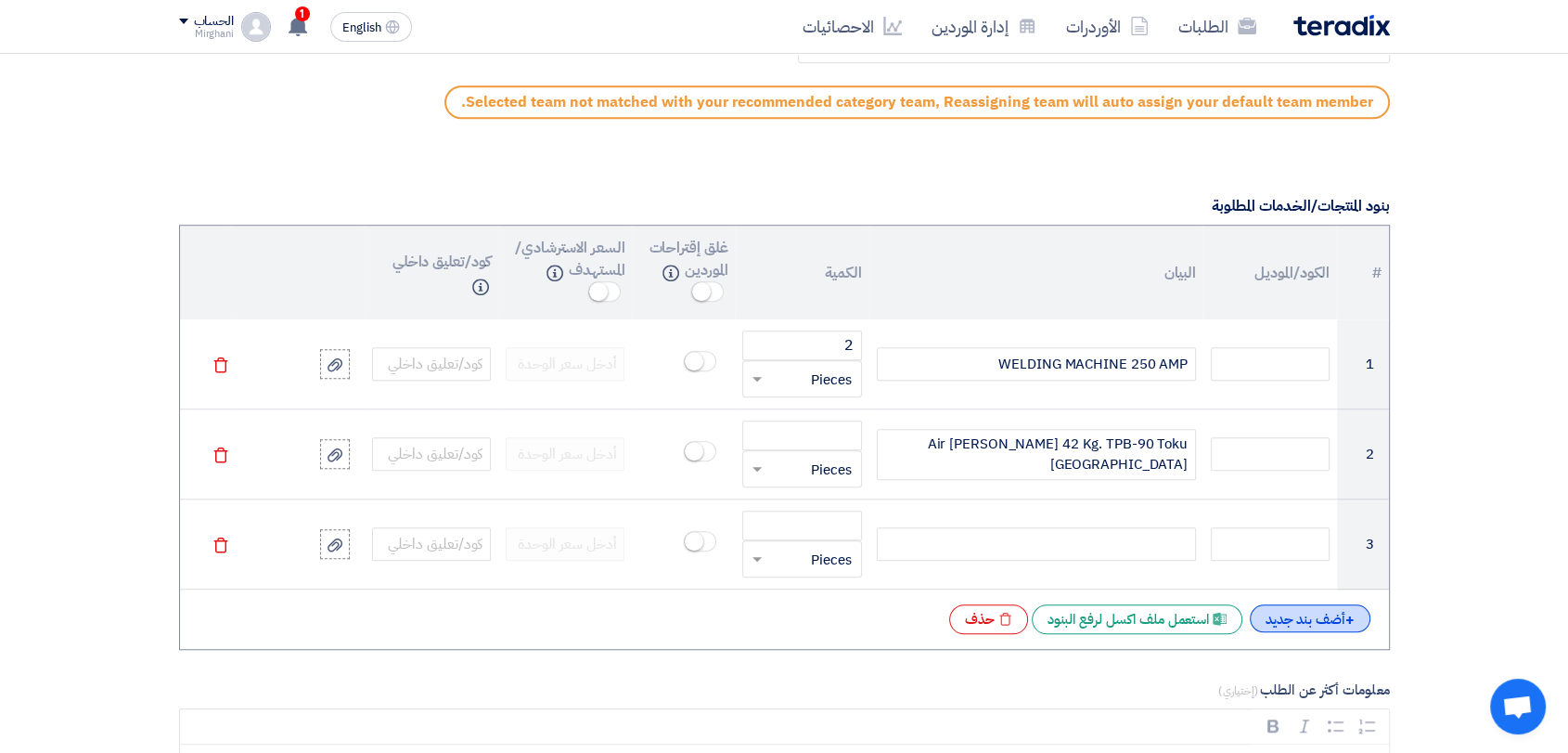
click at [1296, 606] on div "+ أضف بند جديد" at bounding box center [1310, 618] width 121 height 28
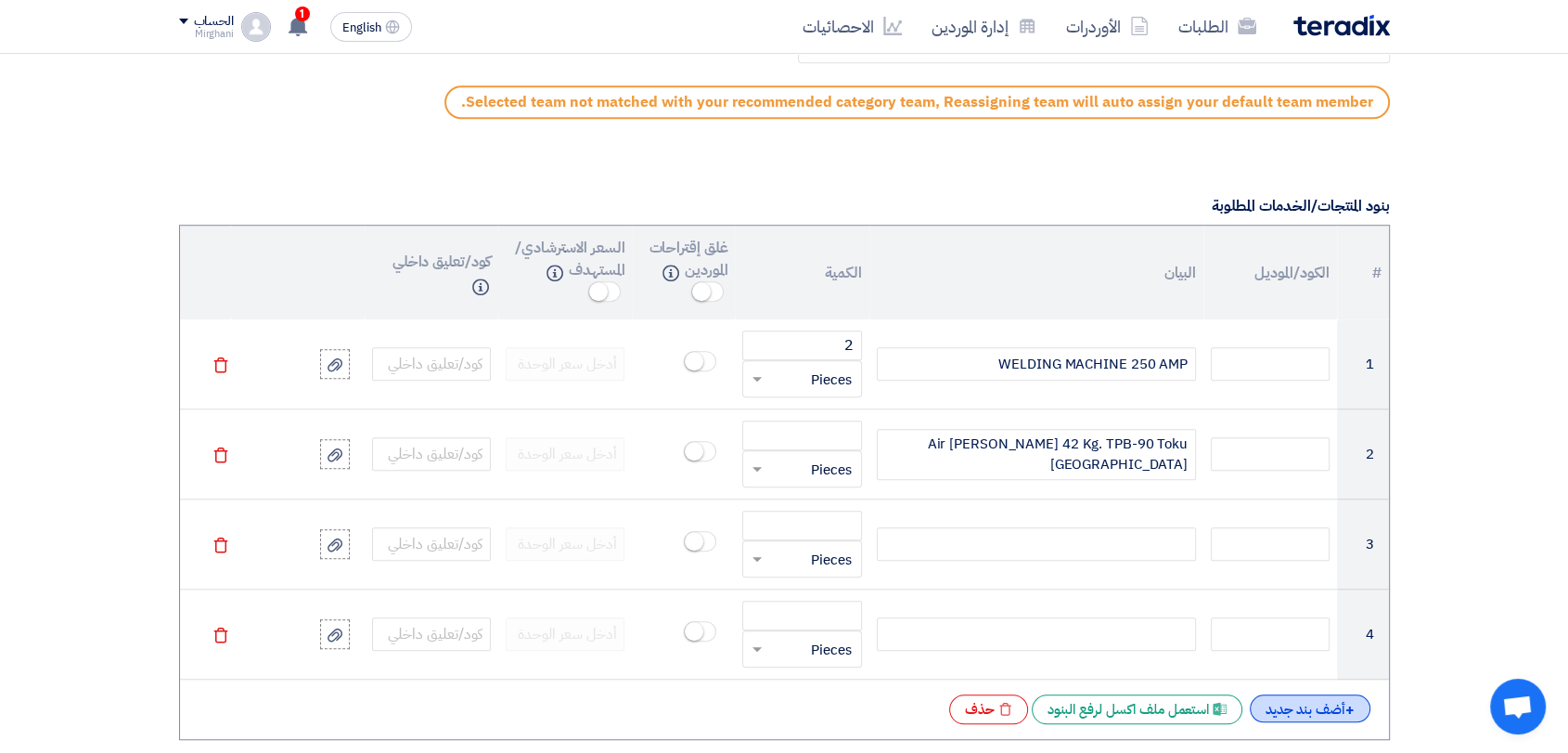
click at [1304, 701] on div "+ أضف بند جديد" at bounding box center [1310, 708] width 121 height 28
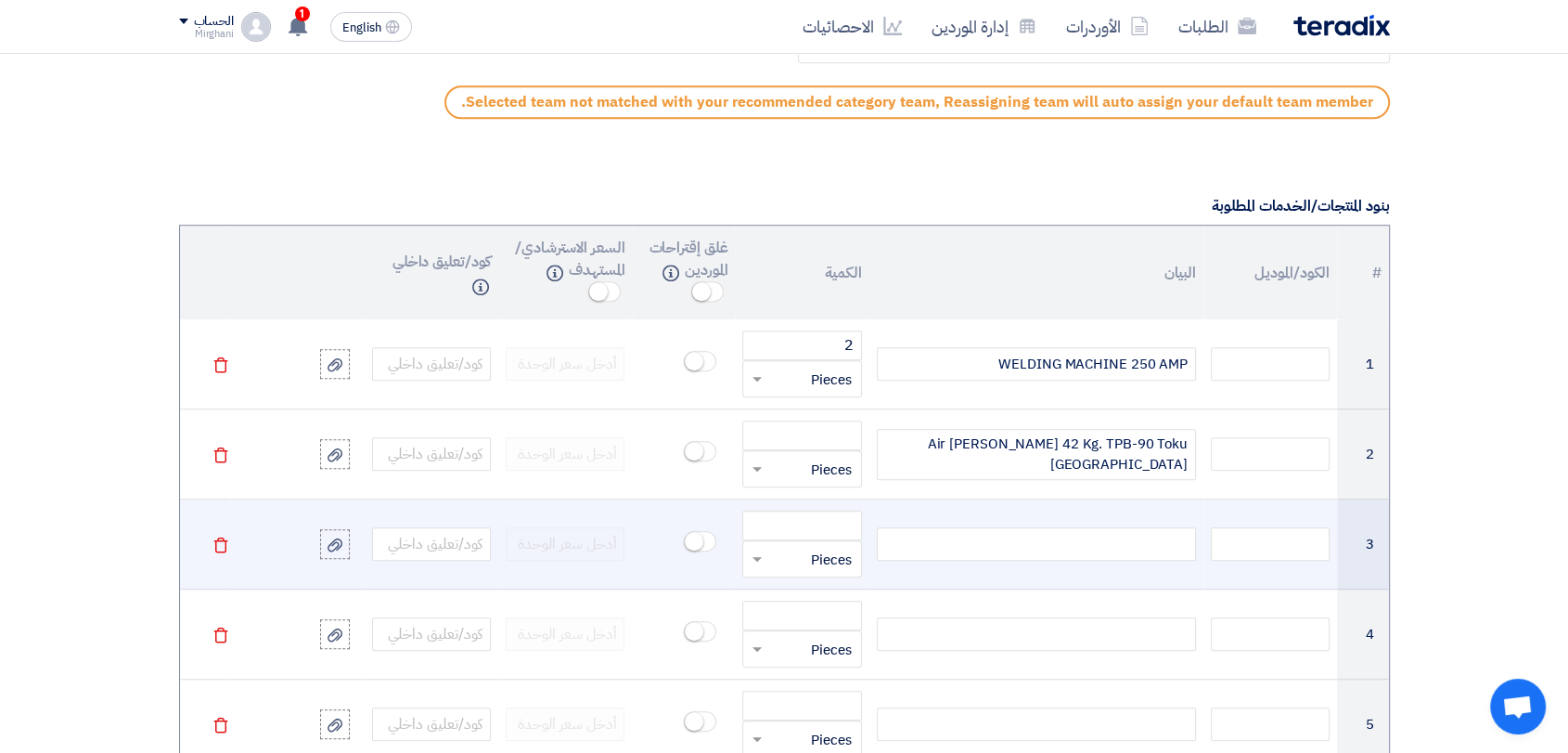
click at [1102, 534] on div at bounding box center [1035, 543] width 319 height 34
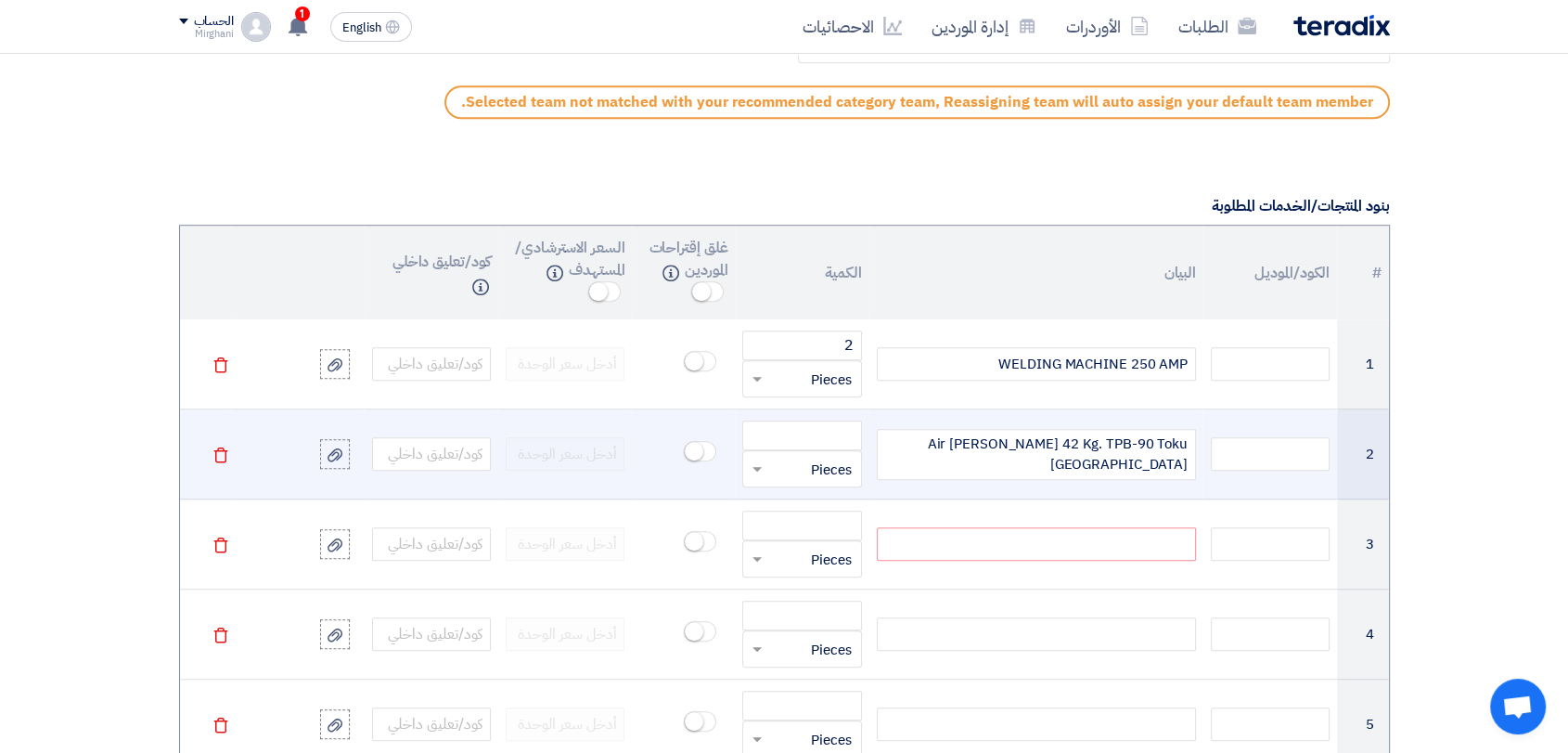
paste div
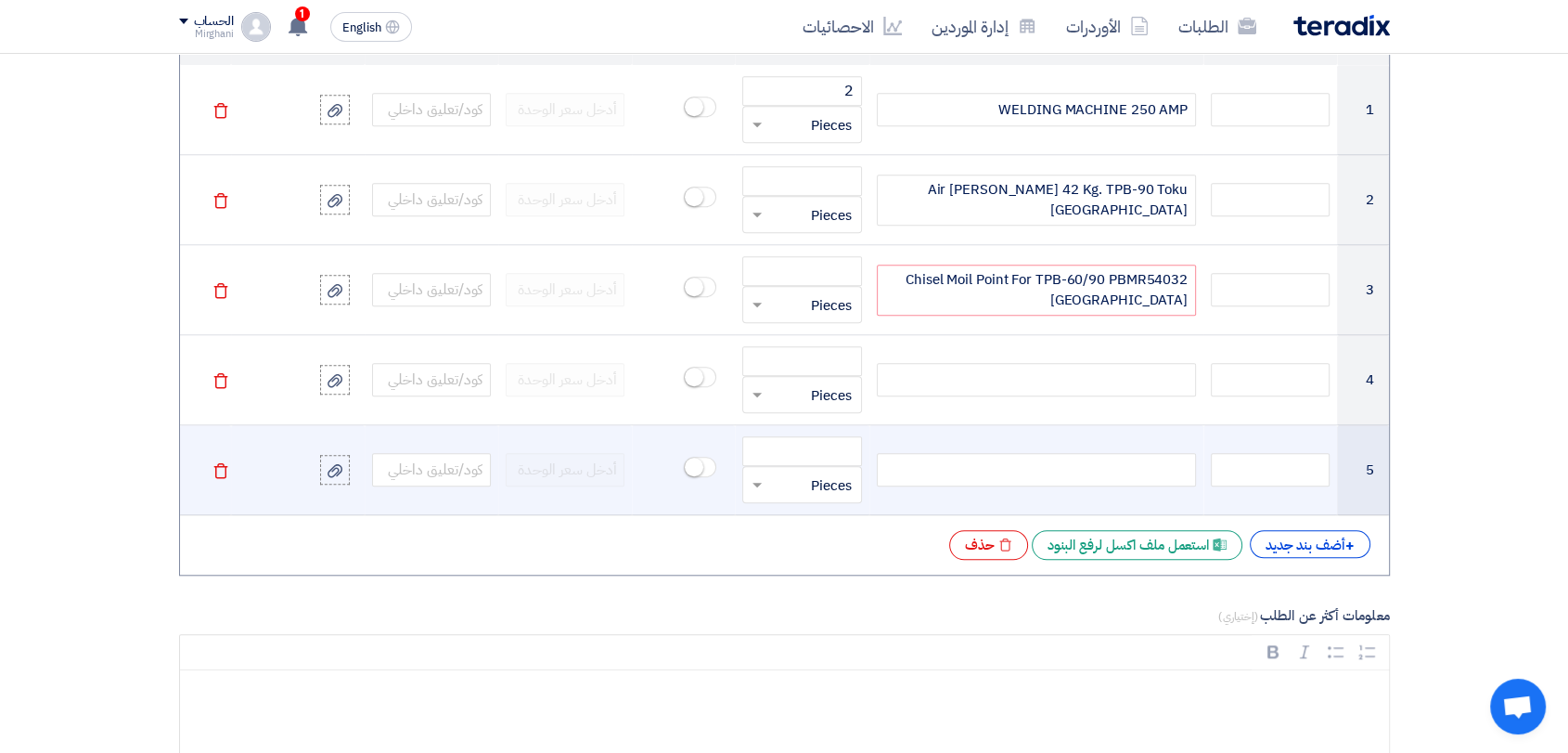
scroll to position [1640, 0]
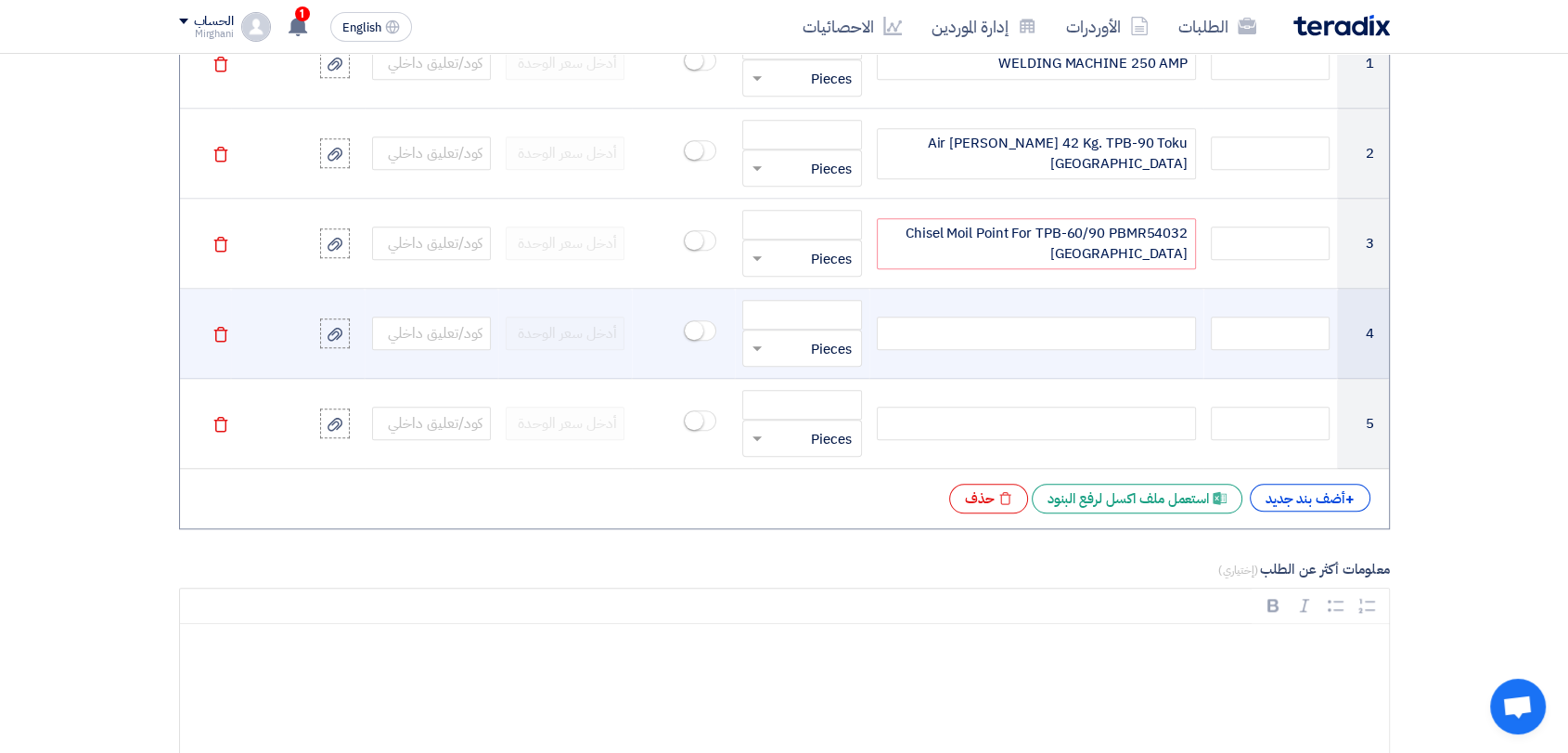
click at [1053, 336] on div at bounding box center [1035, 332] width 319 height 34
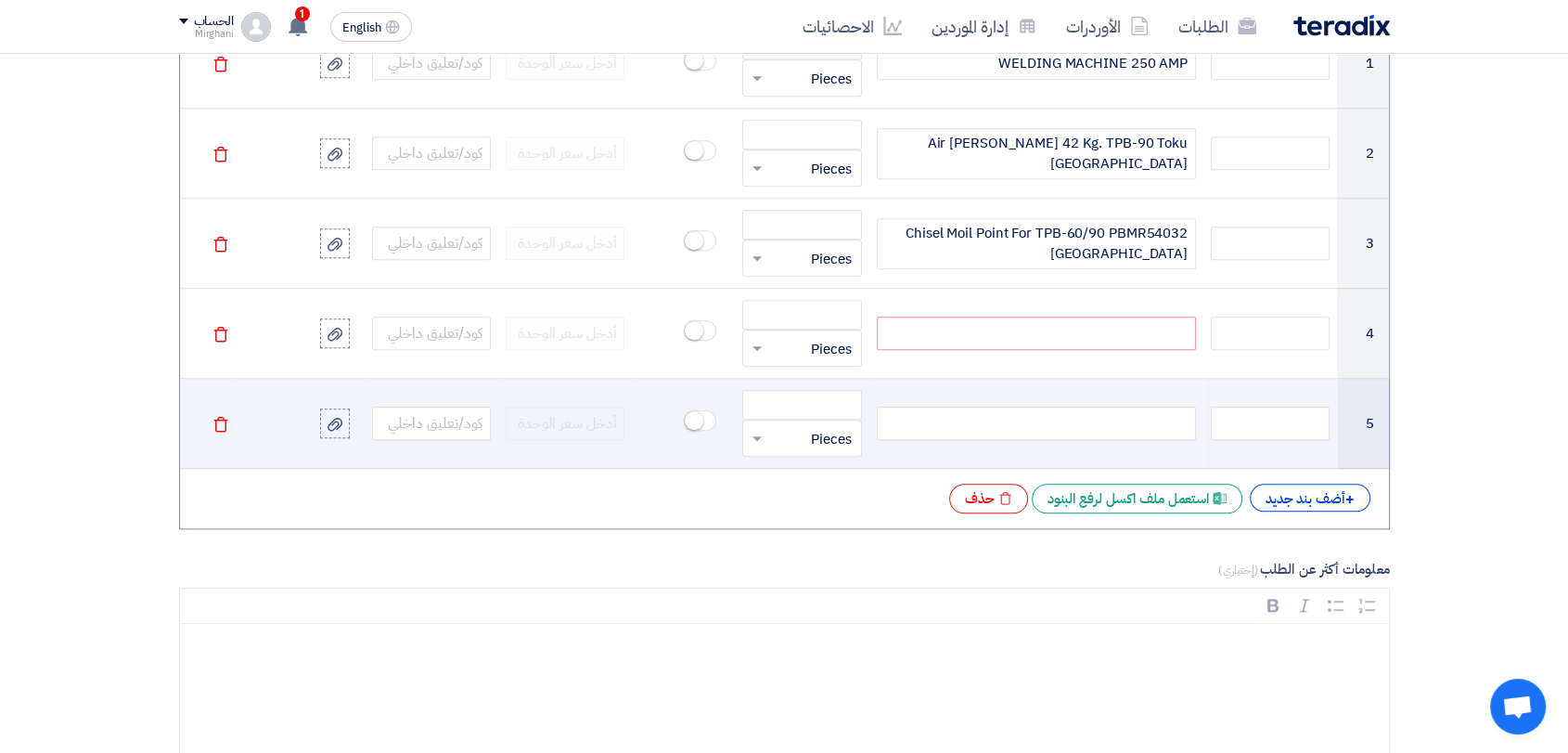
paste div
click at [1066, 421] on div at bounding box center [1035, 422] width 319 height 34
paste div
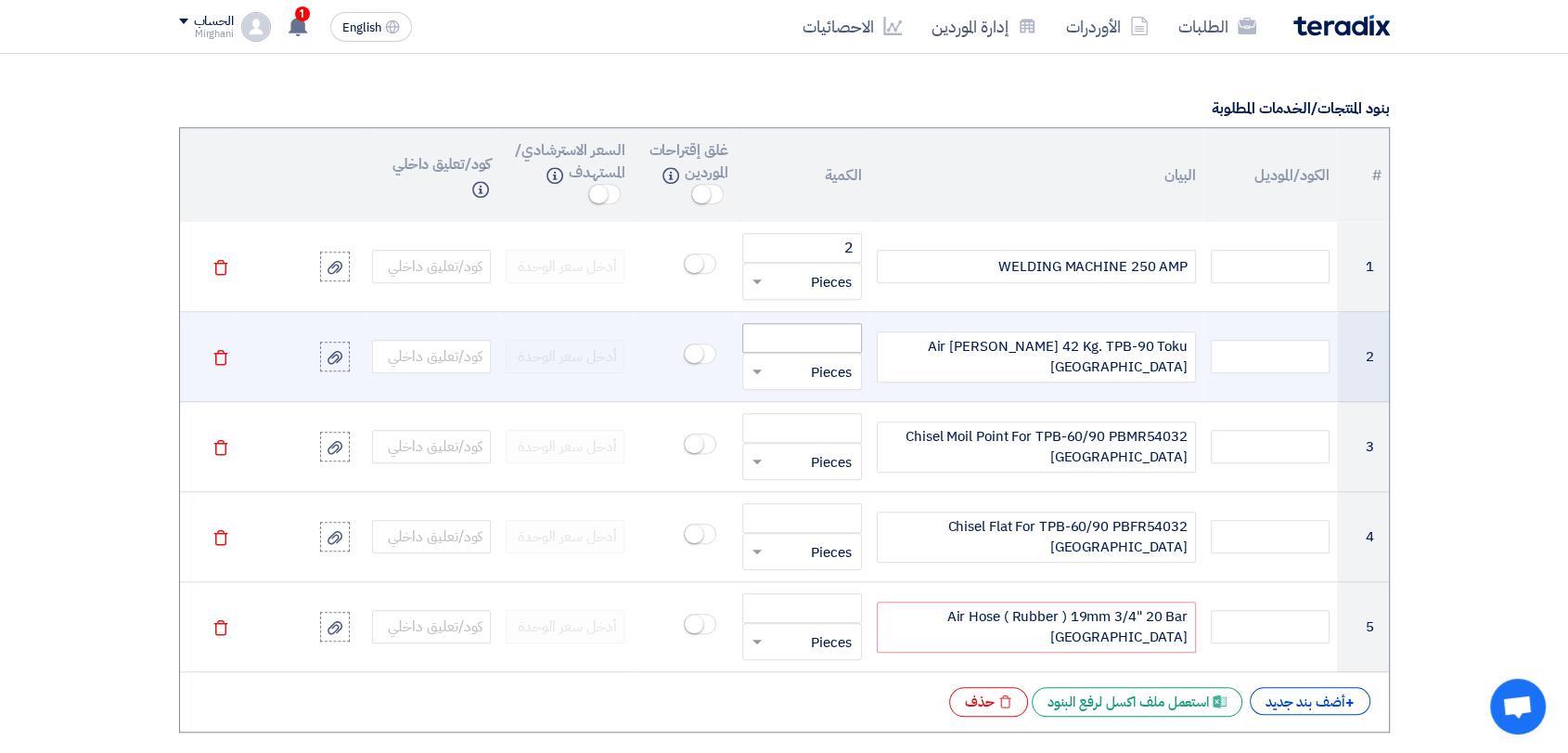
scroll to position [1434, 0]
click at [827, 340] on input "number" at bounding box center [802, 340] width 119 height 30
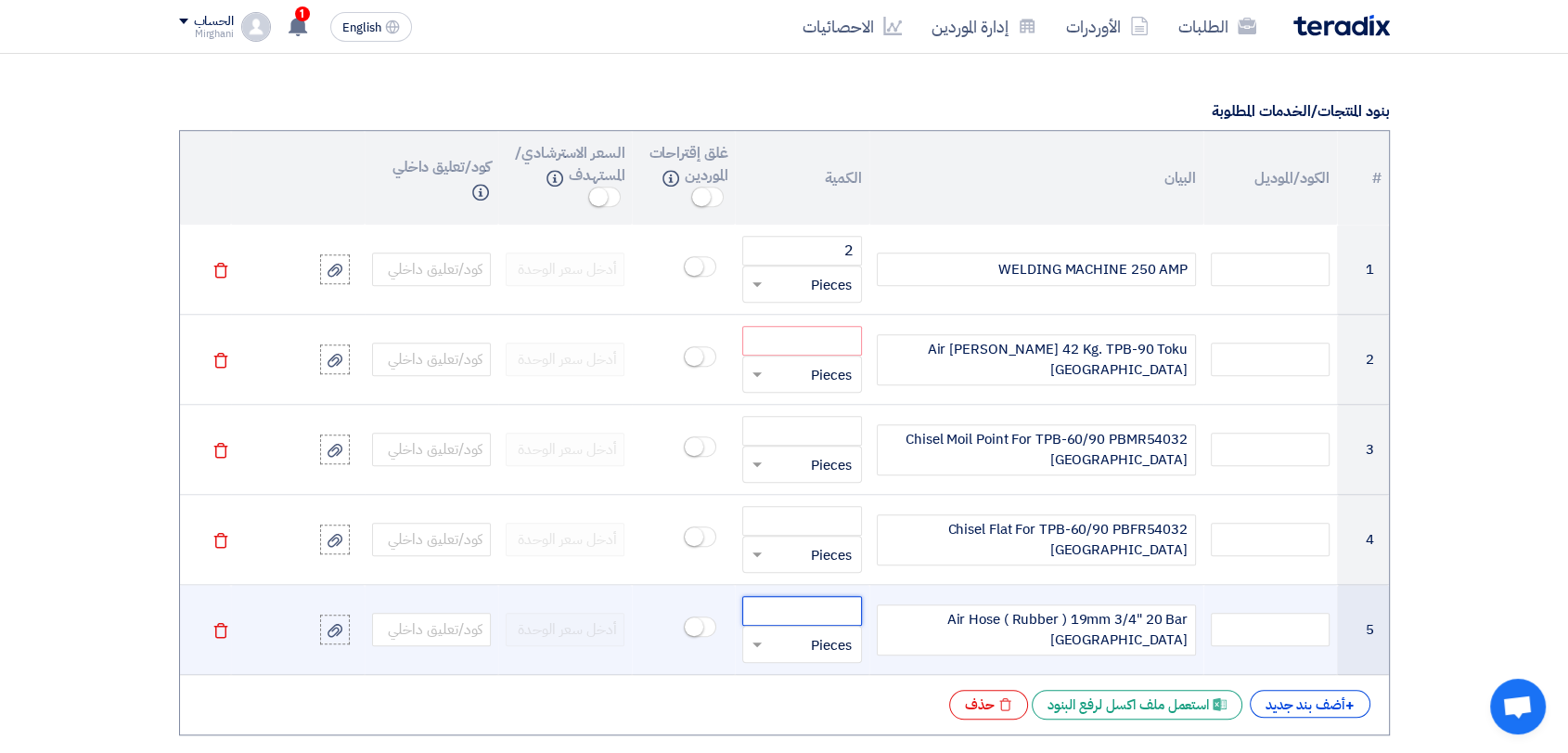
click at [808, 605] on input "number" at bounding box center [802, 610] width 119 height 30
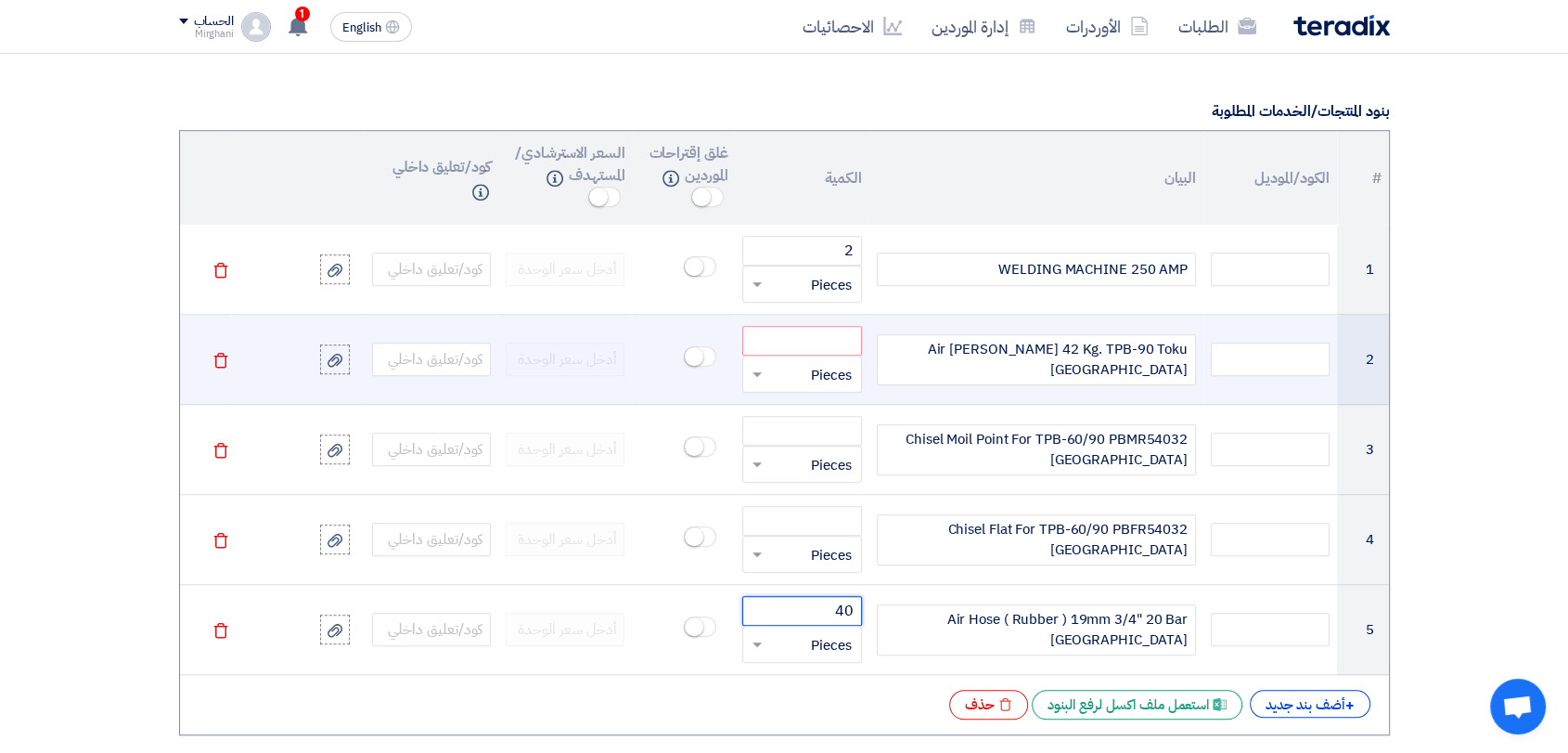
type input "40"
click at [802, 355] on div "قطعة × Pieces" at bounding box center [802, 374] width 119 height 37
click at [802, 345] on input "number" at bounding box center [802, 340] width 119 height 30
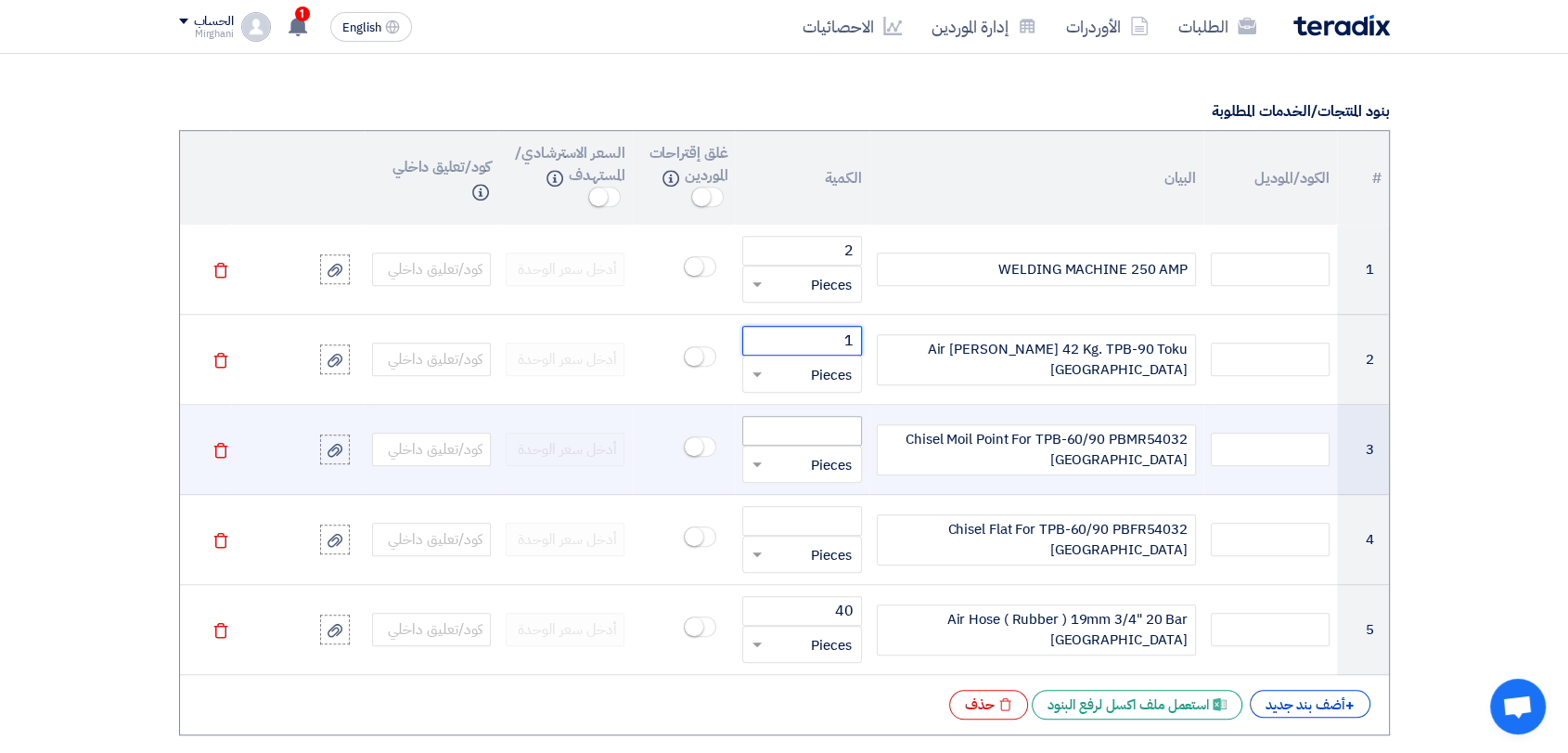
type input "1"
click at [836, 423] on input "number" at bounding box center [802, 430] width 119 height 30
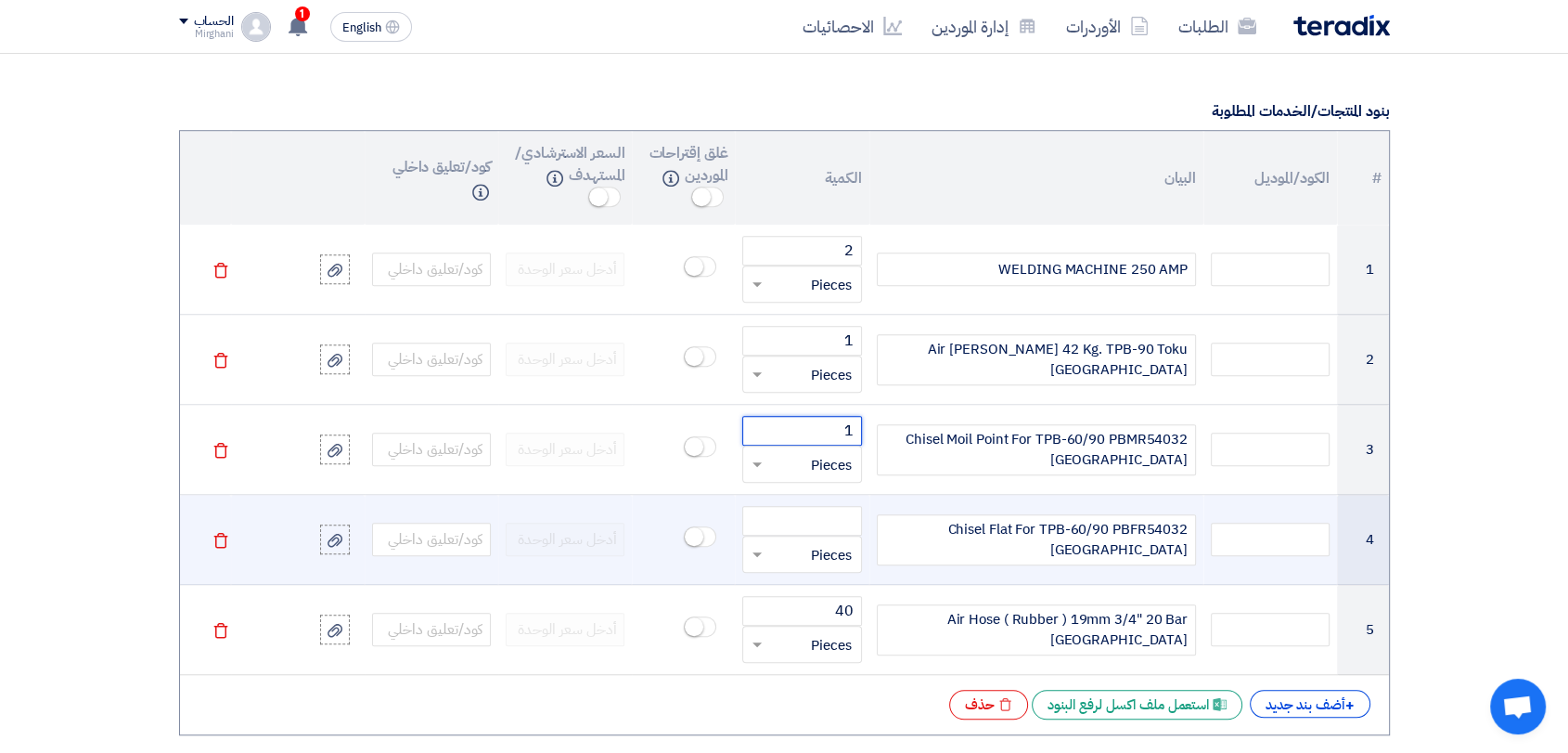
type input "1"
click at [838, 536] on div "قطعة × Pieces" at bounding box center [802, 539] width 119 height 67
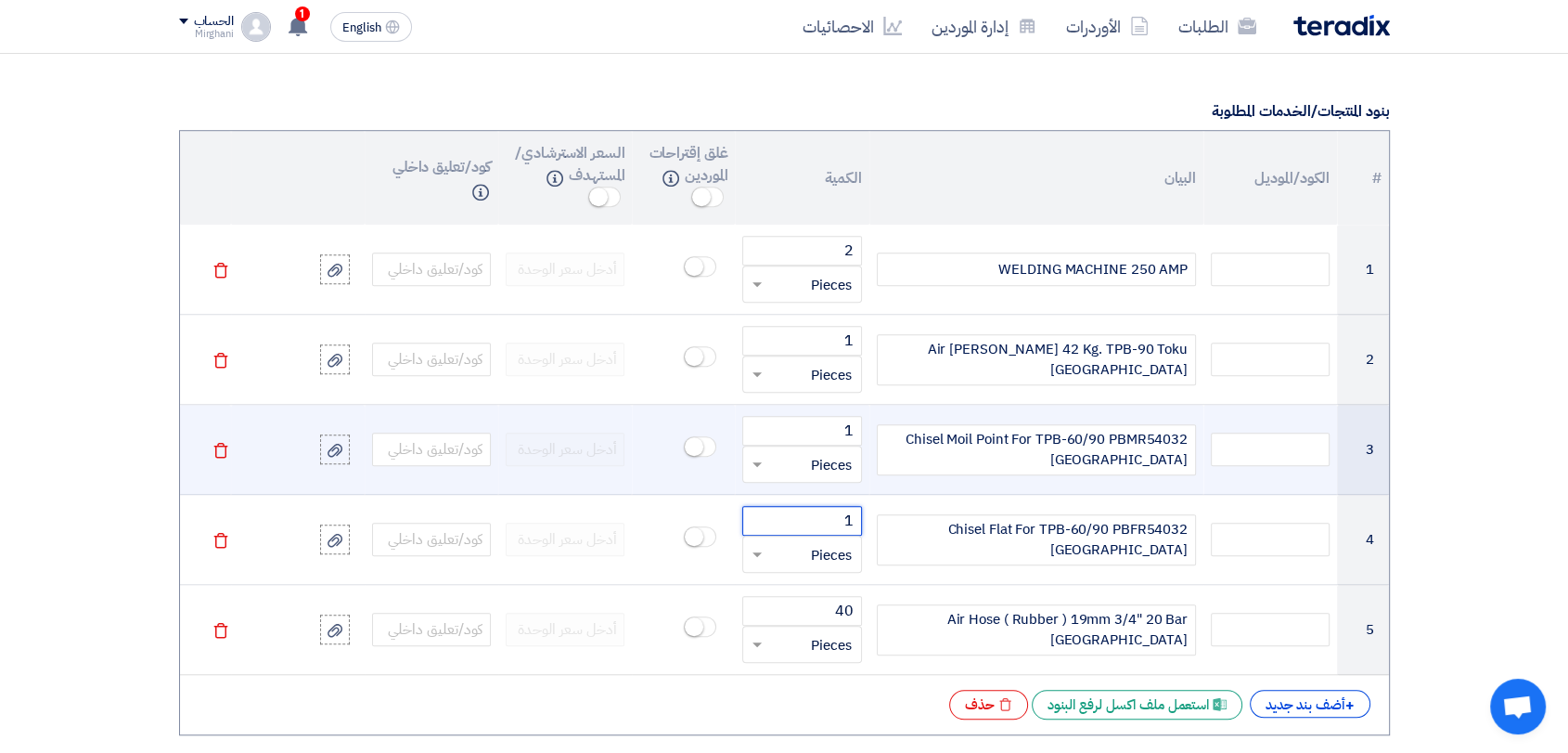
type input "1"
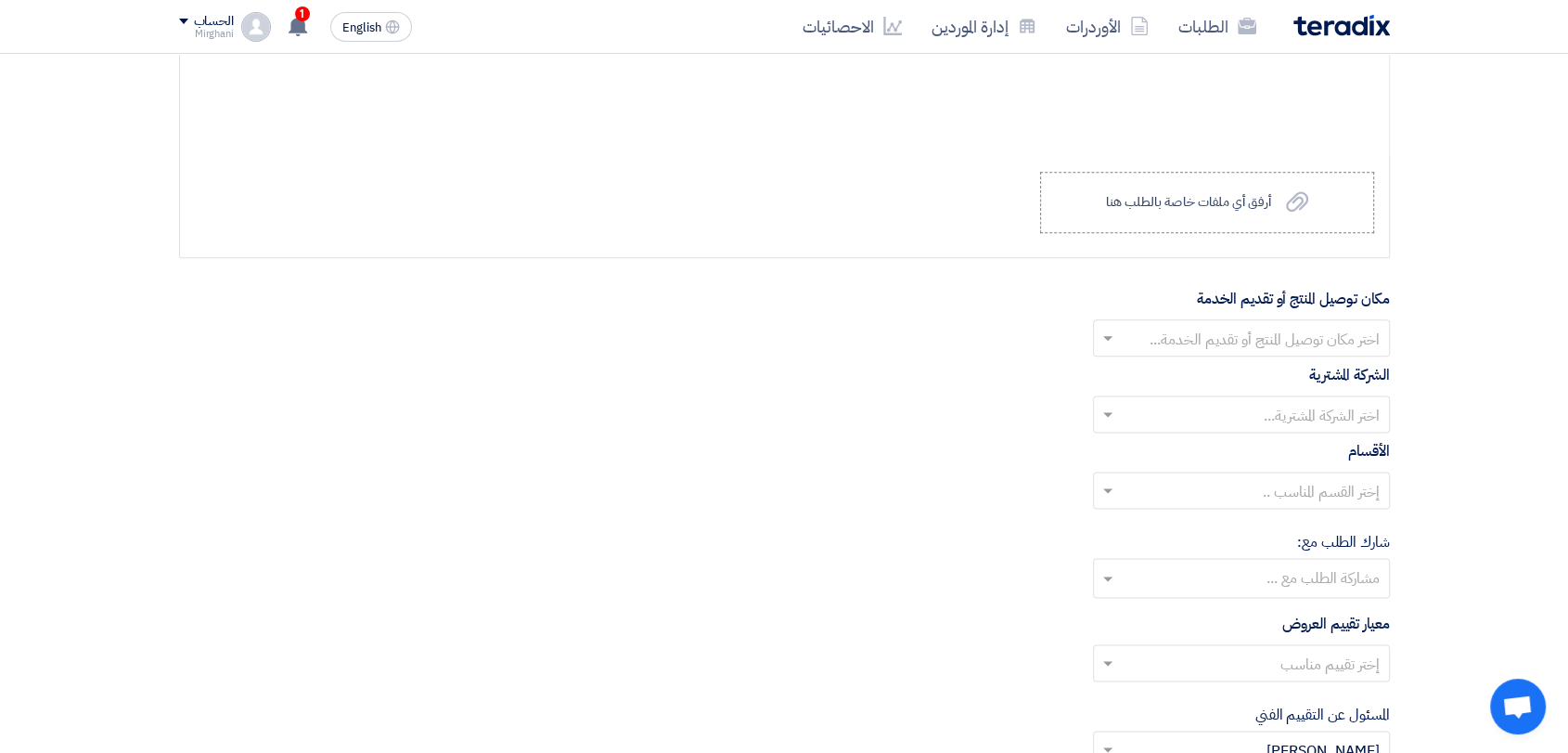
scroll to position [2260, 0]
click at [1163, 193] on div "أرفق أي ملفات خاصة بالطلب هنا" at bounding box center [1188, 198] width 165 height 14
click at [0, 0] on input "Upload a file أرفق أي ملفات خاصة بالطلب هنا" at bounding box center [0, 0] width 0 height 0
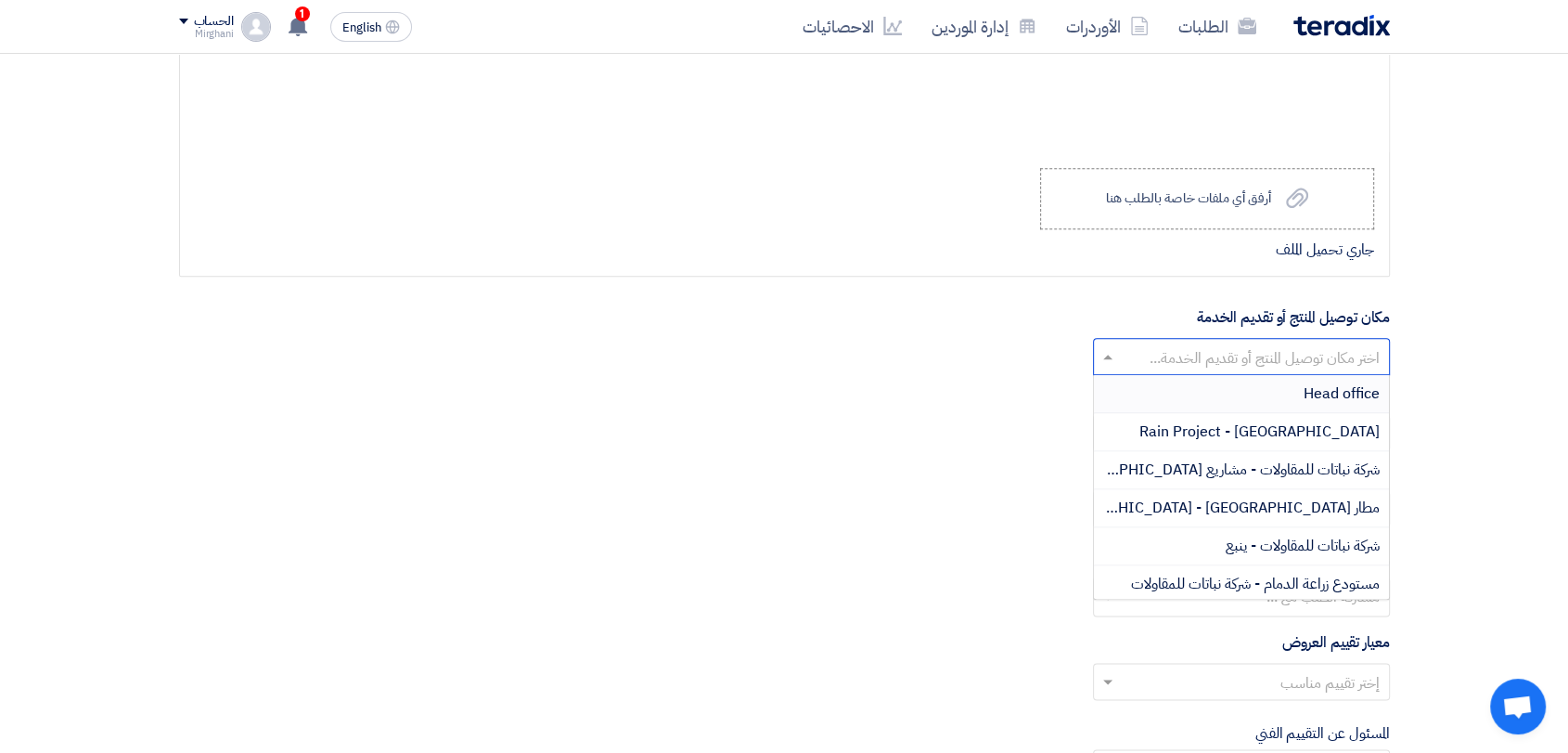
click at [1233, 351] on input "text" at bounding box center [1251, 358] width 260 height 31
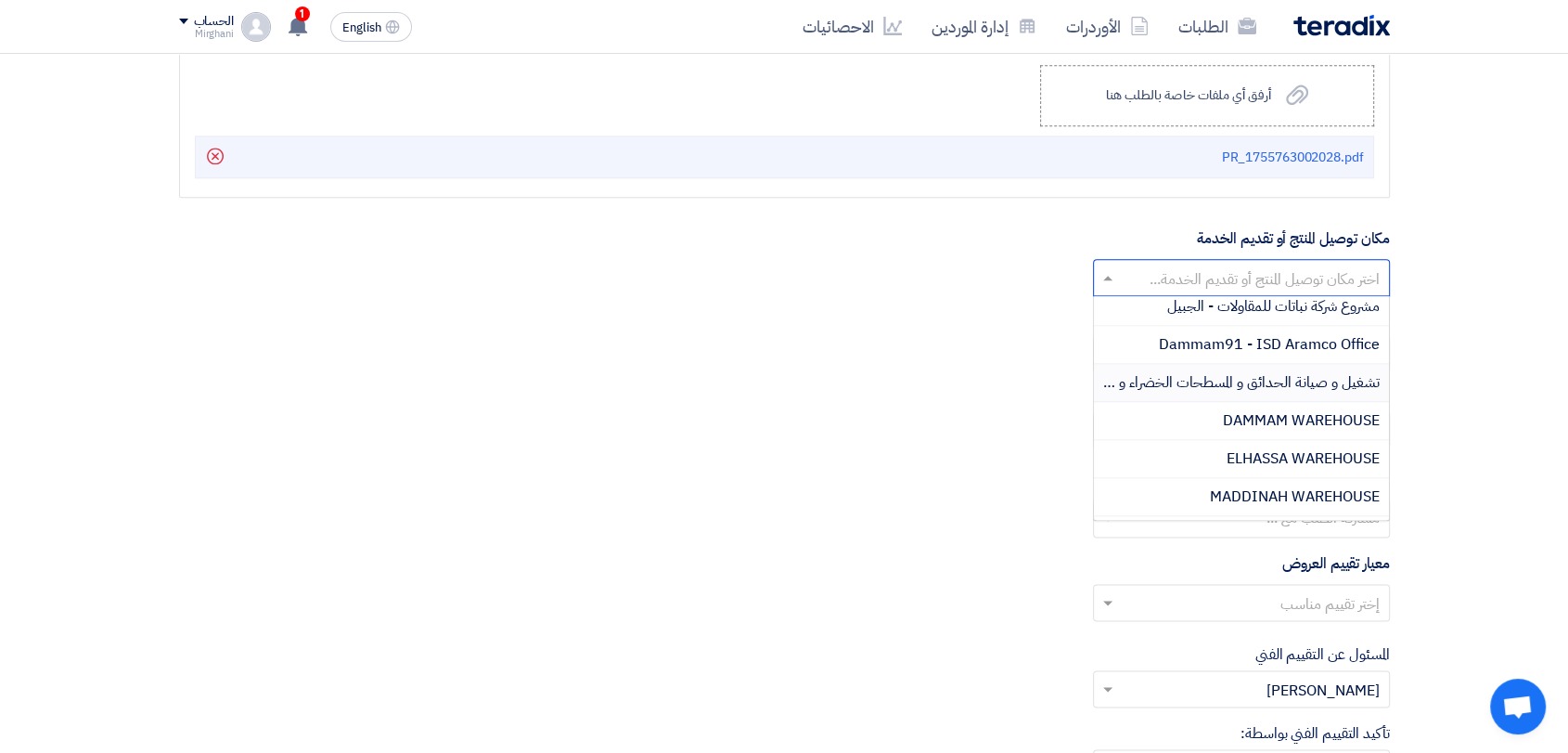
scroll to position [412, 0]
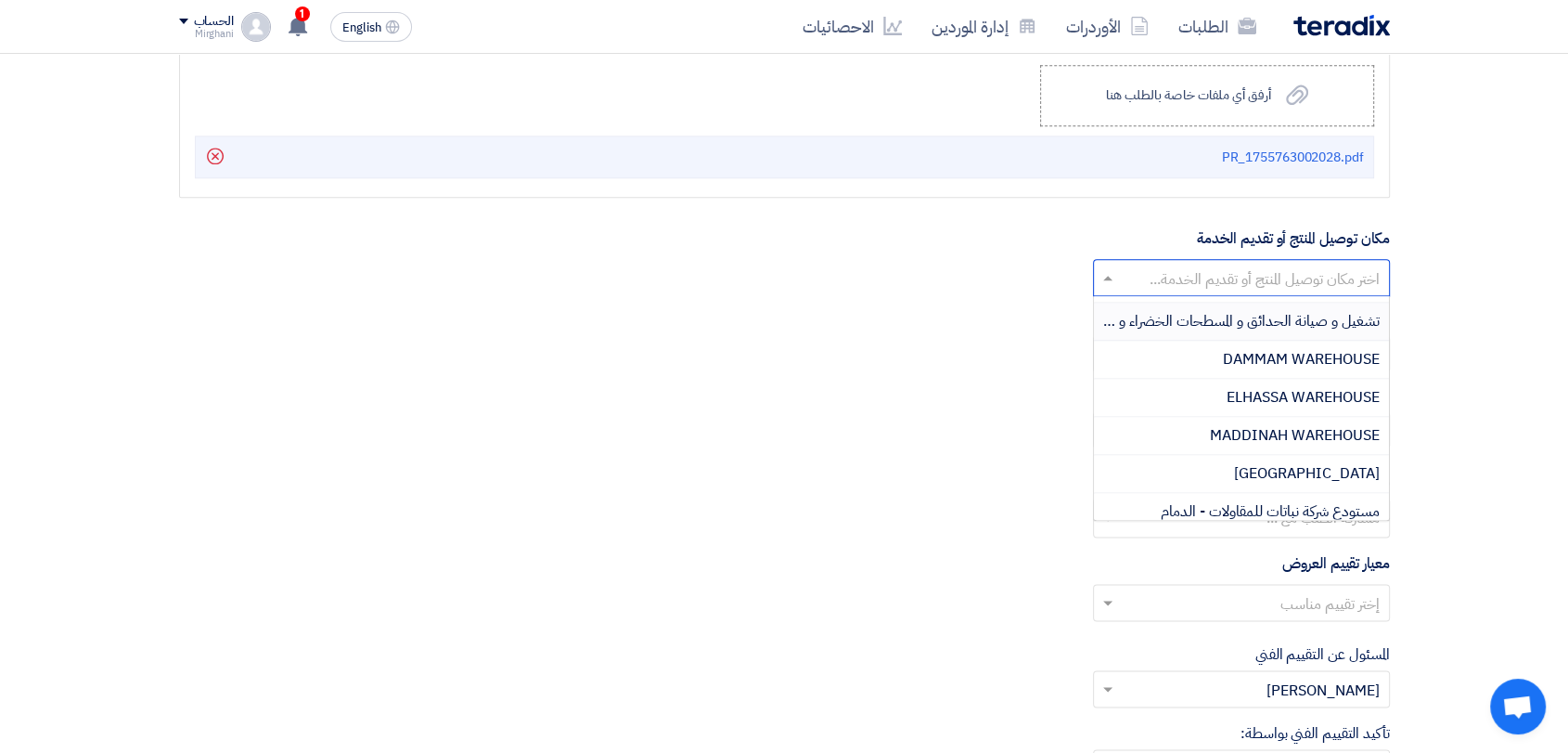
click at [1301, 330] on div "تشغيل و صيانة الحدائق و المسطحات الخضراء و الأشجار وشبكات الري و المضخات بمدينة…" at bounding box center [1241, 322] width 295 height 38
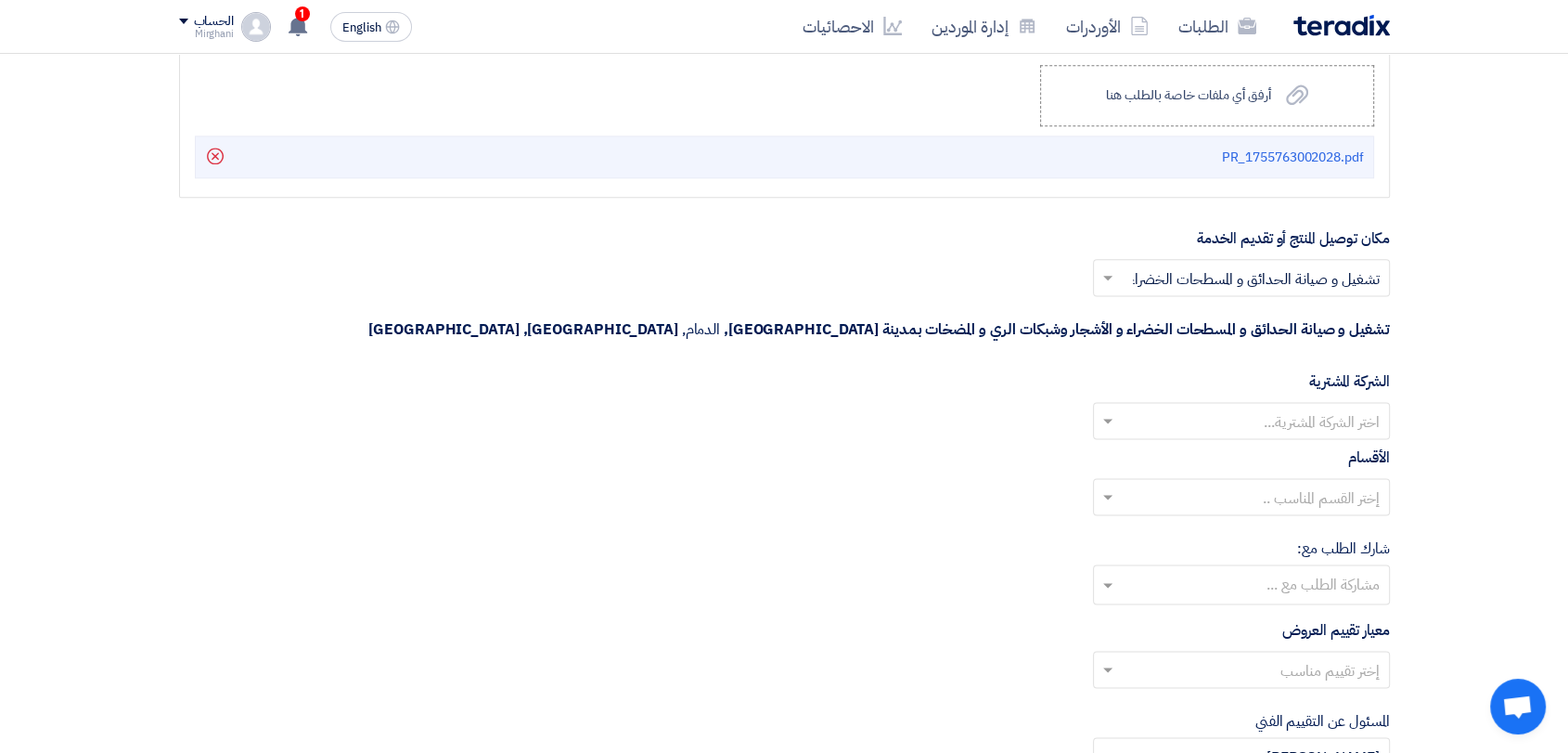
click at [1210, 283] on input "text" at bounding box center [1251, 280] width 260 height 31
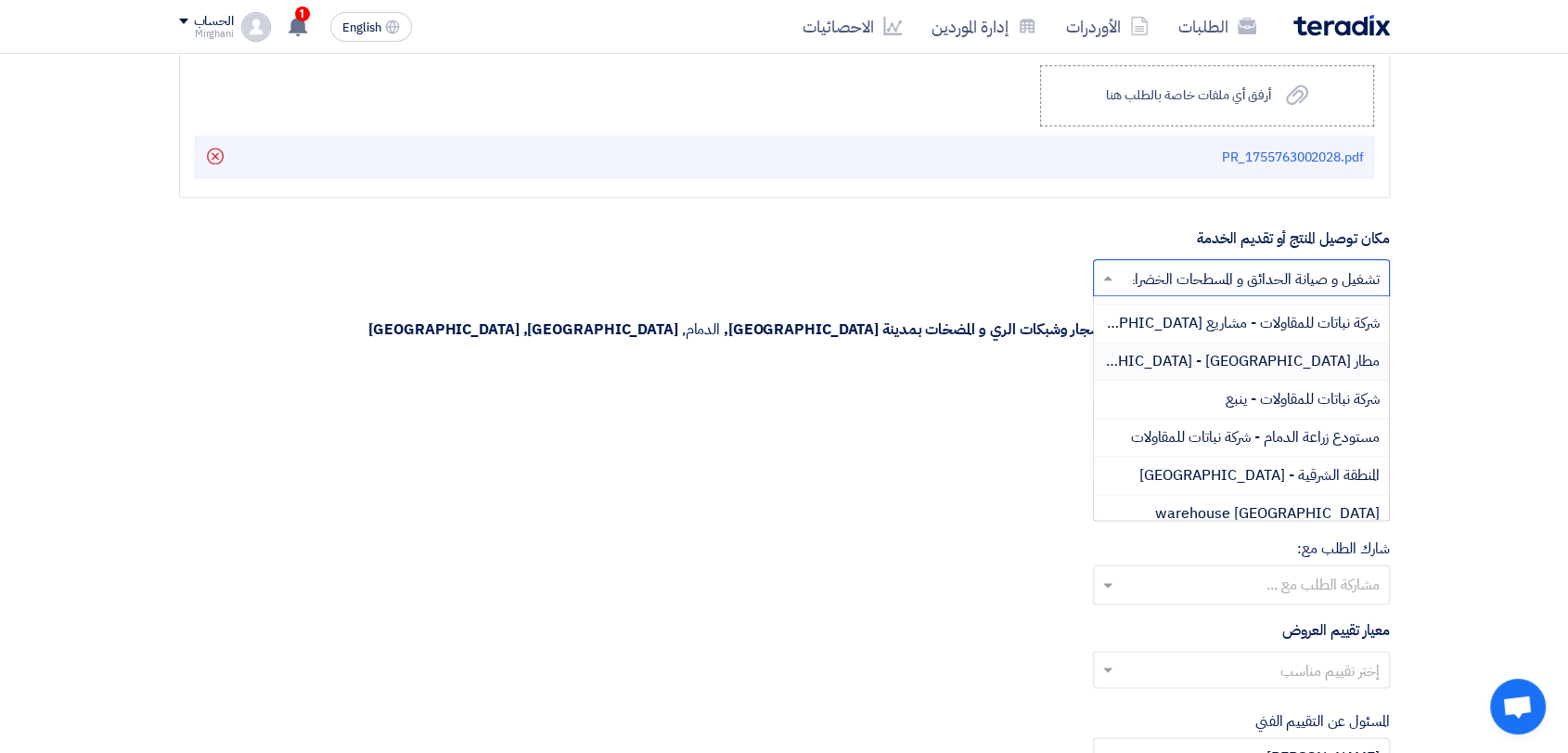
scroll to position [103, 0]
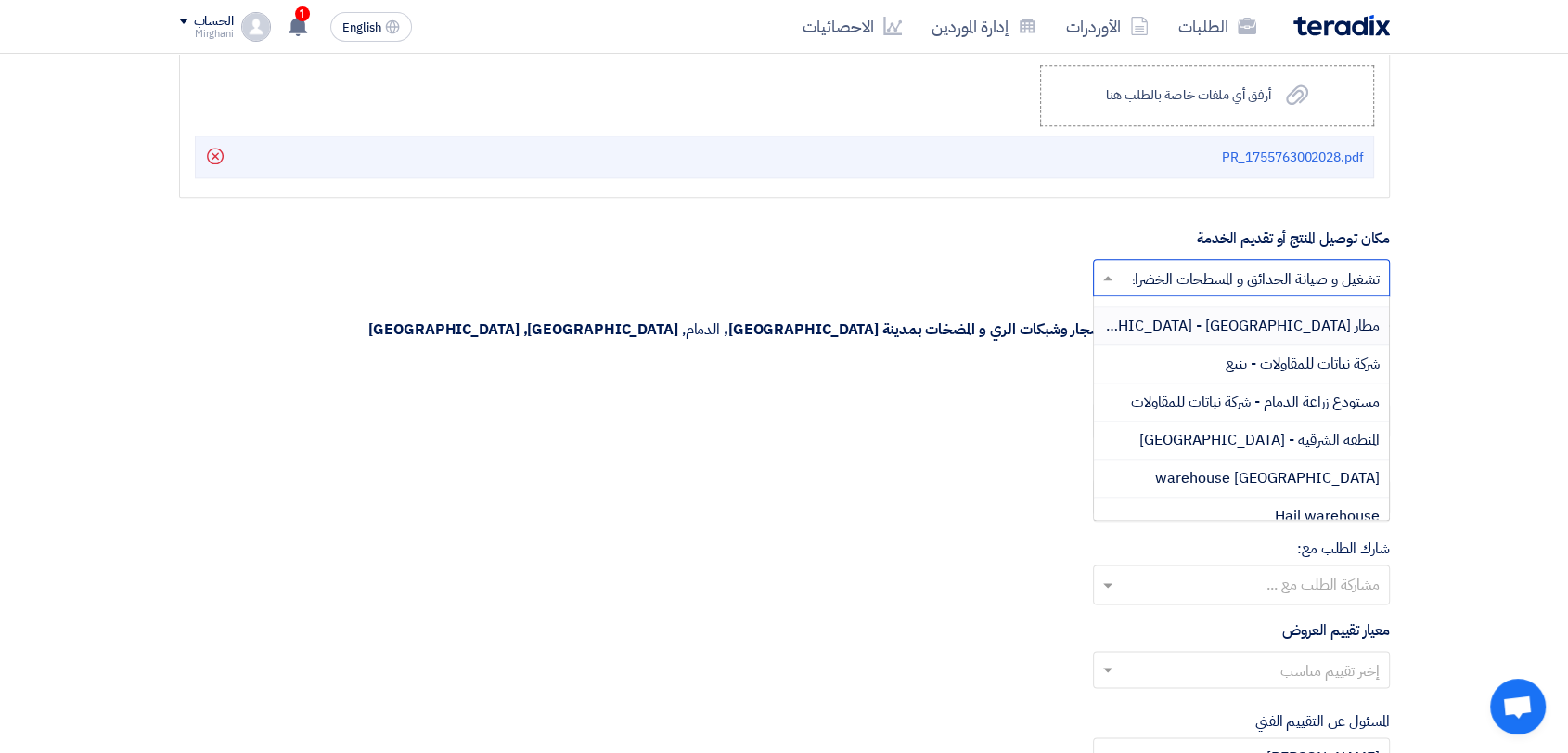
drag, startPoint x: 1309, startPoint y: 331, endPoint x: 1344, endPoint y: 324, distance: 35.7
click at [1342, 325] on span "مطار [GEOGRAPHIC_DATA] - [GEOGRAPHIC_DATA]" at bounding box center [1214, 325] width 333 height 22
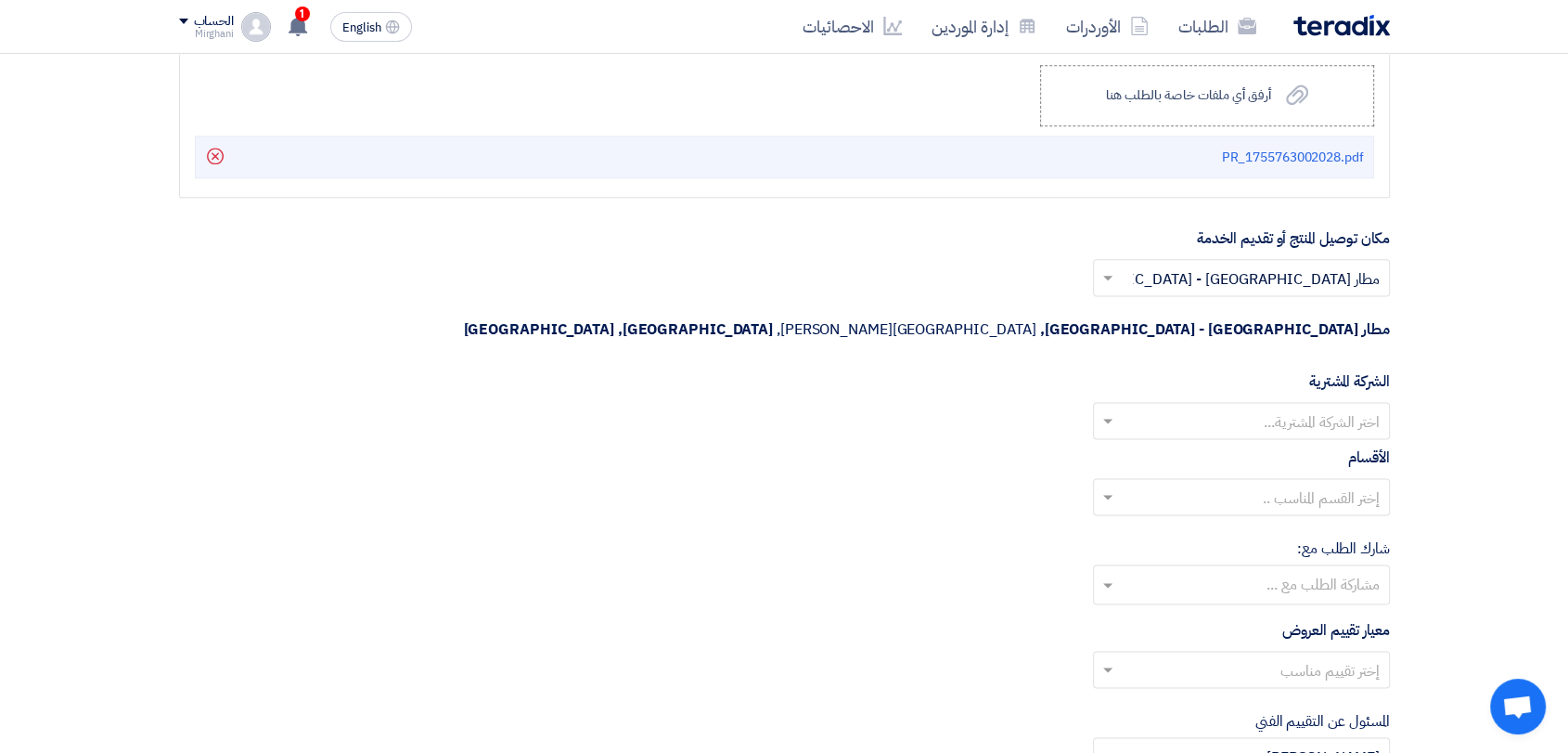
click at [1261, 407] on input "text" at bounding box center [1251, 422] width 260 height 31
click at [1252, 446] on span "Nabatat for contracting" at bounding box center [1301, 457] width 158 height 22
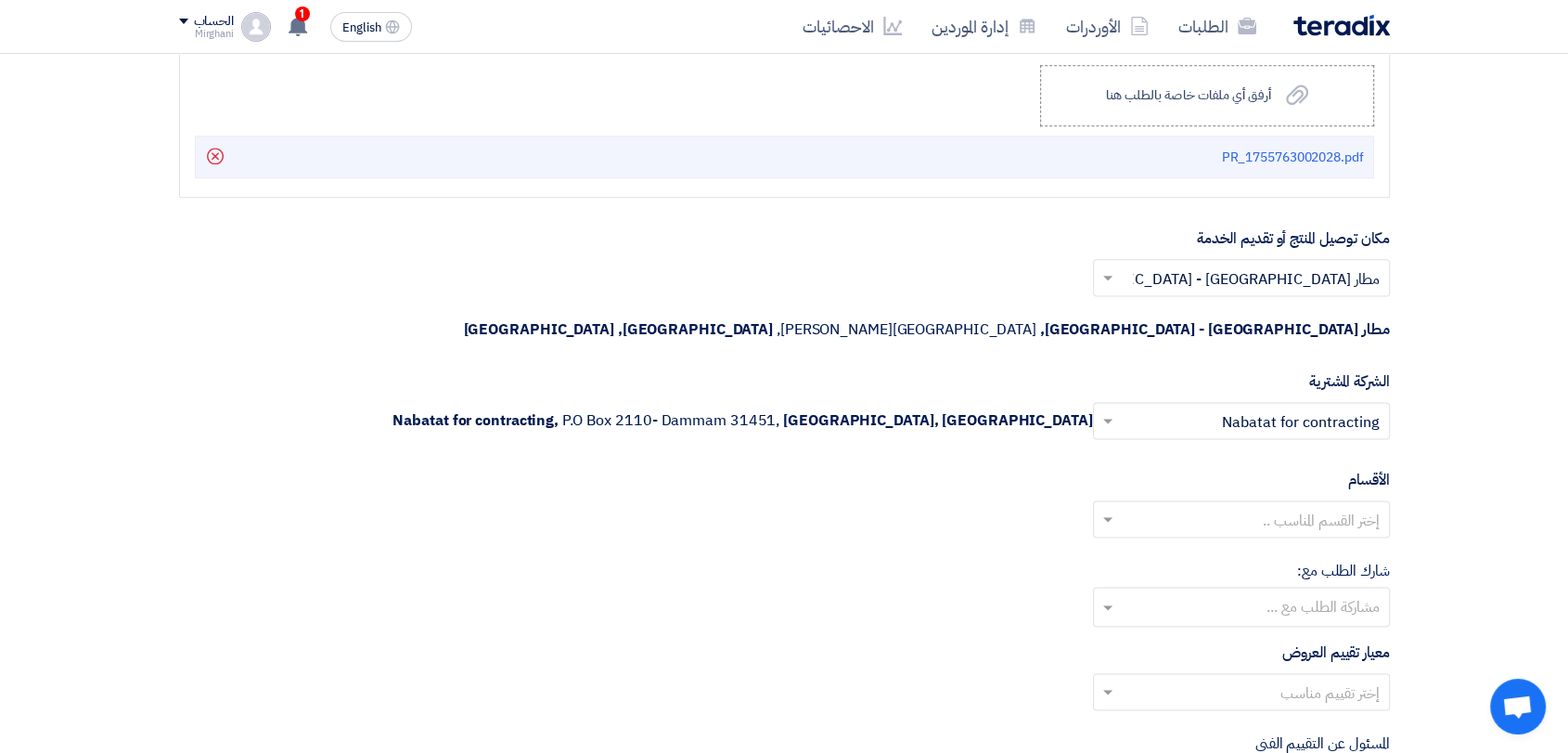
scroll to position [2466, 0]
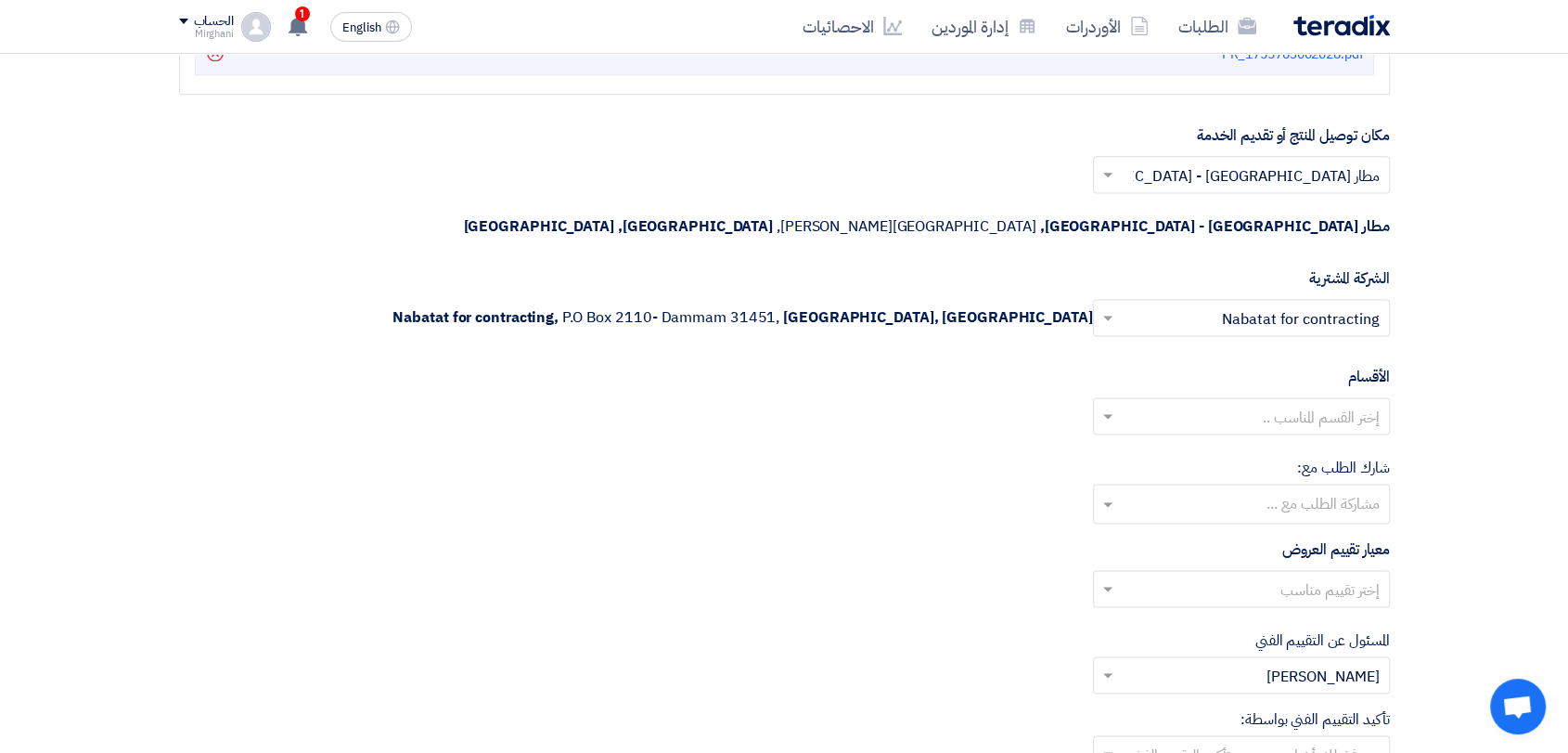
click at [1256, 402] on input "text" at bounding box center [1251, 418] width 260 height 31
click at [1239, 434] on div "General Department" at bounding box center [1241, 452] width 295 height 37
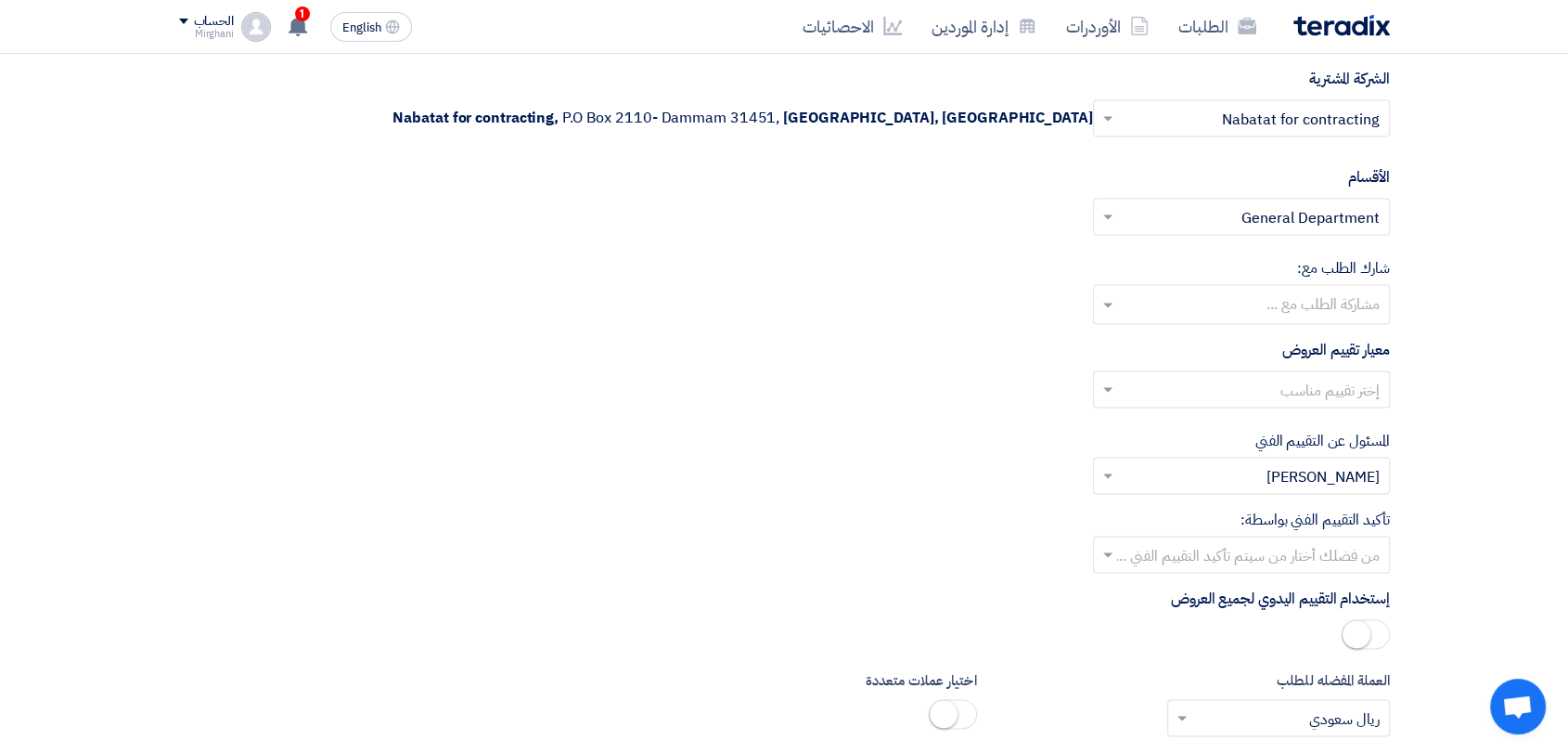
scroll to position [2673, 0]
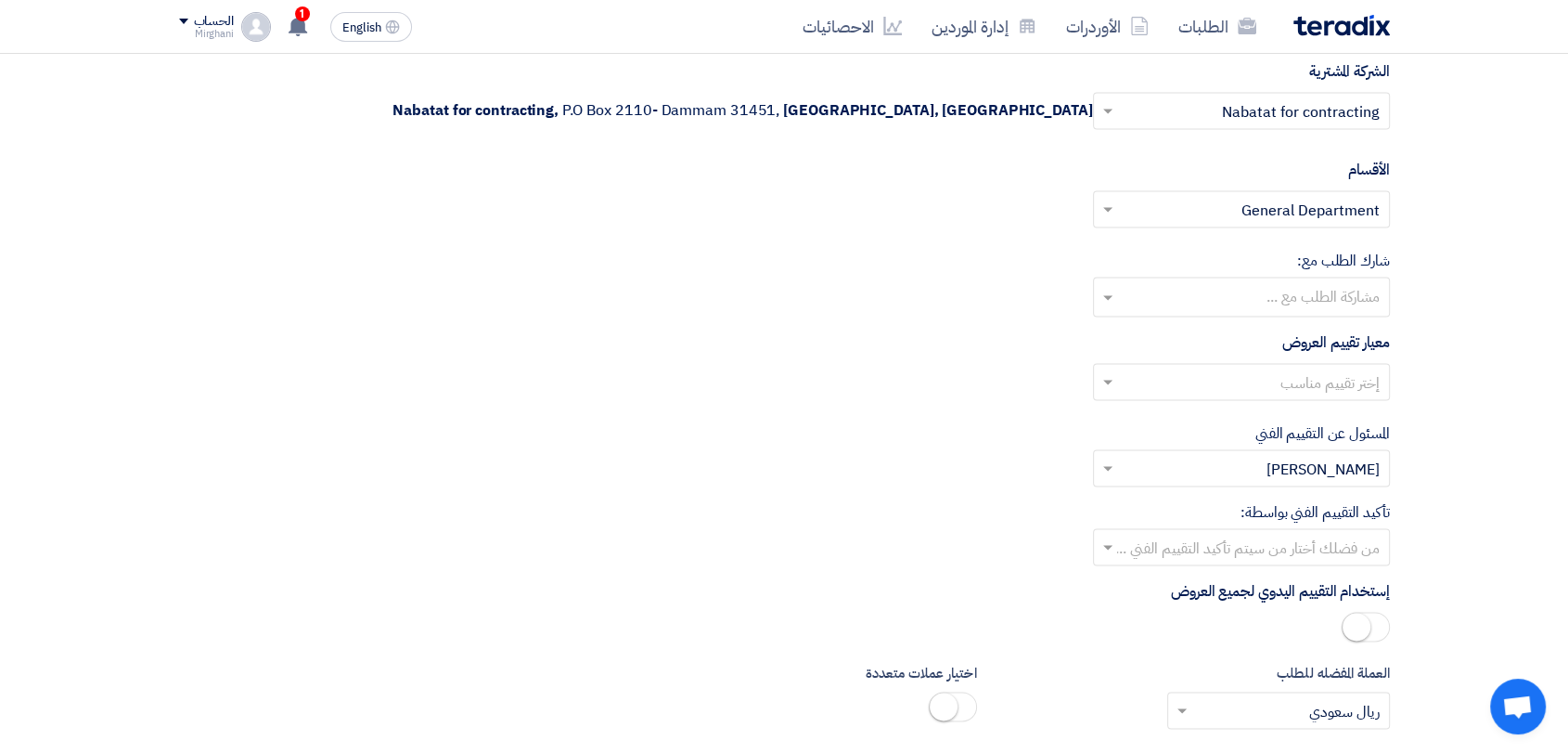
click at [1261, 369] on input "text" at bounding box center [1251, 384] width 260 height 31
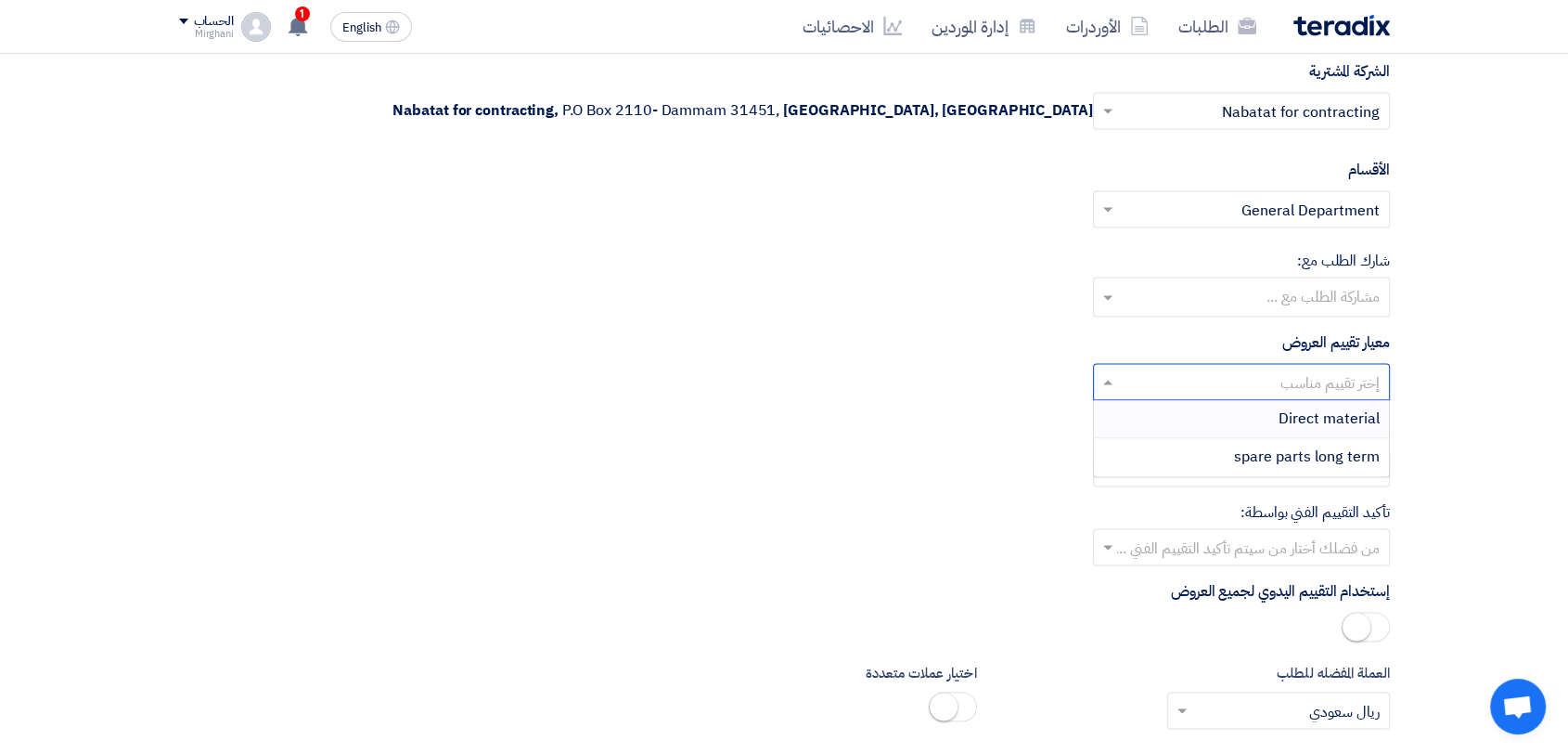
click at [1255, 399] on div "Direct material" at bounding box center [1241, 419] width 295 height 38
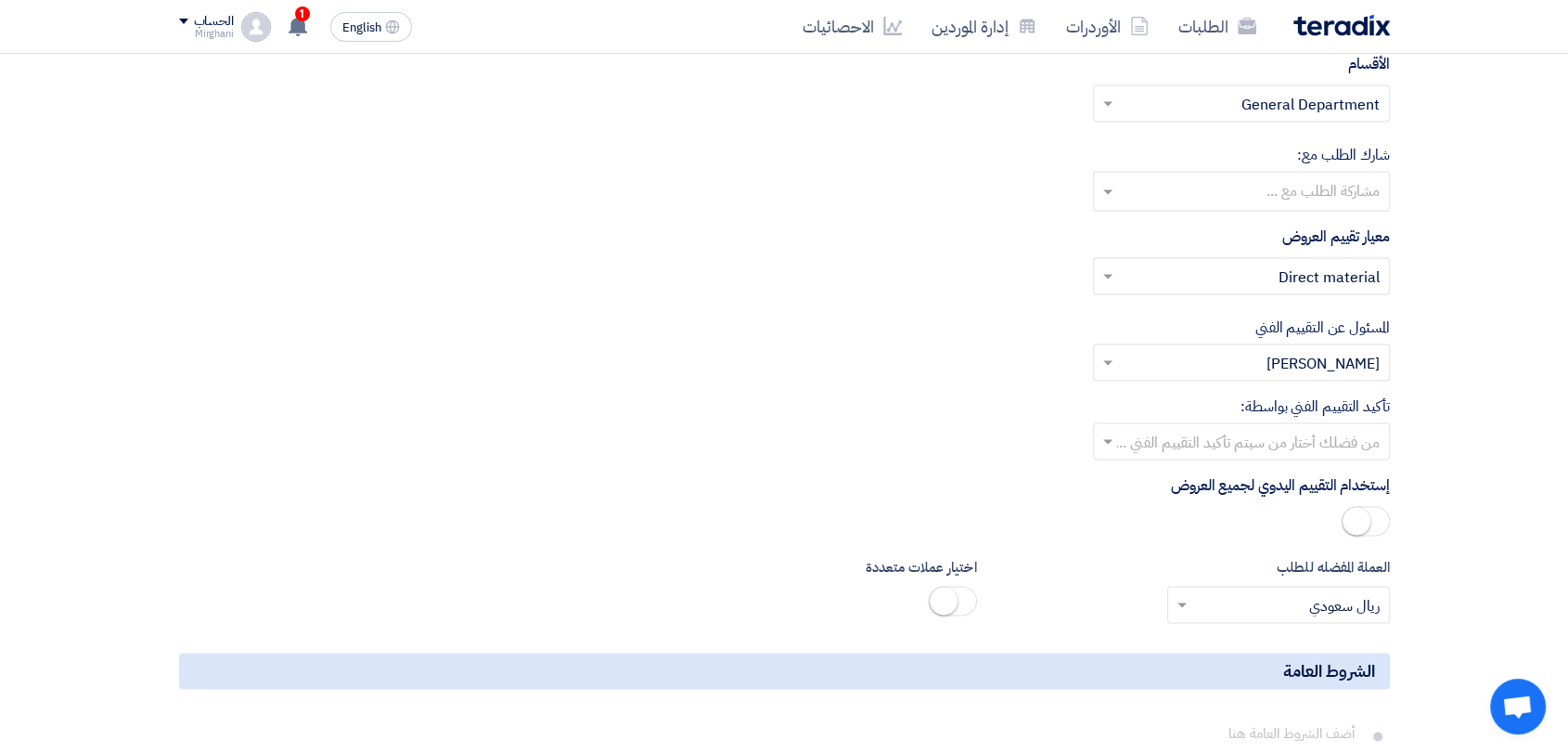
scroll to position [2879, 0]
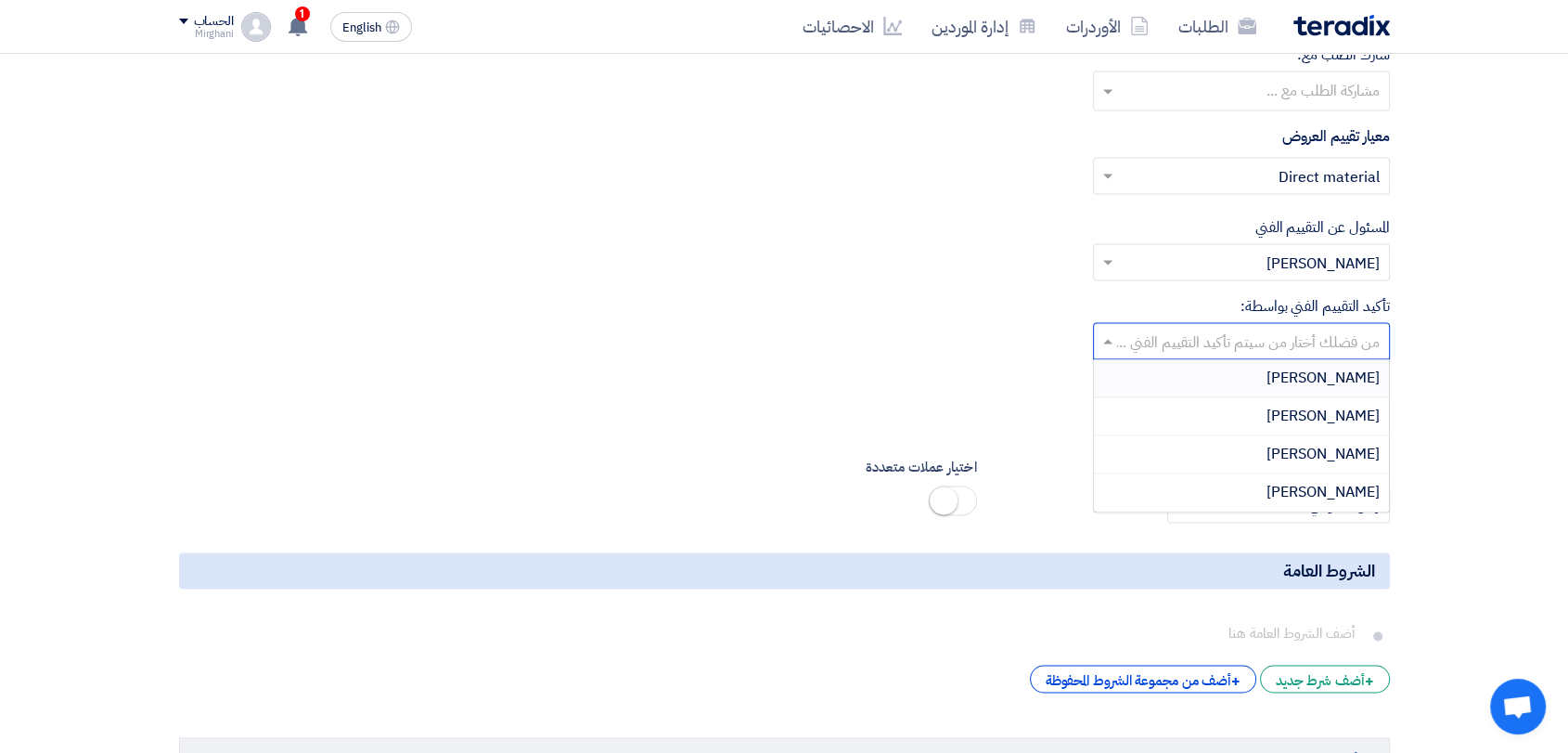
click at [1254, 328] on input "text" at bounding box center [1251, 343] width 260 height 31
click at [1255, 398] on div "[PERSON_NAME]" at bounding box center [1241, 417] width 295 height 38
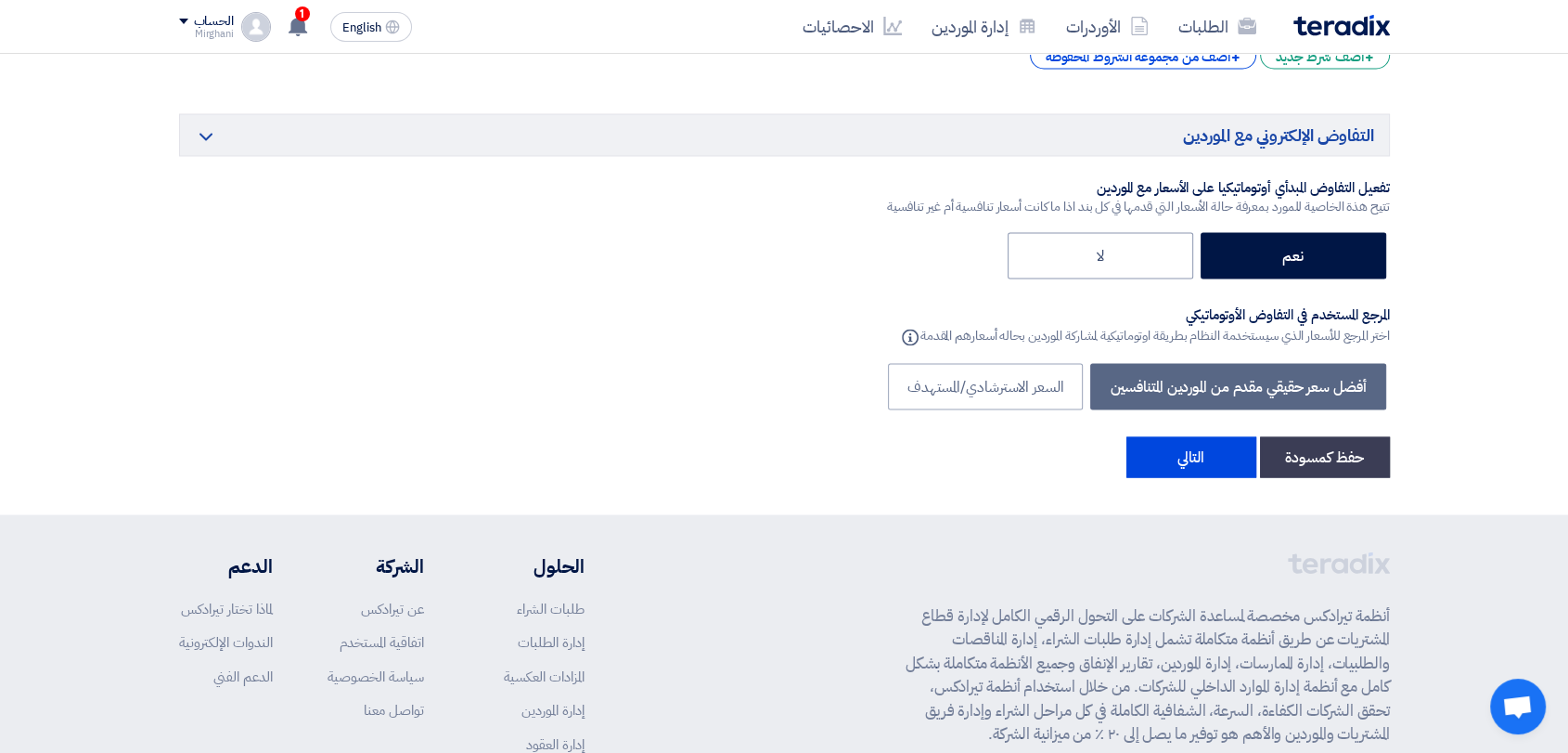
scroll to position [3600, 0]
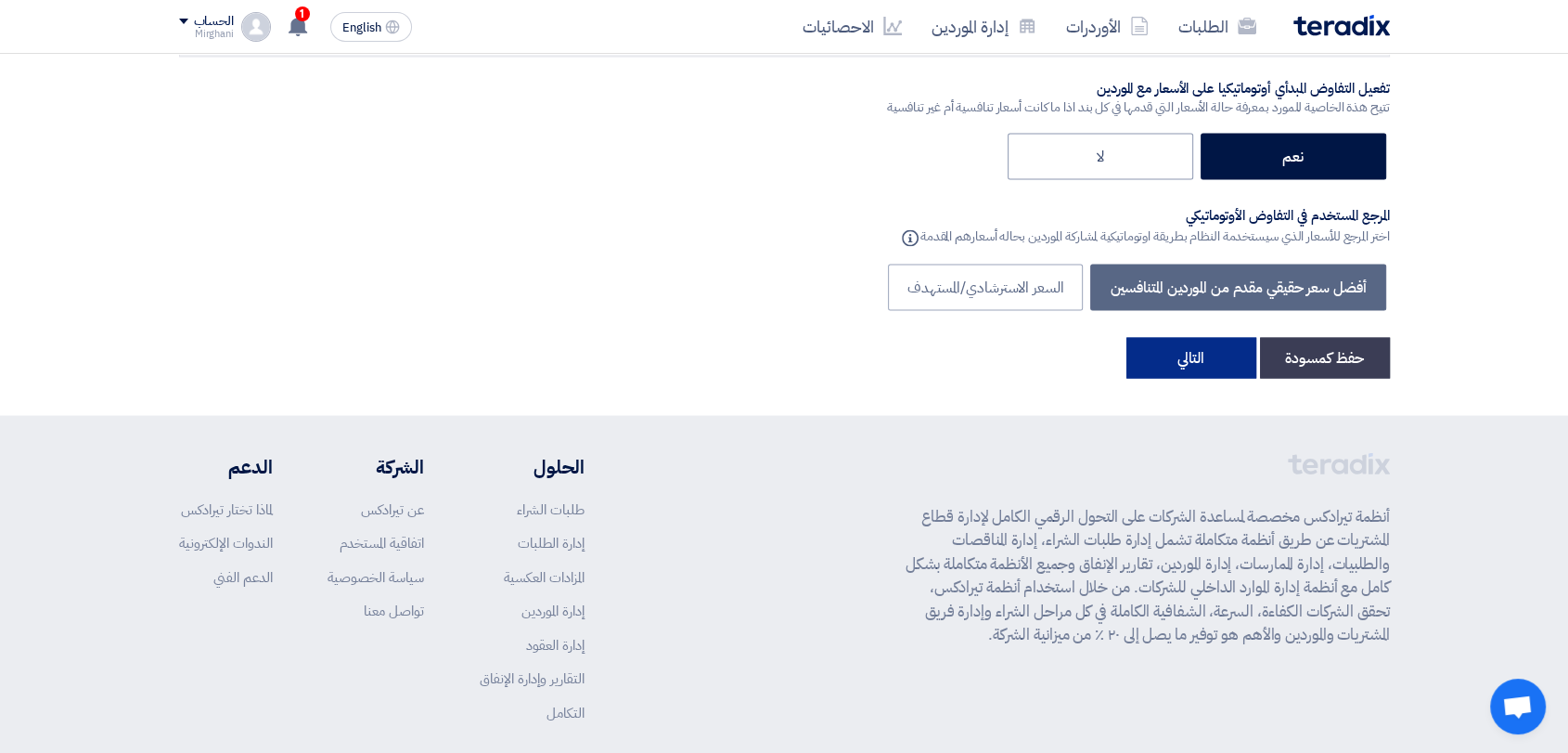
click at [1209, 338] on button "التالي" at bounding box center [1192, 358] width 130 height 41
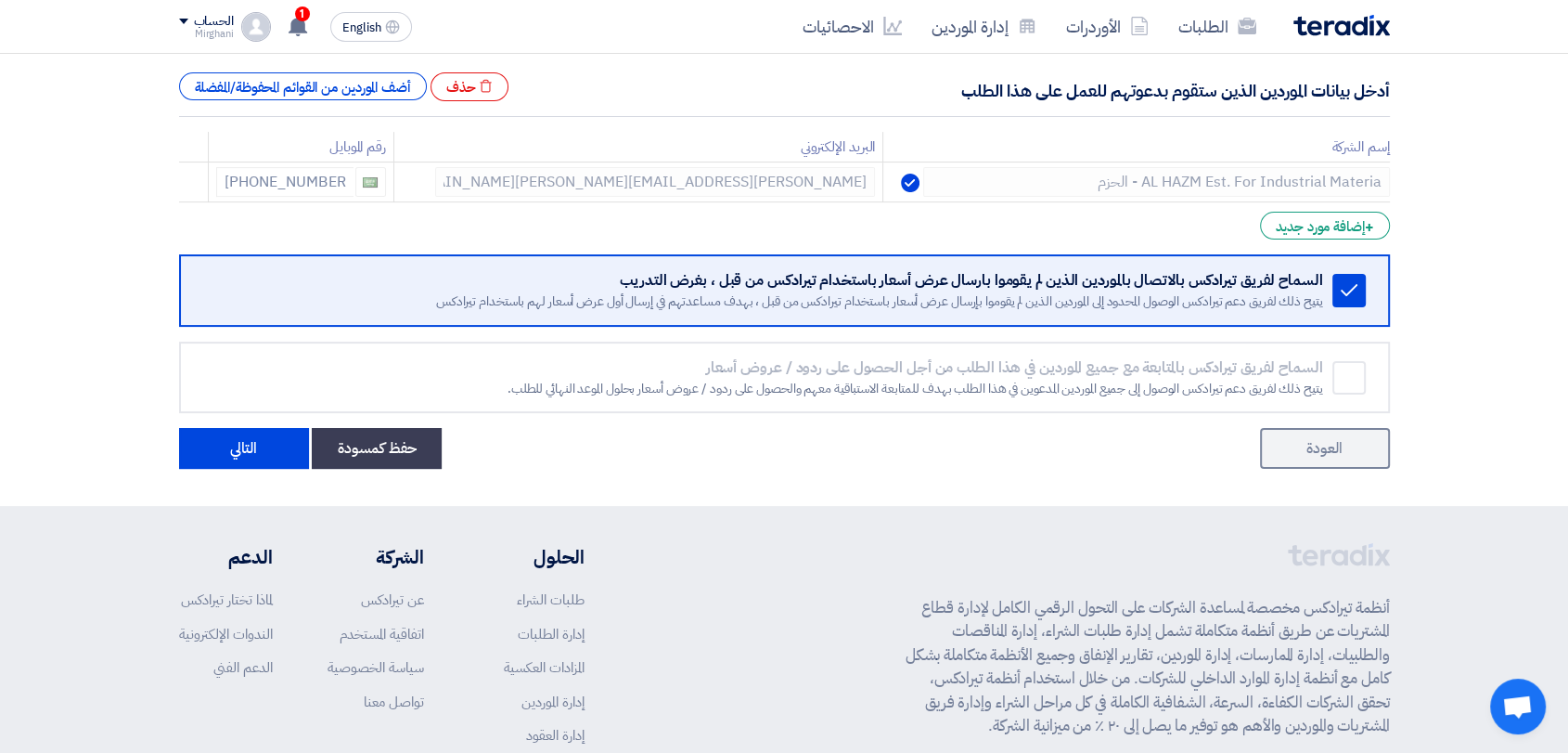
scroll to position [309, 0]
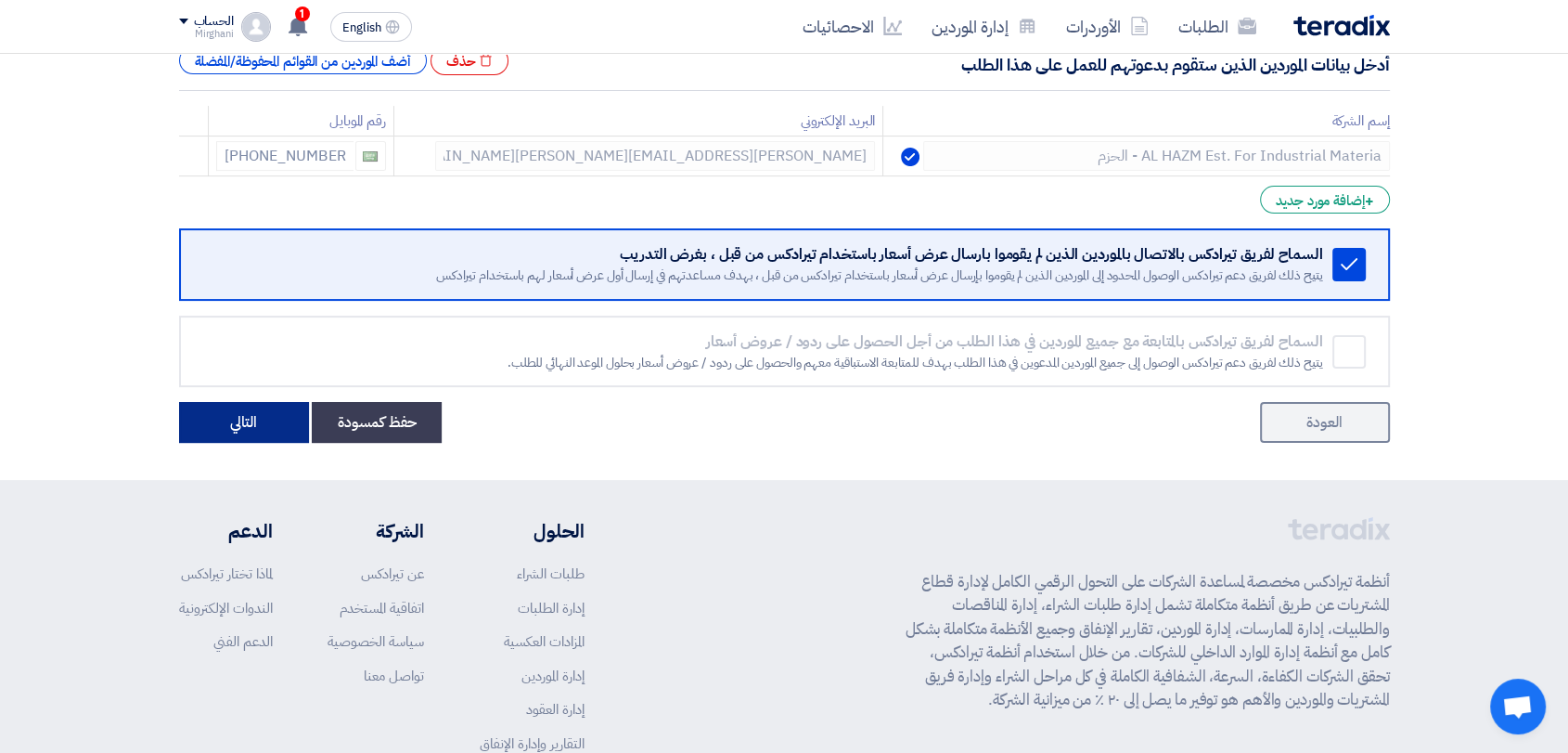
click at [208, 410] on button "التالي" at bounding box center [244, 422] width 130 height 41
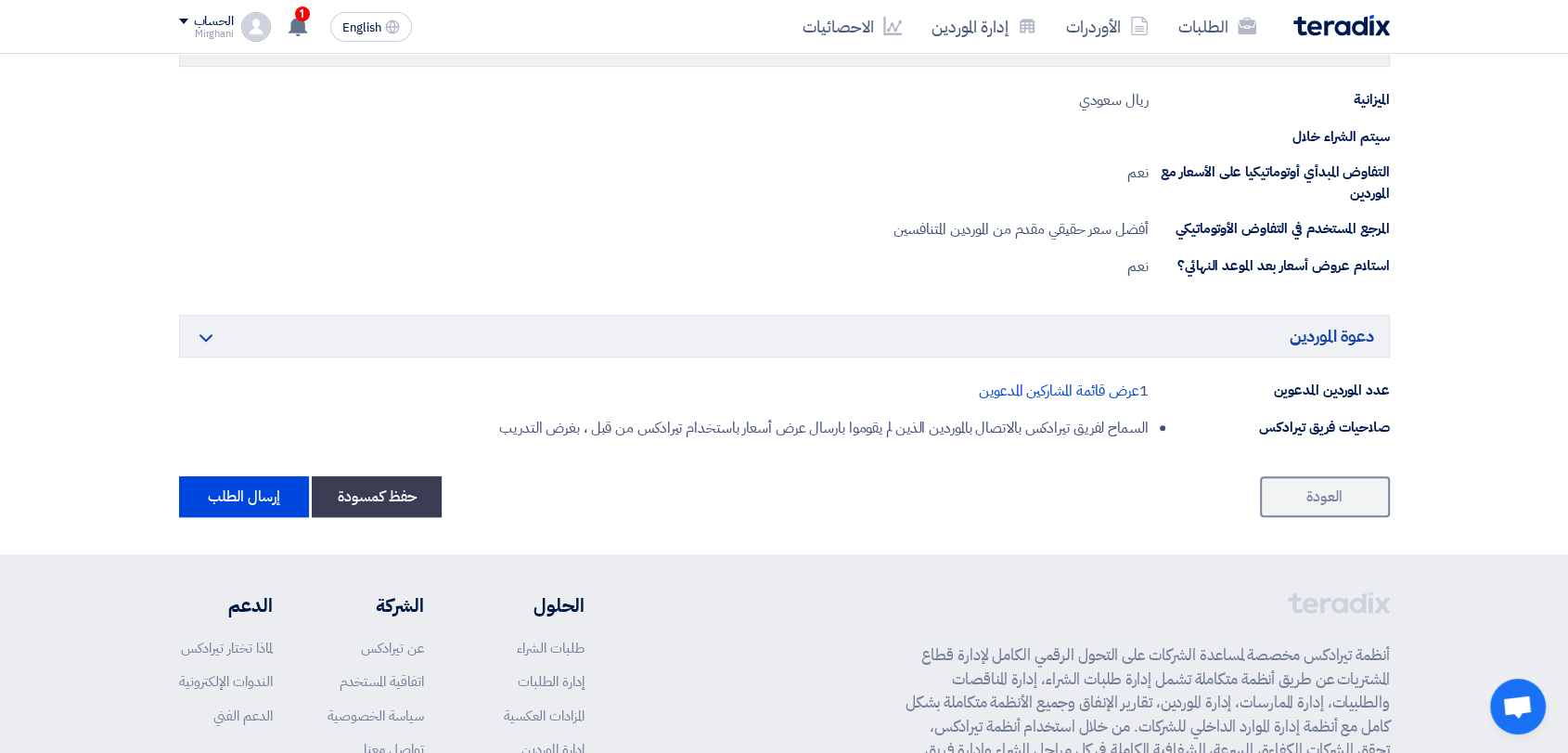
scroll to position [1134, 0]
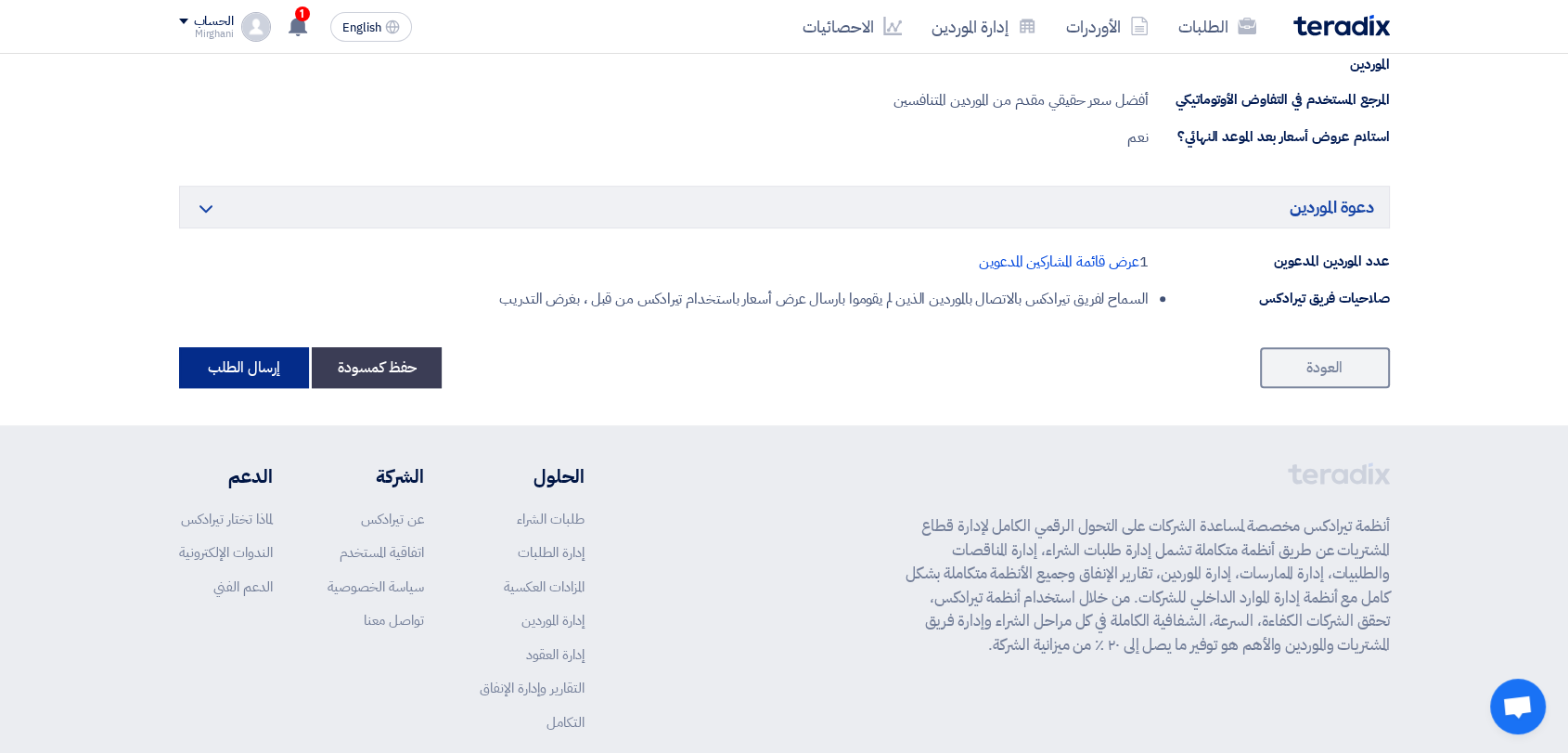
click at [273, 365] on button "إرسال الطلب" at bounding box center [244, 367] width 130 height 41
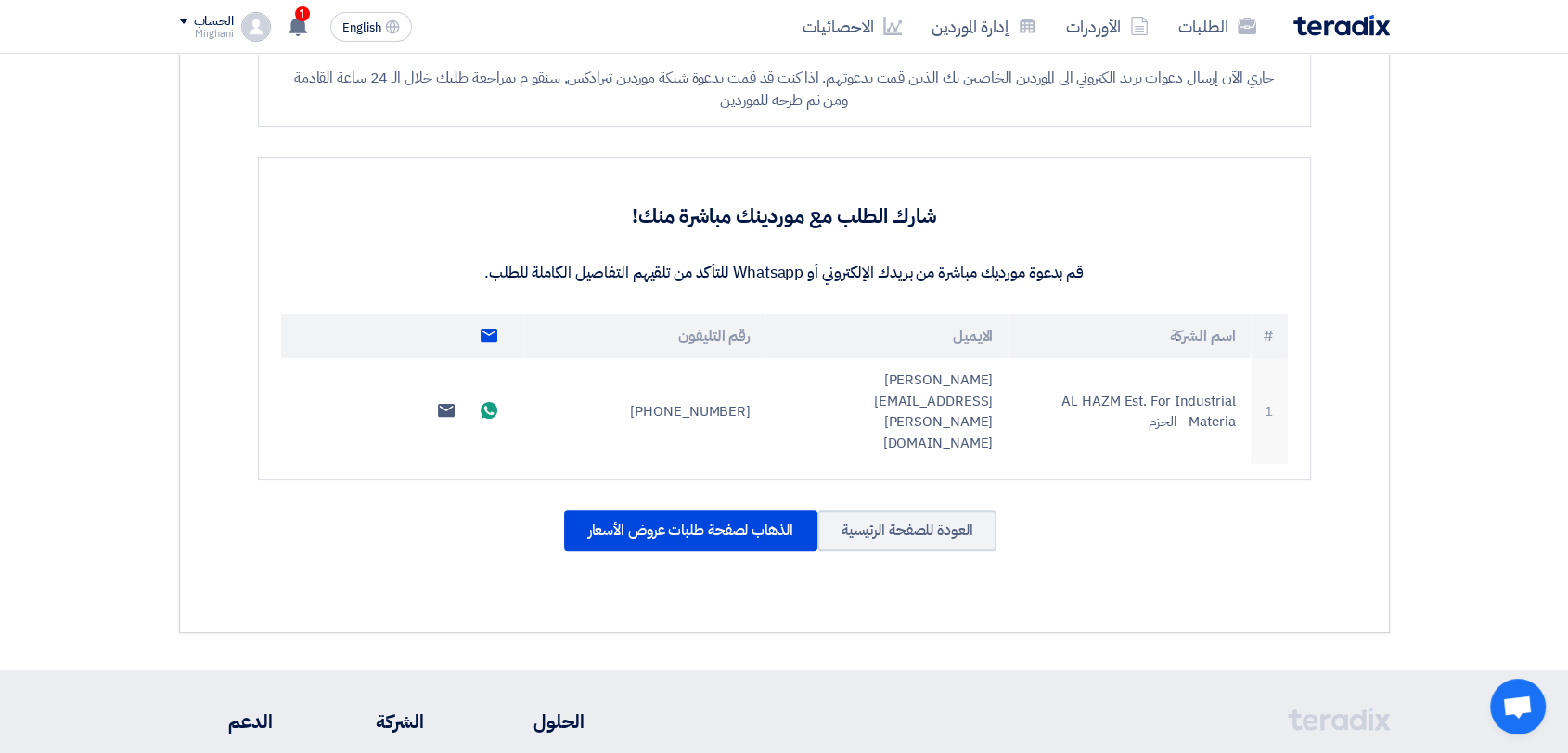
scroll to position [412, 0]
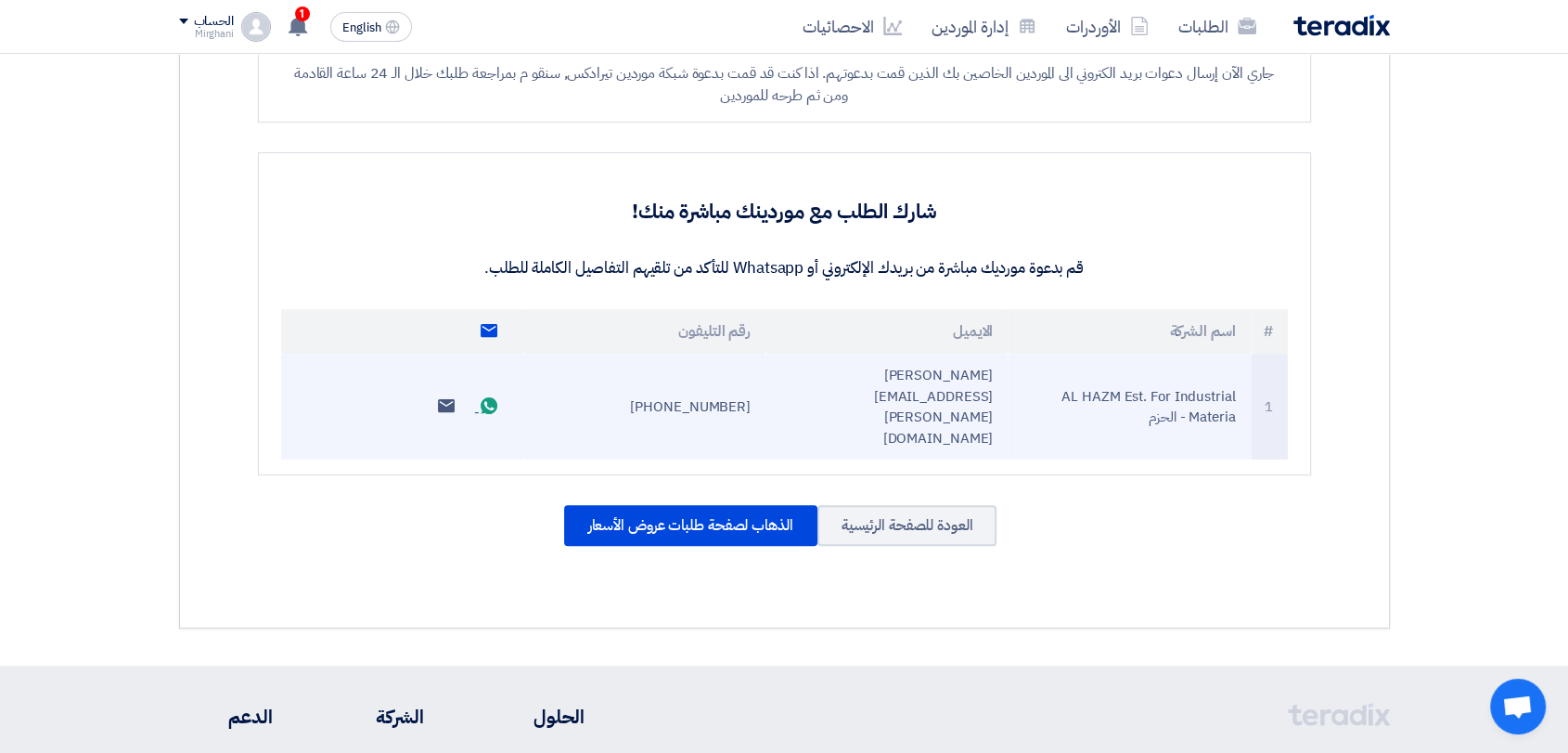
click at [488, 398] on use at bounding box center [489, 405] width 16 height 16
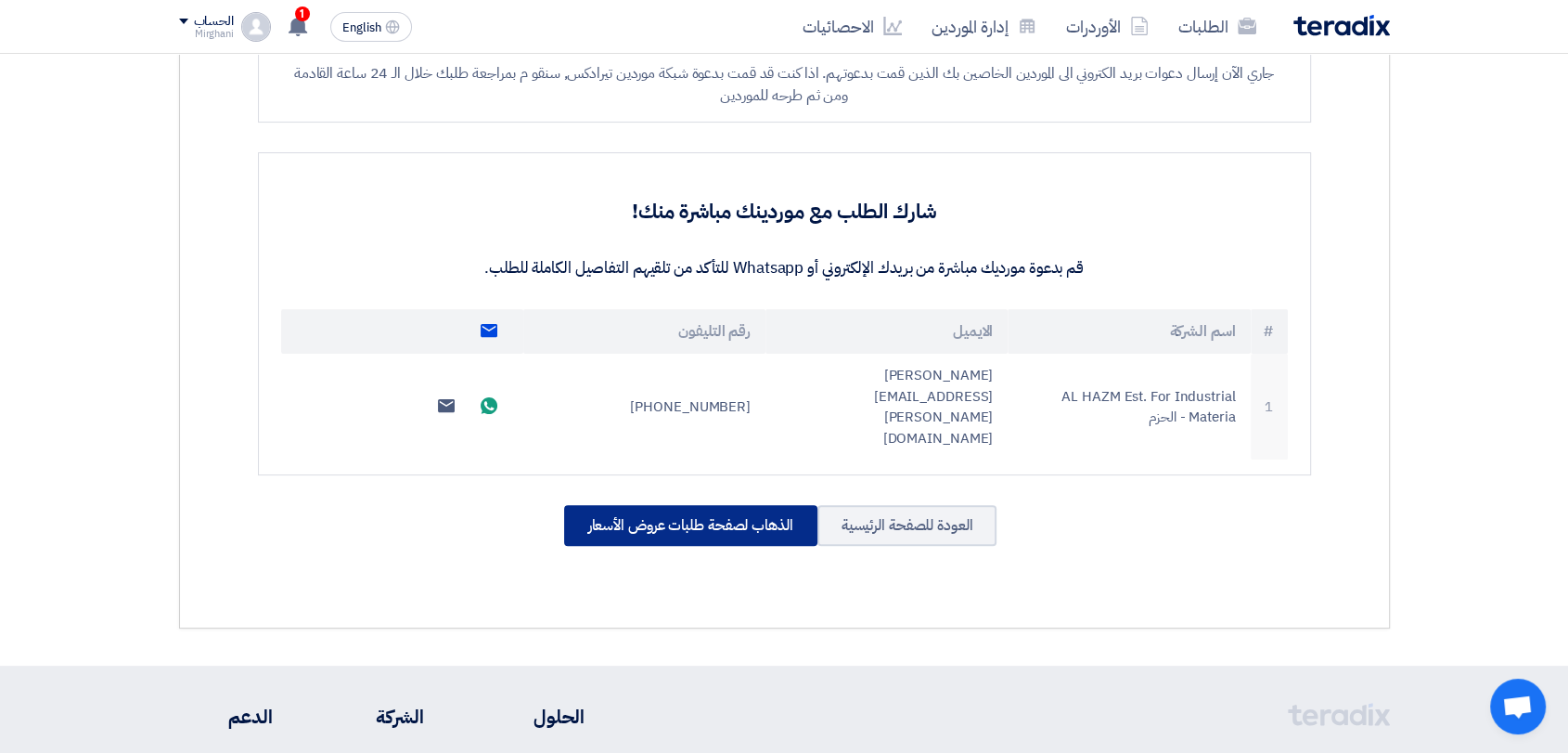
click at [760, 505] on div "الذهاب لصفحة طلبات عروض الأسعار" at bounding box center [691, 525] width 253 height 41
